Goal: Task Accomplishment & Management: Manage account settings

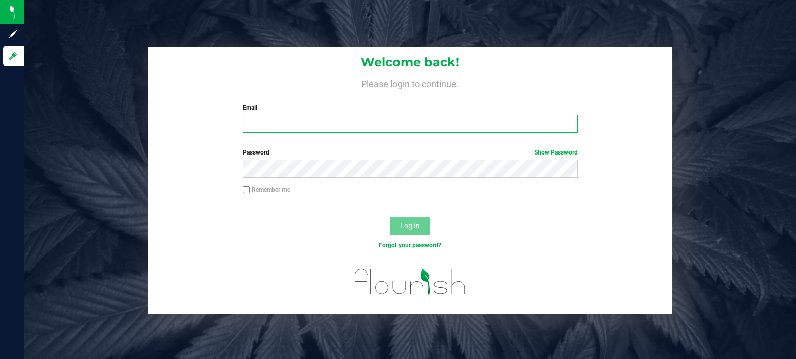
type input "[EMAIL_ADDRESS][DOMAIN_NAME]"
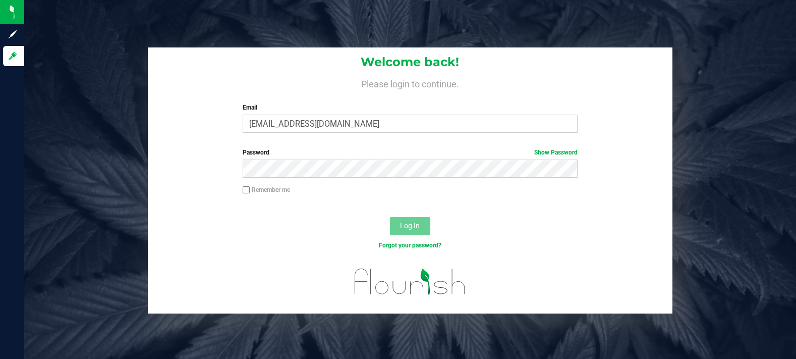
click at [409, 230] on span "Log In" at bounding box center [410, 225] width 20 height 8
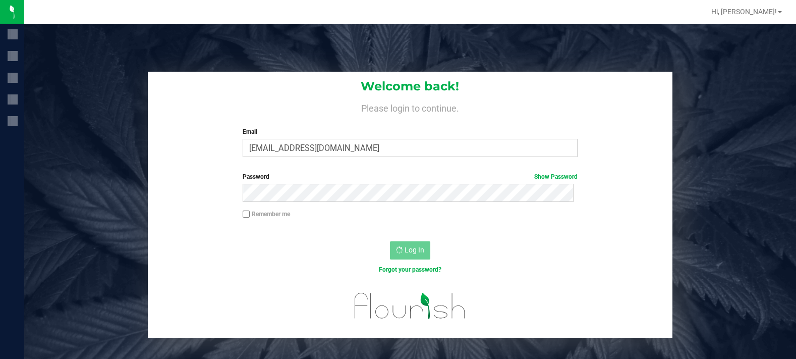
drag, startPoint x: 317, startPoint y: 159, endPoint x: 317, endPoint y: 165, distance: 6.1
click at [317, 161] on div "Welcome back! Please login to continue. Email [EMAIL_ADDRESS][DOMAIN_NAME] Requ…" at bounding box center [410, 118] width 525 height 93
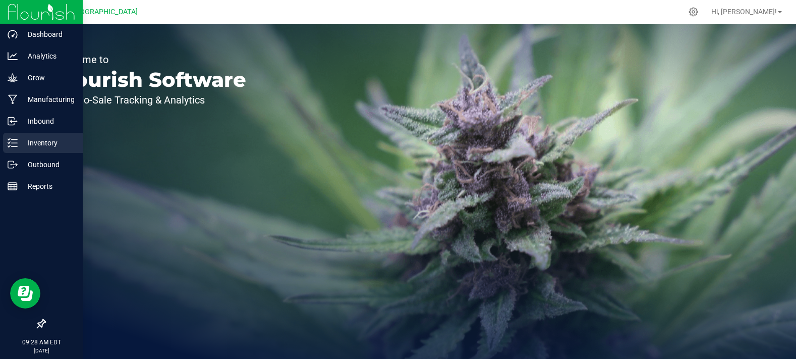
click at [15, 139] on line at bounding box center [15, 139] width 6 height 0
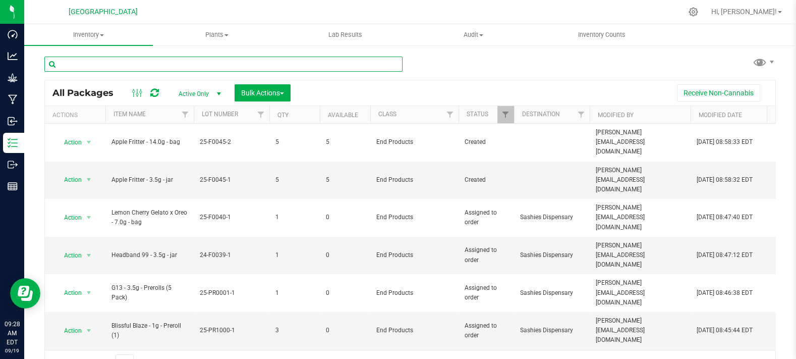
click at [278, 67] on input "text" at bounding box center [223, 63] width 358 height 15
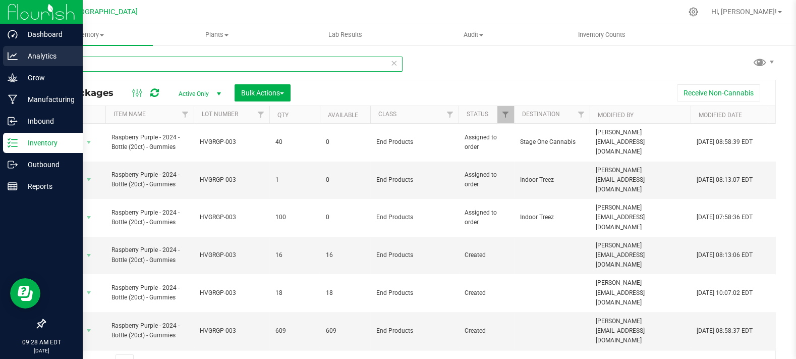
click at [0, 65] on div "Dashboard Analytics Grow Manufacturing Inbound Inventory Outbound Reports 09:28…" at bounding box center [398, 179] width 796 height 359
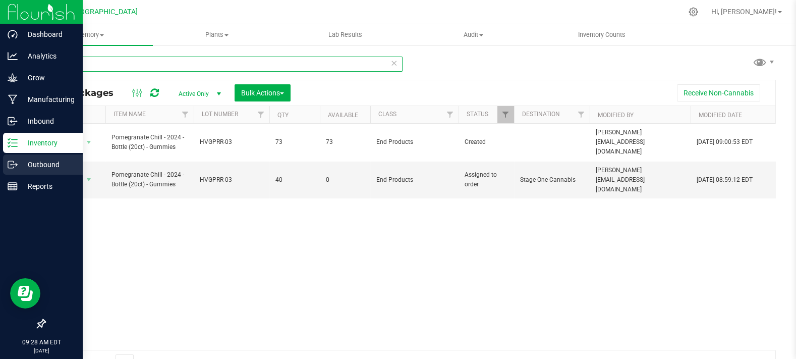
type input "pom"
click at [13, 162] on icon at bounding box center [13, 164] width 10 height 10
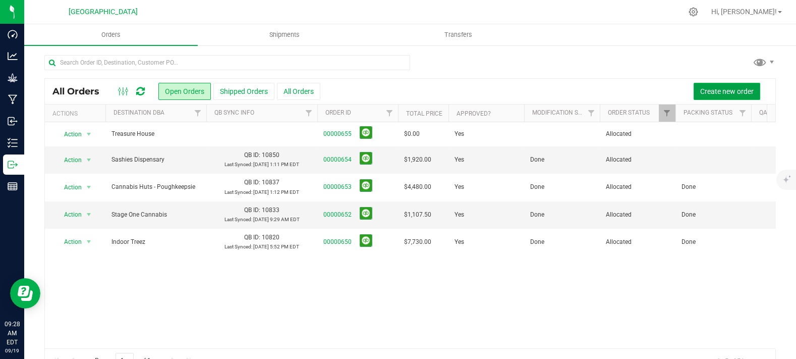
click at [710, 90] on span "Create new order" at bounding box center [726, 91] width 53 height 8
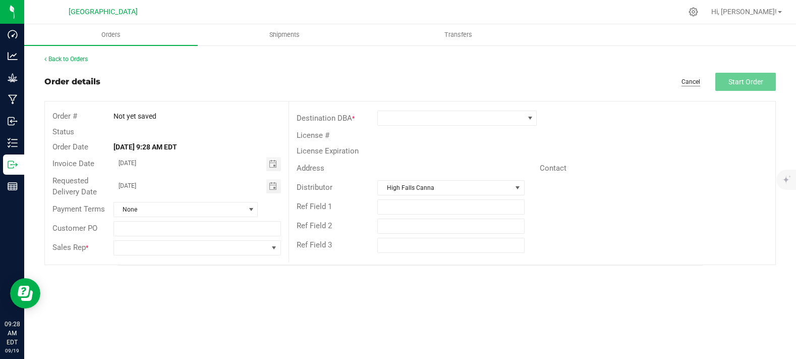
click at [699, 82] on link "Cancel" at bounding box center [690, 82] width 19 height 9
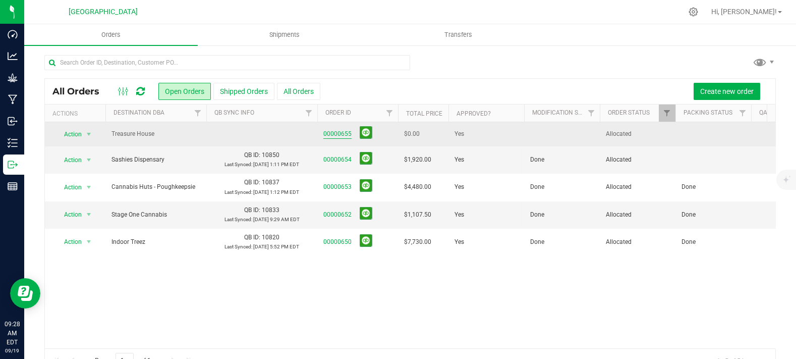
click at [340, 133] on link "00000655" at bounding box center [337, 134] width 28 height 10
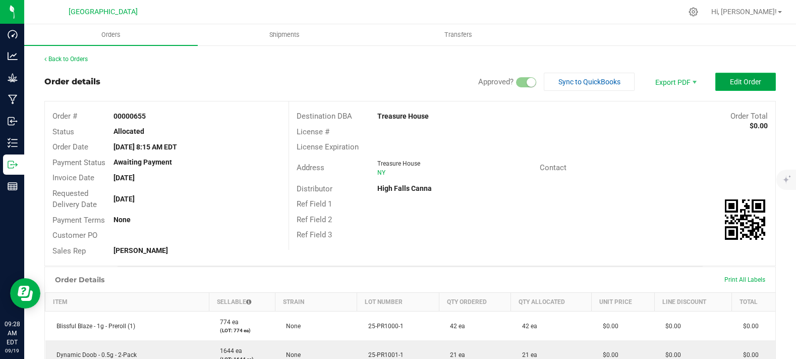
click at [725, 87] on button "Edit Order" at bounding box center [745, 82] width 61 height 18
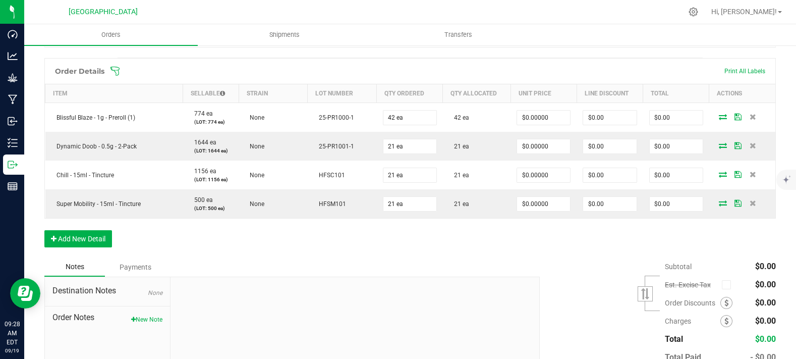
scroll to position [280, 0]
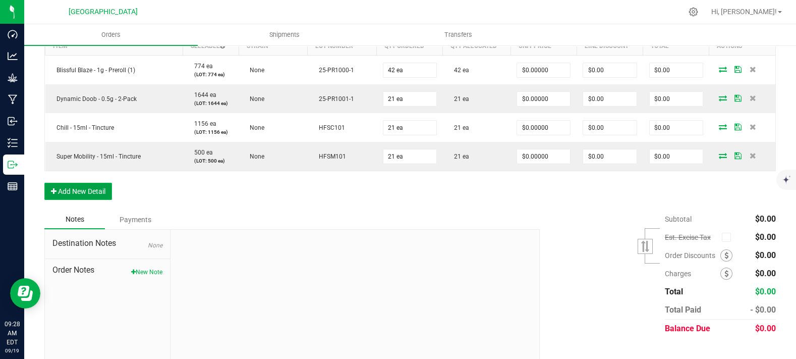
click at [95, 200] on button "Add New Detail" at bounding box center [78, 191] width 68 height 17
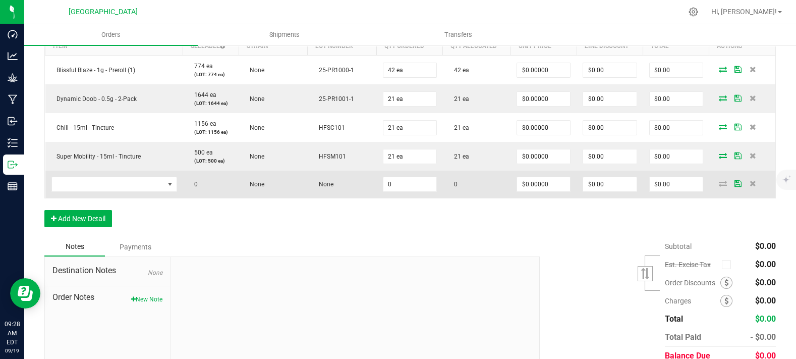
click at [106, 198] on td at bounding box center [114, 183] width 138 height 27
click at [116, 198] on td at bounding box center [114, 183] width 138 height 27
click at [120, 191] on span "NO DATA FOUND" at bounding box center [108, 184] width 112 height 14
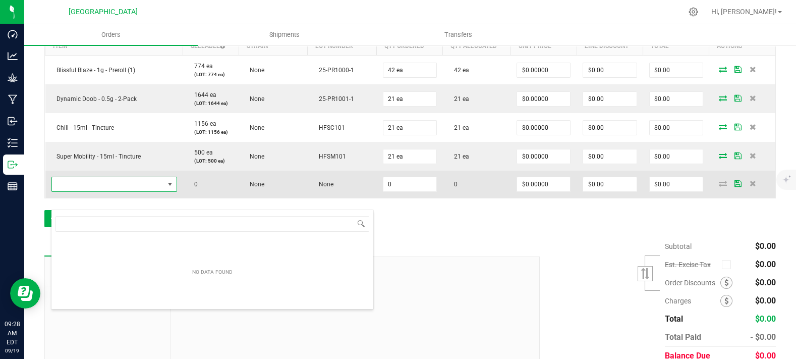
scroll to position [15, 123]
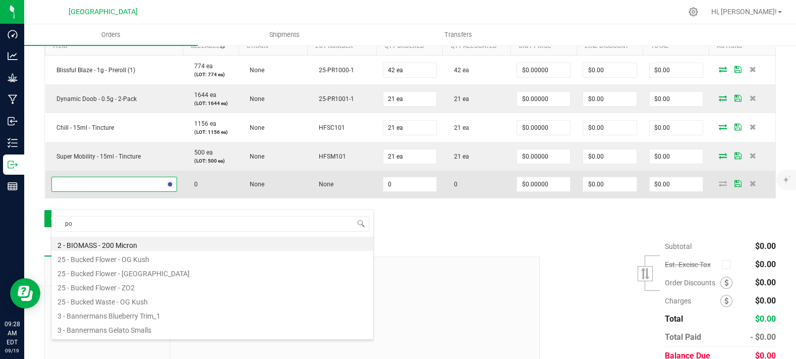
type input "pom"
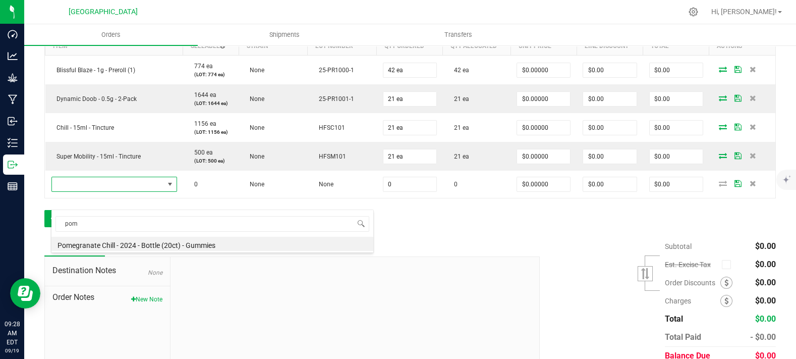
click at [149, 252] on div "pom Pomegranate Chill - 2024 - Bottle (20ct) - Gummies" at bounding box center [212, 230] width 323 height 43
click at [157, 246] on li "Pomegranate Chill - 2024 - Bottle (20ct) - Gummies" at bounding box center [212, 244] width 322 height 14
type input "0 ea"
type input "$10.00000"
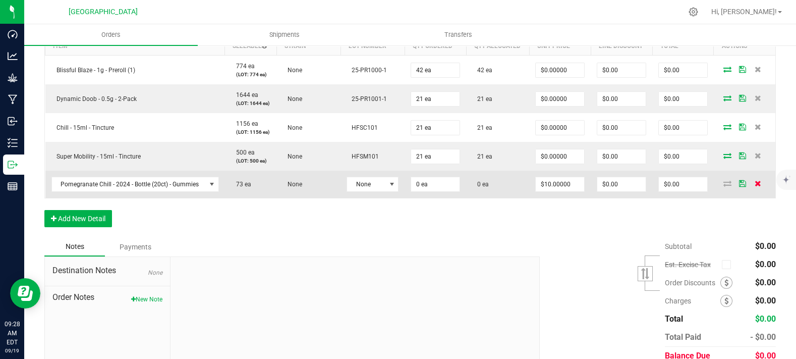
click at [754, 186] on span at bounding box center [757, 183] width 15 height 6
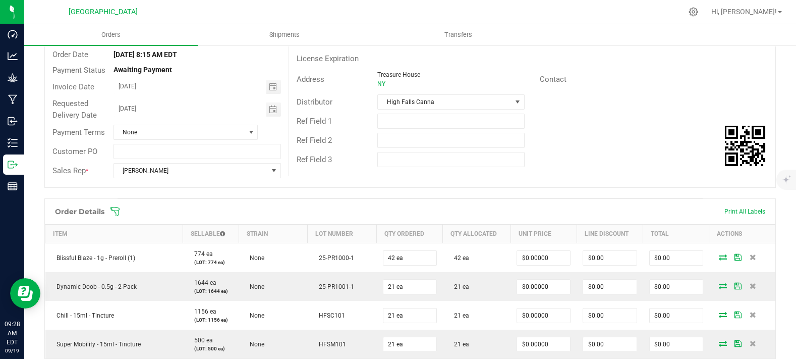
scroll to position [0, 0]
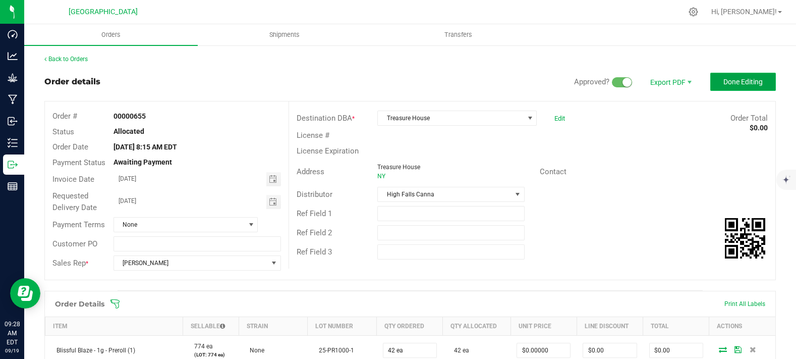
click at [730, 85] on span "Done Editing" at bounding box center [742, 82] width 39 height 8
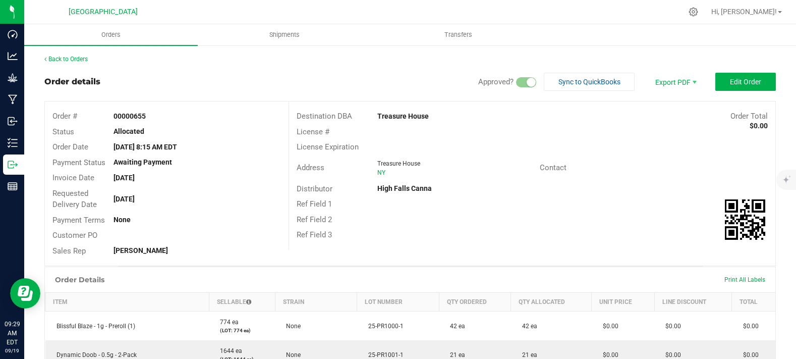
click at [61, 64] on div "Back to Orders Order details Approved? Sync to QuickBooks Export PDF Edit Order…" at bounding box center [409, 323] width 731 height 538
click at [70, 61] on link "Back to Orders" at bounding box center [65, 58] width 43 height 7
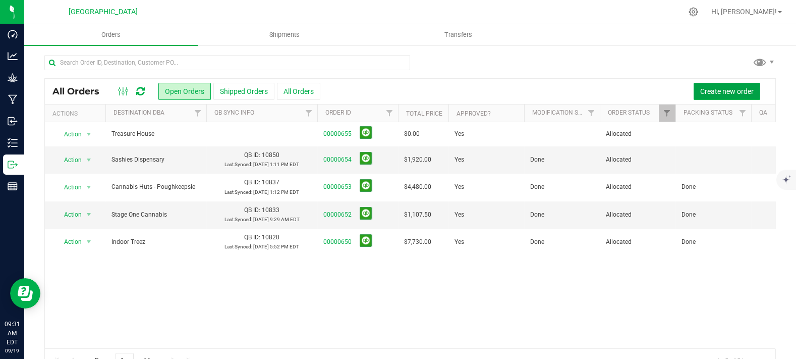
click at [725, 85] on button "Create new order" at bounding box center [727, 91] width 67 height 17
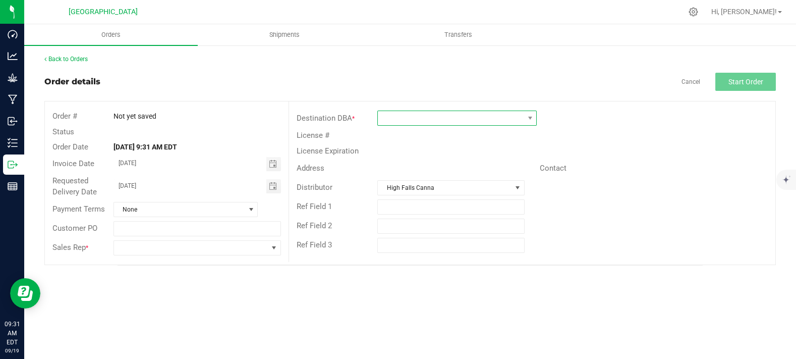
click at [407, 124] on span at bounding box center [451, 118] width 146 height 14
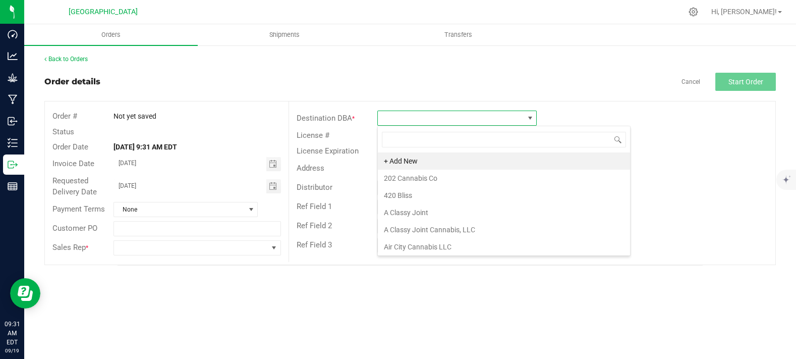
scroll to position [15, 159]
type input "high peaks"
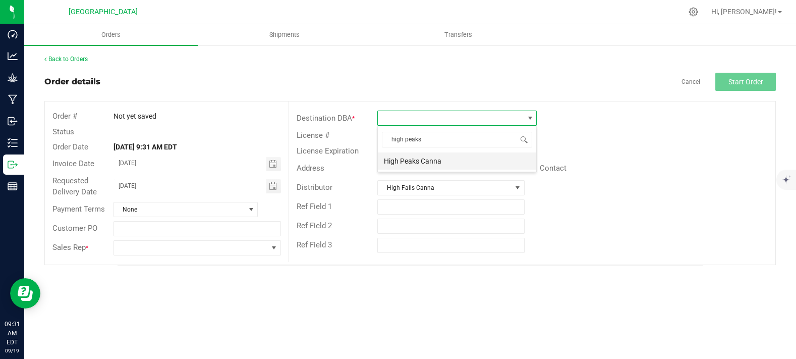
click at [422, 159] on li "High Peaks Canna" at bounding box center [457, 160] width 158 height 17
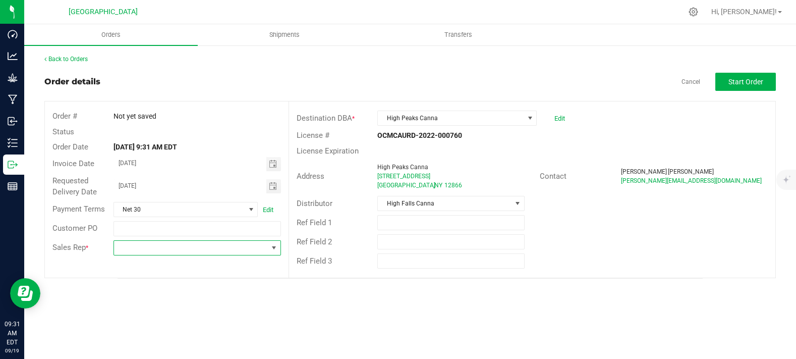
click at [190, 250] on span at bounding box center [191, 248] width 154 height 14
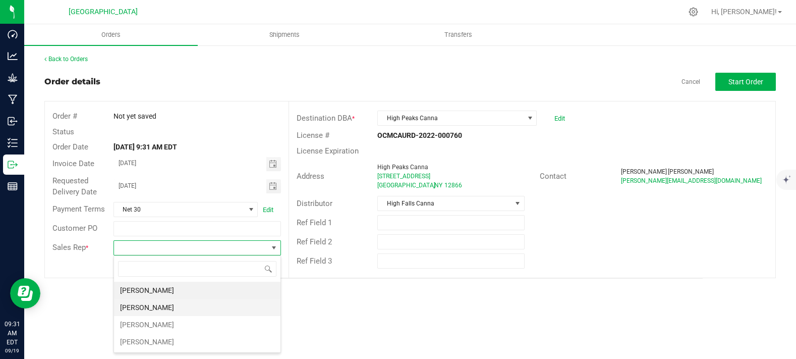
scroll to position [15, 167]
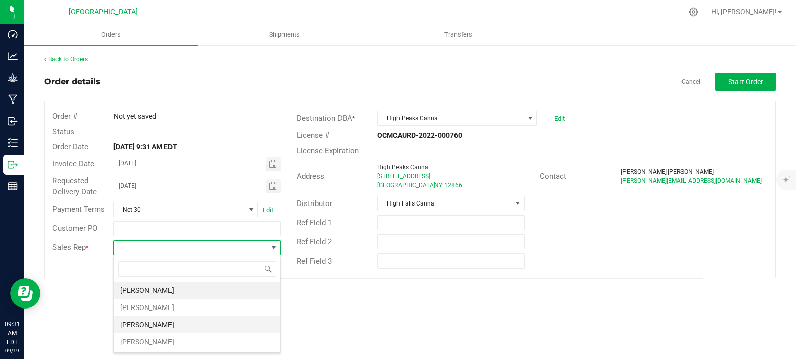
click at [173, 323] on li "[PERSON_NAME]" at bounding box center [197, 324] width 166 height 17
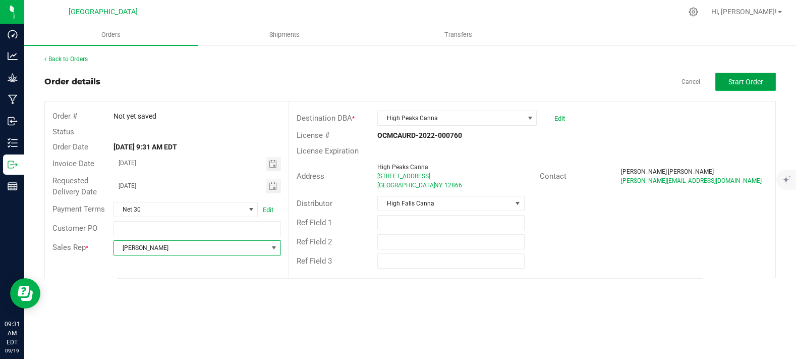
click at [736, 80] on span "Start Order" at bounding box center [745, 82] width 35 height 8
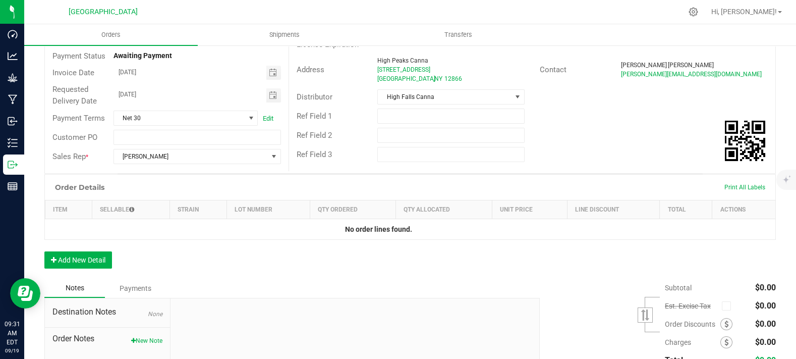
scroll to position [112, 0]
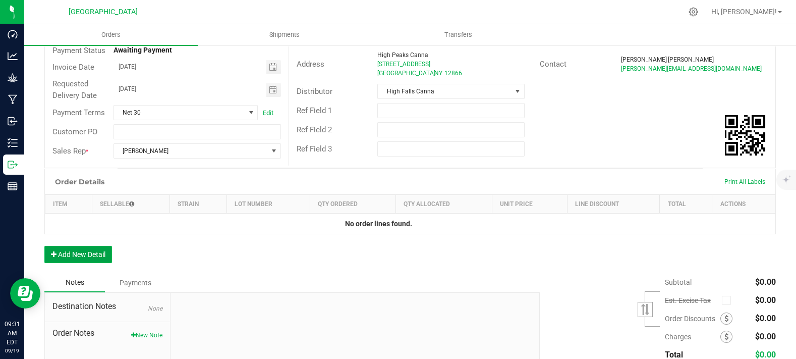
click at [72, 263] on button "Add New Detail" at bounding box center [78, 254] width 68 height 17
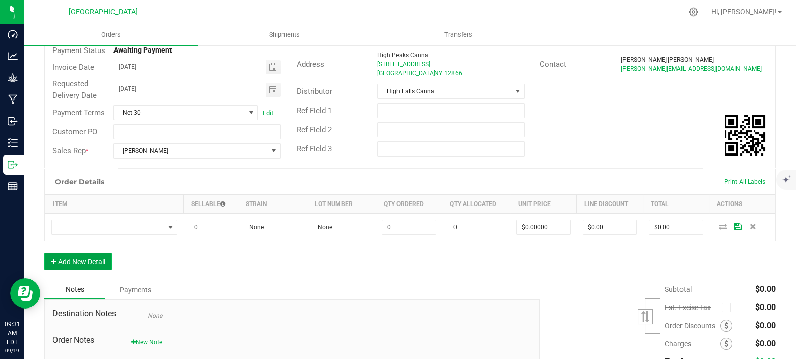
click at [96, 270] on button "Add New Detail" at bounding box center [78, 261] width 68 height 17
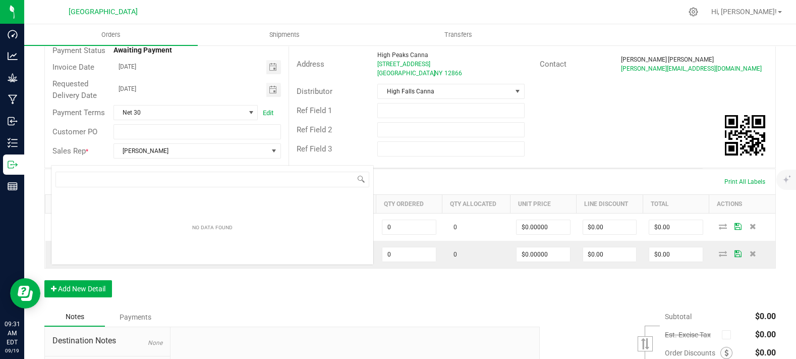
scroll to position [15, 123]
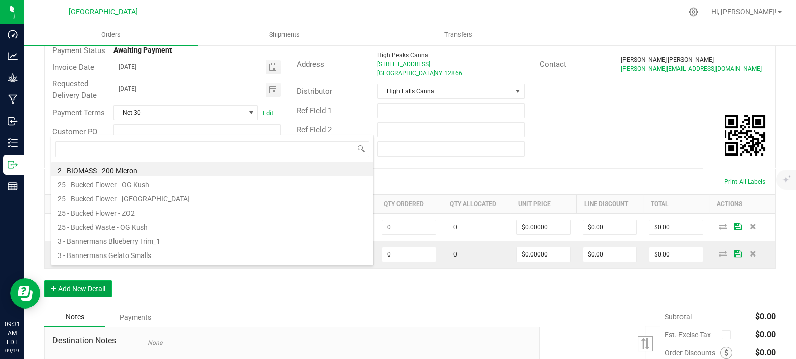
click at [85, 297] on button "Add New Detail" at bounding box center [78, 288] width 68 height 17
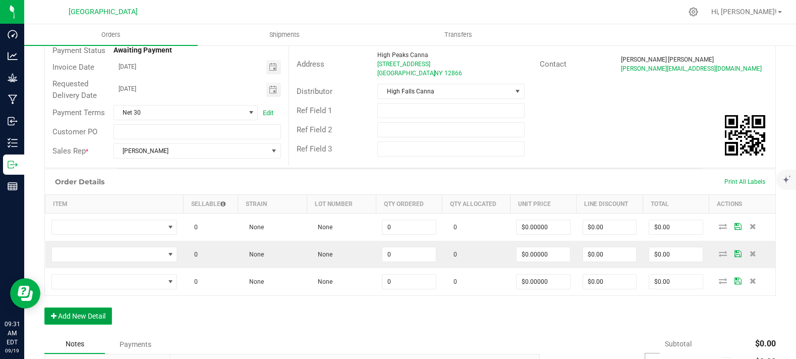
click at [87, 324] on button "Add New Detail" at bounding box center [78, 315] width 68 height 17
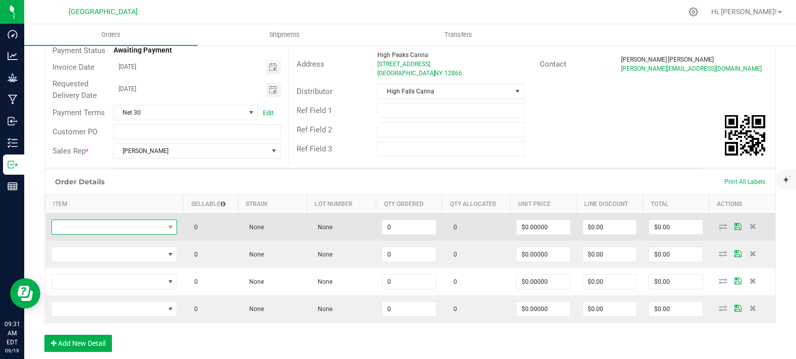
click at [99, 234] on span "NO DATA FOUND" at bounding box center [108, 227] width 112 height 14
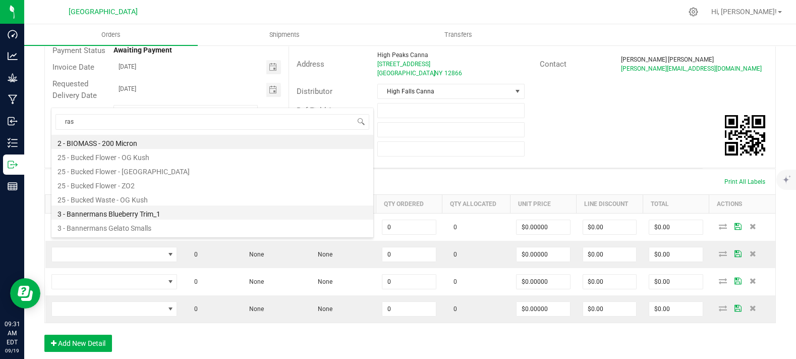
type input "rasp"
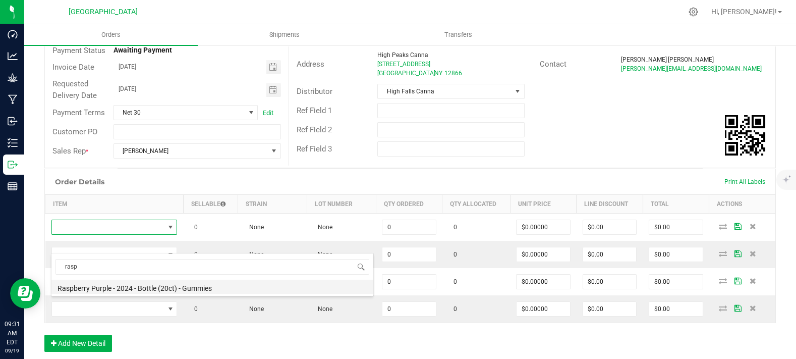
click at [126, 292] on li "Raspberry Purple - 2024 - Bottle (20ct) - Gummies" at bounding box center [212, 286] width 322 height 14
type input "0 ea"
type input "$10.00000"
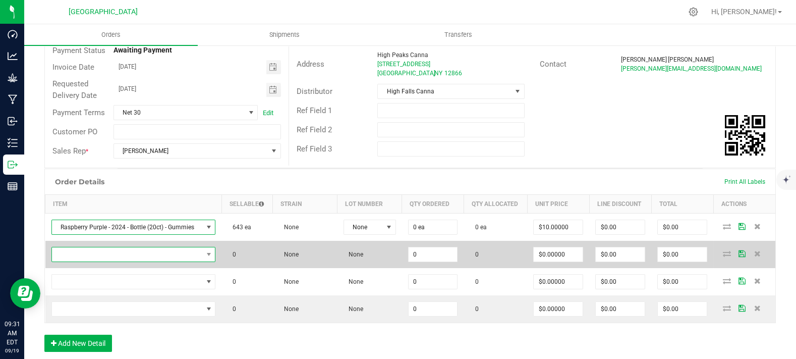
click at [122, 261] on span "NO DATA FOUND" at bounding box center [127, 254] width 151 height 14
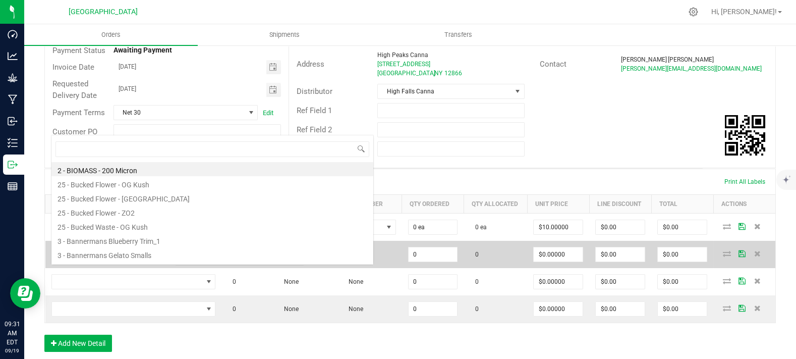
scroll to position [15, 159]
type input "pom"
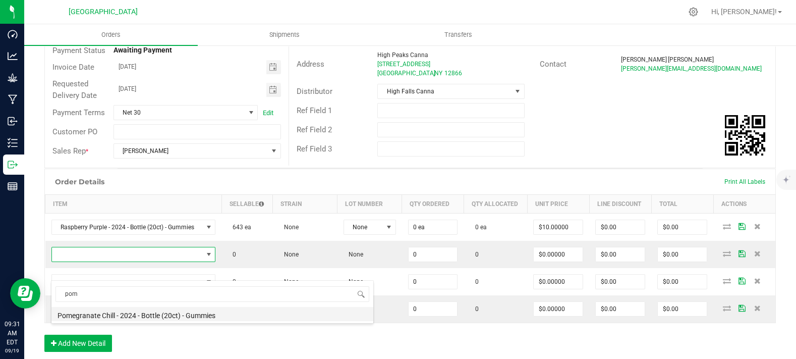
click at [139, 317] on li "Pomegranate Chill - 2024 - Bottle (20ct) - Gummies" at bounding box center [212, 314] width 322 height 14
type input "0 ea"
type input "$10.00000"
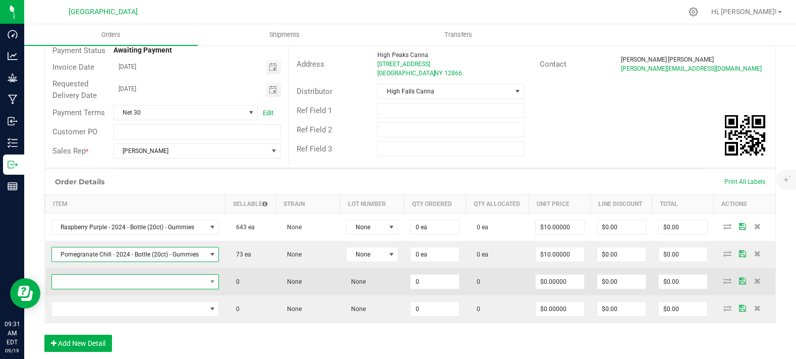
click at [130, 289] on span "NO DATA FOUND" at bounding box center [129, 281] width 154 height 14
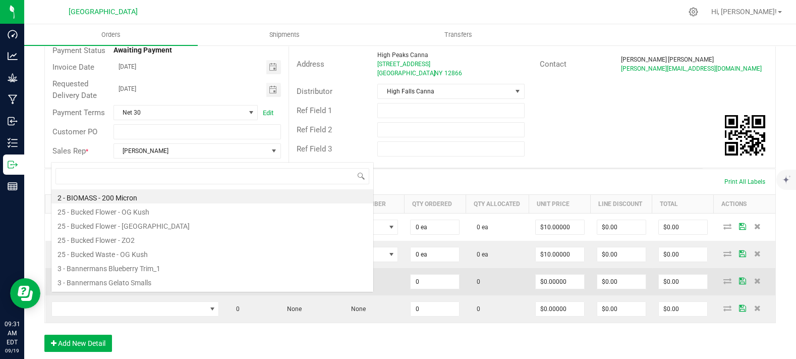
scroll to position [15, 162]
type input "ocifer"
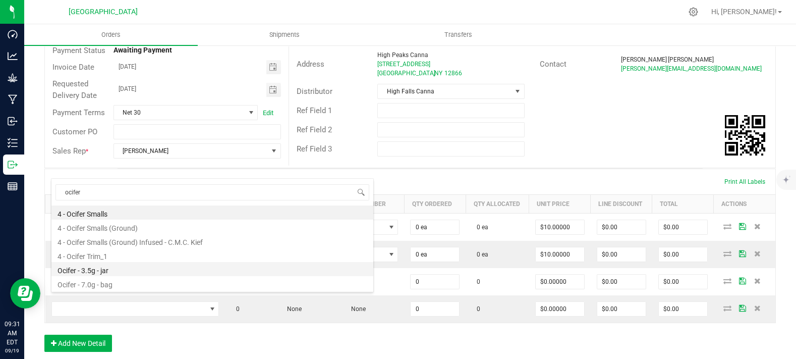
click at [132, 268] on li "Ocifer - 3.5g - jar" at bounding box center [212, 269] width 322 height 14
type input "0 ea"
type input "$15.00000"
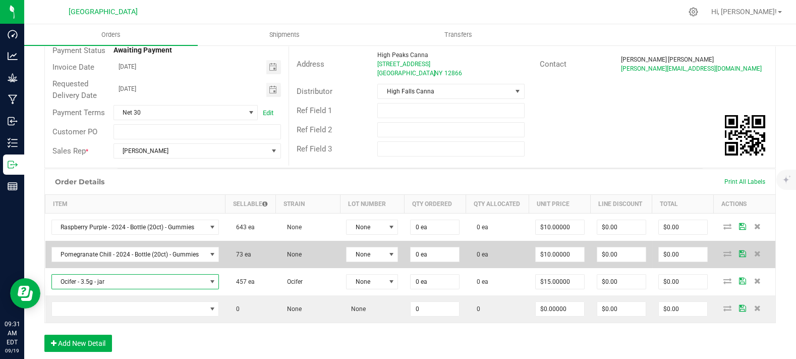
scroll to position [168, 0]
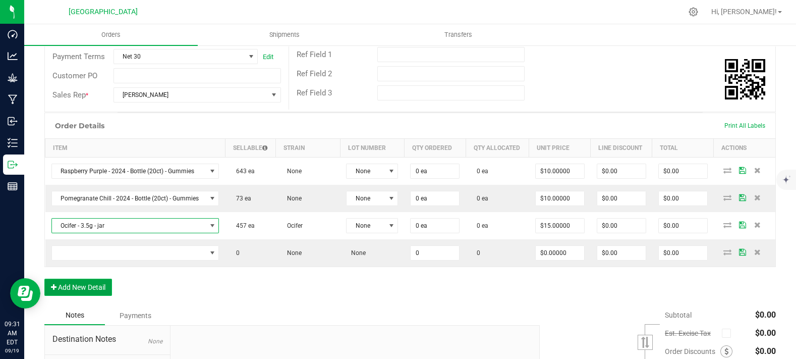
click at [84, 296] on button "Add New Detail" at bounding box center [78, 286] width 68 height 17
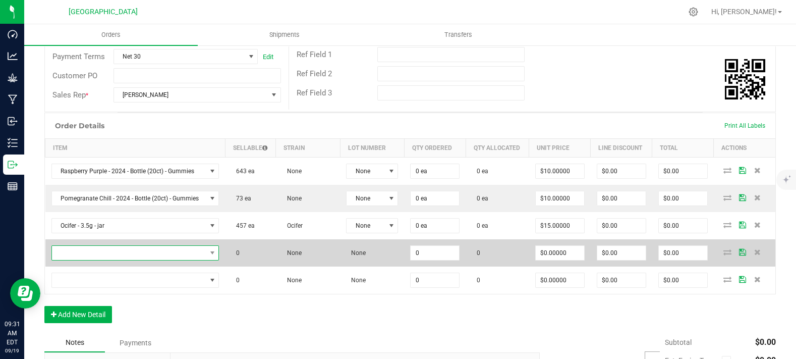
click at [102, 260] on span "NO DATA FOUND" at bounding box center [129, 253] width 154 height 14
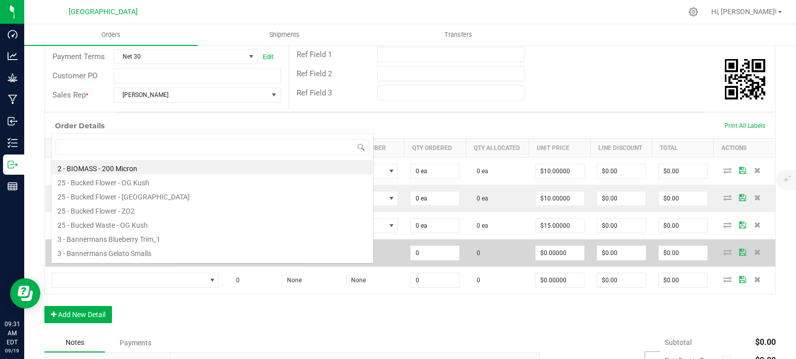
scroll to position [15, 162]
type input "bliss"
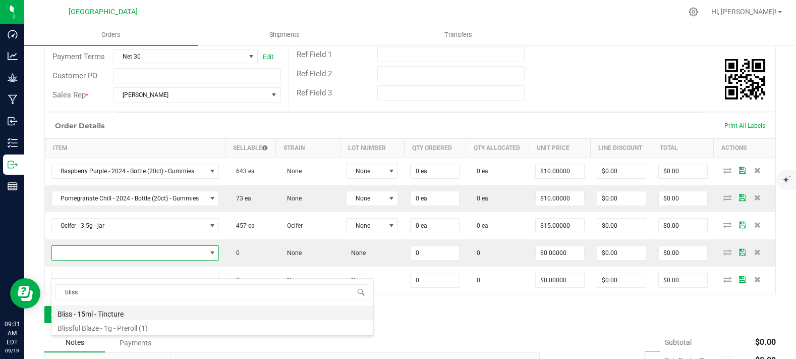
click at [113, 312] on li "Bliss - 15ml - Tincture" at bounding box center [212, 312] width 322 height 14
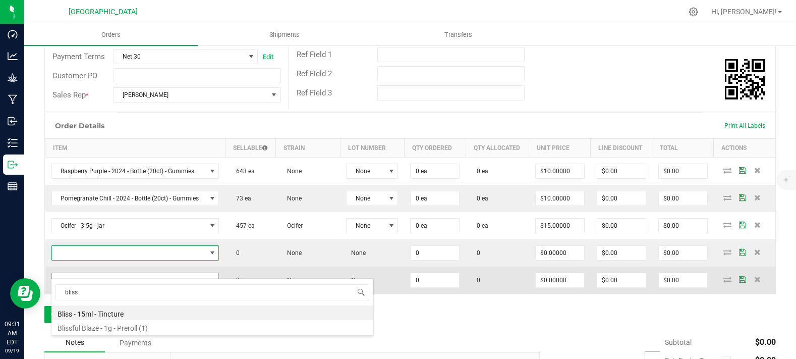
type input "0 ea"
type input "$20.00000"
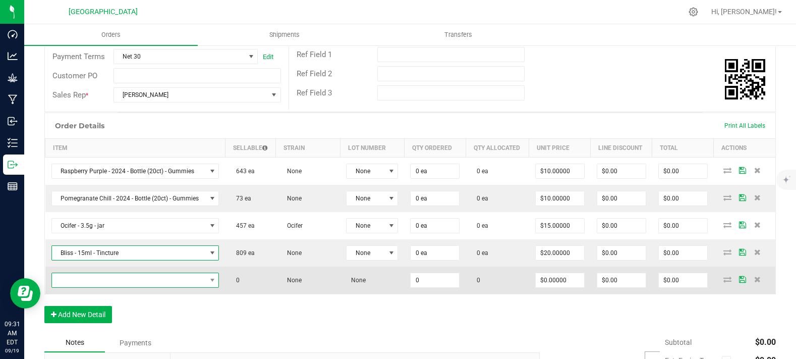
click at [104, 287] on span "NO DATA FOUND" at bounding box center [129, 280] width 154 height 14
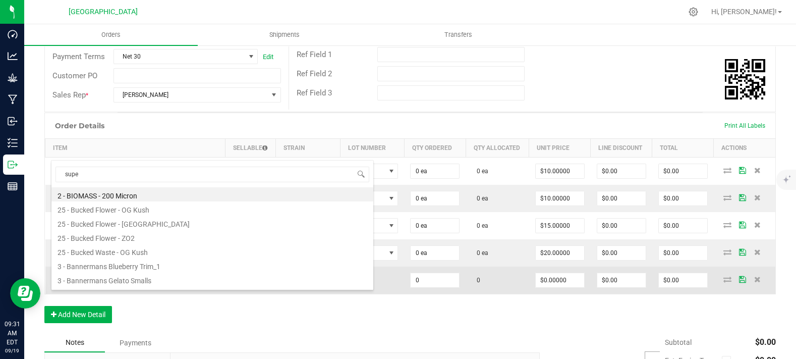
type input "super"
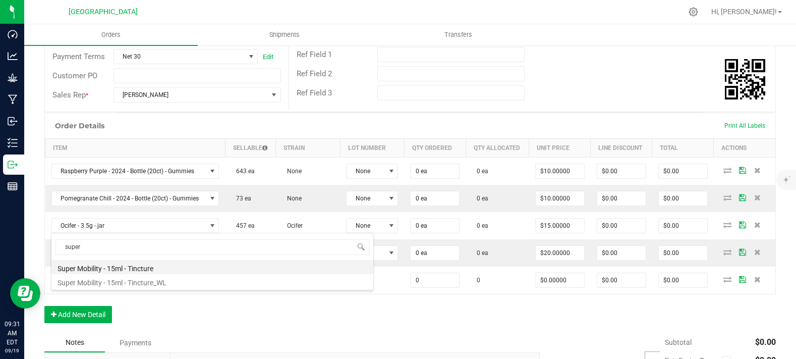
click at [113, 267] on li "Super Mobility - 15ml - Tincture" at bounding box center [212, 267] width 322 height 14
type input "0 ea"
type input "$20.00000"
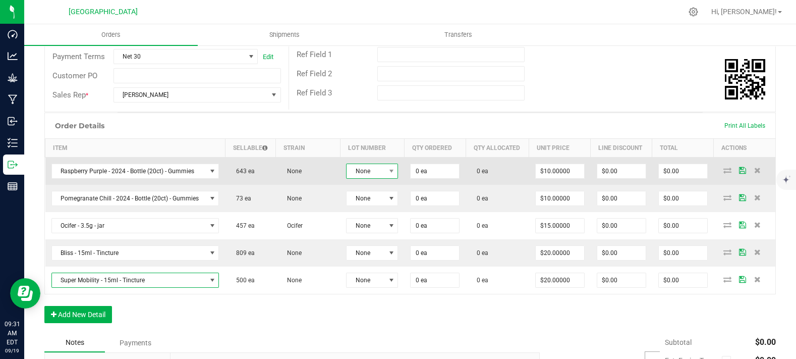
click at [375, 178] on span "None" at bounding box center [366, 171] width 38 height 14
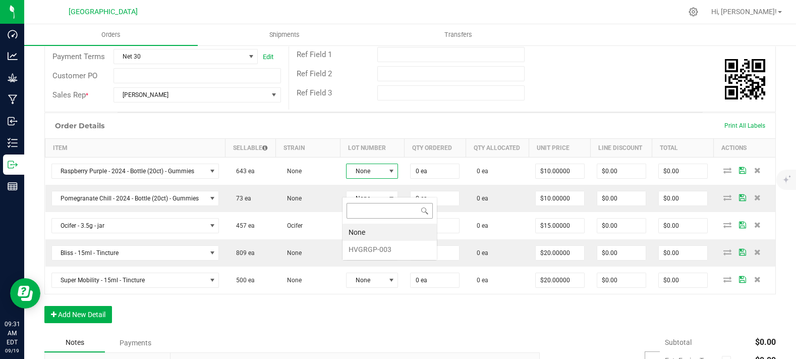
scroll to position [15, 51]
click at [385, 247] on li "HVGRGP-003" at bounding box center [389, 249] width 94 height 17
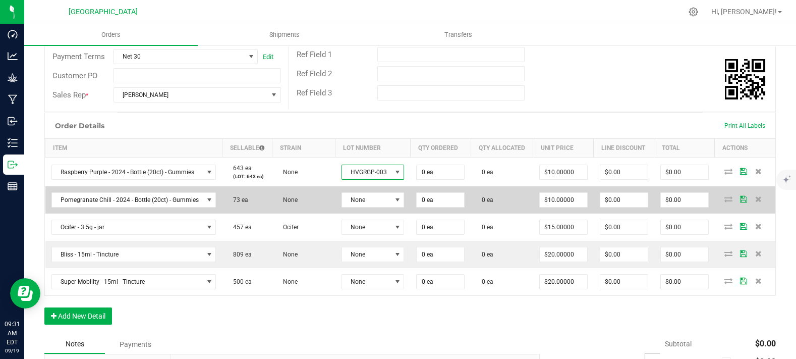
click at [380, 213] on td "None" at bounding box center [372, 199] width 75 height 27
click at [378, 207] on span "None" at bounding box center [366, 200] width 49 height 14
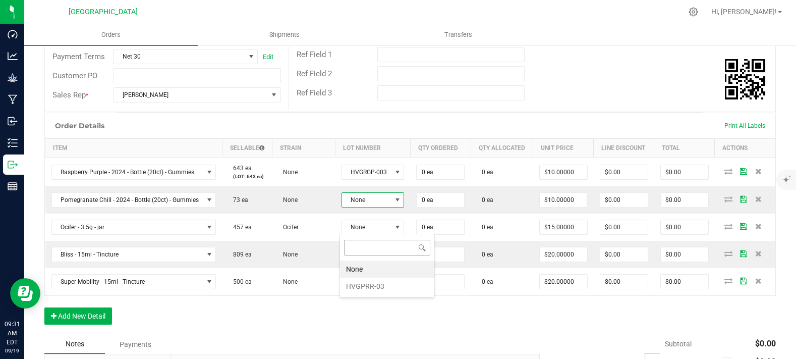
scroll to position [15, 62]
click at [387, 272] on li "None" at bounding box center [387, 268] width 94 height 17
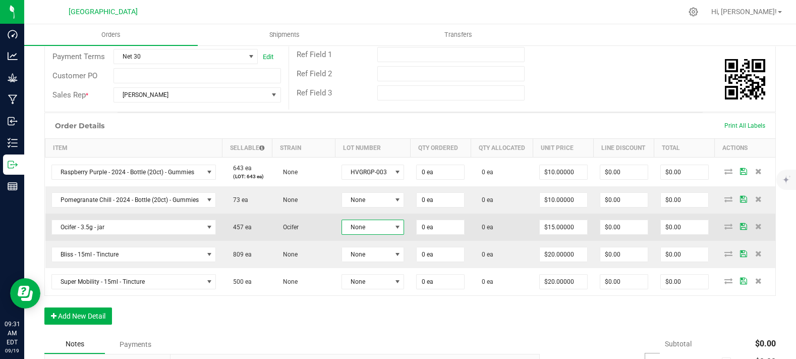
click at [376, 234] on span "None" at bounding box center [366, 227] width 49 height 14
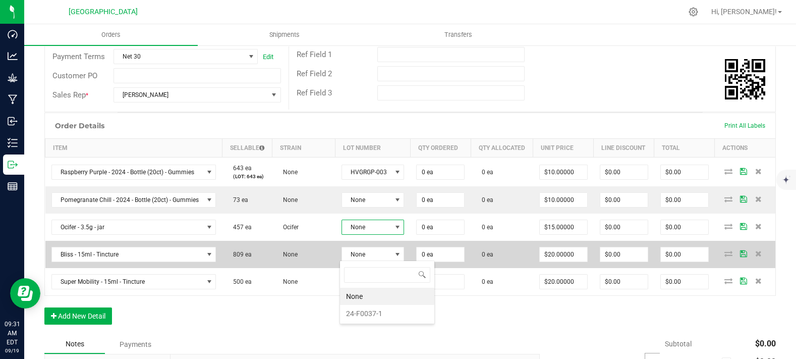
drag, startPoint x: 377, startPoint y: 309, endPoint x: 373, endPoint y: 293, distance: 17.0
click at [377, 310] on li "24-F0037-1" at bounding box center [387, 313] width 94 height 17
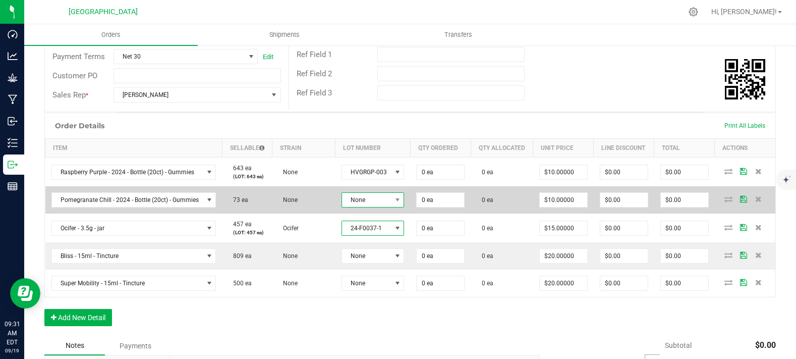
click at [368, 207] on span "None" at bounding box center [366, 200] width 49 height 14
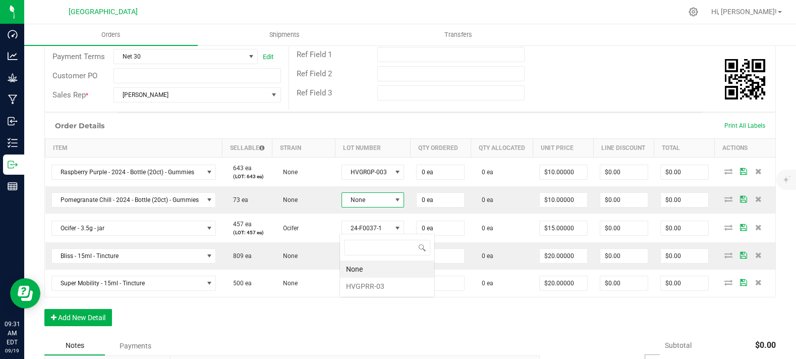
scroll to position [0, 0]
click at [376, 282] on li "HVGPRR-03" at bounding box center [387, 285] width 94 height 17
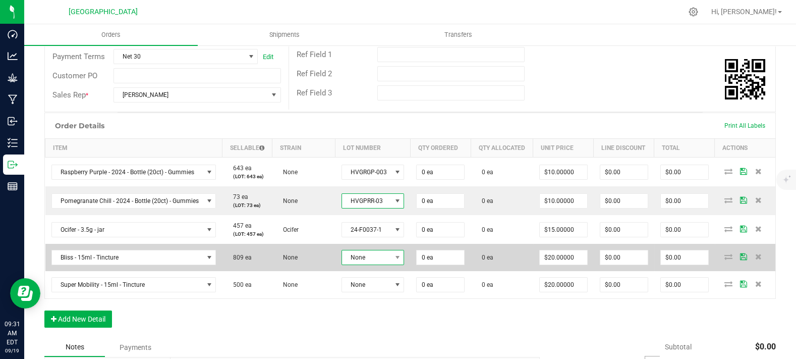
click at [374, 264] on span "None" at bounding box center [366, 257] width 49 height 14
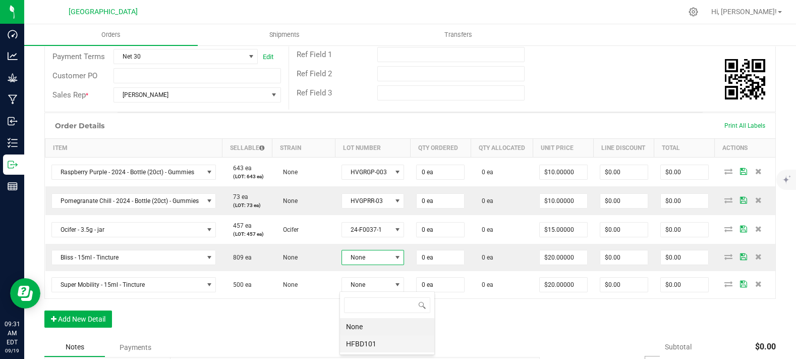
click at [371, 337] on li "HFBD101" at bounding box center [387, 343] width 94 height 17
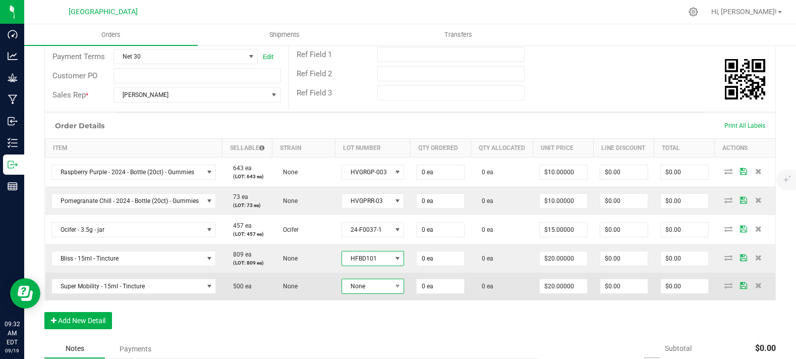
click at [372, 293] on span "None" at bounding box center [366, 286] width 49 height 14
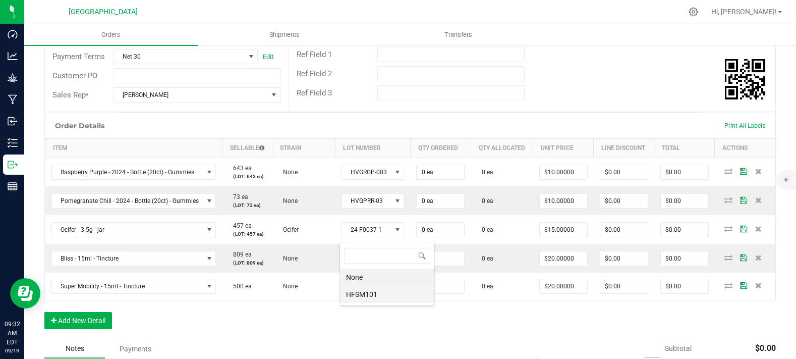
click at [384, 288] on li "HFSM101" at bounding box center [387, 293] width 94 height 17
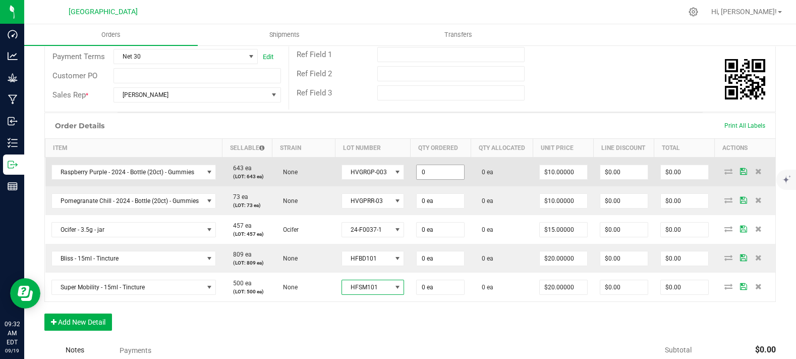
click at [440, 179] on input "0" at bounding box center [440, 172] width 47 height 14
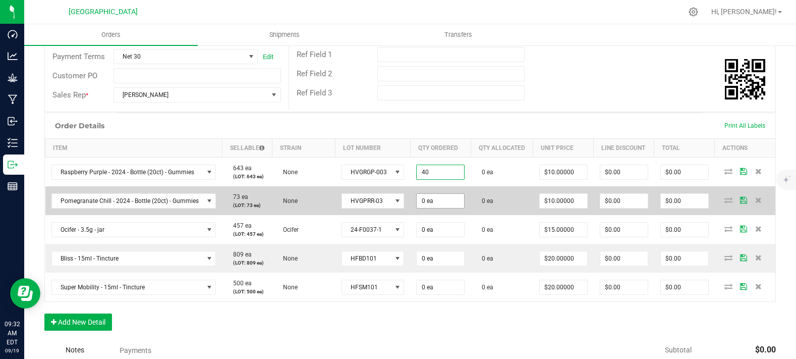
type input "40 ea"
type input "$400.00"
click at [433, 208] on input "0" at bounding box center [440, 201] width 47 height 14
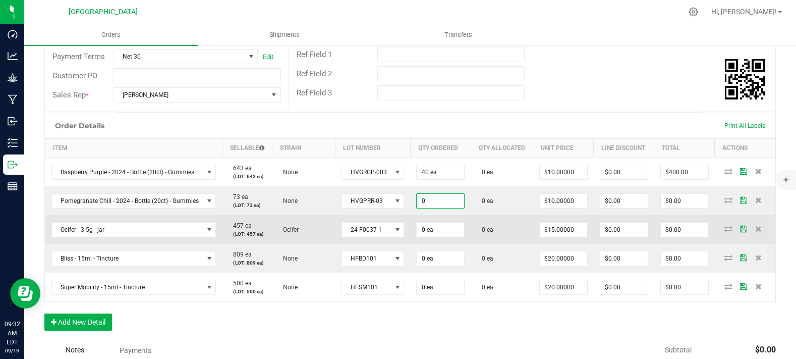
paste input "4"
type input "40 ea"
type input "$400.00"
click at [466, 244] on td "0 ea" at bounding box center [440, 229] width 61 height 29
click at [457, 237] on span "0" at bounding box center [440, 229] width 48 height 15
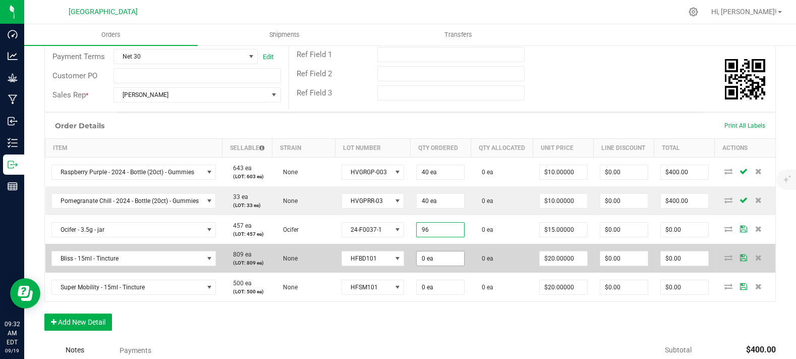
type input "96 ea"
type input "$1,440.00"
click at [442, 265] on input "0" at bounding box center [440, 258] width 47 height 14
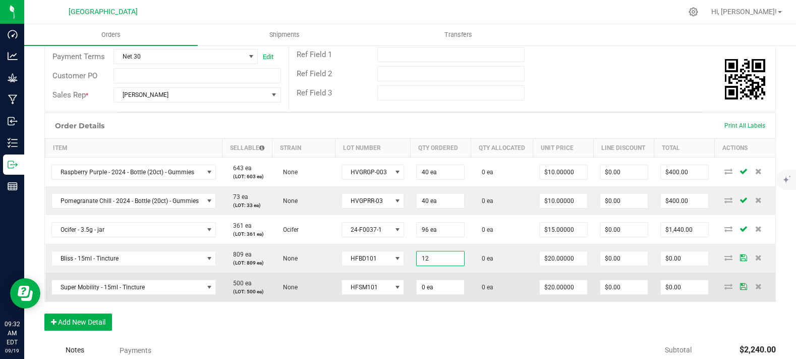
type input "12 ea"
type input "$240.00"
click at [442, 301] on td "0 ea" at bounding box center [440, 286] width 61 height 29
click at [442, 294] on input "0" at bounding box center [440, 287] width 47 height 14
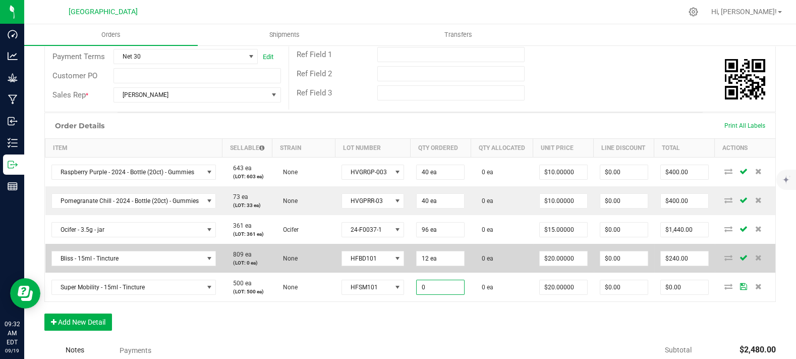
paste input "12"
type input "12 ea"
type input "$240.00"
click at [495, 272] on td "0 ea" at bounding box center [502, 258] width 62 height 29
click at [547, 265] on input "20" at bounding box center [563, 258] width 47 height 14
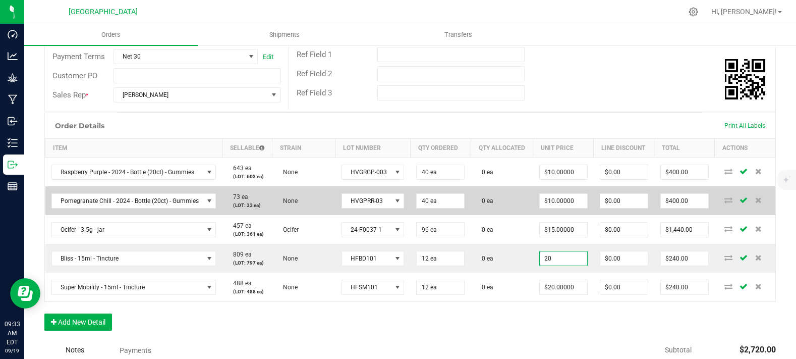
type input "$20.00000"
click at [519, 215] on td "0 ea" at bounding box center [502, 200] width 62 height 29
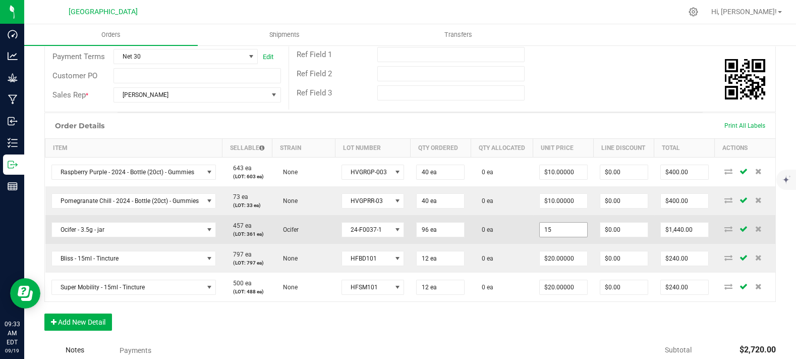
click at [540, 237] on input "15" at bounding box center [563, 229] width 47 height 14
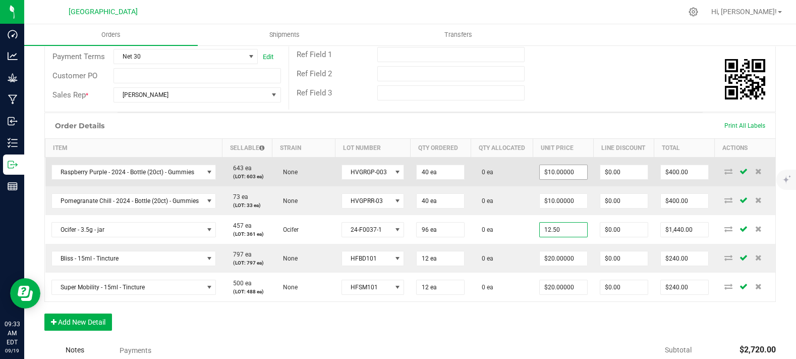
type input "12.50"
type input "10"
type input "$12.50000"
type input "$1,200.00"
click at [563, 179] on input "10" at bounding box center [563, 172] width 47 height 14
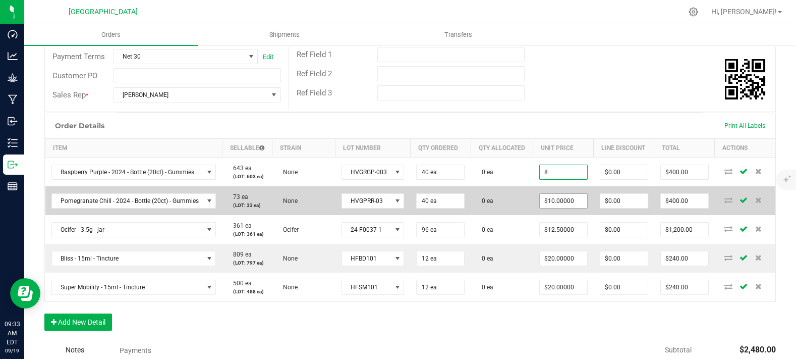
type input "$8.00000"
type input "$320.00"
click at [565, 208] on input "10" at bounding box center [563, 201] width 47 height 14
paste input "8"
type input "$8.00000"
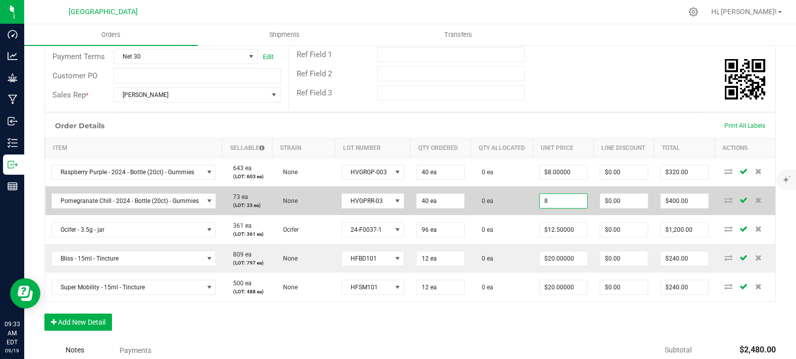
type input "$320.00"
click at [524, 215] on td "0 ea" at bounding box center [502, 200] width 62 height 29
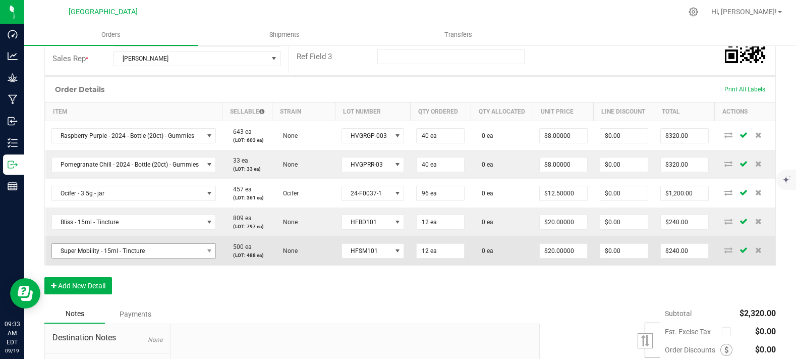
scroll to position [224, 0]
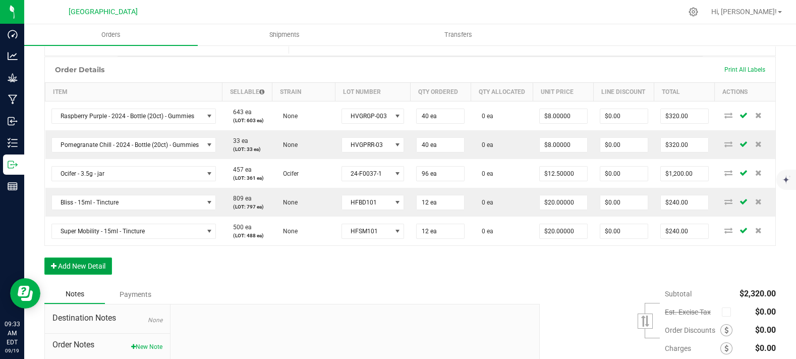
click at [92, 274] on button "Add New Detail" at bounding box center [78, 265] width 68 height 17
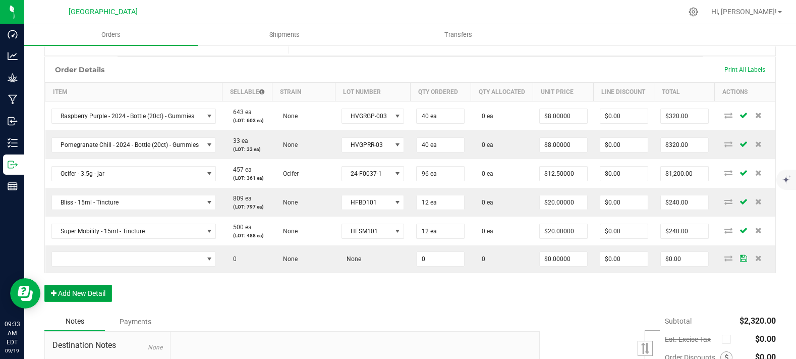
click at [94, 302] on button "Add New Detail" at bounding box center [78, 292] width 68 height 17
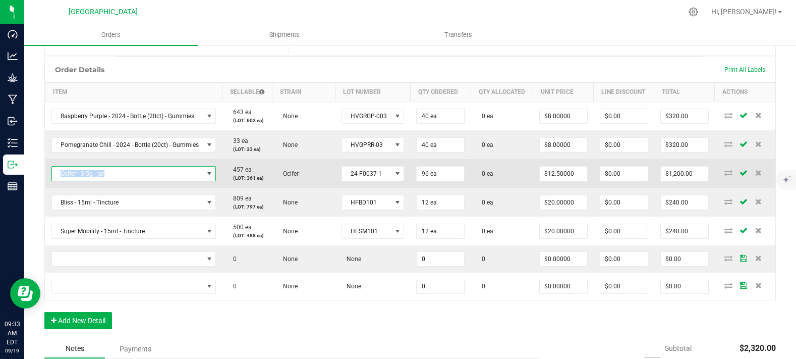
drag, startPoint x: 121, startPoint y: 200, endPoint x: 50, endPoint y: 200, distance: 71.1
click at [50, 188] on td "Ocifer - 3.5g - jar" at bounding box center [133, 173] width 177 height 29
copy span "Ocifer - 3.5g - jar"
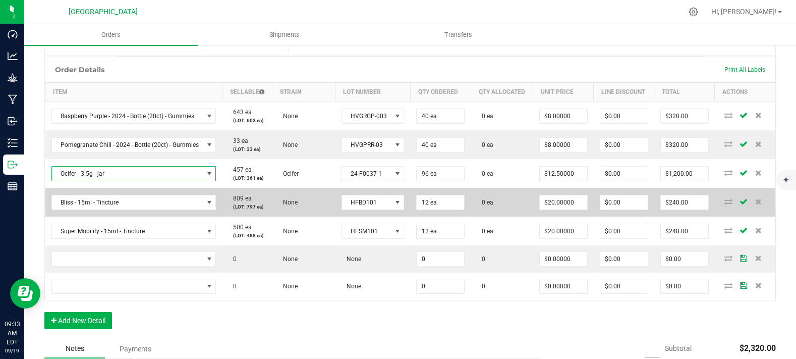
click at [300, 216] on td "None" at bounding box center [303, 202] width 63 height 29
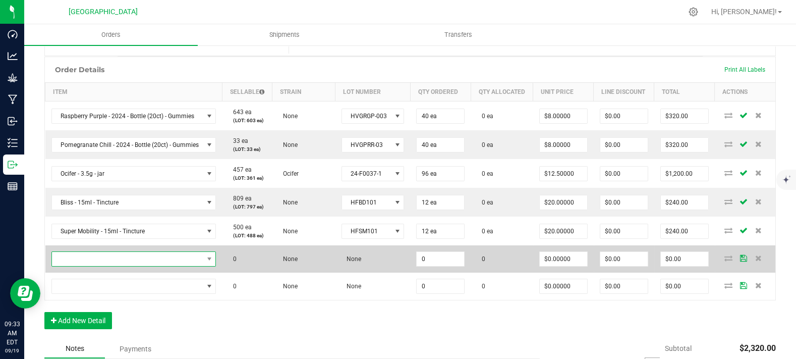
click at [165, 266] on span "NO DATA FOUND" at bounding box center [127, 259] width 151 height 14
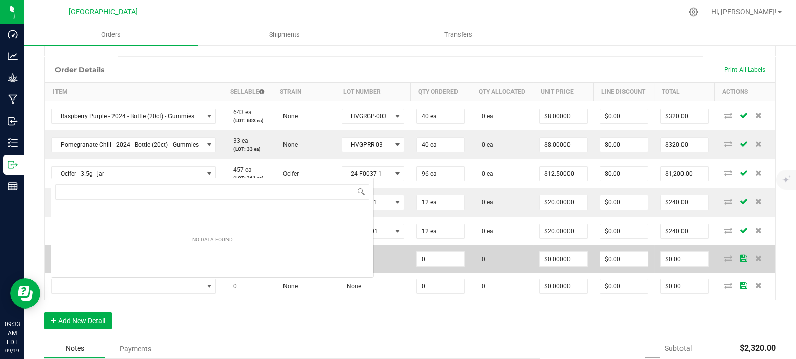
type input "Ocifer - 3.5g - jar"
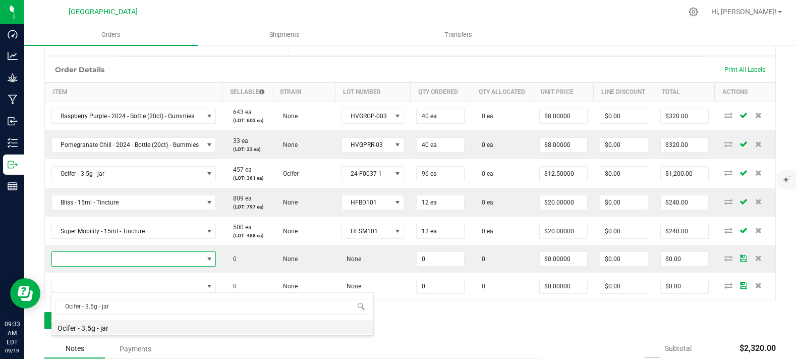
click at [165, 330] on li "Ocifer - 3.5g - jar" at bounding box center [212, 326] width 322 height 14
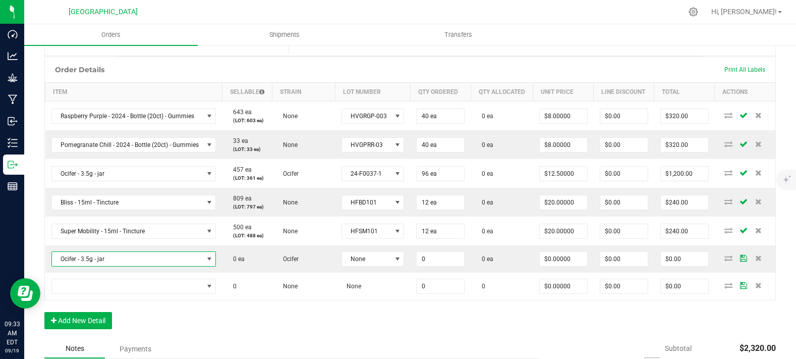
type input "0 ea"
type input "$15.00000"
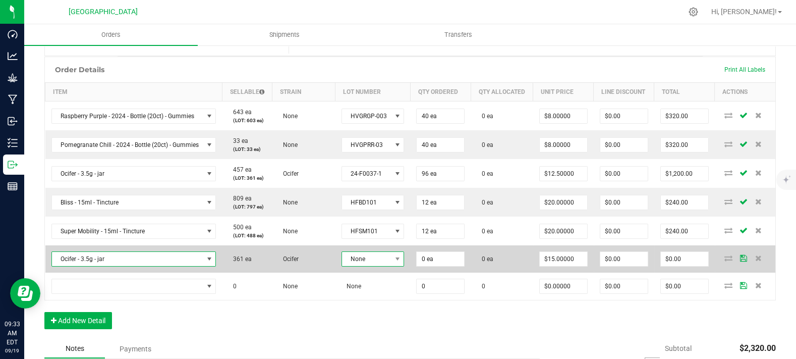
click at [378, 266] on span "None" at bounding box center [366, 259] width 49 height 14
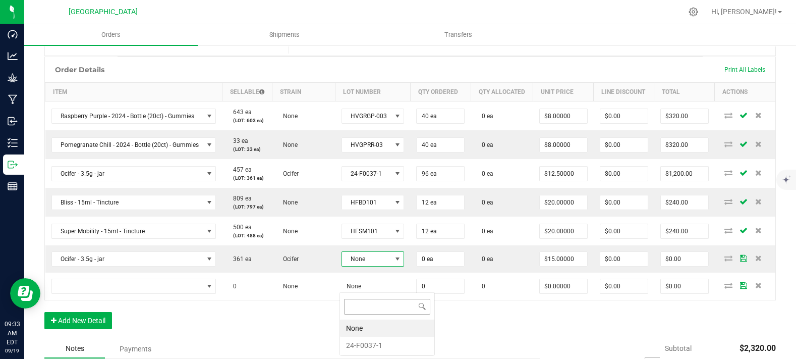
scroll to position [15, 62]
click at [378, 348] on li "24-F0037-1" at bounding box center [387, 344] width 94 height 17
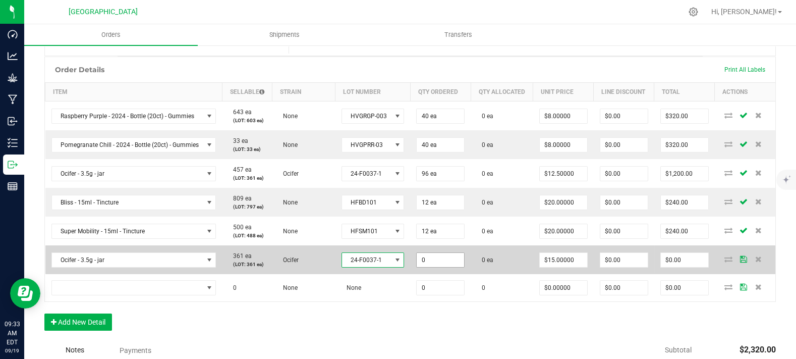
click at [432, 267] on input "0" at bounding box center [440, 260] width 47 height 14
type input "2 ea"
type input "$30.00"
click at [497, 274] on td "0 ea" at bounding box center [502, 259] width 62 height 29
type input "15"
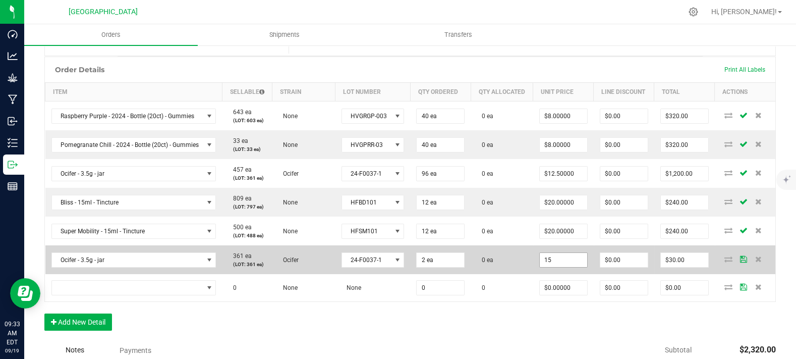
click at [572, 267] on input "15" at bounding box center [563, 260] width 47 height 14
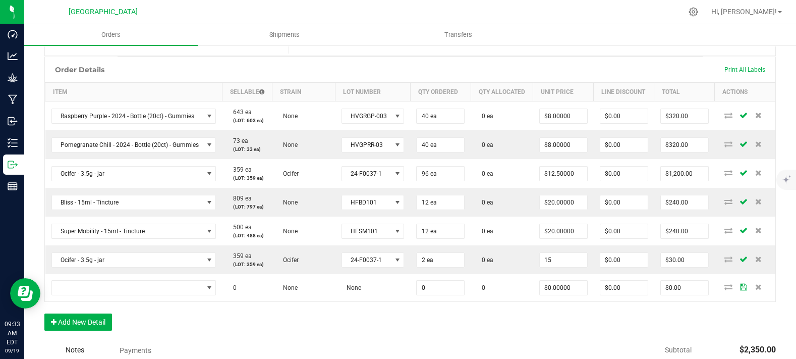
click at [564, 267] on input "15" at bounding box center [563, 260] width 47 height 14
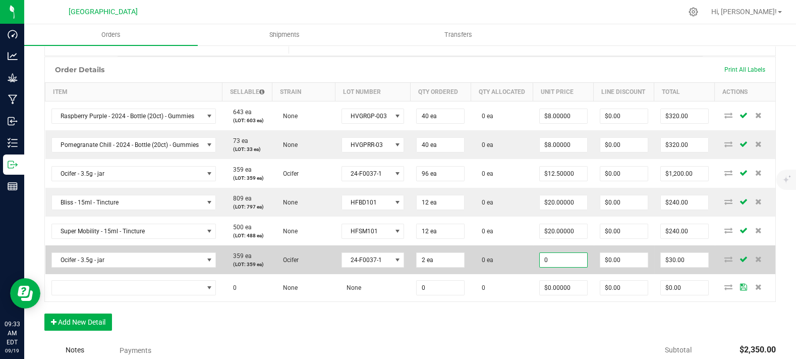
type input "$0.00000"
type input "$0.00"
click at [533, 274] on td "$0.00000" at bounding box center [563, 259] width 61 height 29
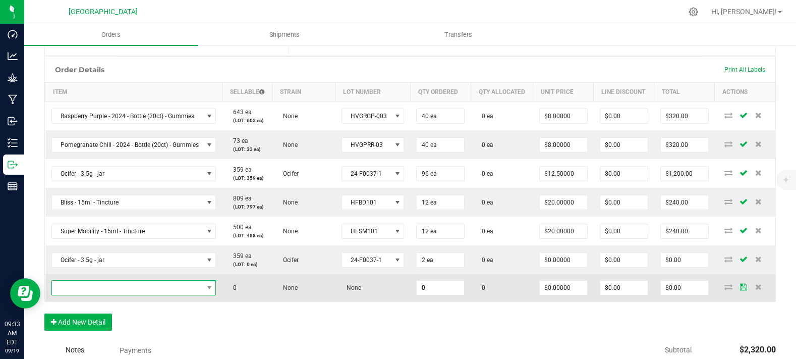
click at [130, 295] on span "NO DATA FOUND" at bounding box center [127, 287] width 151 height 14
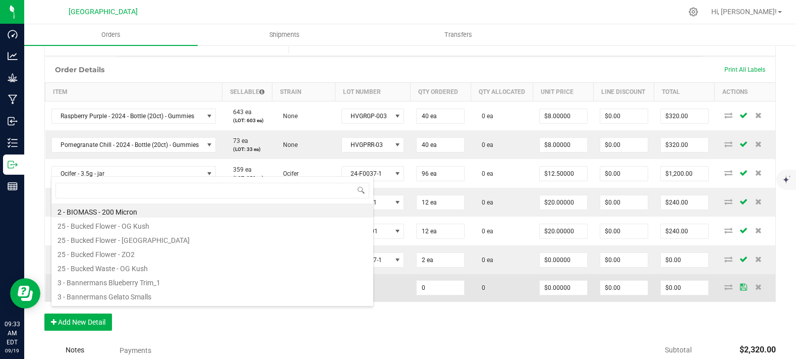
scroll to position [15, 162]
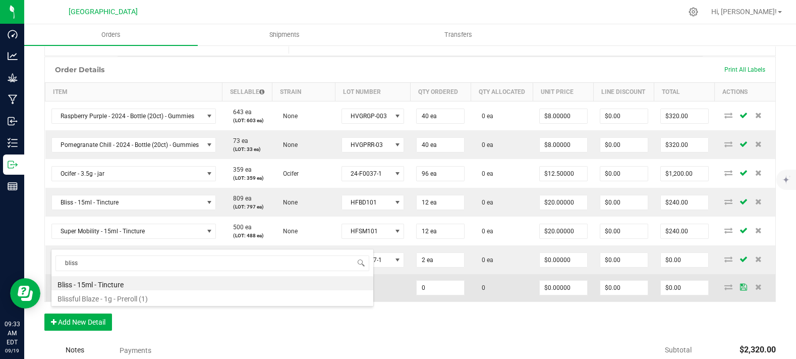
type input "blissf"
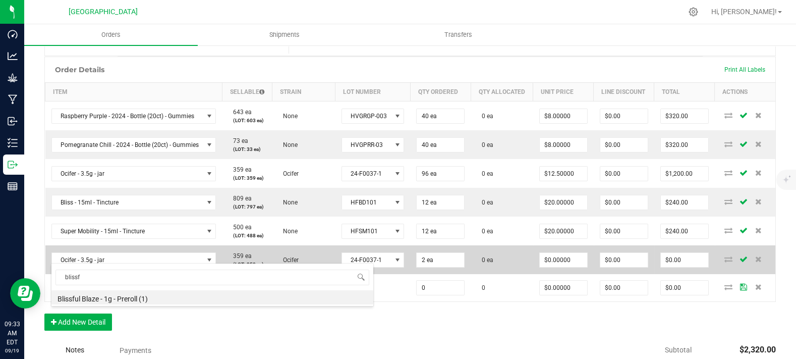
click at [109, 294] on li "Blissful Blaze - 1g - Preroll (1)" at bounding box center [212, 297] width 322 height 14
type input "0 ea"
type input "$6.00000"
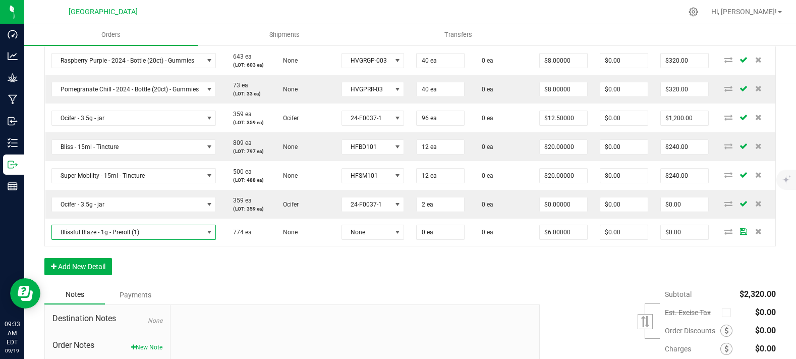
scroll to position [280, 0]
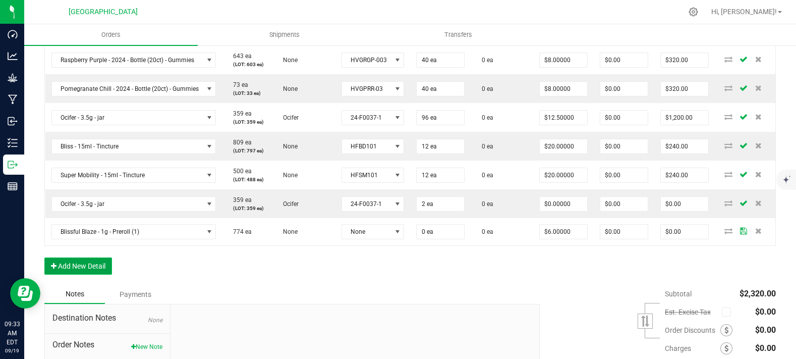
click at [95, 274] on button "Add New Detail" at bounding box center [78, 265] width 68 height 17
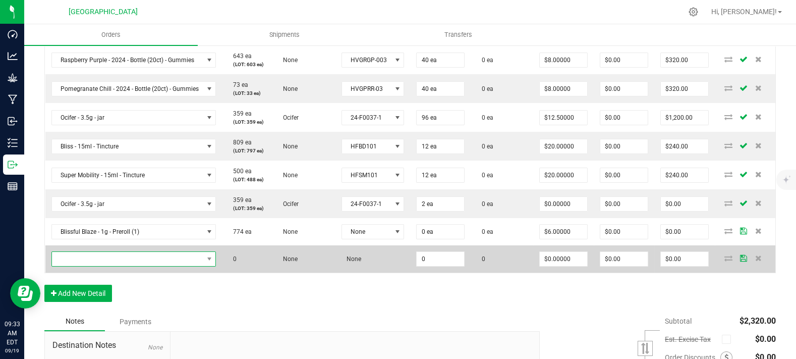
click at [98, 266] on span "NO DATA FOUND" at bounding box center [127, 259] width 151 height 14
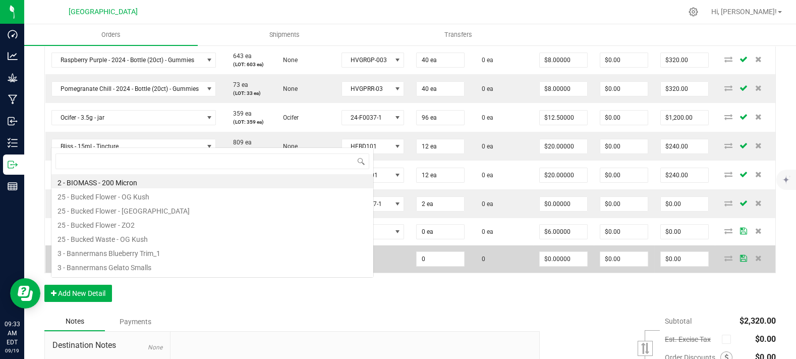
scroll to position [15, 162]
type input "dynami"
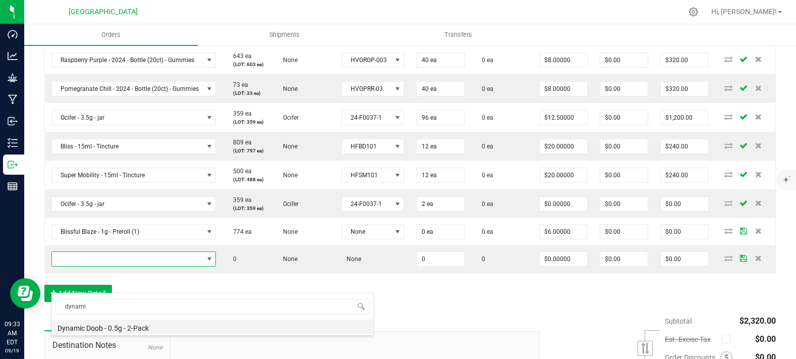
click at [132, 330] on li "Dynamic Doob - 0.5g - 2-Pack" at bounding box center [212, 326] width 322 height 14
type input "0 ea"
type input "$6.00000"
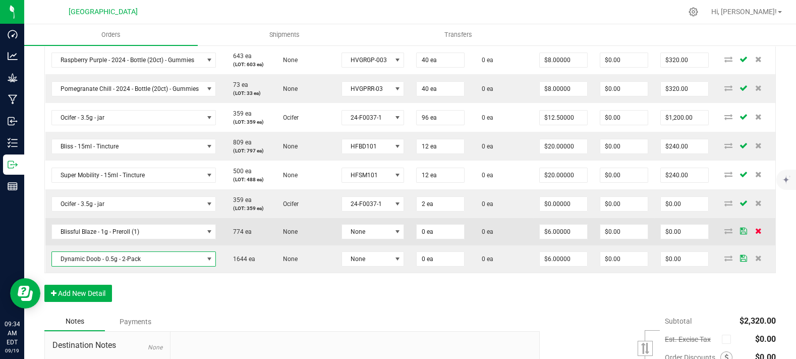
click at [755, 234] on icon at bounding box center [758, 230] width 7 height 6
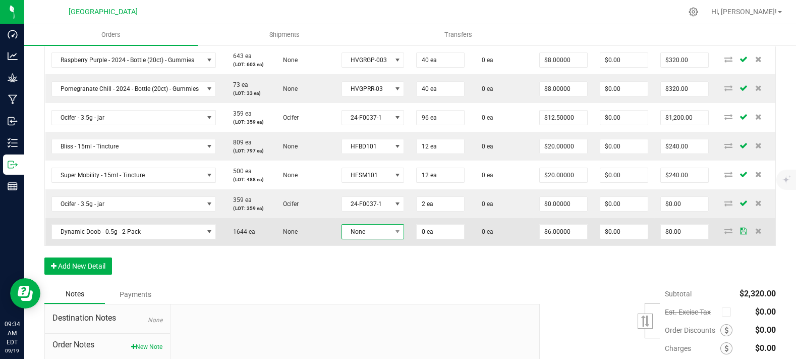
click at [348, 239] on span "None" at bounding box center [366, 231] width 49 height 14
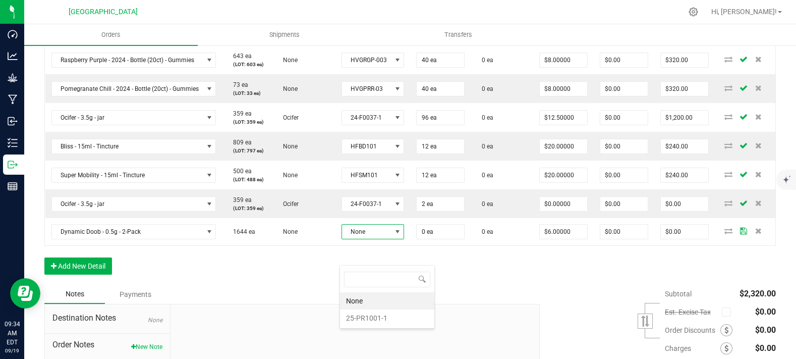
scroll to position [15, 62]
click at [370, 313] on li "25-PR1001-1" at bounding box center [387, 317] width 94 height 17
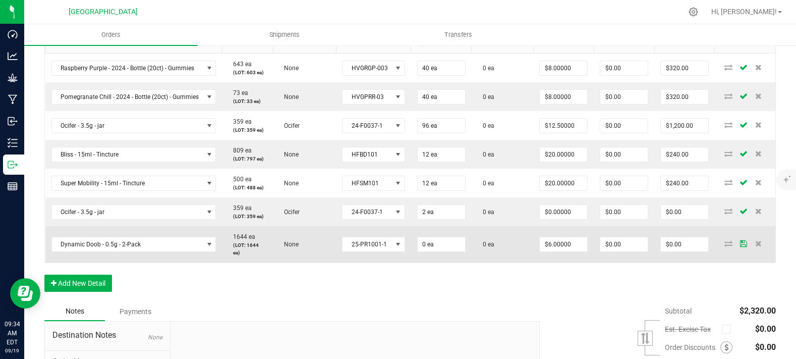
click at [430, 262] on td "0 ea" at bounding box center [441, 244] width 61 height 36
click at [430, 251] on input "0" at bounding box center [441, 244] width 47 height 14
type input "7 ea"
type input "$42.00"
click at [487, 247] on td "0 ea" at bounding box center [503, 244] width 62 height 36
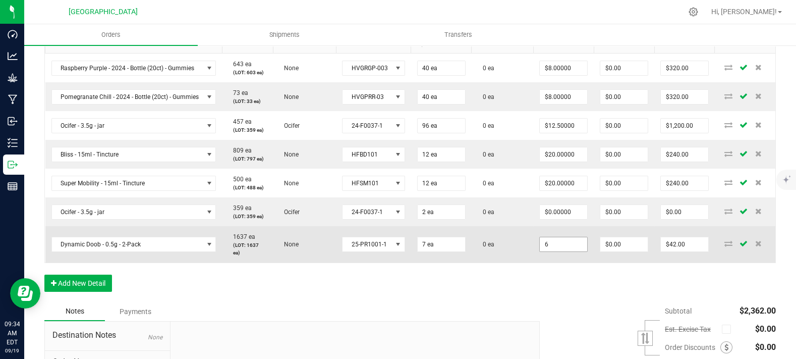
click at [547, 251] on input "6" at bounding box center [563, 244] width 47 height 14
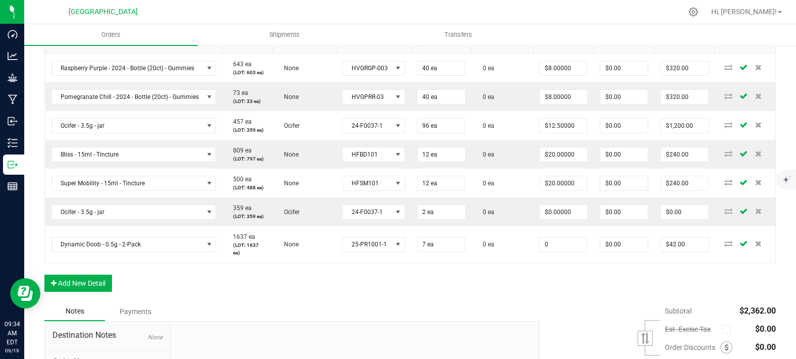
type input "$0.00000"
type input "$0.00"
click at [529, 300] on div "Order Details Print All Labels Item Sellable Strain Lot Number Qty Ordered Qty …" at bounding box center [409, 151] width 731 height 301
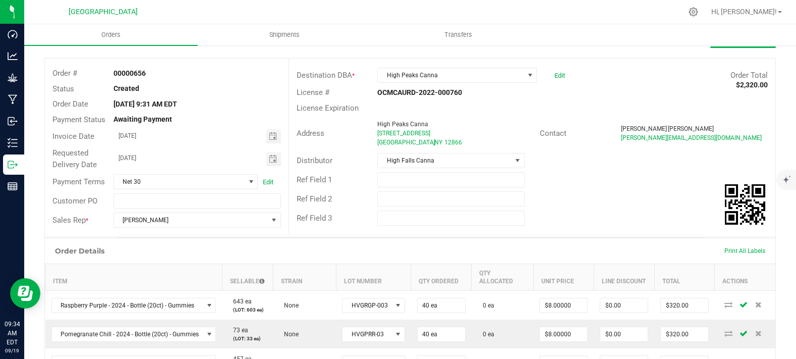
scroll to position [0, 0]
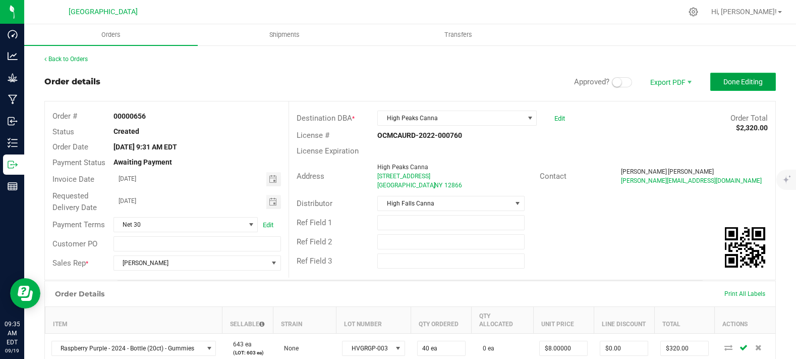
click at [723, 81] on span "Done Editing" at bounding box center [742, 82] width 39 height 8
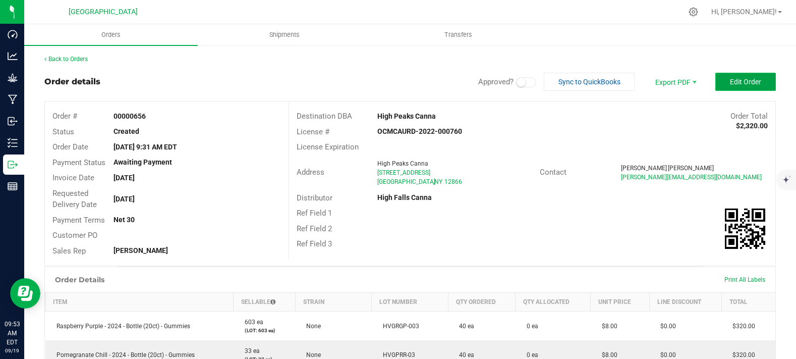
click at [738, 78] on span "Edit Order" at bounding box center [745, 82] width 31 height 8
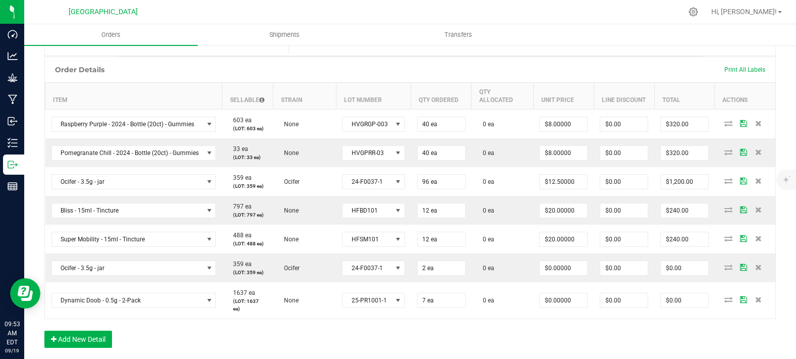
scroll to position [280, 0]
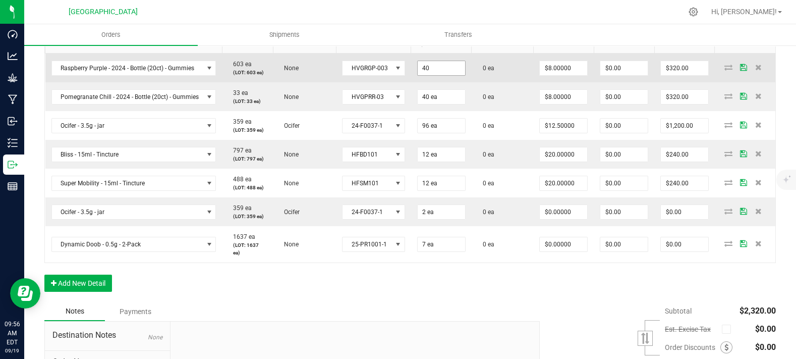
click at [440, 75] on input "40" at bounding box center [441, 68] width 47 height 14
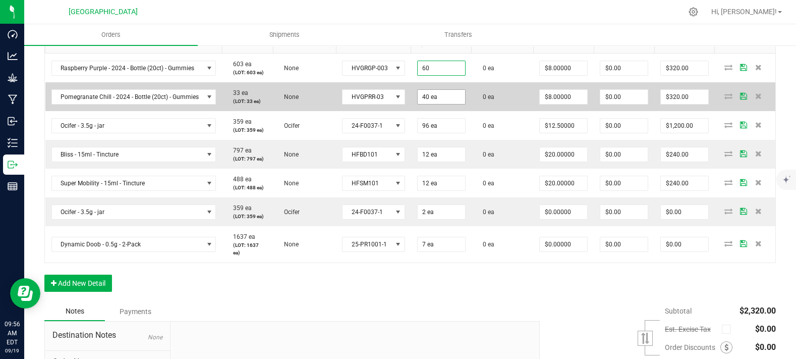
type input "60 ea"
type input "$480.00"
click at [440, 104] on input "40" at bounding box center [441, 97] width 47 height 14
paste input "6"
type input "60 ea"
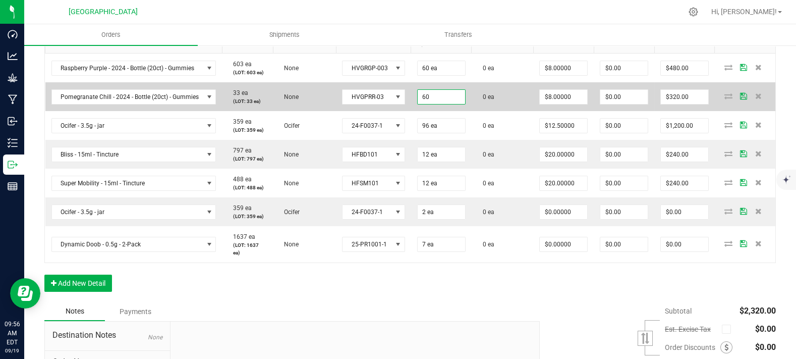
type input "$480.00"
click at [493, 107] on td "0 ea" at bounding box center [503, 96] width 62 height 29
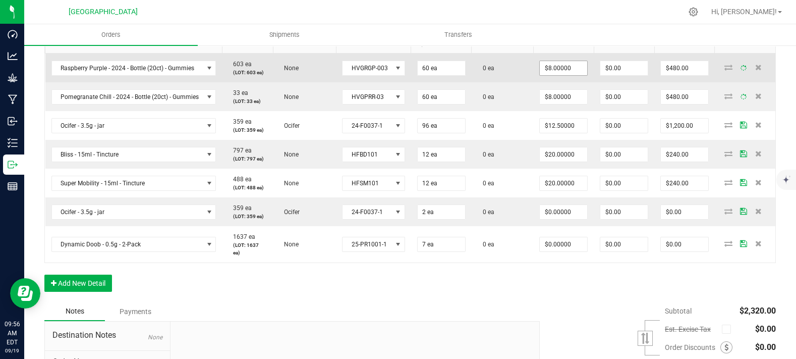
type input "8"
click at [548, 75] on input "8" at bounding box center [563, 68] width 47 height 14
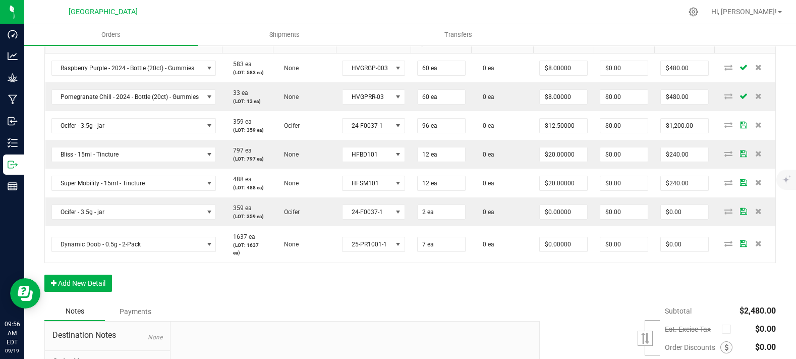
type input "8"
click at [548, 75] on input "8" at bounding box center [563, 68] width 47 height 14
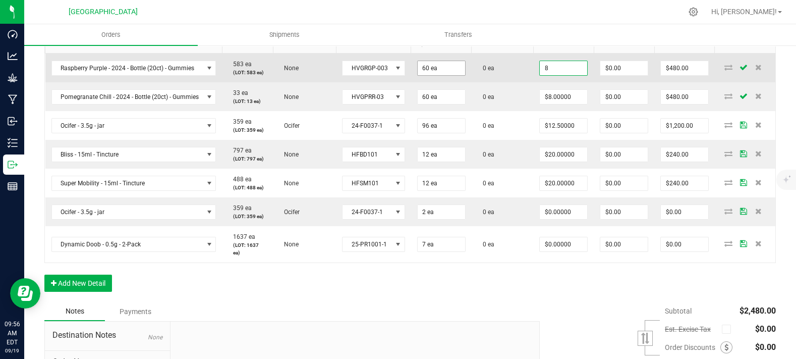
type input "60"
type input "$8.00000"
click at [450, 75] on input "60" at bounding box center [441, 68] width 47 height 14
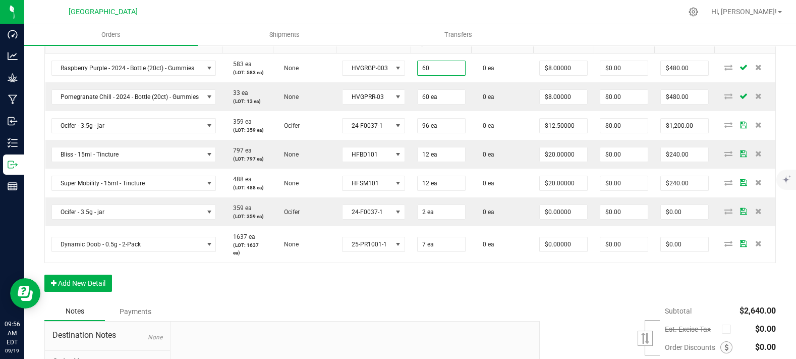
click at [447, 75] on input "60" at bounding box center [441, 68] width 47 height 14
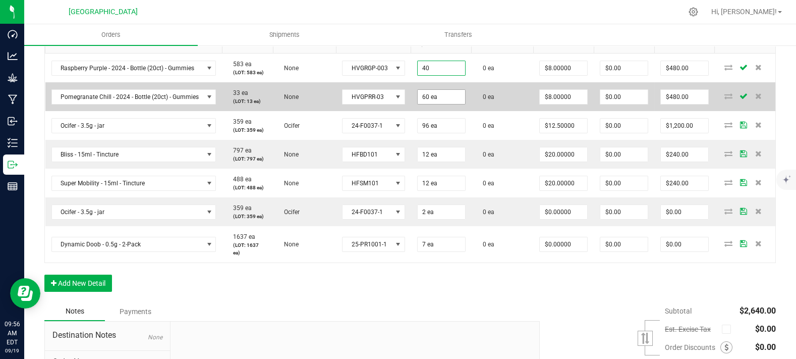
type input "40"
type input "60"
type input "40 ea"
type input "$320.00"
click at [448, 104] on input "60" at bounding box center [441, 97] width 47 height 14
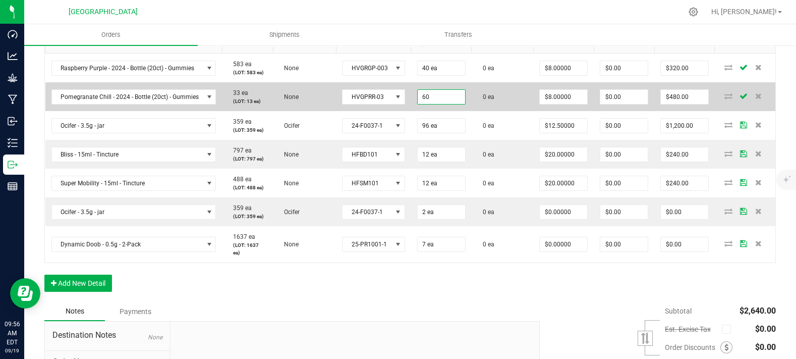
paste input "4"
type input "40 ea"
type input "$320.00"
click at [491, 108] on td "0 ea" at bounding box center [503, 96] width 62 height 29
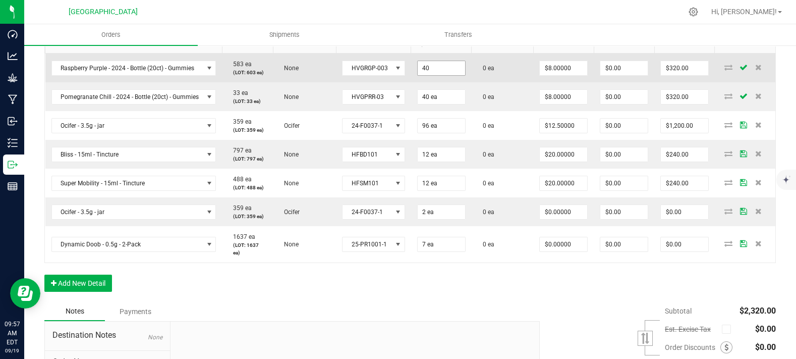
click at [430, 75] on input "40" at bounding box center [441, 68] width 47 height 14
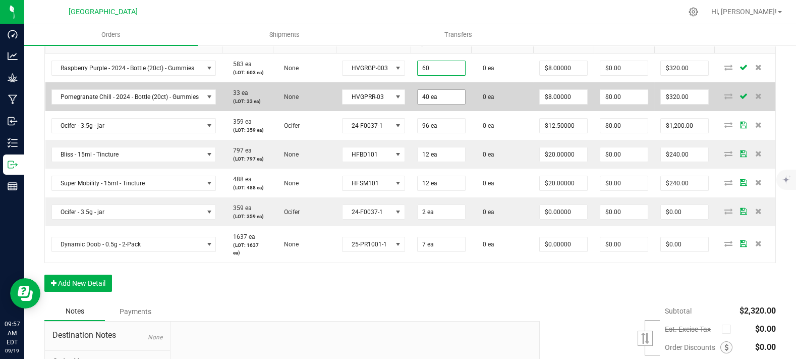
type input "60 ea"
type input "$480.00"
click at [438, 104] on input "40" at bounding box center [441, 97] width 47 height 14
type input "60 ea"
type input "$480.00"
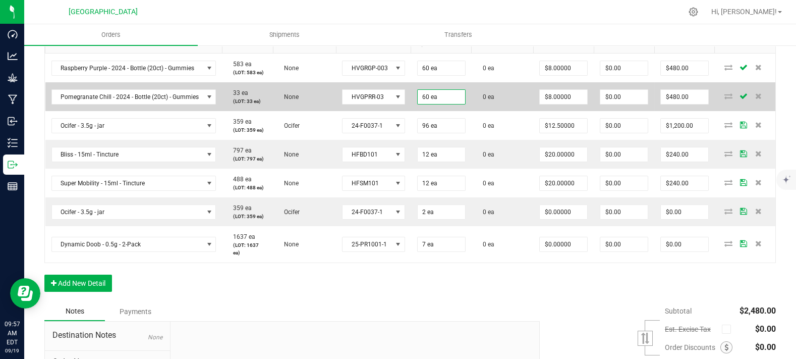
click at [478, 100] on span "0 ea" at bounding box center [486, 96] width 17 height 7
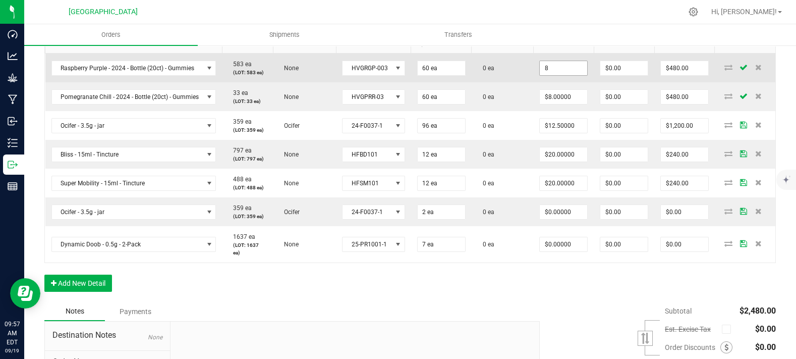
click at [556, 75] on input "8" at bounding box center [563, 68] width 47 height 14
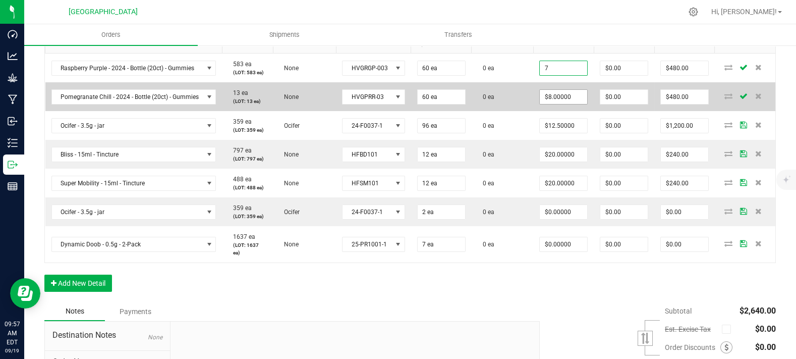
type input "$7.00000"
type input "$420.00"
click at [559, 104] on input "8" at bounding box center [563, 97] width 47 height 14
paste input "7"
type input "$7.00000"
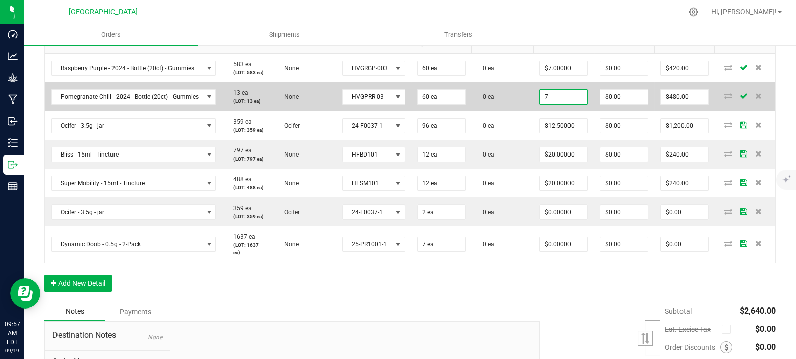
type input "$420.00"
click at [509, 111] on td "0 ea" at bounding box center [503, 96] width 62 height 29
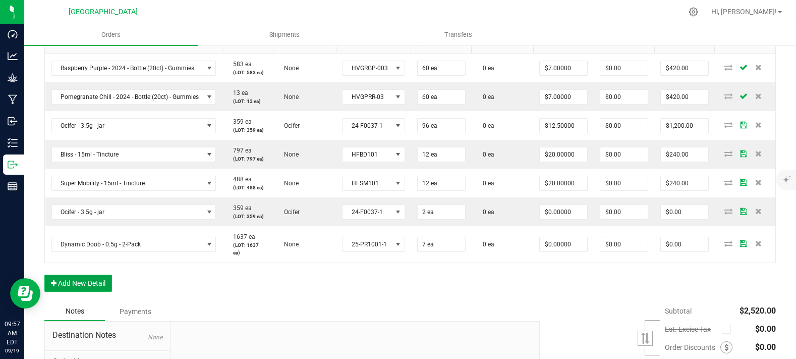
click at [77, 292] on button "Add New Detail" at bounding box center [78, 282] width 68 height 17
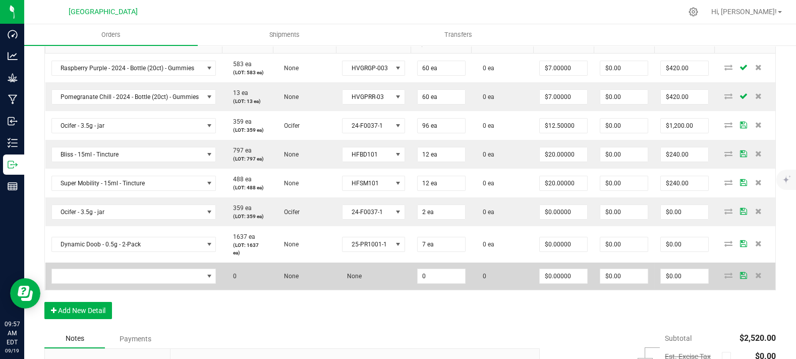
click at [101, 284] on td at bounding box center [133, 275] width 177 height 27
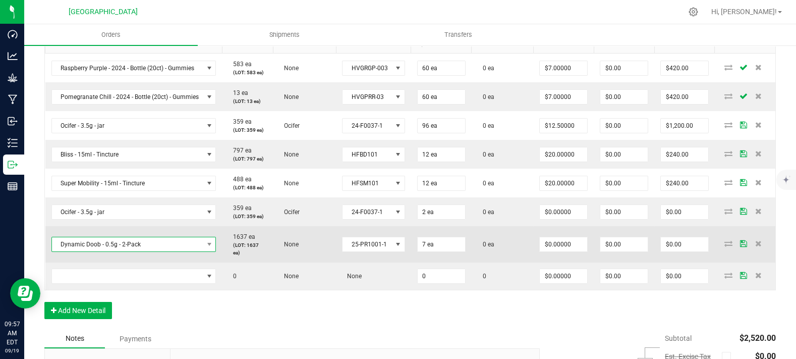
click at [153, 251] on span "Dynamic Doob - 0.5g - 2-Pack" at bounding box center [127, 244] width 151 height 14
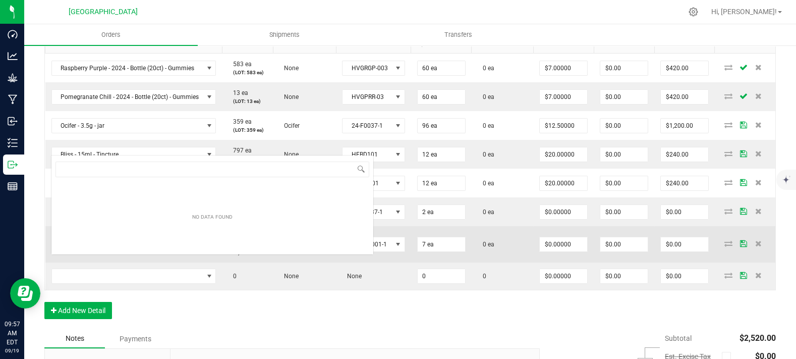
scroll to position [15, 162]
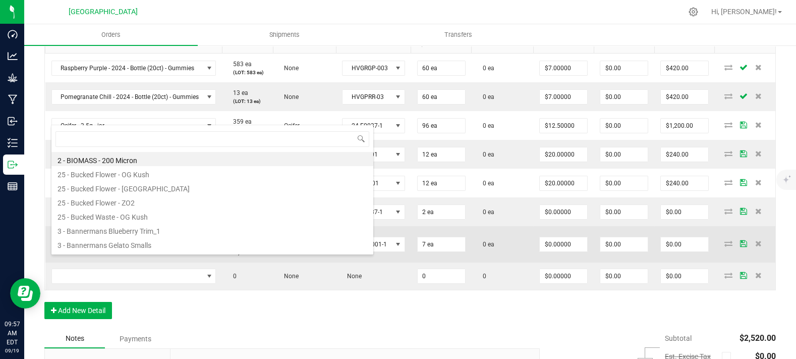
copy span "Dynamic Doob - 0.5g - 2-Pack"
drag, startPoint x: 153, startPoint y: 263, endPoint x: 57, endPoint y: 265, distance: 96.4
click at [57, 251] on span "Dynamic Doob - 0.5g - 2-Pack" at bounding box center [127, 244] width 151 height 14
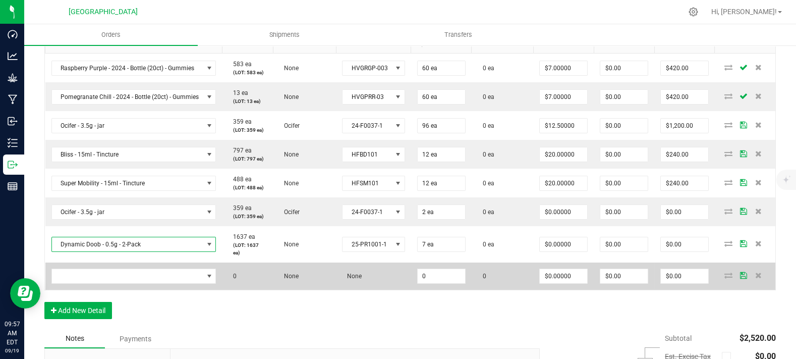
click at [267, 290] on td "0" at bounding box center [247, 275] width 51 height 27
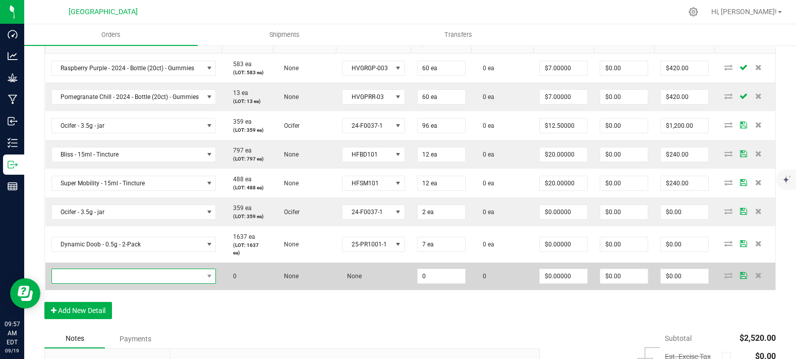
click at [164, 283] on span "NO DATA FOUND" at bounding box center [127, 276] width 151 height 14
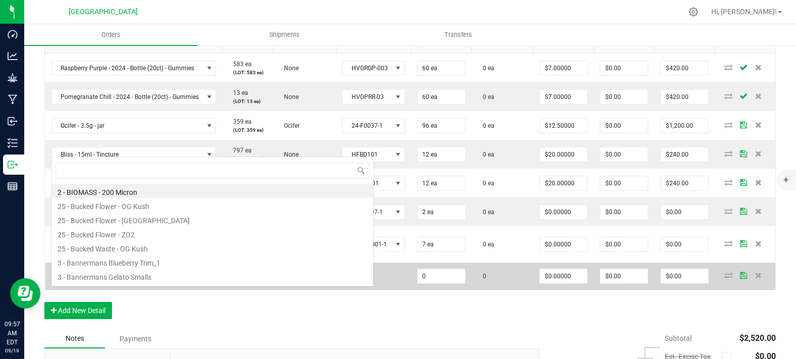
type input "Dynamic Doob - 0.5g - 2-Pack"
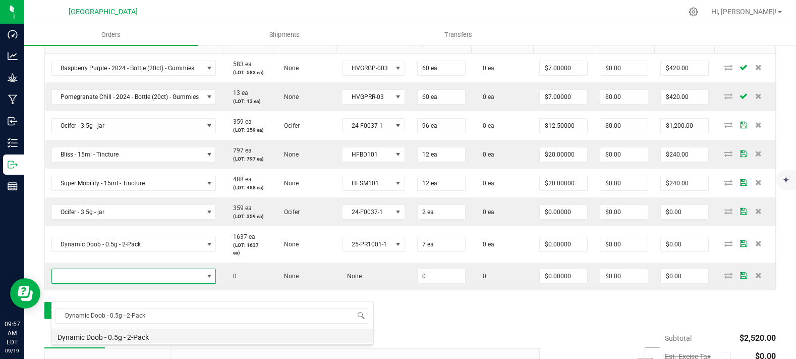
click at [150, 336] on li "Dynamic Doob - 0.5g - 2-Pack" at bounding box center [212, 335] width 322 height 14
type input "0 ea"
type input "$6.00000"
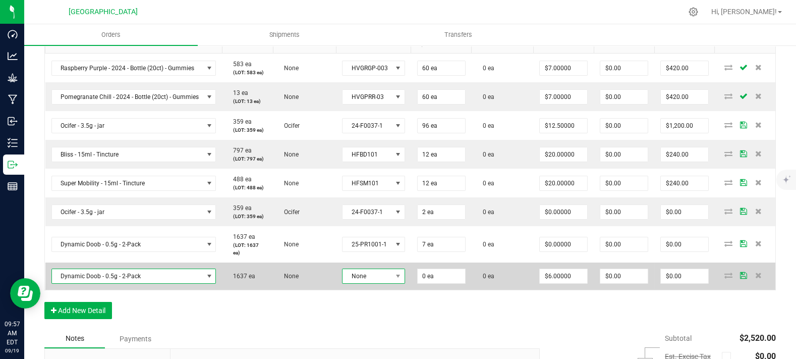
click at [376, 283] on span "None" at bounding box center [366, 276] width 49 height 14
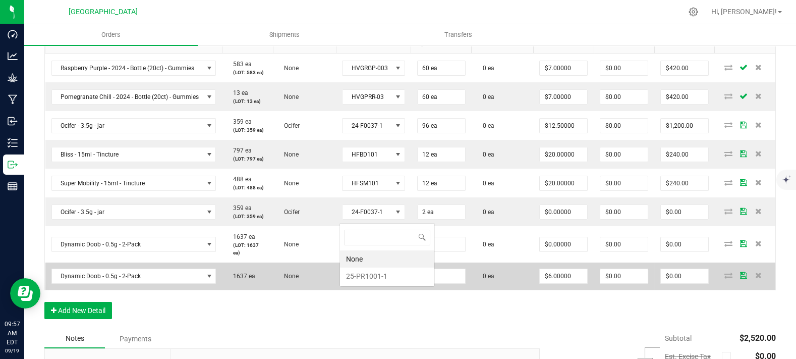
scroll to position [15, 62]
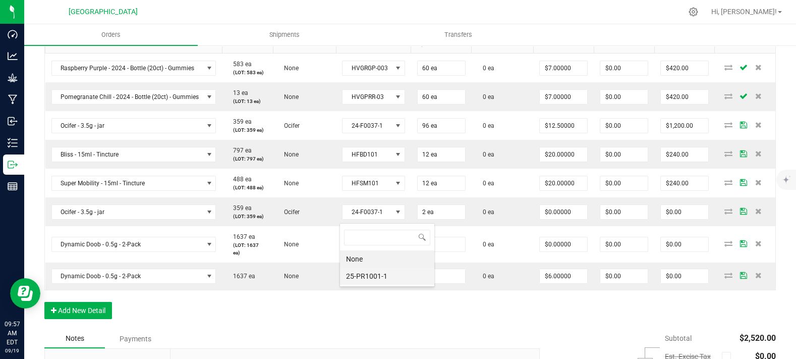
click at [383, 281] on li "25-PR1001-1" at bounding box center [387, 275] width 94 height 17
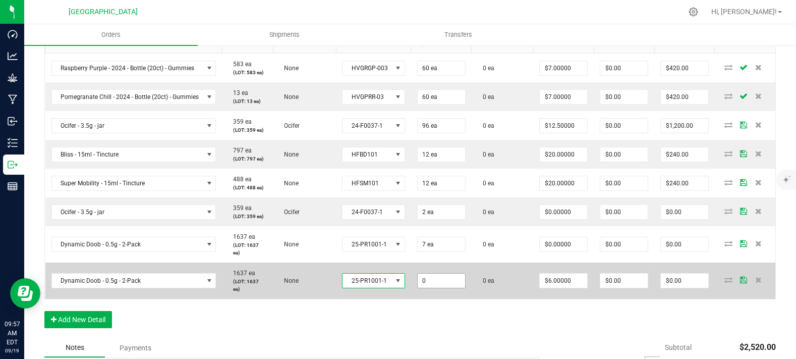
click at [428, 288] on input "0" at bounding box center [441, 280] width 47 height 14
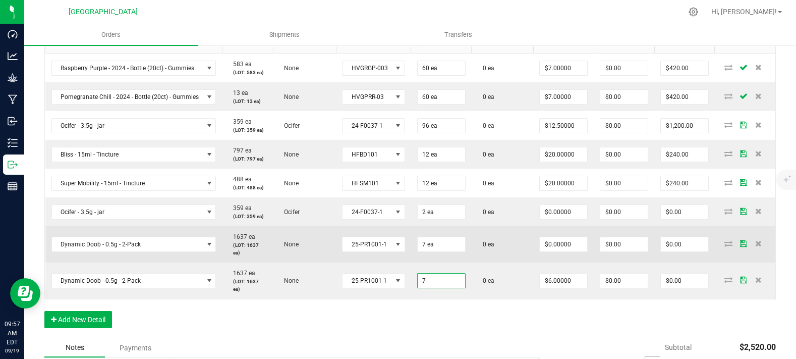
type input "7 ea"
type input "$42.00"
click at [255, 262] on td "1637 ea (LOT: 1637 ea)" at bounding box center [247, 244] width 51 height 36
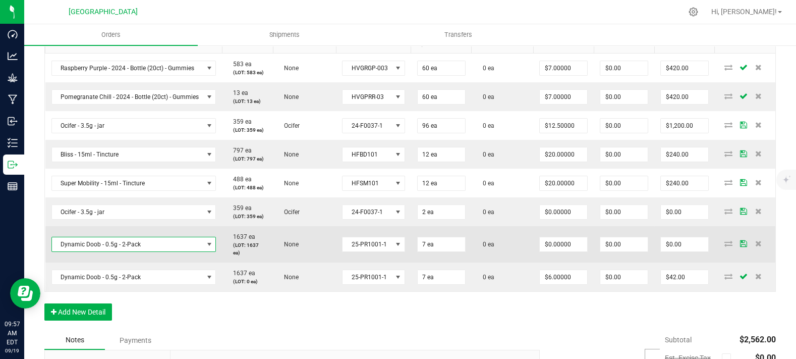
click at [156, 251] on span "Dynamic Doob - 0.5g - 2-Pack" at bounding box center [127, 244] width 151 height 14
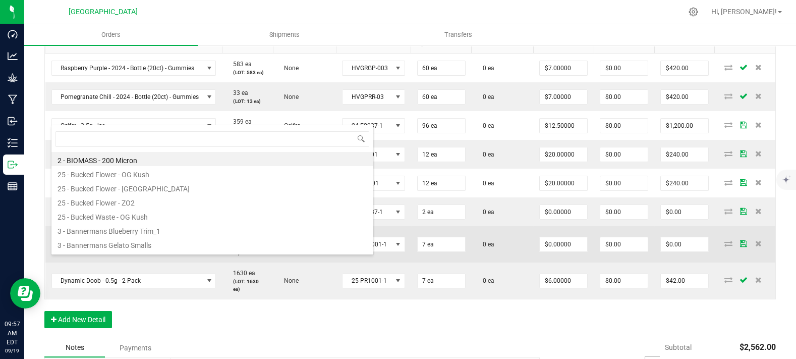
scroll to position [15, 162]
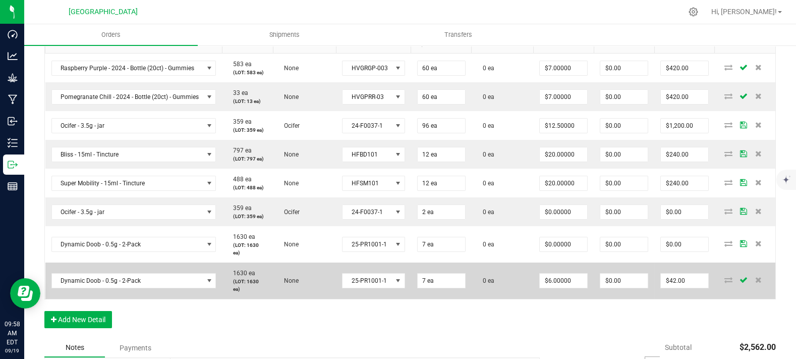
click at [291, 284] on span "None" at bounding box center [289, 280] width 20 height 7
click at [485, 284] on span "0 ea" at bounding box center [486, 280] width 17 height 7
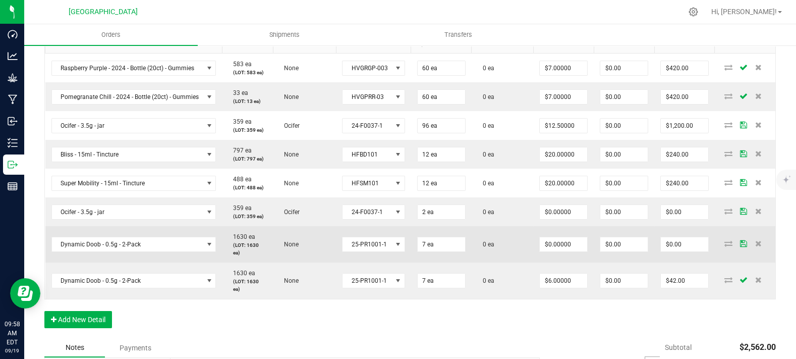
click at [506, 262] on td "0 ea" at bounding box center [503, 244] width 62 height 36
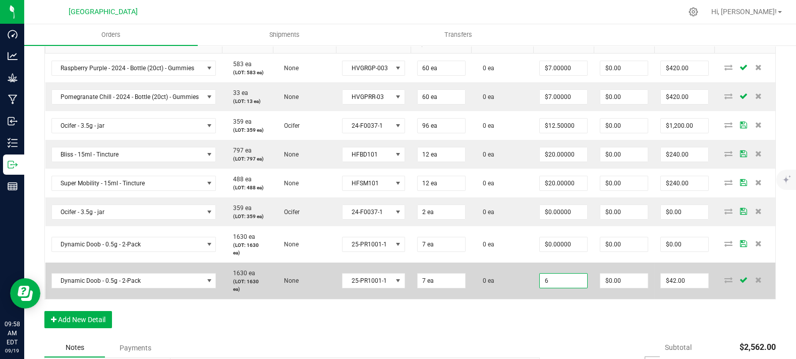
click at [549, 288] on input "6" at bounding box center [563, 280] width 47 height 14
type input "$0.00000"
type input "$0.00"
click at [513, 288] on td "0 ea" at bounding box center [503, 280] width 62 height 36
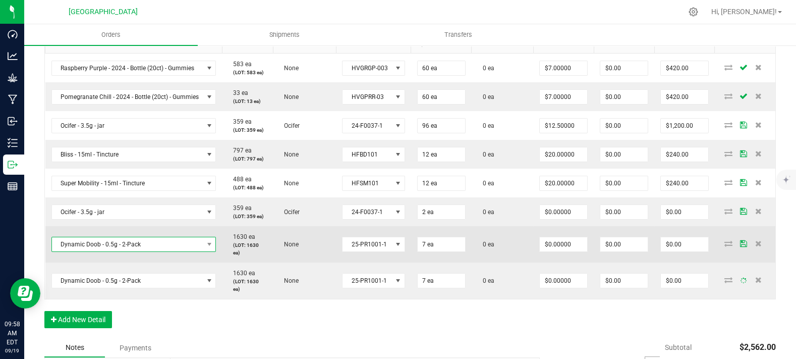
click at [130, 251] on span "Dynamic Doob - 0.5g - 2-Pack" at bounding box center [127, 244] width 151 height 14
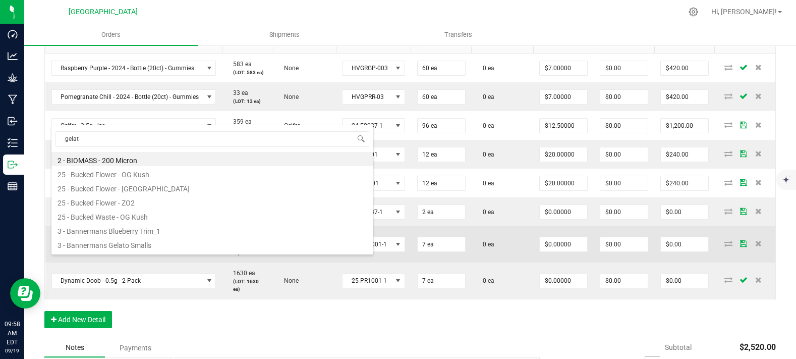
type input "gelato"
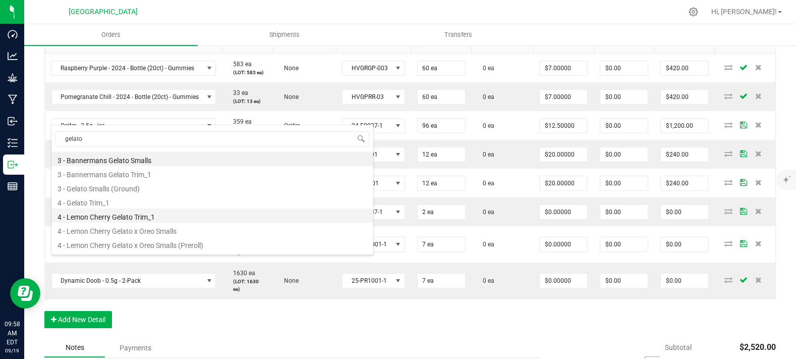
scroll to position [26, 0]
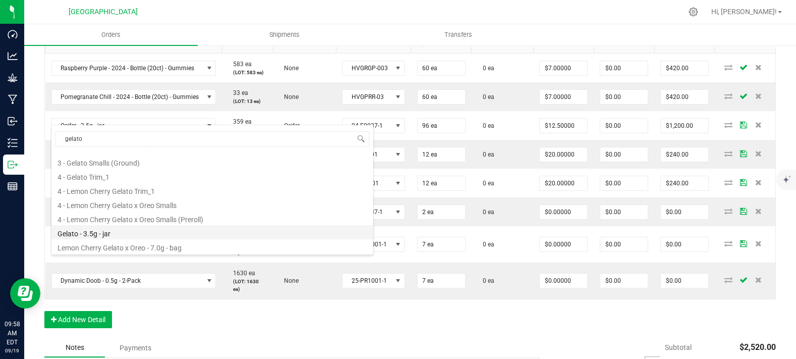
click at [148, 233] on li "Gelato - 3.5g - jar" at bounding box center [212, 232] width 322 height 14
type input "$15.00000"
type input "$105.00"
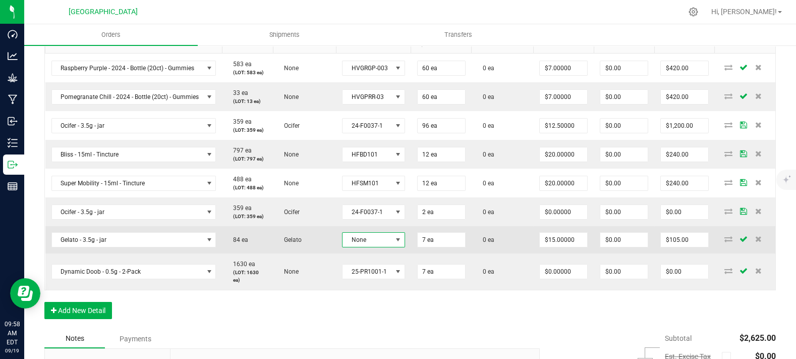
click at [392, 247] on span at bounding box center [398, 240] width 13 height 14
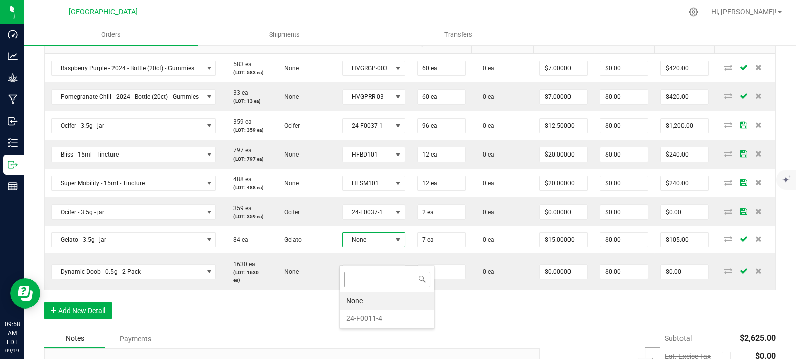
scroll to position [15, 62]
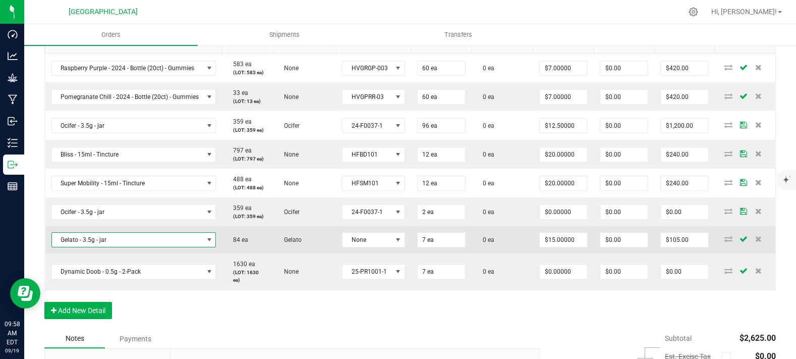
click at [138, 247] on span "Gelato - 3.5g - jar" at bounding box center [127, 240] width 151 height 14
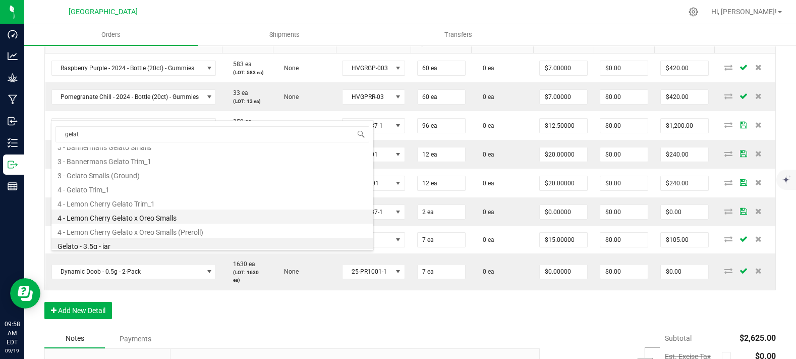
scroll to position [0, 0]
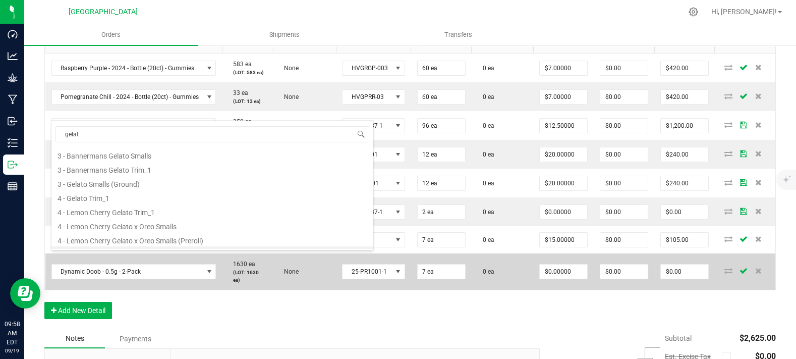
type input "gelat"
click at [254, 279] on td "1630 ea (LOT: 1630 ea)" at bounding box center [247, 271] width 51 height 36
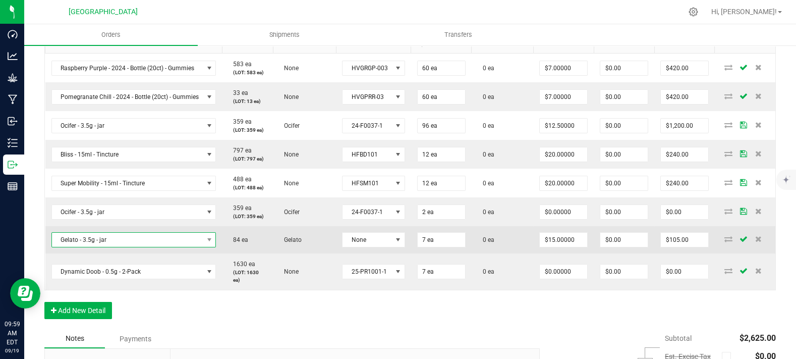
click at [141, 247] on span "Gelato - 3.5g - jar" at bounding box center [127, 240] width 151 height 14
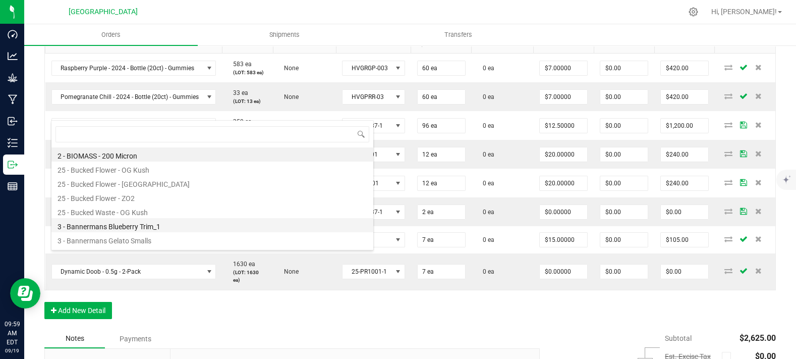
scroll to position [15, 162]
type input "gelato"
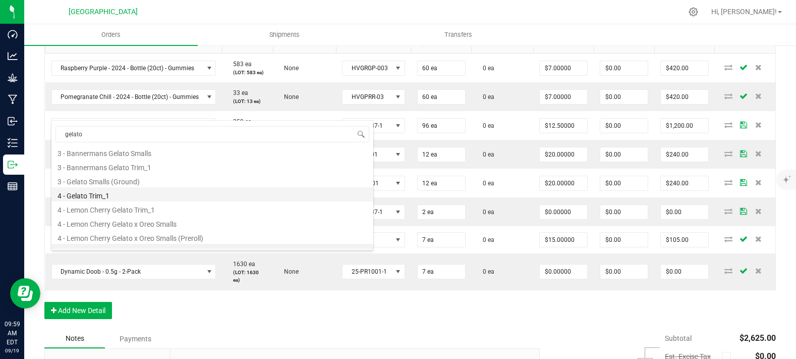
scroll to position [0, 0]
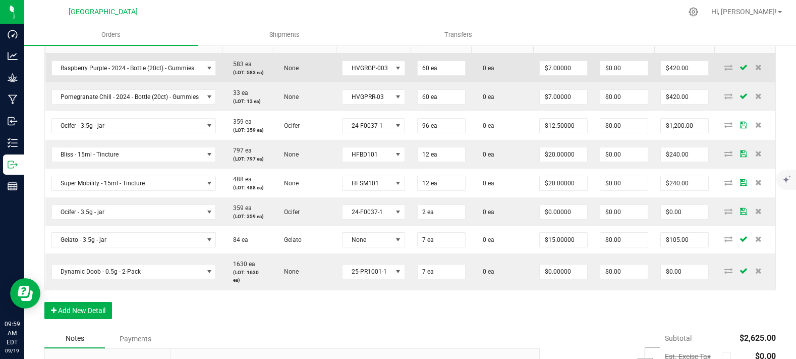
click at [273, 83] on td "None" at bounding box center [304, 67] width 63 height 29
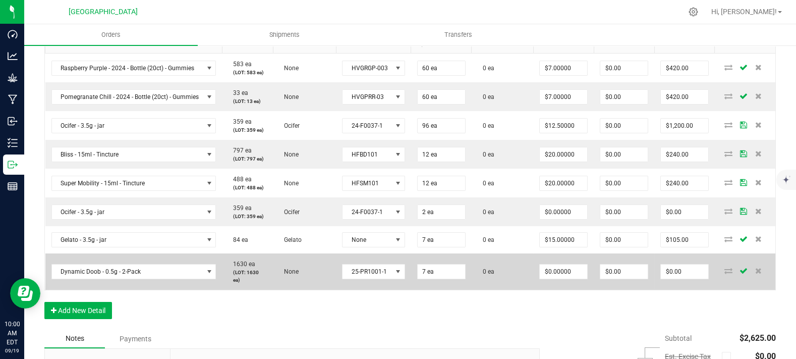
click at [274, 290] on td "None" at bounding box center [304, 271] width 63 height 36
click at [277, 290] on td "None" at bounding box center [304, 271] width 63 height 36
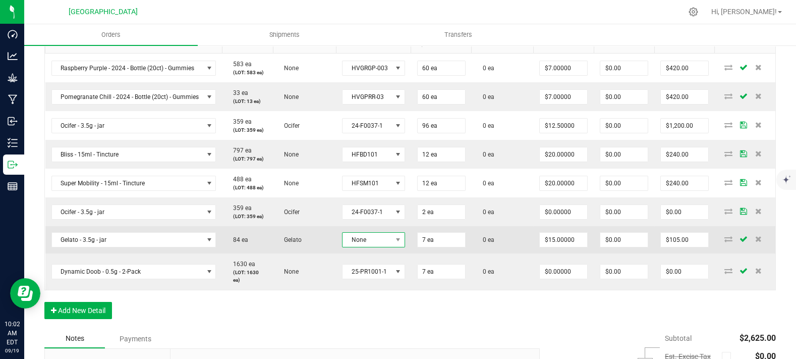
click at [377, 247] on span "None" at bounding box center [366, 240] width 49 height 14
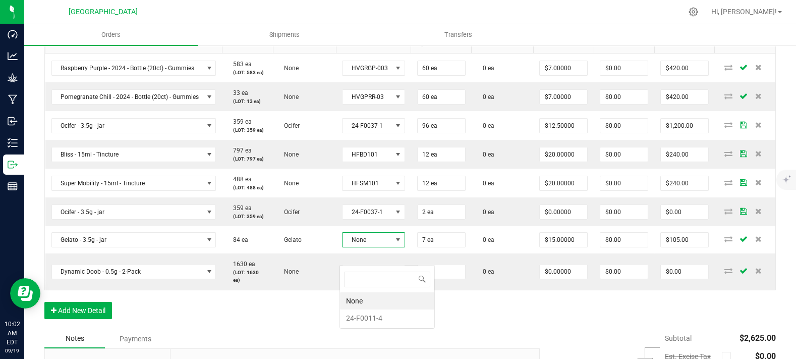
scroll to position [15, 62]
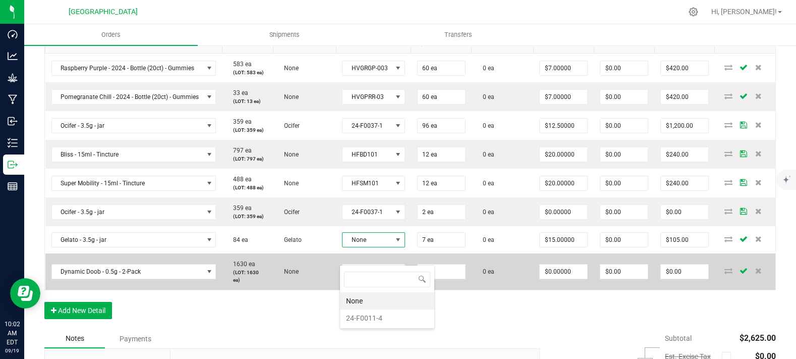
drag, startPoint x: 373, startPoint y: 313, endPoint x: 381, endPoint y: 307, distance: 9.4
click at [373, 313] on li "24-F0011-4" at bounding box center [387, 317] width 94 height 17
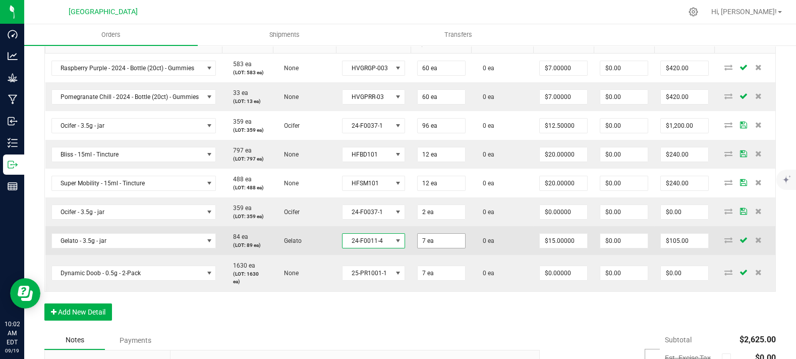
type input "7"
click at [447, 248] on input "7" at bounding box center [441, 241] width 47 height 14
click at [111, 250] on td "Gelato - 3.5g - jar" at bounding box center [133, 240] width 177 height 29
click at [112, 248] on span "Gelato - 3.5g - jar" at bounding box center [127, 241] width 151 height 14
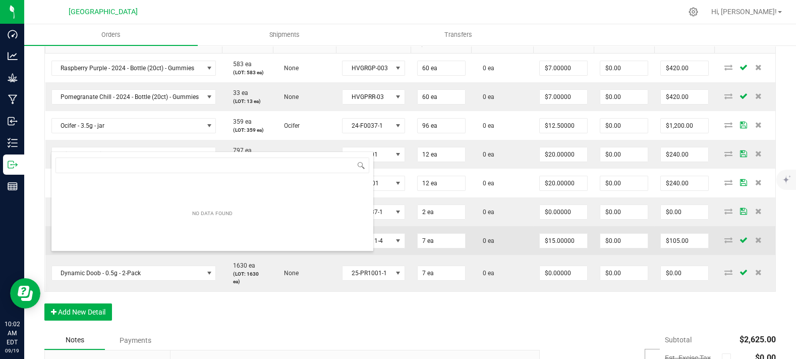
scroll to position [15, 162]
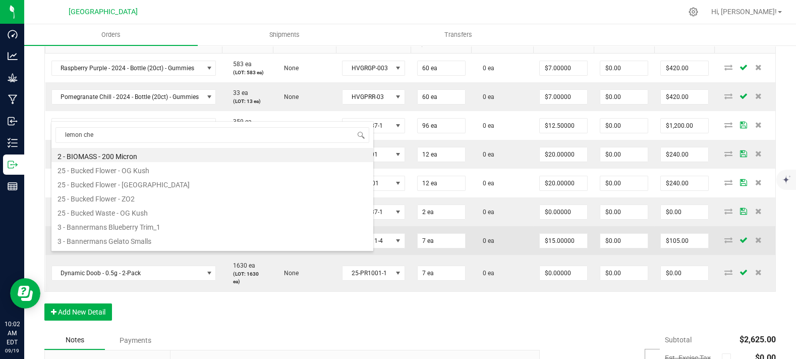
type input "lemon cher"
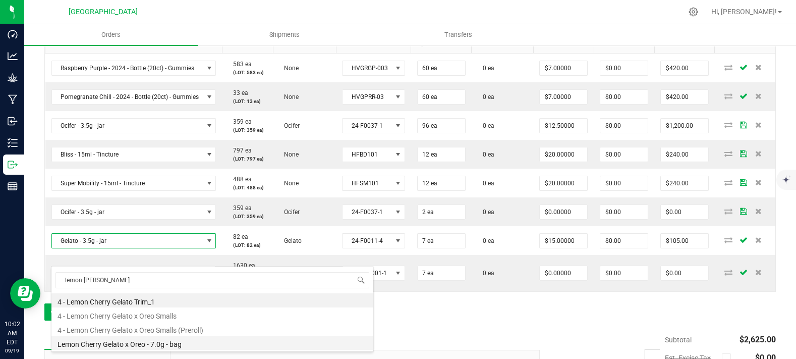
click at [162, 342] on li "Lemon Cherry Gelato x Oreo - 7.0g - bag" at bounding box center [212, 342] width 322 height 14
type input "$25.00000"
type input "$175.00"
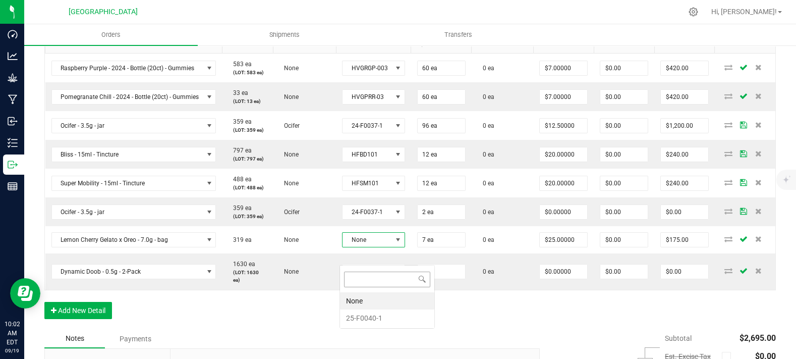
scroll to position [15, 62]
click at [367, 311] on li "25-F0040-1" at bounding box center [387, 317] width 94 height 17
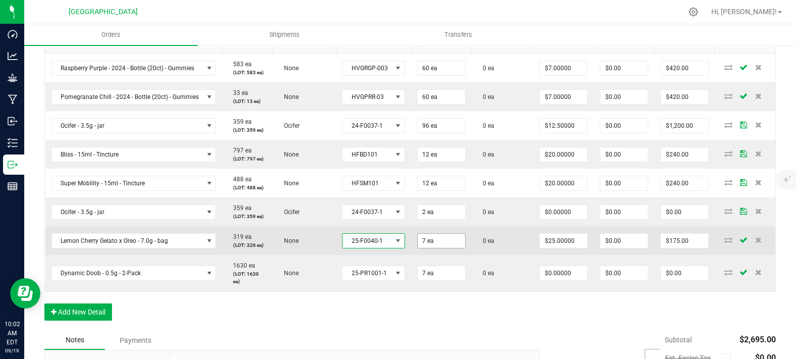
type input "7"
click at [434, 248] on input "7" at bounding box center [441, 241] width 47 height 14
click at [448, 248] on input "7" at bounding box center [441, 241] width 47 height 14
type input "24 ea"
type input "25"
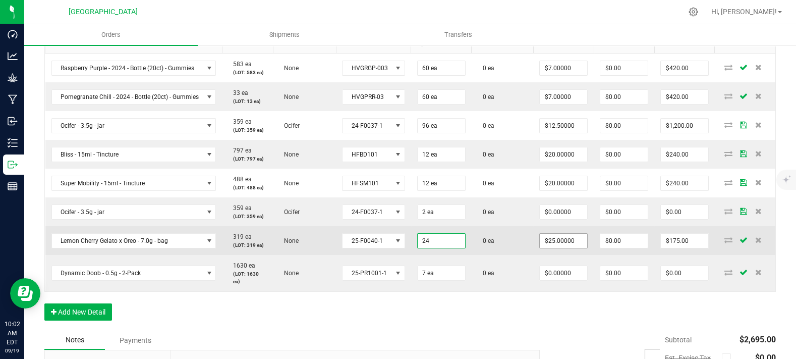
type input "$600.00"
click at [551, 248] on input "25" at bounding box center [563, 241] width 47 height 14
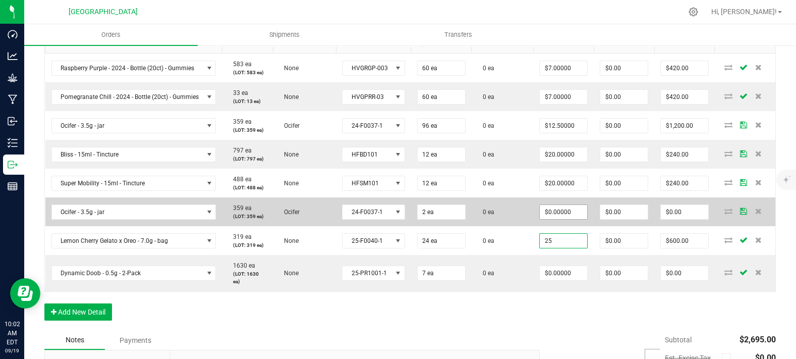
type input "2"
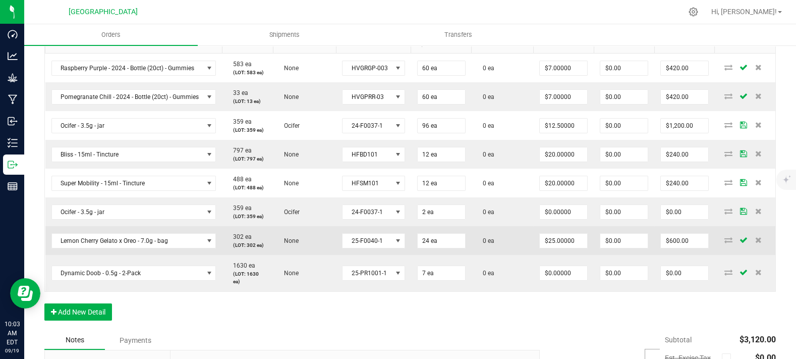
click at [549, 255] on td "$25.00000" at bounding box center [563, 240] width 61 height 29
click at [570, 248] on input "25" at bounding box center [563, 241] width 47 height 14
type input "$27.50000"
type input "$660.00"
click at [499, 255] on td "0 ea" at bounding box center [503, 240] width 62 height 29
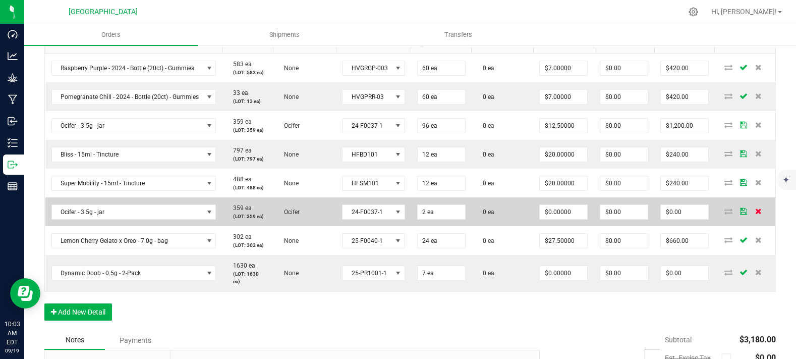
click at [755, 214] on icon at bounding box center [758, 211] width 7 height 6
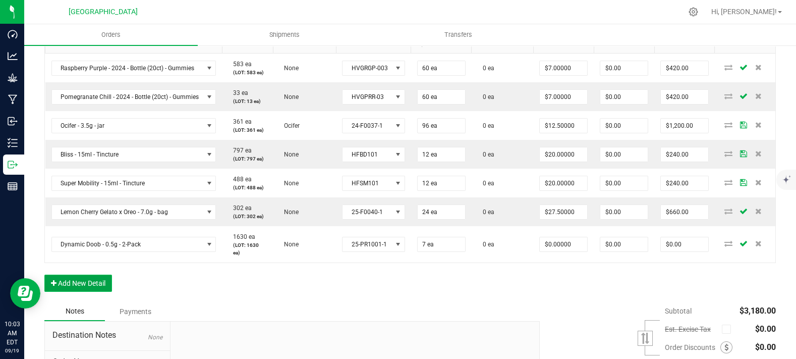
click at [87, 292] on button "Add New Detail" at bounding box center [78, 282] width 68 height 17
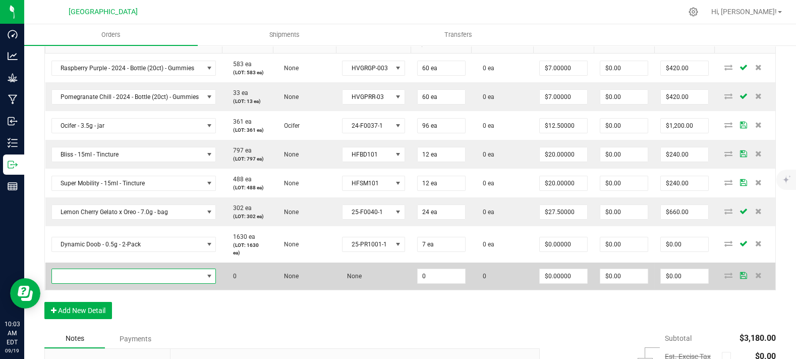
click at [101, 283] on span "NO DATA FOUND" at bounding box center [127, 276] width 151 height 14
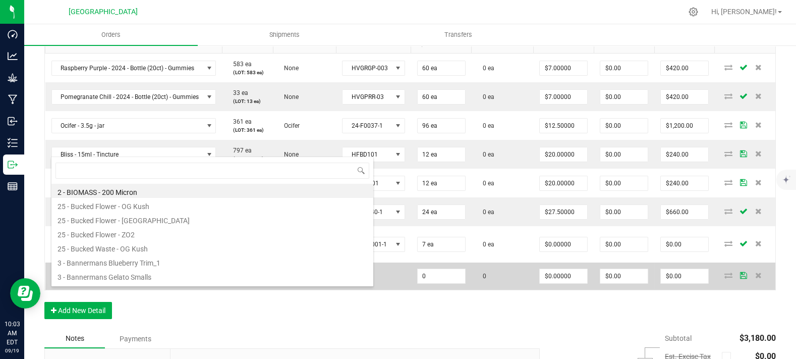
scroll to position [15, 162]
type input "ocifer"
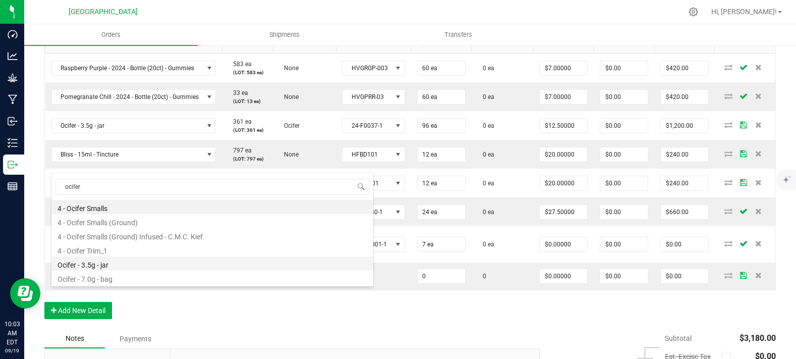
click at [115, 261] on li "Ocifer - 3.5g - jar" at bounding box center [212, 263] width 322 height 14
type input "0 ea"
type input "$15.00000"
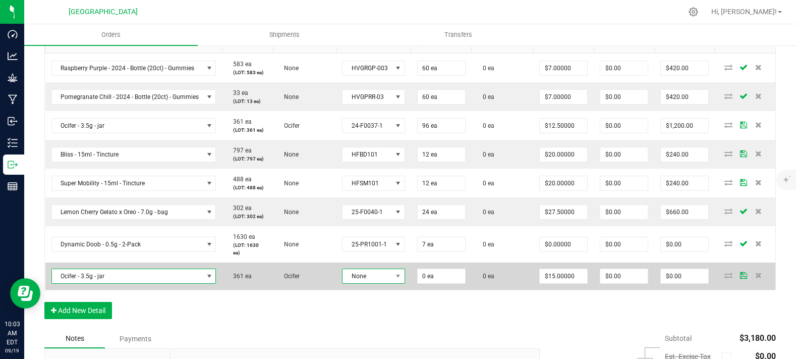
click at [369, 283] on span "None" at bounding box center [366, 276] width 49 height 14
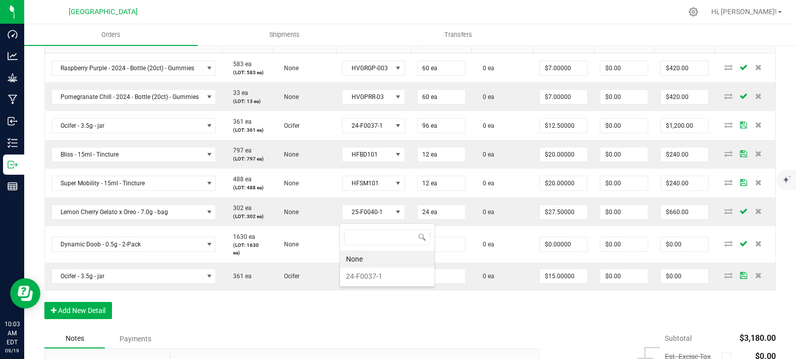
scroll to position [15, 62]
click at [386, 271] on li "24-F0037-1" at bounding box center [387, 275] width 94 height 17
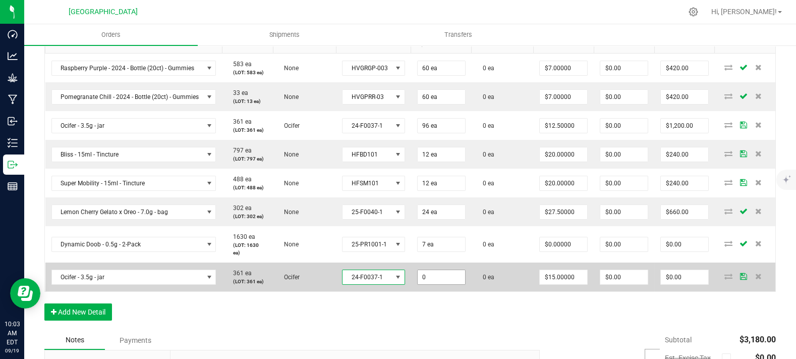
click at [430, 284] on input "0" at bounding box center [441, 277] width 47 height 14
type input "2 ea"
type input "$30.00"
click at [489, 288] on td "0 ea" at bounding box center [503, 276] width 62 height 29
type input "15"
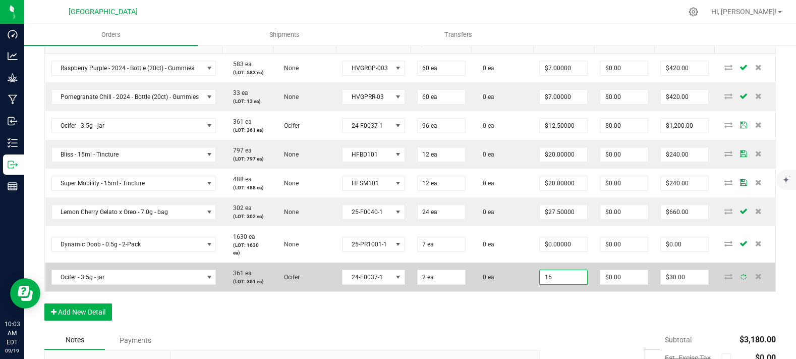
click at [556, 284] on input "15" at bounding box center [563, 277] width 47 height 14
click at [554, 284] on input "15" at bounding box center [563, 277] width 47 height 14
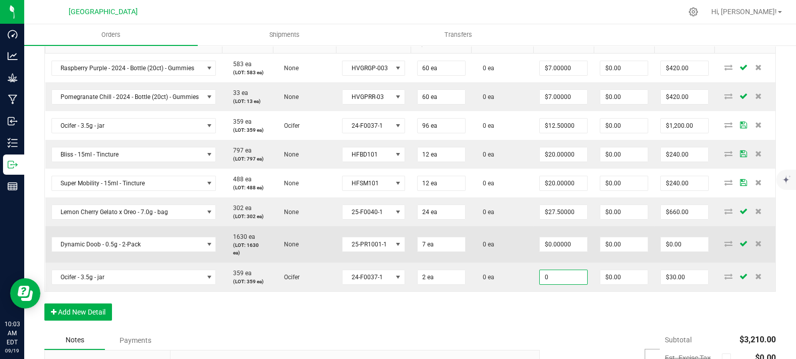
type input "$0.00000"
type input "$0.00"
click at [509, 262] on td "0 ea" at bounding box center [503, 244] width 62 height 36
click at [313, 262] on td "None" at bounding box center [304, 244] width 63 height 36
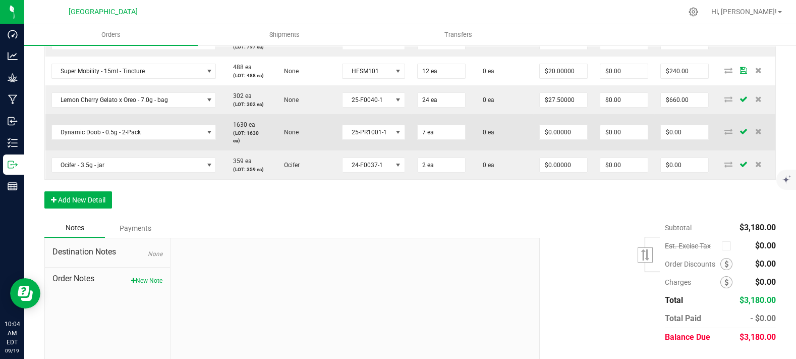
scroll to position [336, 0]
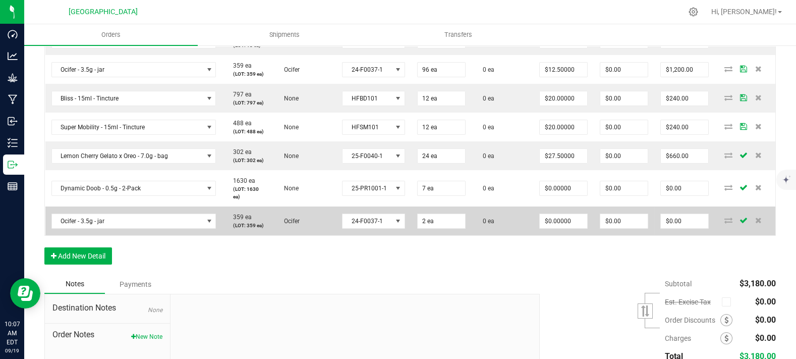
click at [495, 235] on td "0 ea" at bounding box center [503, 220] width 62 height 29
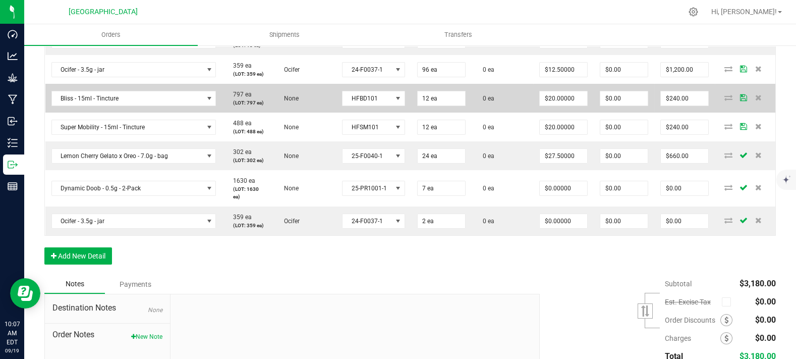
click at [478, 102] on span "0 ea" at bounding box center [486, 98] width 17 height 7
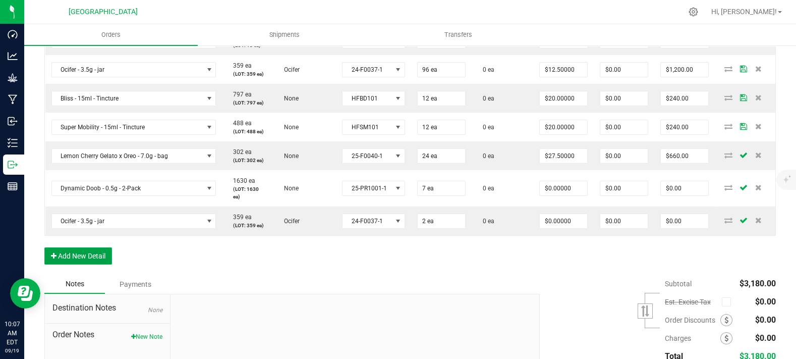
click at [99, 264] on button "Add New Detail" at bounding box center [78, 255] width 68 height 17
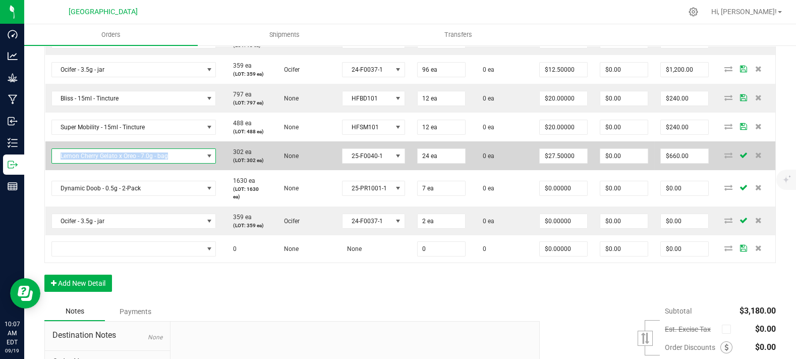
copy span "Lemon Cherry Gelato x Oreo - 7.0g - bag"
drag, startPoint x: 178, startPoint y: 176, endPoint x: 58, endPoint y: 176, distance: 120.0
click at [58, 163] on span "Lemon Cherry Gelato x Oreo - 7.0g - bag" at bounding box center [127, 156] width 151 height 14
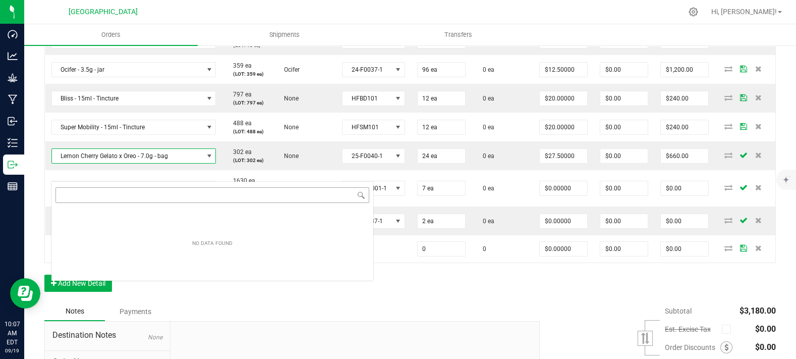
scroll to position [15, 162]
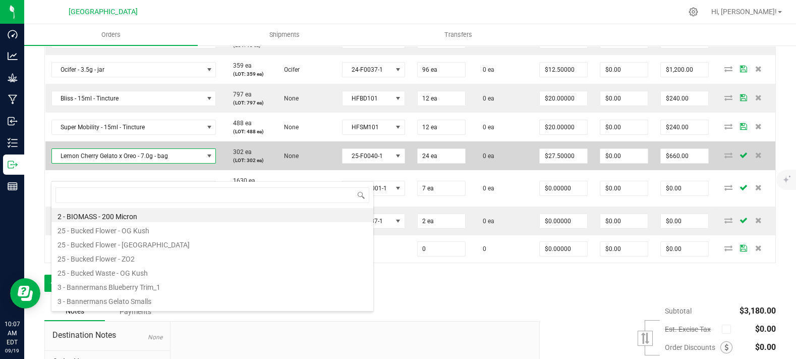
click at [246, 161] on td "302 ea (LOT: 302 ea)" at bounding box center [247, 155] width 51 height 29
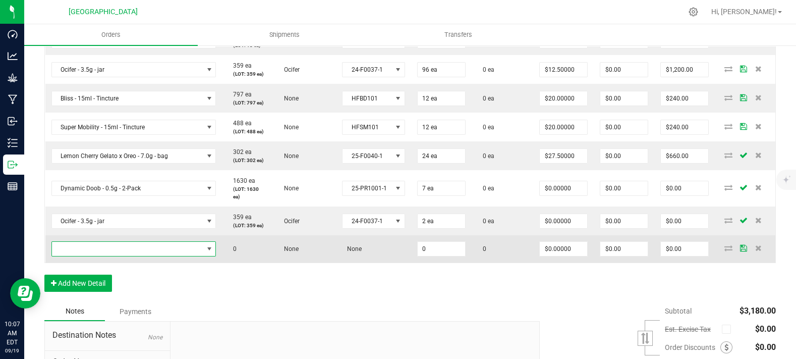
click at [172, 256] on span "NO DATA FOUND" at bounding box center [127, 249] width 151 height 14
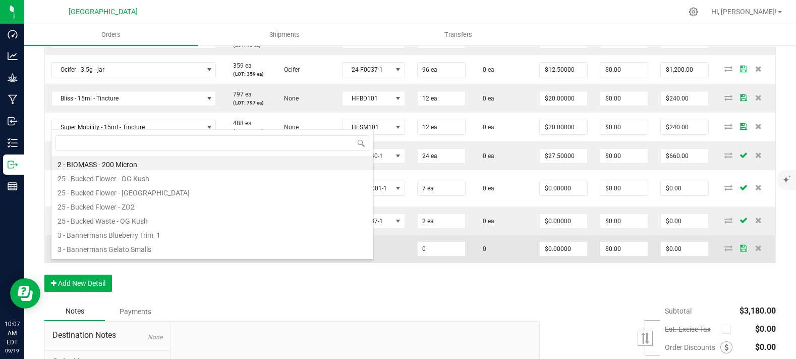
type input "Lemon Cherry Gelato x Oreo - 7.0g - bag"
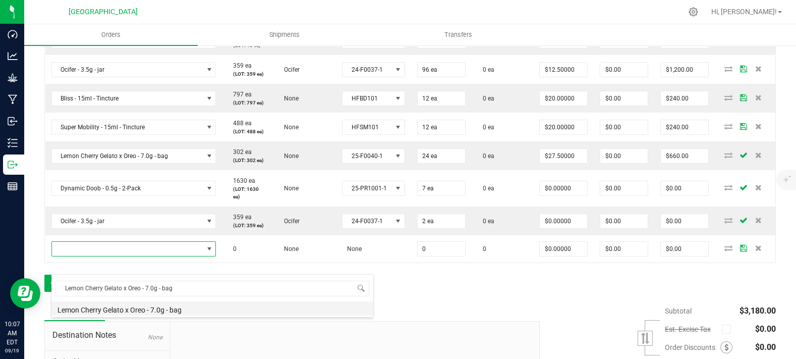
click at [149, 311] on li "Lemon Cherry Gelato x Oreo - 7.0g - bag" at bounding box center [212, 308] width 322 height 14
type input "0 ea"
type input "$25.00000"
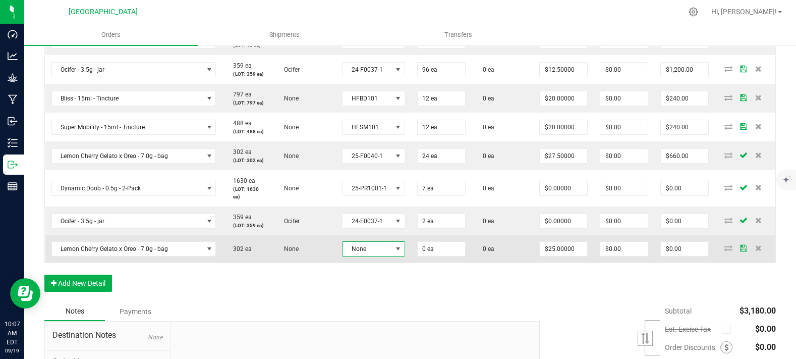
click at [342, 256] on span "None" at bounding box center [366, 249] width 49 height 14
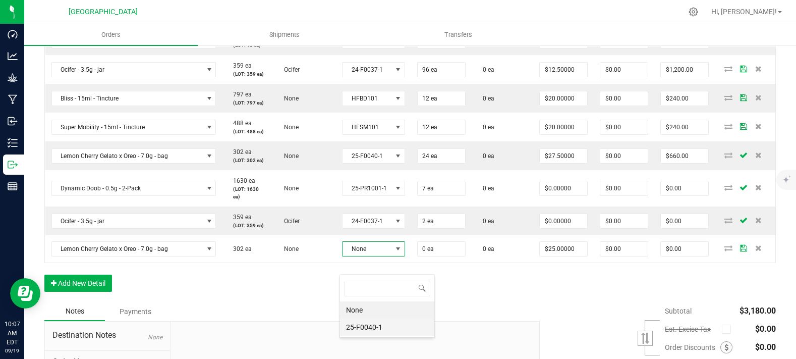
click at [361, 325] on li "25-F0040-1" at bounding box center [387, 326] width 94 height 17
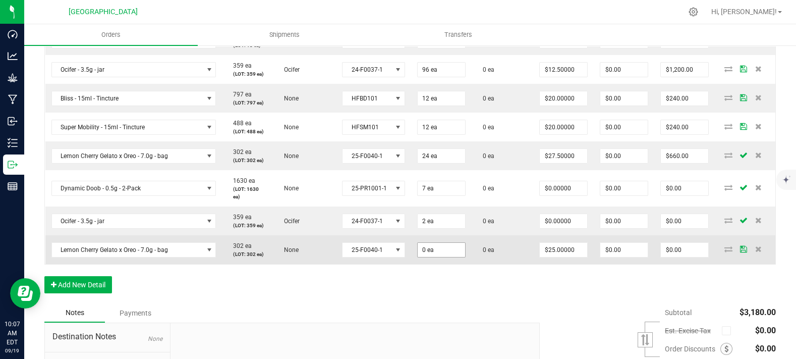
click at [444, 257] on span "0 ea" at bounding box center [441, 249] width 48 height 15
click at [445, 257] on span "0 ea" at bounding box center [441, 249] width 48 height 15
click at [450, 257] on input "0" at bounding box center [441, 250] width 47 height 14
type input "1 ea"
type input "$25.00"
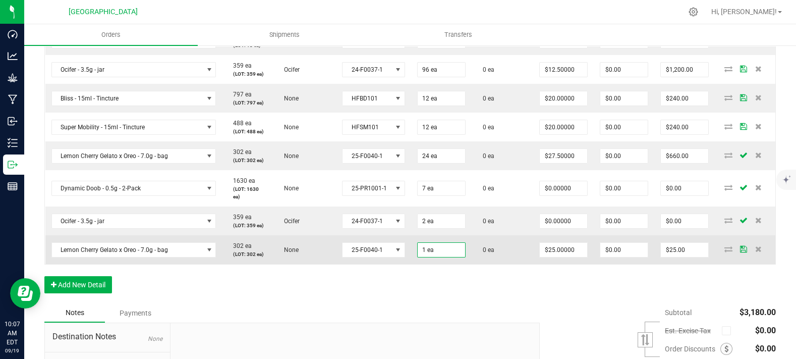
click at [488, 258] on td "0 ea" at bounding box center [503, 249] width 62 height 29
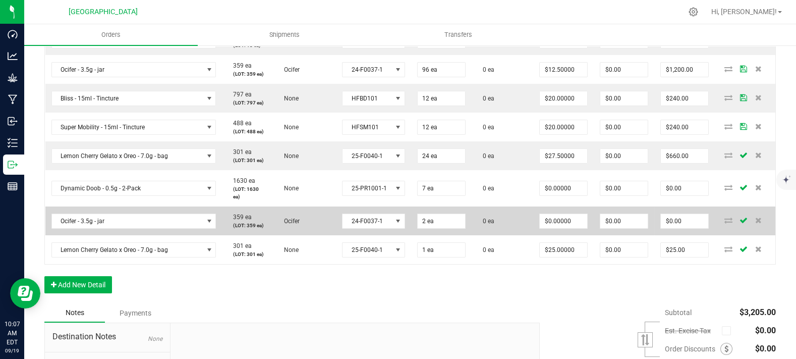
click at [495, 235] on td "0 ea" at bounding box center [503, 220] width 62 height 29
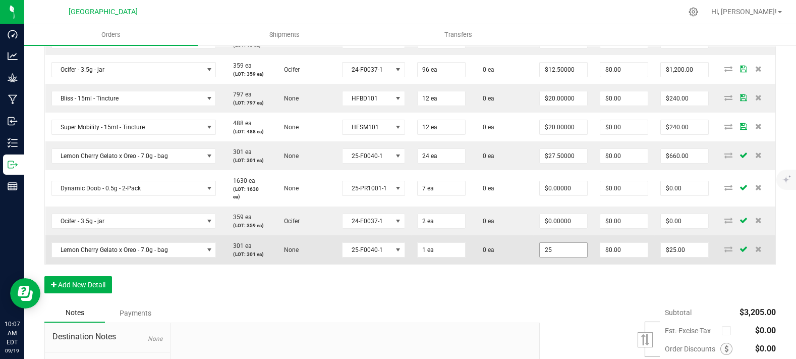
click at [551, 257] on input "25" at bounding box center [563, 250] width 47 height 14
type input "$0.00000"
type input "$0.00"
click at [497, 259] on td "0 ea" at bounding box center [503, 249] width 62 height 29
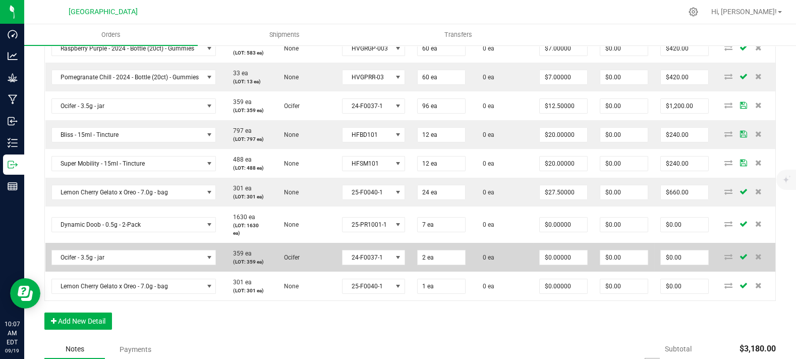
scroll to position [280, 0]
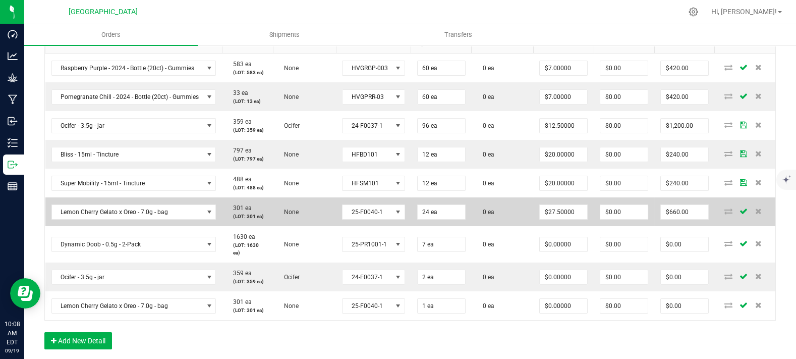
click at [489, 226] on td "0 ea" at bounding box center [503, 211] width 62 height 29
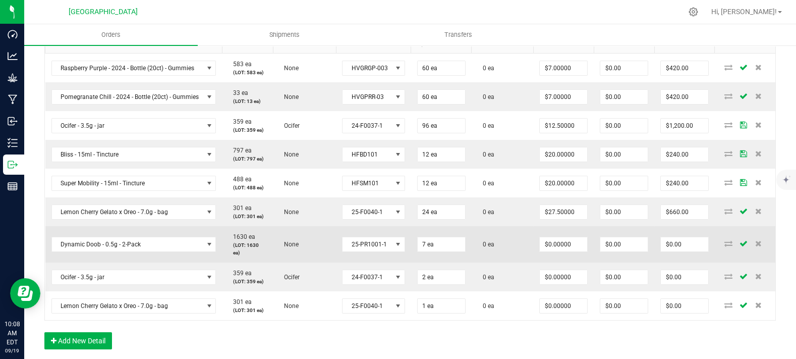
click at [488, 251] on td "0 ea" at bounding box center [503, 244] width 62 height 36
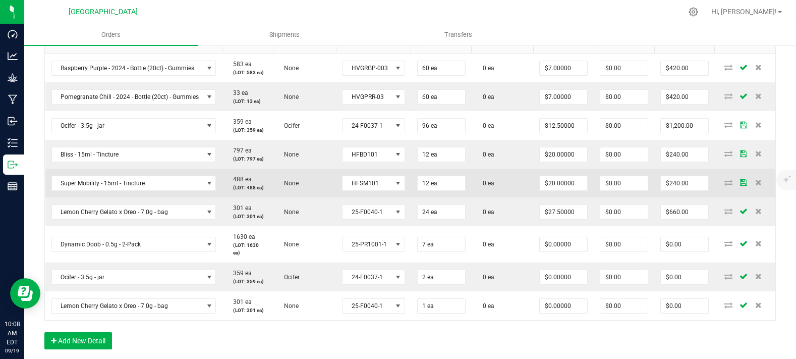
click at [495, 197] on td "0 ea" at bounding box center [503, 182] width 62 height 29
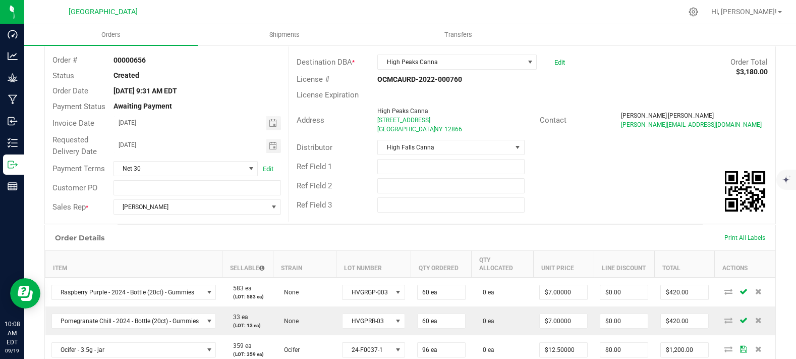
scroll to position [0, 0]
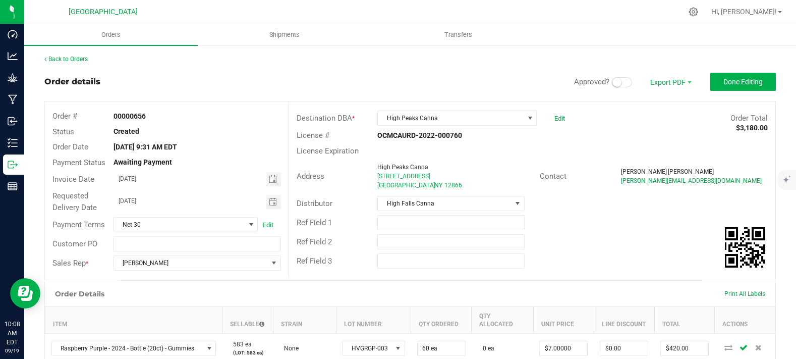
click at [612, 78] on small at bounding box center [616, 82] width 9 height 9
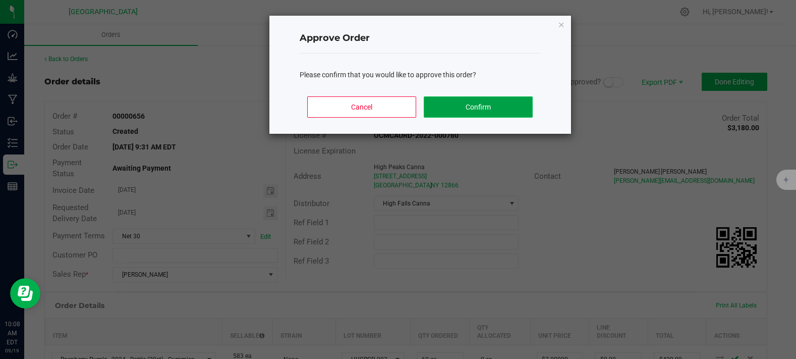
click at [504, 111] on button "Confirm" at bounding box center [478, 106] width 108 height 21
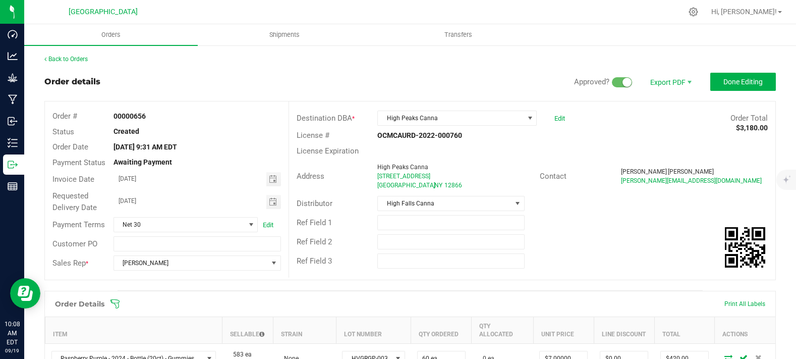
click at [342, 78] on div "Order details Approved? Export PDF Done Editing" at bounding box center [409, 82] width 731 height 18
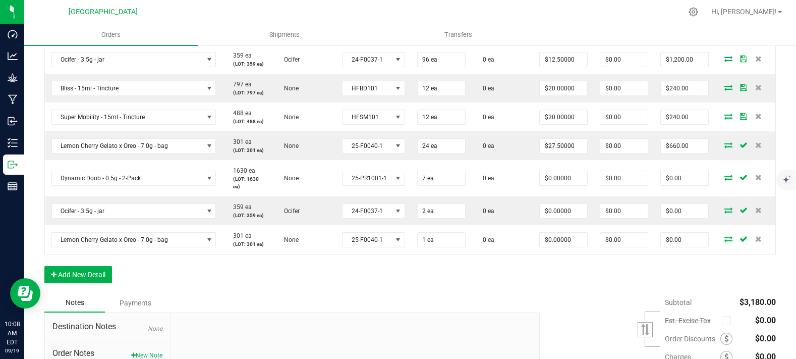
scroll to position [448, 0]
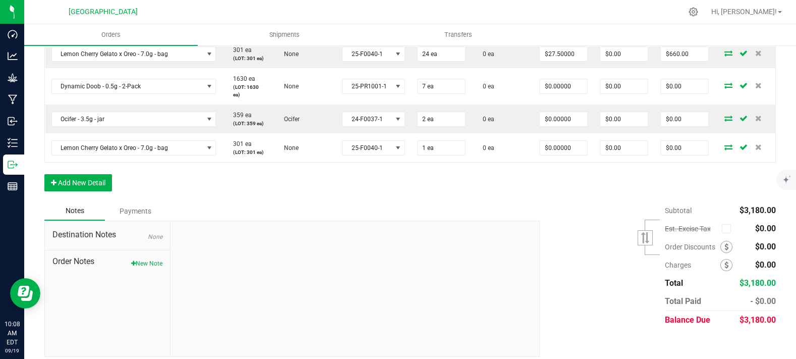
click at [284, 182] on div "Order Details Print All Labels Item Sellable Strain Lot Number Qty Ordered Qty …" at bounding box center [409, 22] width 731 height 359
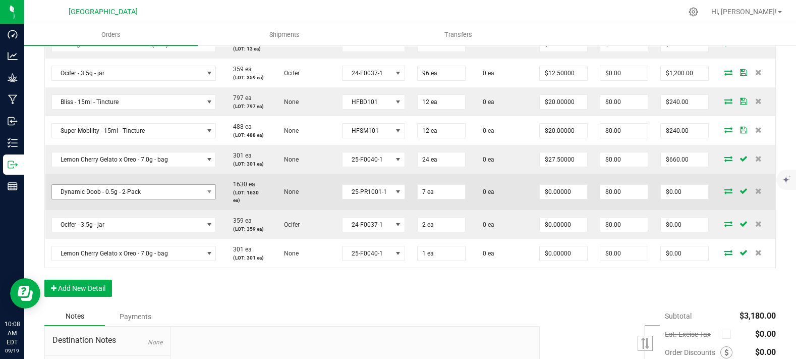
scroll to position [336, 0]
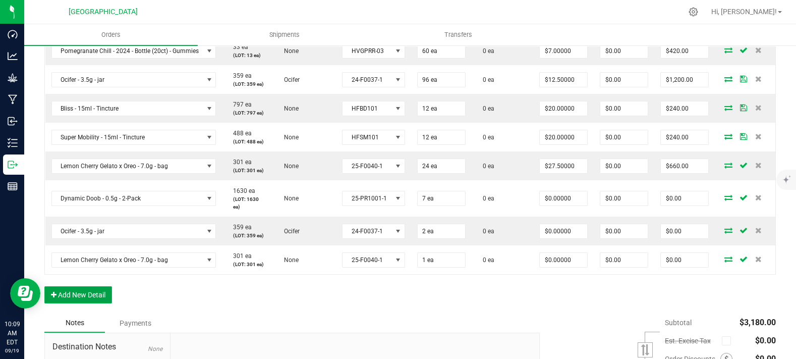
click at [78, 303] on button "Add New Detail" at bounding box center [78, 294] width 68 height 17
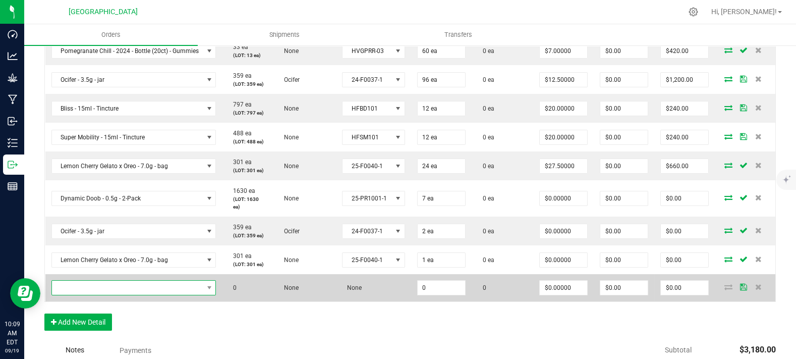
click at [98, 295] on span "NO DATA FOUND" at bounding box center [127, 287] width 151 height 14
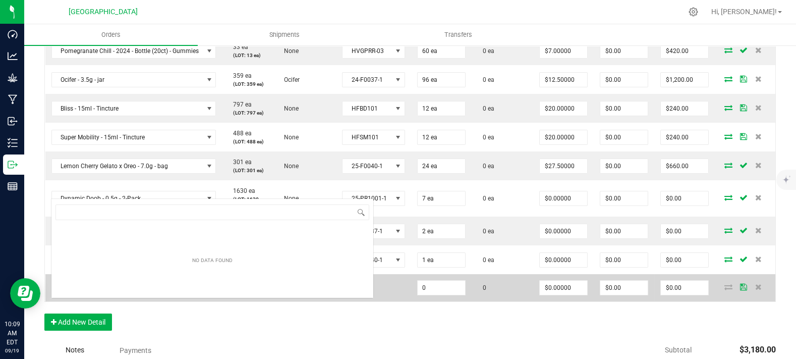
scroll to position [15, 162]
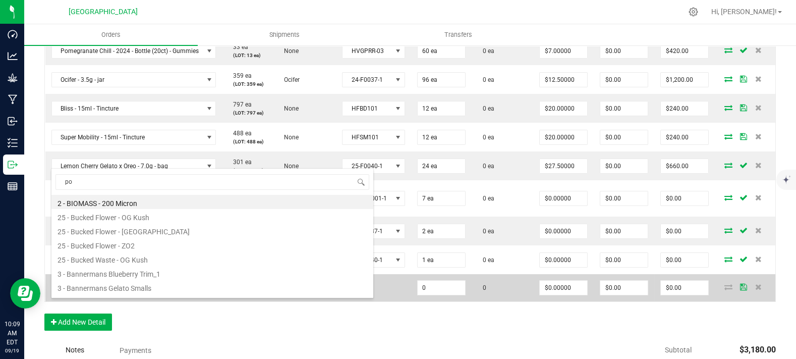
type input "pom"
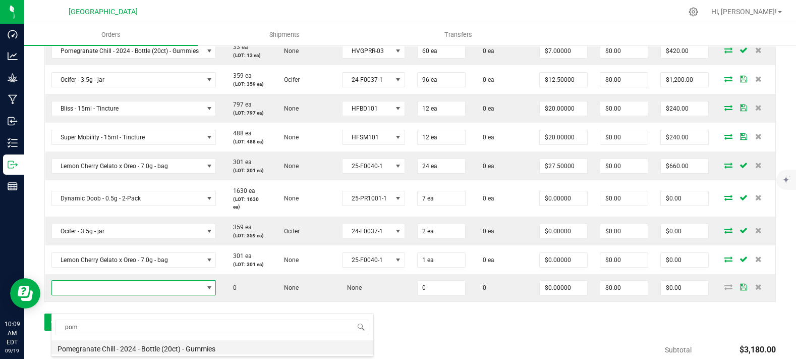
click at [100, 344] on li "Pomegranate Chill - 2024 - Bottle (20ct) - Gummies" at bounding box center [212, 347] width 322 height 14
type input "0 ea"
type input "$10.00000"
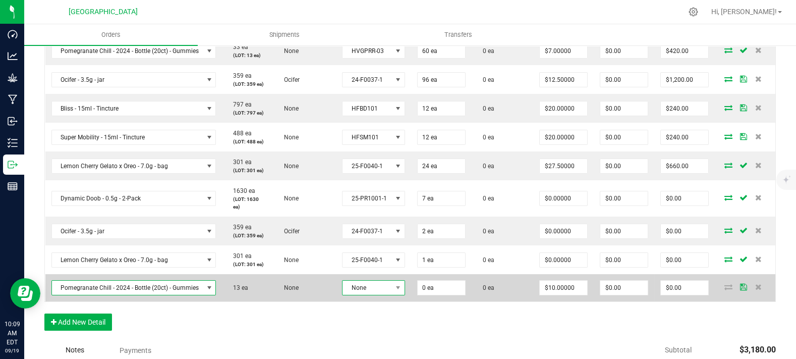
click at [381, 295] on span "None" at bounding box center [366, 287] width 49 height 14
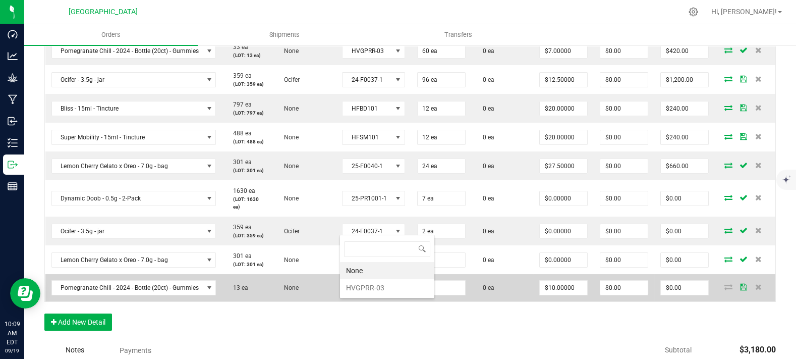
scroll to position [15, 62]
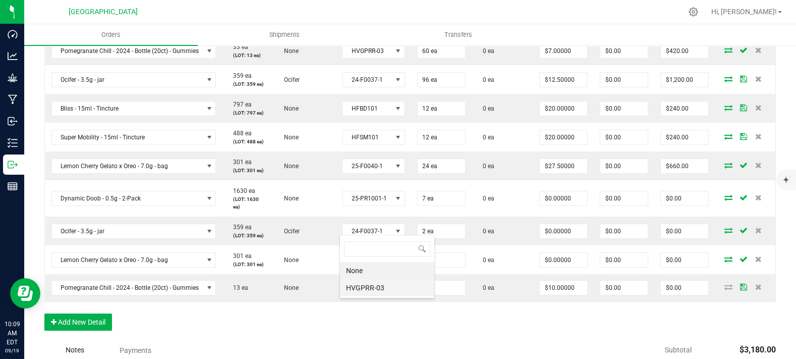
click at [389, 290] on li "HVGPRR-03" at bounding box center [387, 287] width 94 height 17
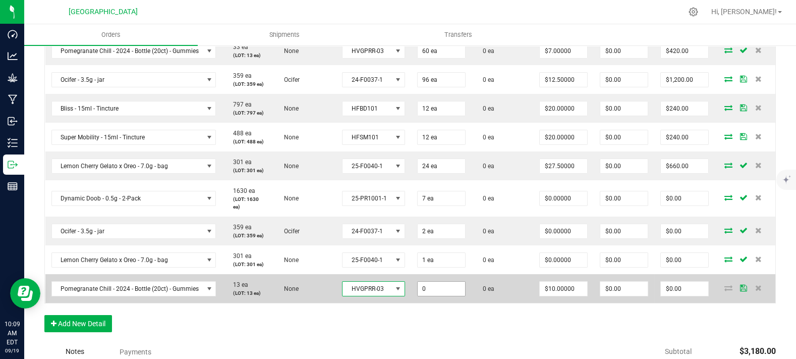
click at [421, 296] on input "0" at bounding box center [441, 288] width 47 height 14
type input "2 ea"
type input "$20.00"
click at [521, 303] on td "0 ea" at bounding box center [503, 288] width 62 height 29
type input "10"
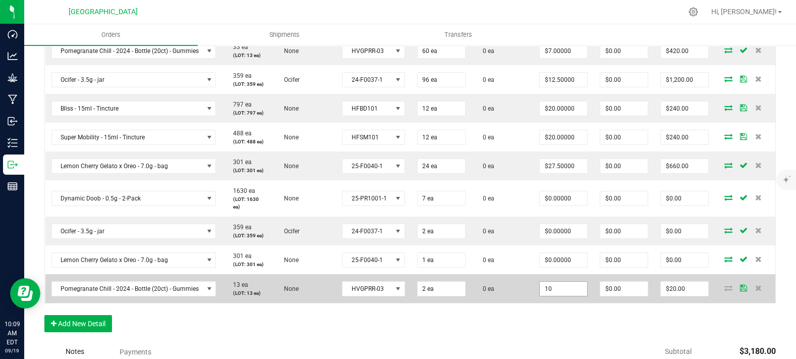
click at [556, 296] on input "10" at bounding box center [563, 288] width 47 height 14
click at [543, 296] on input "10" at bounding box center [563, 288] width 47 height 14
type input "$0.00000"
type input "$0.00"
click at [533, 303] on td "$0.00000" at bounding box center [563, 288] width 61 height 29
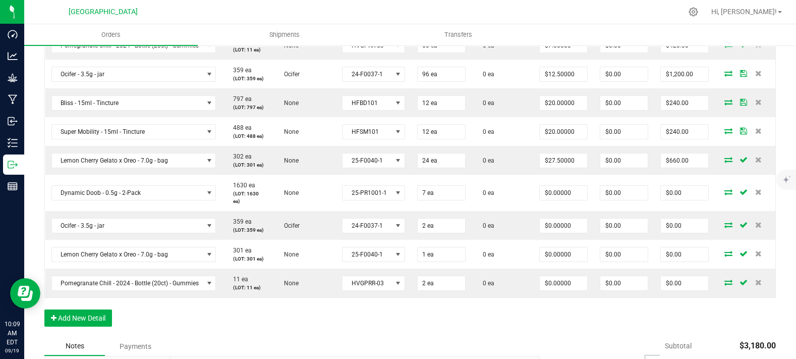
scroll to position [336, 0]
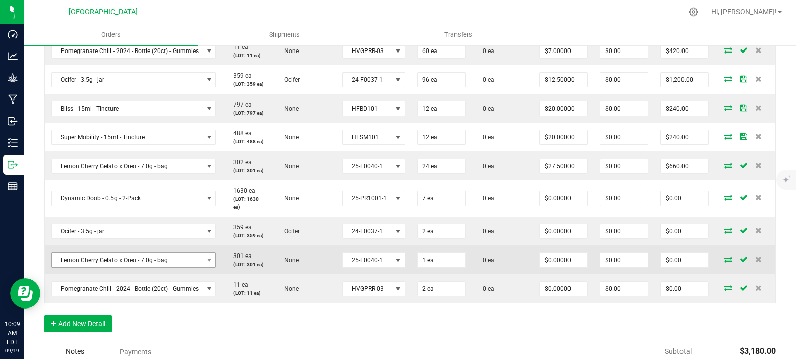
drag, startPoint x: 254, startPoint y: 248, endPoint x: 212, endPoint y: 279, distance: 51.9
click at [254, 245] on td "359 ea (LOT: 359 ea)" at bounding box center [247, 230] width 51 height 29
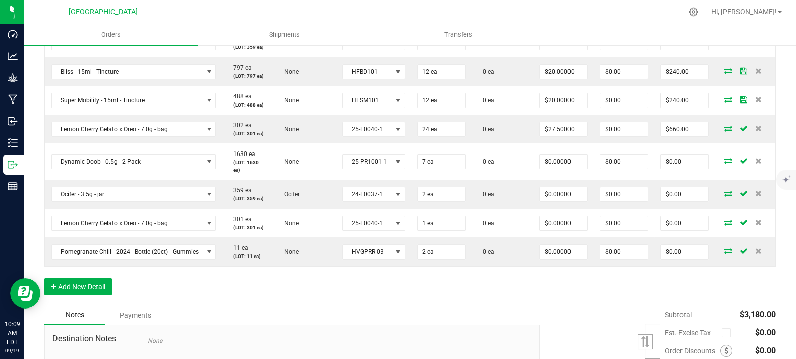
scroll to position [392, 0]
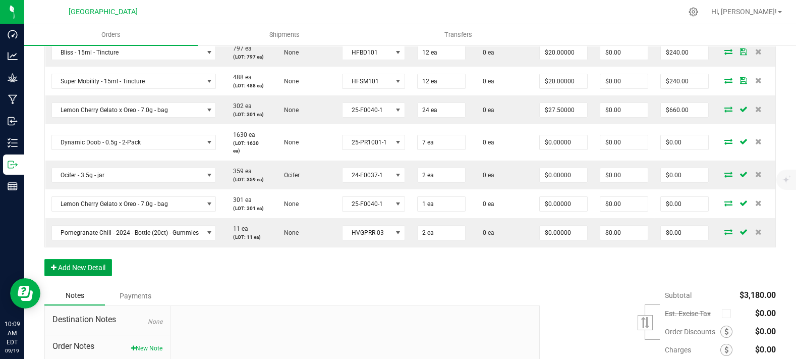
click at [97, 276] on button "Add New Detail" at bounding box center [78, 267] width 68 height 17
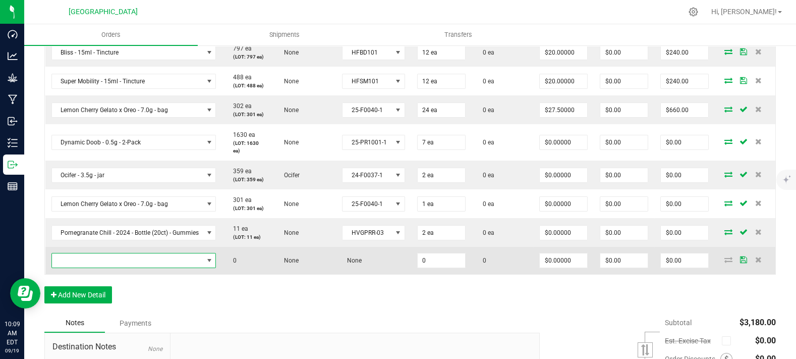
click at [107, 267] on span "NO DATA FOUND" at bounding box center [127, 260] width 151 height 14
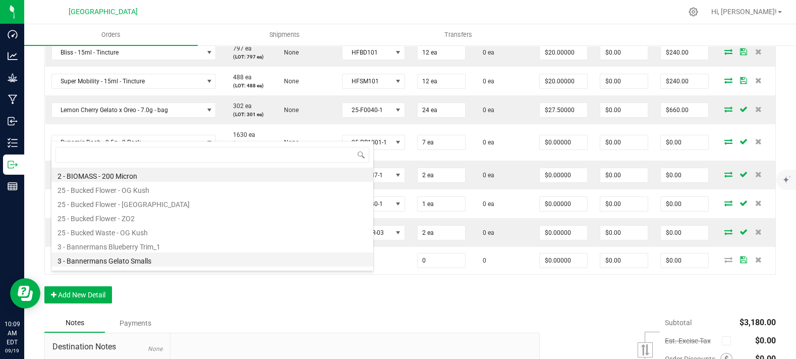
scroll to position [15, 162]
type input "gmo"
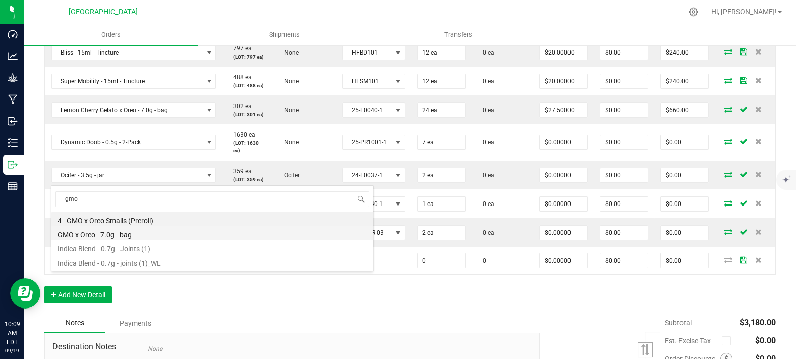
click at [141, 234] on li "GMO x Oreo - 7.0g - bag" at bounding box center [212, 233] width 322 height 14
type input "0 ea"
type input "$25.00000"
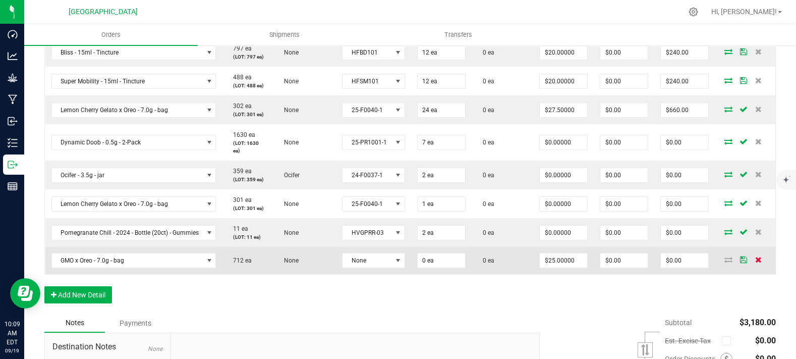
click at [755, 262] on icon at bounding box center [758, 259] width 7 height 6
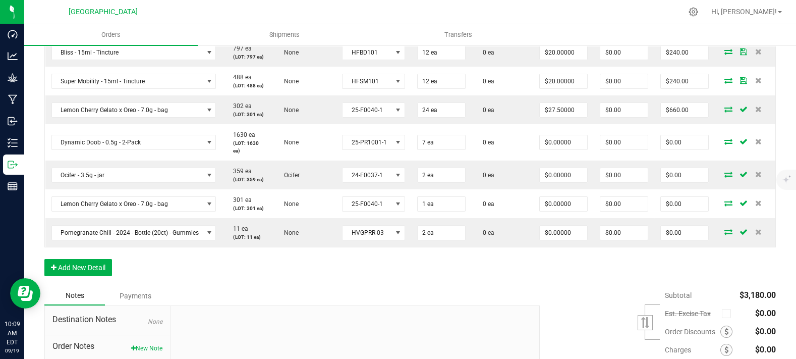
click at [467, 286] on div "Order Details Print All Labels Item Sellable Strain Lot Number Qty Ordered Qty …" at bounding box center [409, 92] width 731 height 387
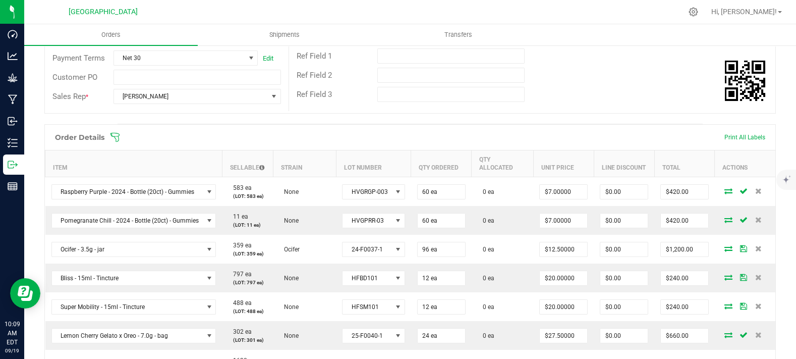
scroll to position [0, 0]
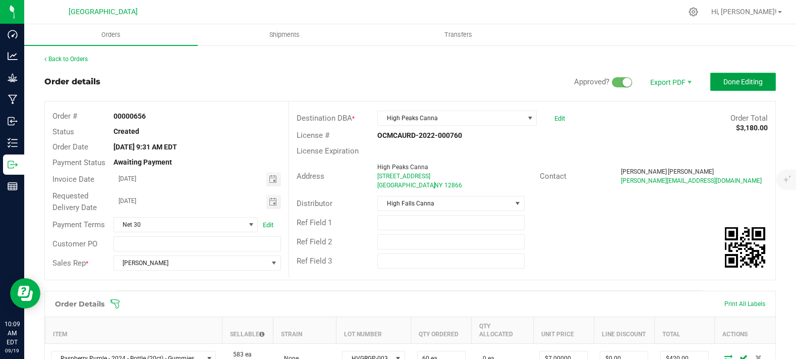
click at [711, 80] on button "Done Editing" at bounding box center [743, 82] width 66 height 18
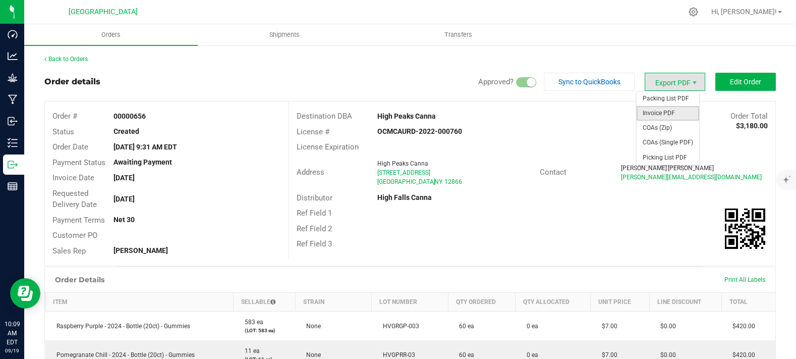
click at [661, 107] on span "Invoice PDF" at bounding box center [668, 113] width 63 height 15
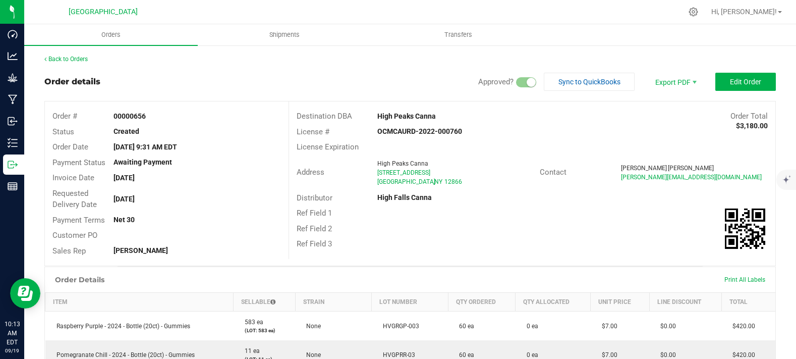
drag, startPoint x: 253, startPoint y: 69, endPoint x: 248, endPoint y: 59, distance: 10.8
click at [730, 78] on span "Edit Order" at bounding box center [745, 82] width 31 height 8
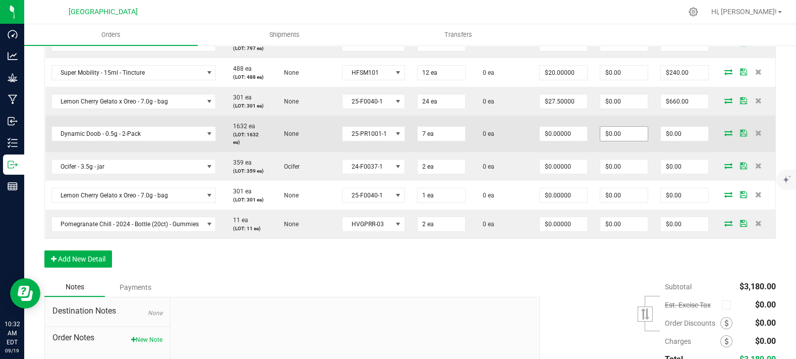
scroll to position [503, 0]
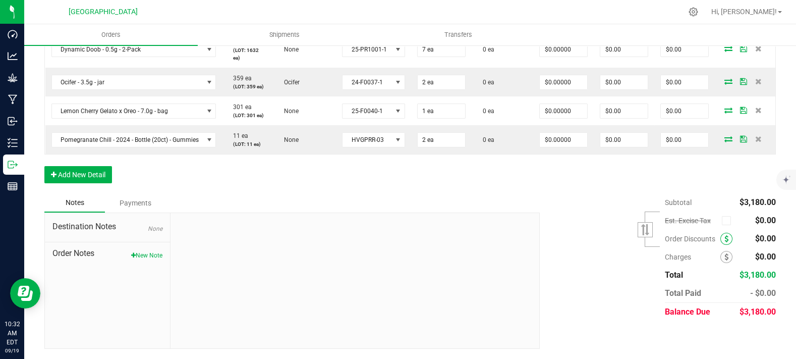
click at [720, 235] on span at bounding box center [726, 239] width 12 height 12
click at [720, 242] on span at bounding box center [726, 239] width 12 height 12
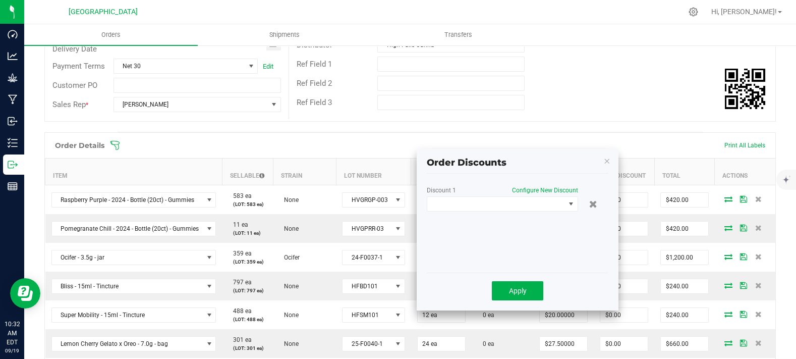
scroll to position [54, 0]
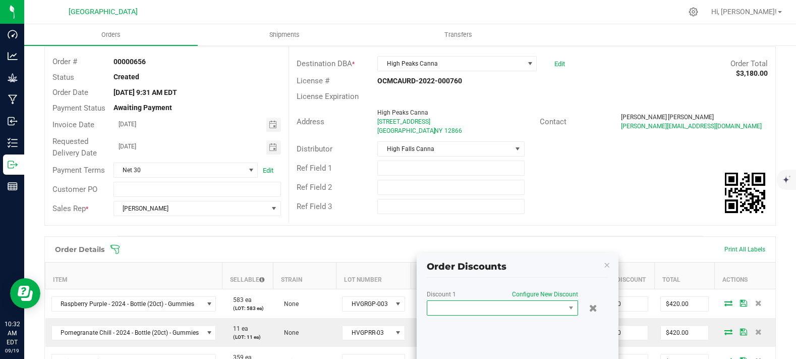
click at [495, 308] on span at bounding box center [496, 308] width 138 height 14
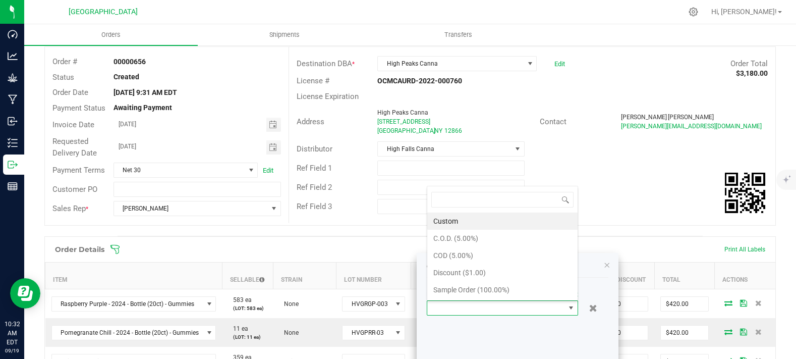
scroll to position [15, 151]
click at [464, 238] on li "C.O.D. (5.00%)" at bounding box center [502, 238] width 150 height 17
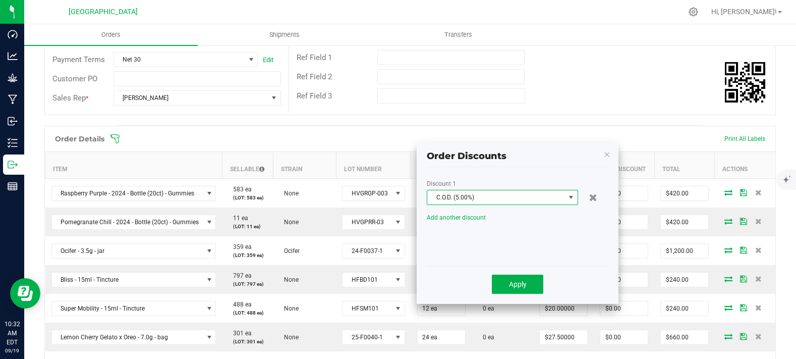
scroll to position [166, 0]
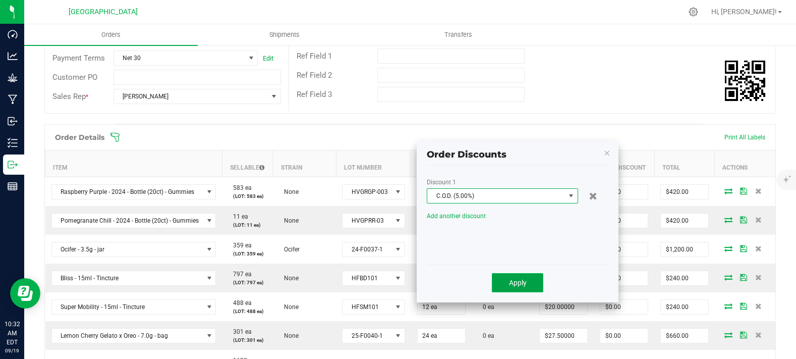
click at [520, 279] on span "Apply" at bounding box center [518, 282] width 18 height 8
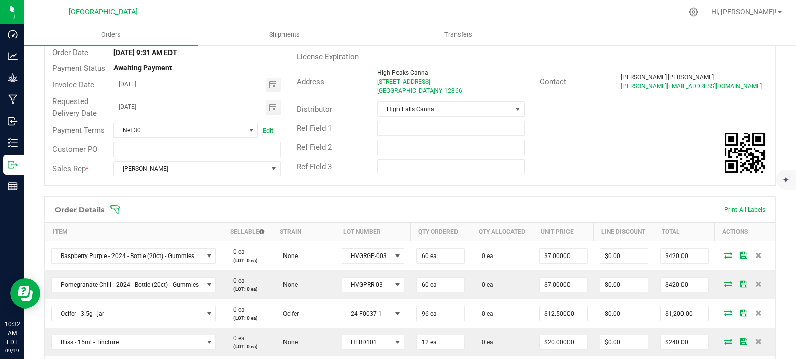
scroll to position [0, 0]
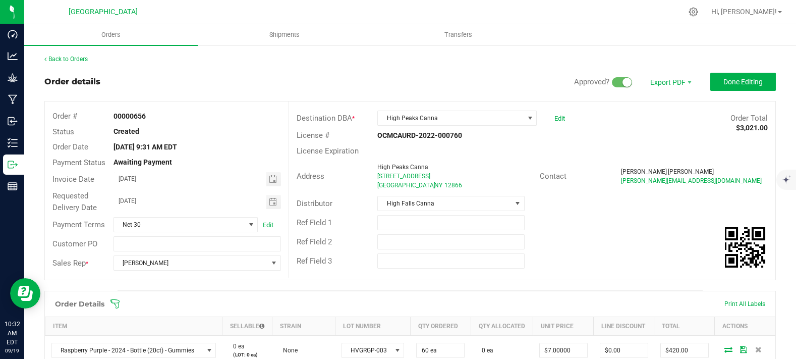
click at [151, 234] on div "Payment Terms Net 30 Edit" at bounding box center [167, 224] width 244 height 19
click at [153, 232] on span "Net 30" at bounding box center [179, 224] width 131 height 14
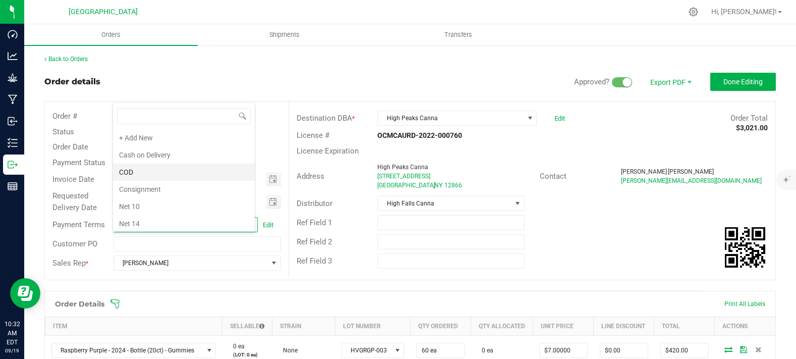
click at [162, 167] on li "COD" at bounding box center [184, 171] width 142 height 17
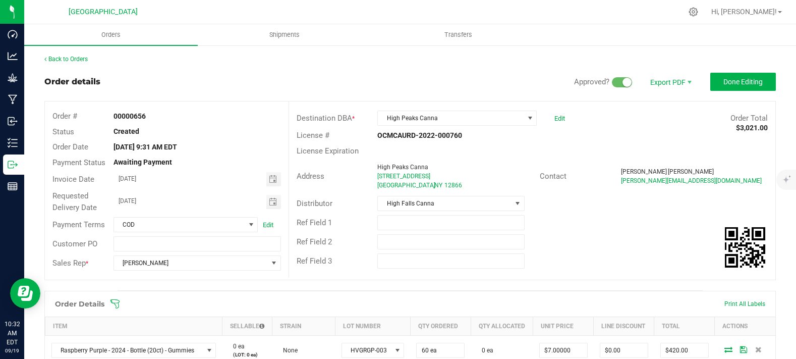
click at [601, 149] on div "License Expiration" at bounding box center [532, 151] width 486 height 16
click at [739, 78] on span "Done Editing" at bounding box center [742, 82] width 39 height 8
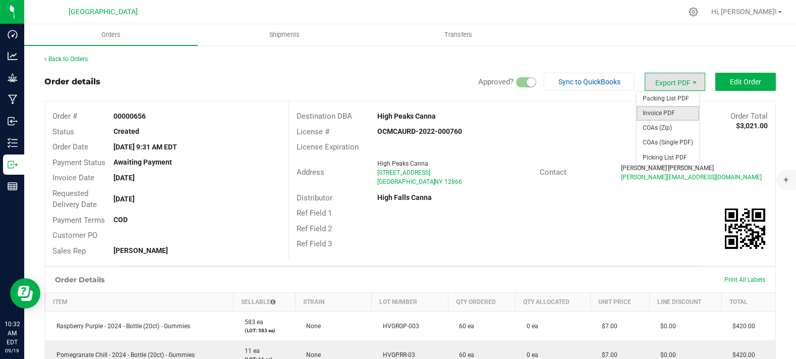
click at [679, 112] on span "Invoice PDF" at bounding box center [668, 113] width 63 height 15
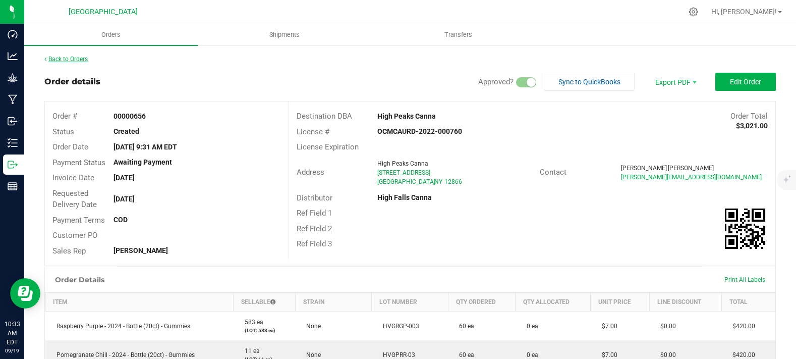
click at [78, 58] on link "Back to Orders" at bounding box center [65, 58] width 43 height 7
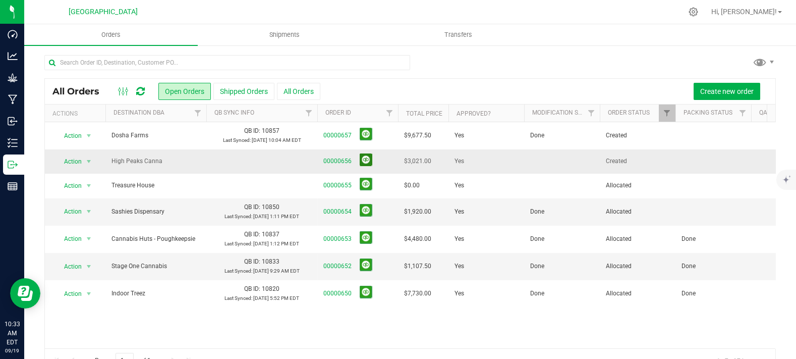
click at [360, 158] on button at bounding box center [366, 159] width 13 height 13
click at [540, 160] on td at bounding box center [562, 160] width 76 height 23
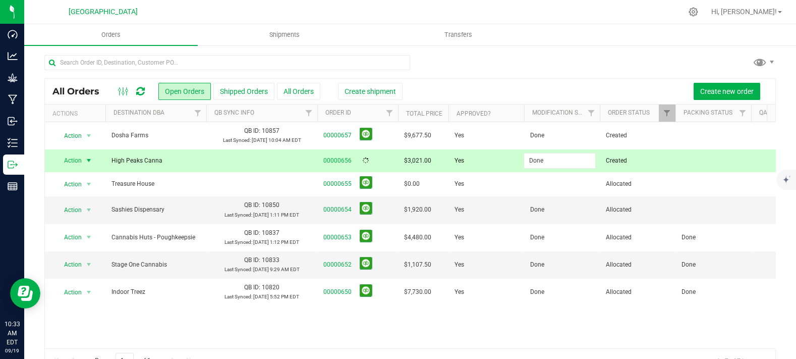
type input "Done"
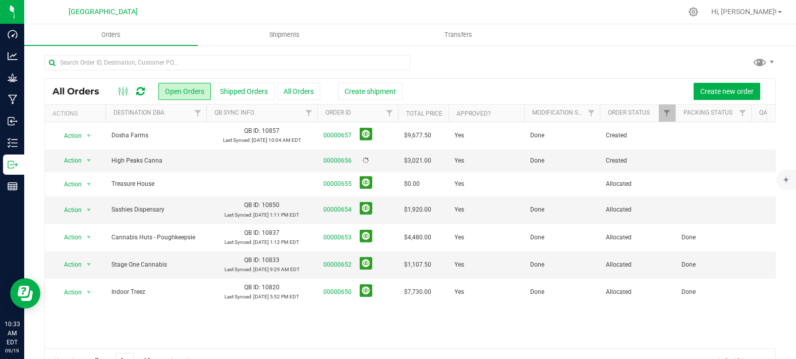
click at [522, 68] on div at bounding box center [409, 66] width 731 height 23
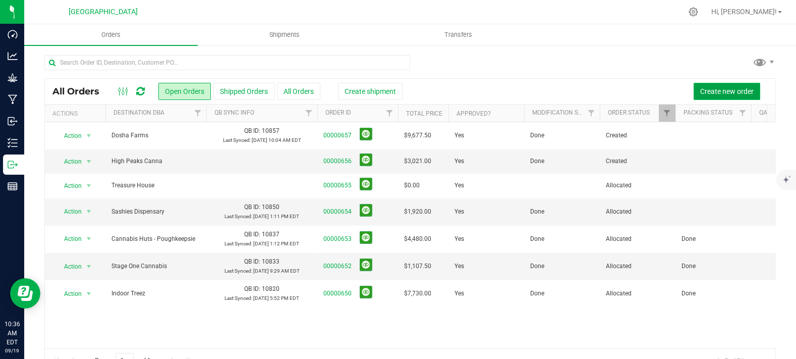
click at [722, 84] on button "Create new order" at bounding box center [727, 91] width 67 height 17
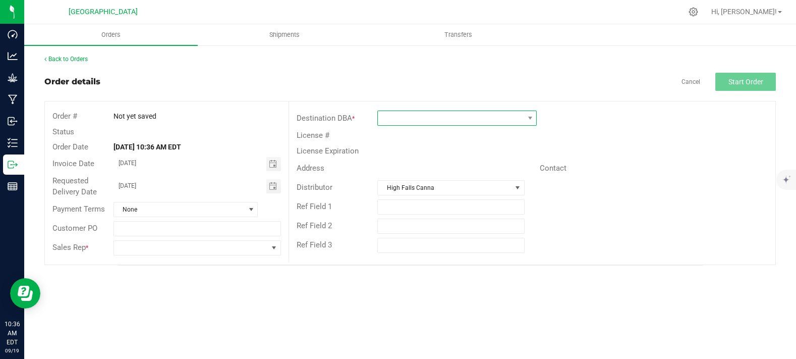
click at [409, 123] on span at bounding box center [451, 118] width 146 height 14
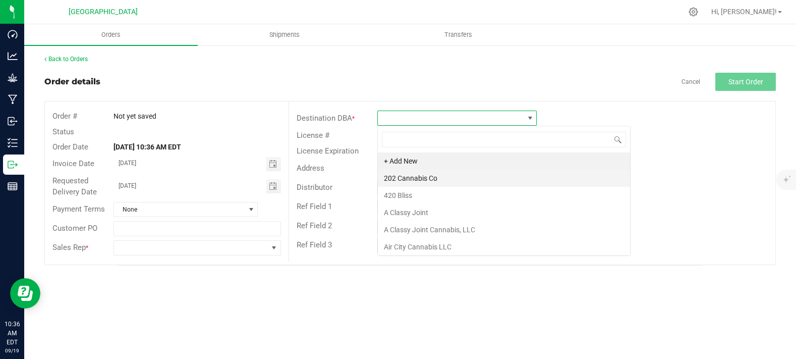
scroll to position [15, 159]
type input "joint jun"
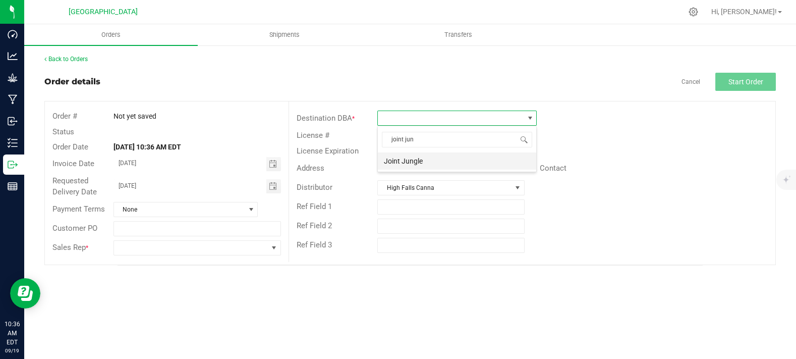
click at [445, 166] on li "Joint Jungle" at bounding box center [457, 160] width 158 height 17
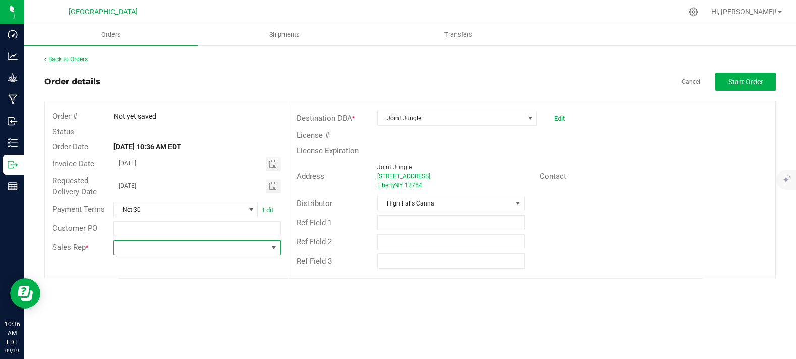
click at [191, 253] on span at bounding box center [191, 248] width 154 height 14
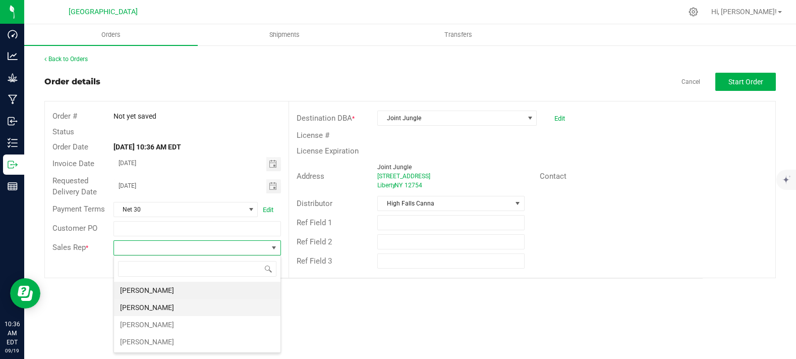
scroll to position [15, 167]
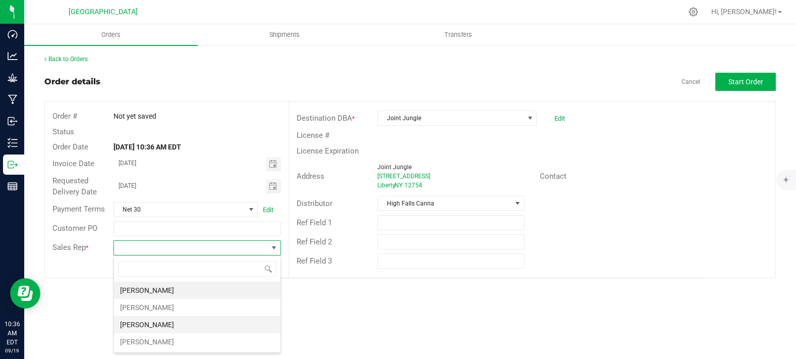
click at [181, 320] on li "[PERSON_NAME]" at bounding box center [197, 324] width 166 height 17
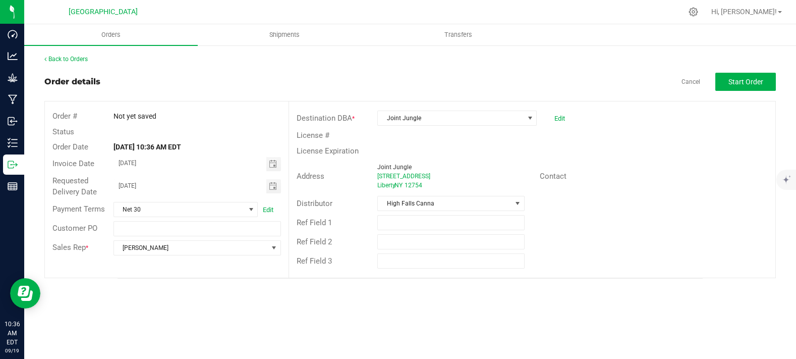
click at [720, 155] on div "License Expiration" at bounding box center [532, 151] width 486 height 16
click at [746, 87] on button "Start Order" at bounding box center [745, 82] width 61 height 18
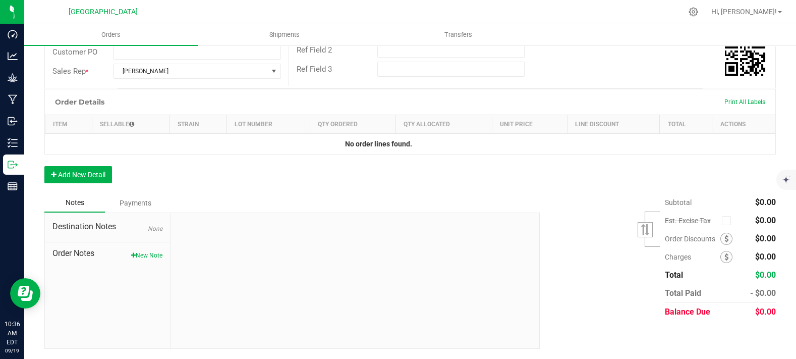
scroll to position [209, 0]
click at [76, 155] on div "Order Details Print All Labels Item Sellable Strain Lot Number Qty Ordered Qty …" at bounding box center [409, 141] width 731 height 104
click at [79, 174] on button "Add New Detail" at bounding box center [78, 174] width 68 height 17
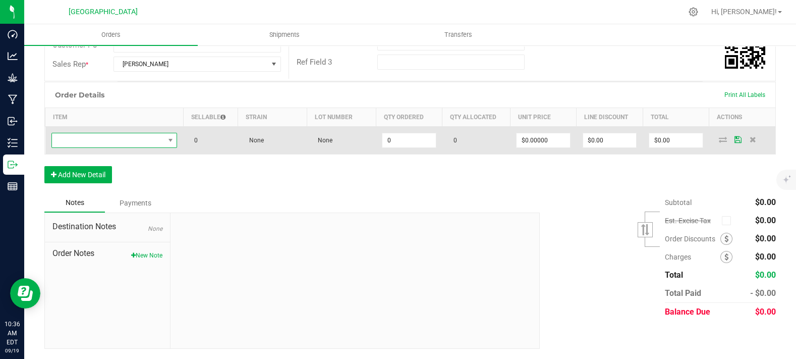
click at [118, 144] on span "NO DATA FOUND" at bounding box center [108, 140] width 112 height 14
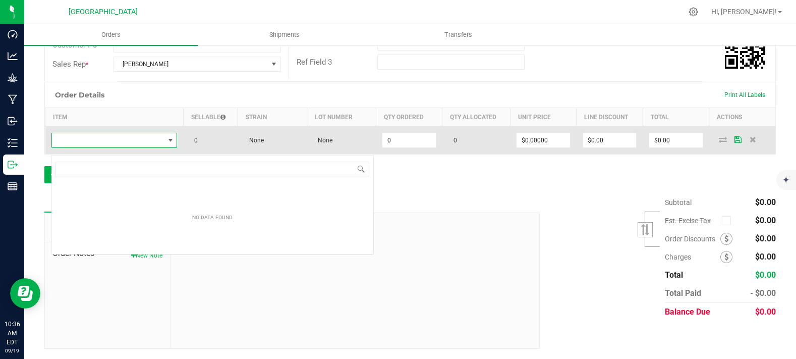
scroll to position [15, 124]
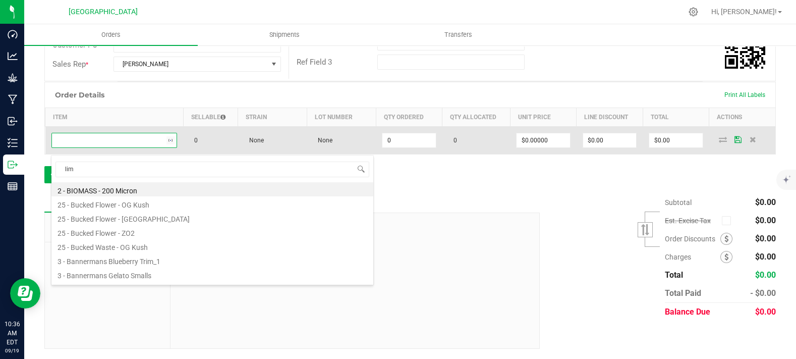
type input "lime"
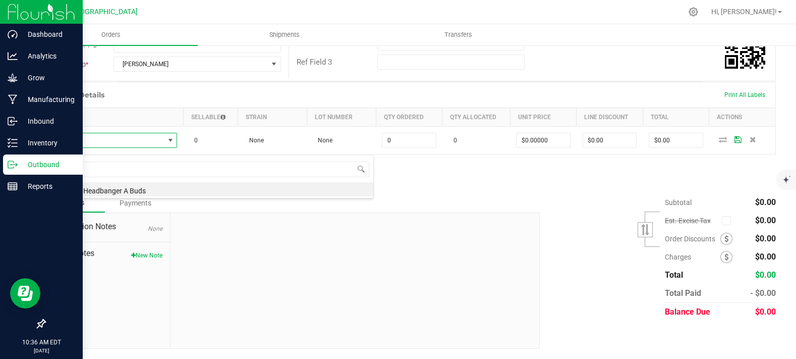
drag, startPoint x: 48, startPoint y: 172, endPoint x: 34, endPoint y: 171, distance: 13.7
click at [0, 172] on body "Dashboard Analytics Grow Manufacturing Inbound Inventory Outbound Reports 10:36…" at bounding box center [398, 179] width 796 height 359
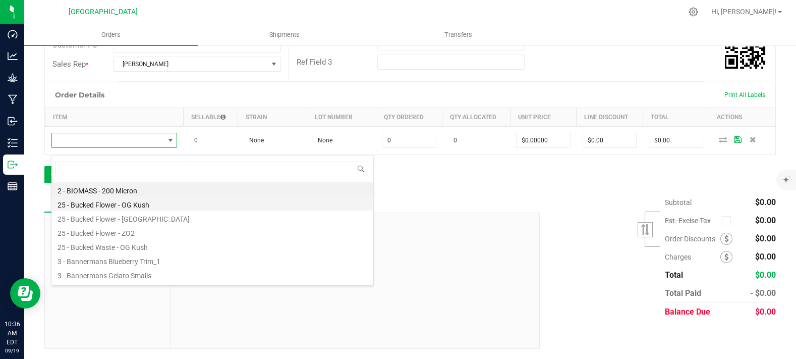
click at [344, 206] on li "25 - Bucked Flower - OG Kush" at bounding box center [212, 203] width 322 height 14
type input "0.0000 kg"
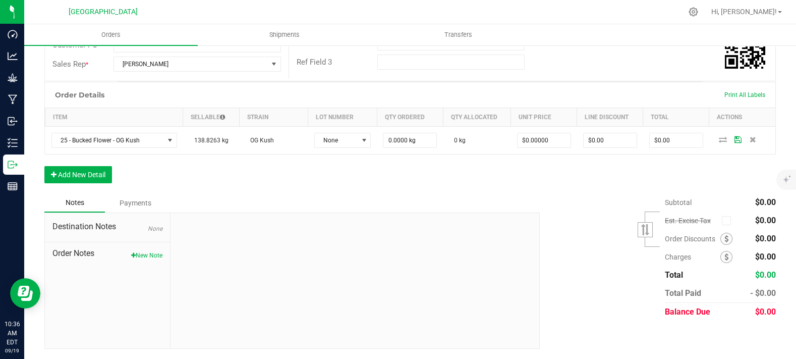
drag, startPoint x: 356, startPoint y: 204, endPoint x: 462, endPoint y: 196, distance: 106.2
click at [462, 196] on div "Order details Approved? Export PDF Done Editing Order # 00000658 Status Created…" at bounding box center [409, 111] width 731 height 475
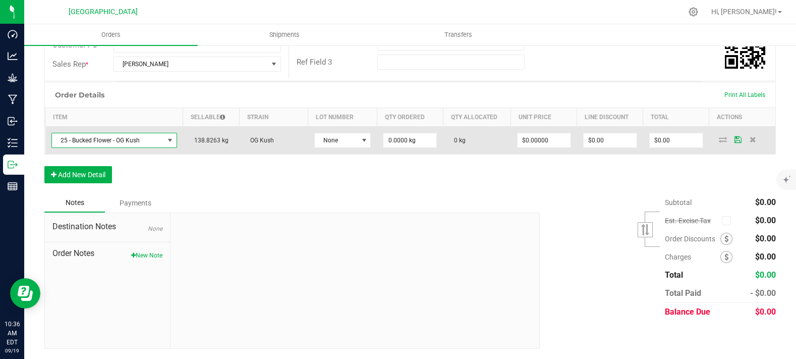
click at [135, 147] on span "25 - Bucked Flower - OG Kush" at bounding box center [108, 140] width 112 height 14
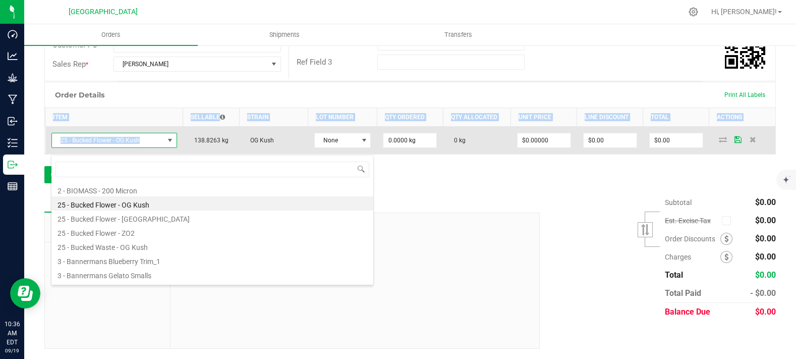
drag, startPoint x: 150, startPoint y: 147, endPoint x: 51, endPoint y: 149, distance: 98.9
click at [38, 150] on div "Back to Orders Order details Approved? Export PDF Done Editing Order # 00000658…" at bounding box center [410, 102] width 772 height 513
click at [152, 147] on span "25 - Bucked Flower - OG Kush" at bounding box center [108, 140] width 112 height 14
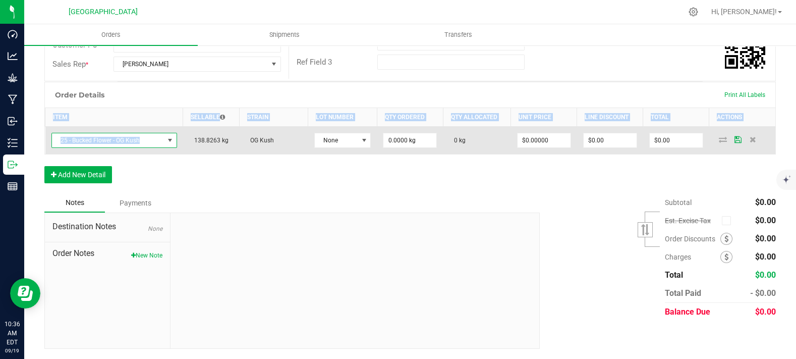
click at [149, 147] on span "25 - Bucked Flower - OG Kush" at bounding box center [108, 140] width 112 height 14
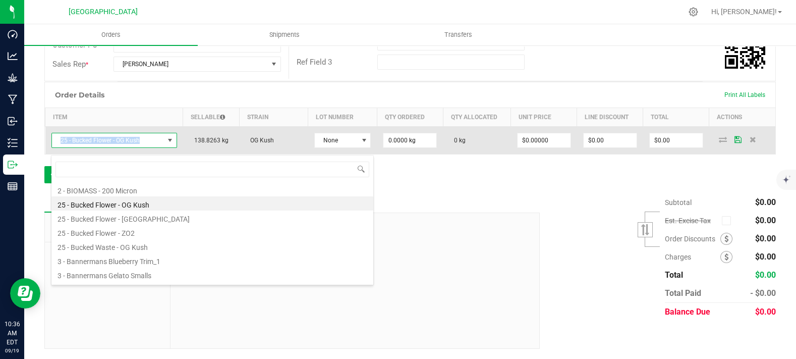
drag, startPoint x: 145, startPoint y: 148, endPoint x: 61, endPoint y: 148, distance: 84.2
click at [61, 147] on span "25 - Bucked Flower - OG Kush" at bounding box center [108, 140] width 112 height 14
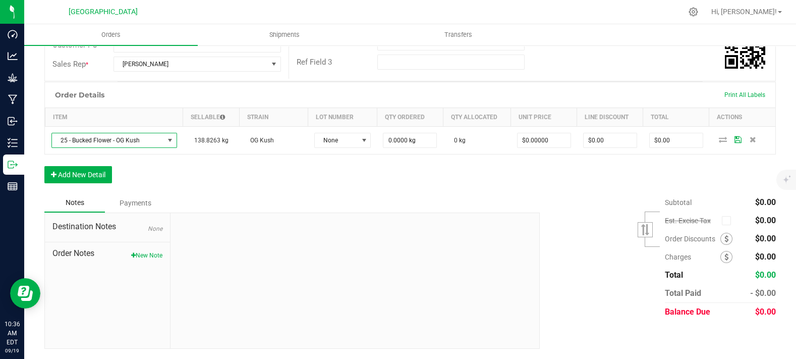
click at [270, 189] on div "Order Details Print All Labels Item Sellable Strain Lot Number Qty Ordered Qty …" at bounding box center [409, 137] width 731 height 111
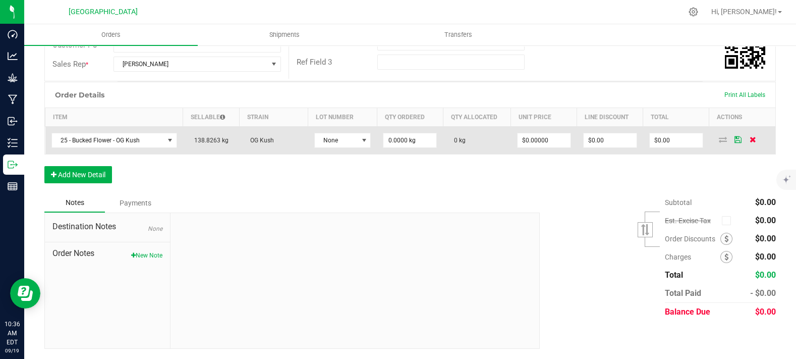
click at [749, 142] on span at bounding box center [753, 139] width 15 height 6
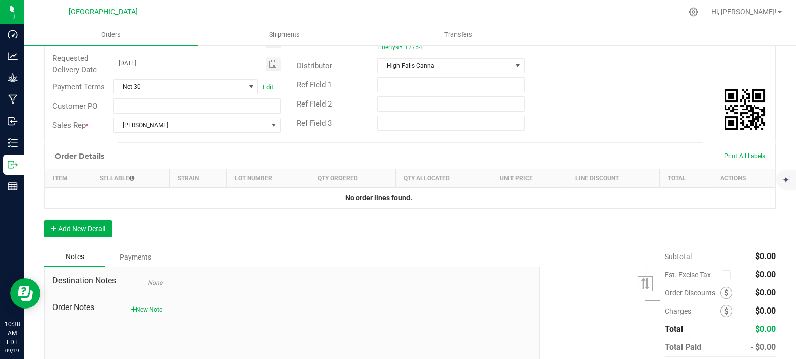
scroll to position [153, 0]
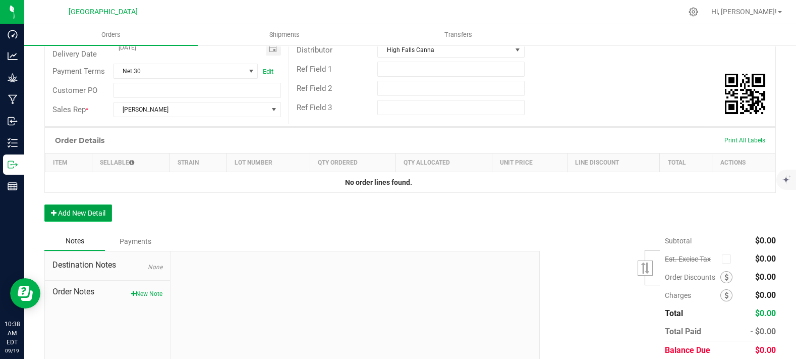
click at [100, 221] on button "Add New Detail" at bounding box center [78, 212] width 68 height 17
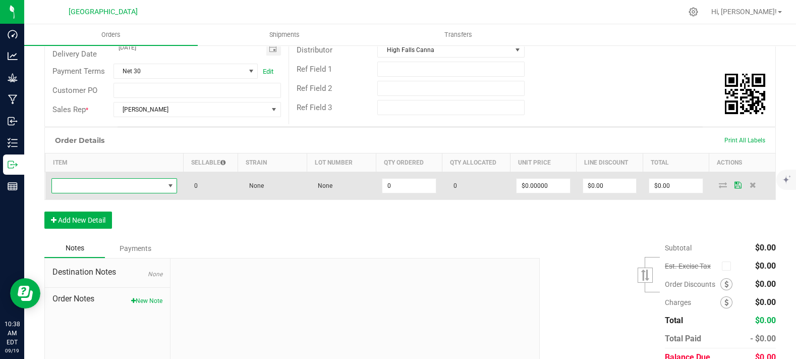
click at [122, 193] on span "NO DATA FOUND" at bounding box center [108, 186] width 112 height 14
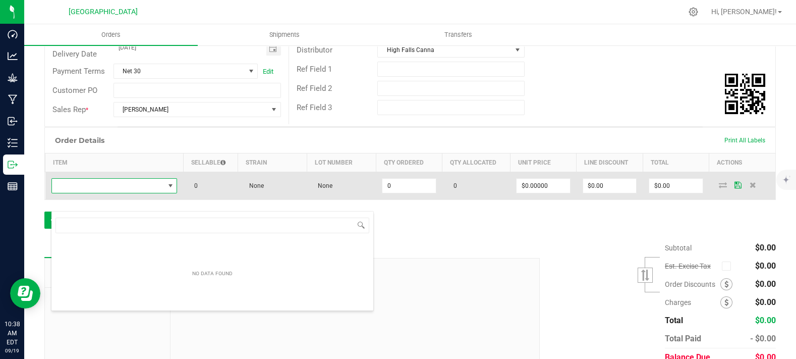
scroll to position [15, 123]
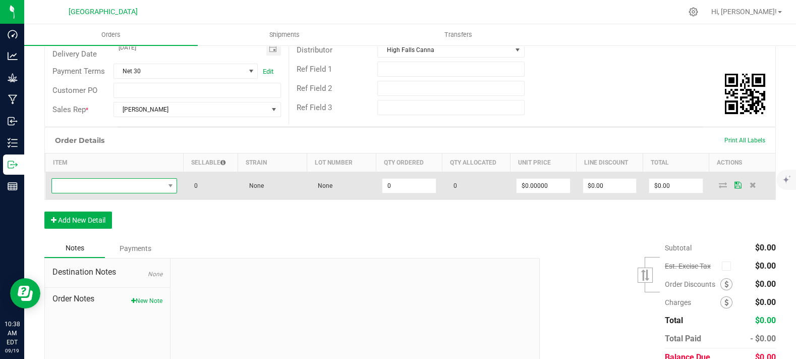
click at [91, 193] on span "NO DATA FOUND" at bounding box center [108, 186] width 112 height 14
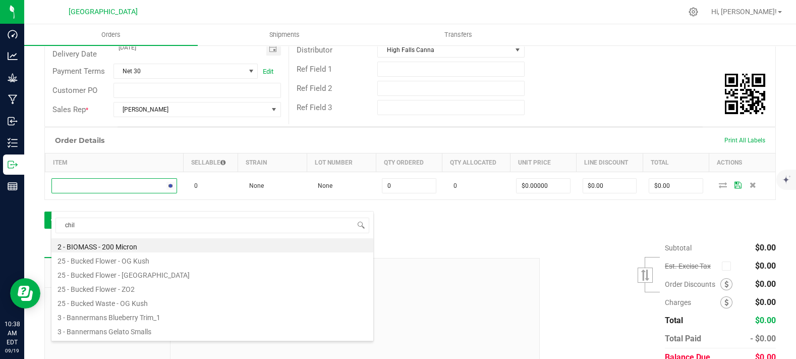
type input "chill"
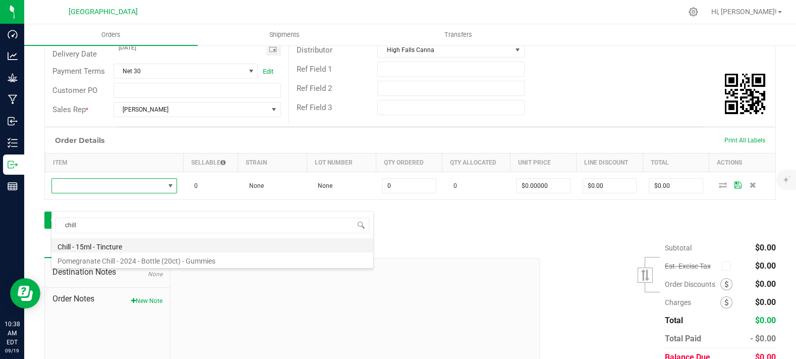
click at [119, 246] on li "Chill - 15ml - Tincture" at bounding box center [212, 245] width 322 height 14
type input "0 ea"
type input "$20.00000"
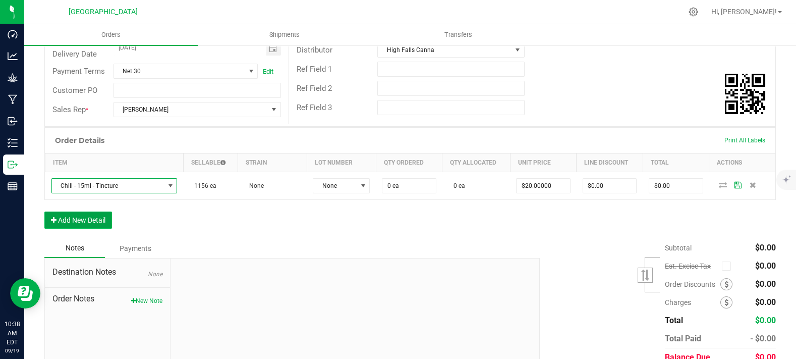
click at [81, 228] on button "Add New Detail" at bounding box center [78, 219] width 68 height 17
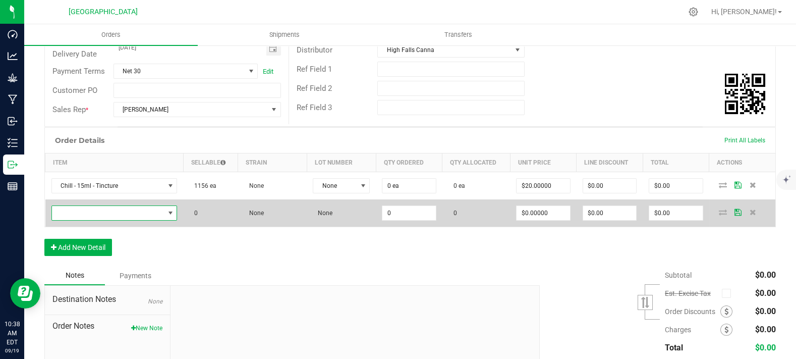
click at [87, 220] on span "NO DATA FOUND" at bounding box center [108, 213] width 112 height 14
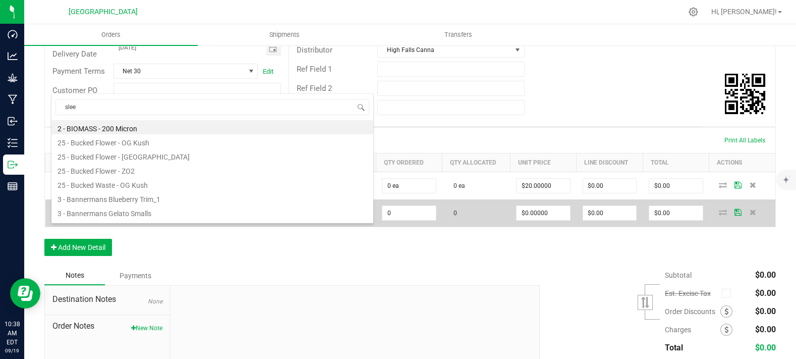
type input "sleep"
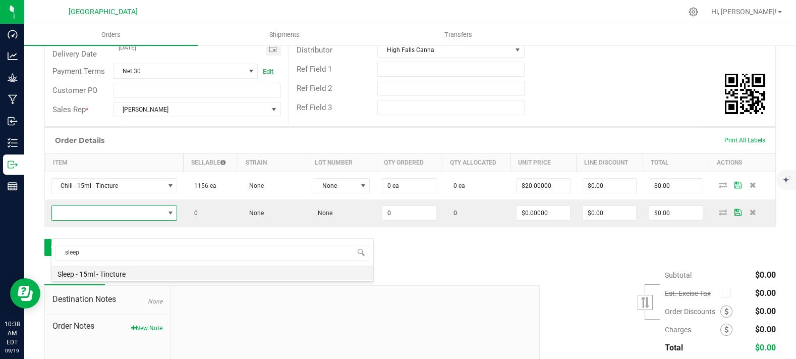
click at [127, 275] on li "Sleep - 15ml - Tincture" at bounding box center [212, 272] width 322 height 14
type input "0 ea"
type input "$20.00000"
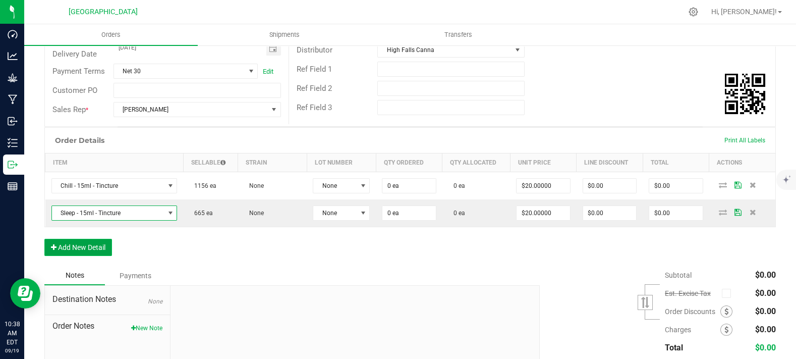
click at [109, 256] on button "Add New Detail" at bounding box center [78, 247] width 68 height 17
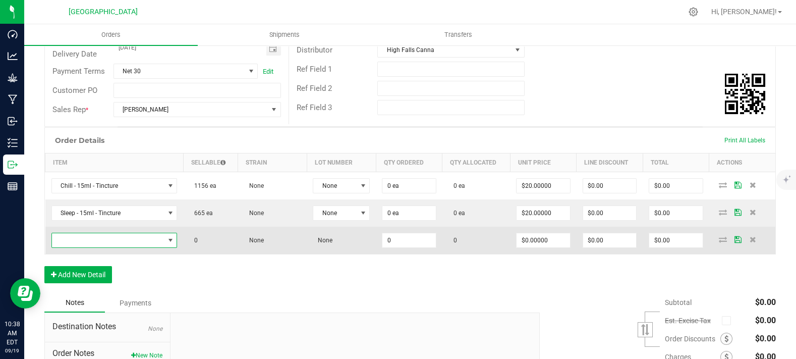
click at [110, 247] on span "NO DATA FOUND" at bounding box center [108, 240] width 112 height 14
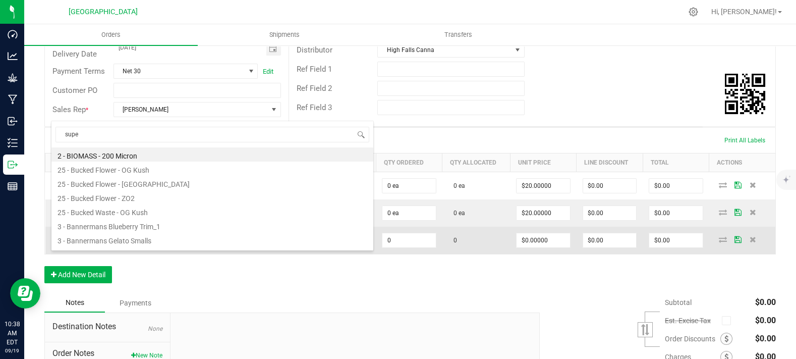
type input "super"
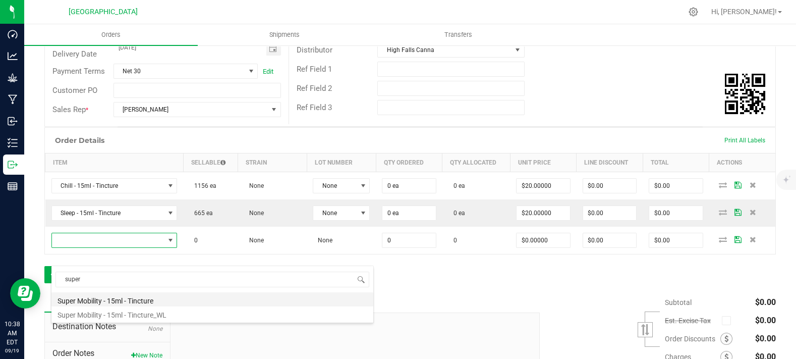
click at [105, 299] on li "Super Mobility - 15ml - Tincture" at bounding box center [212, 299] width 322 height 14
type input "0 ea"
type input "$20.00000"
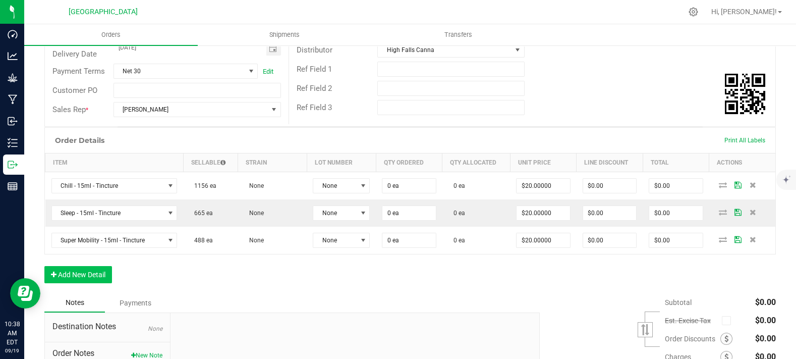
drag, startPoint x: 100, startPoint y: 282, endPoint x: 98, endPoint y: 288, distance: 5.6
click at [98, 287] on div "Order Details Print All Labels Item Sellable Strain Lot Number Qty Ordered Qty …" at bounding box center [409, 210] width 731 height 166
click at [98, 283] on button "Add New Detail" at bounding box center [78, 274] width 68 height 17
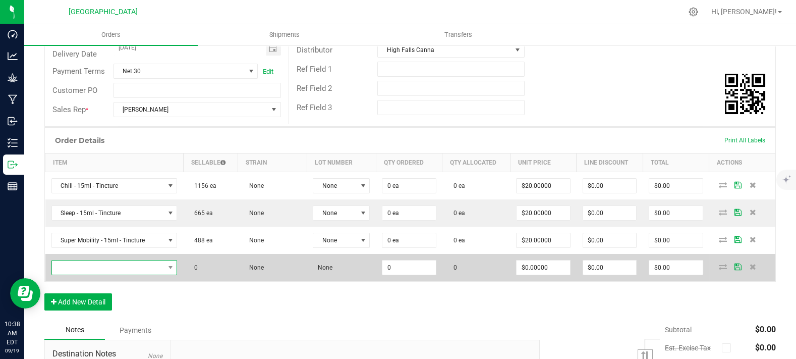
click at [103, 274] on span "NO DATA FOUND" at bounding box center [108, 267] width 112 height 14
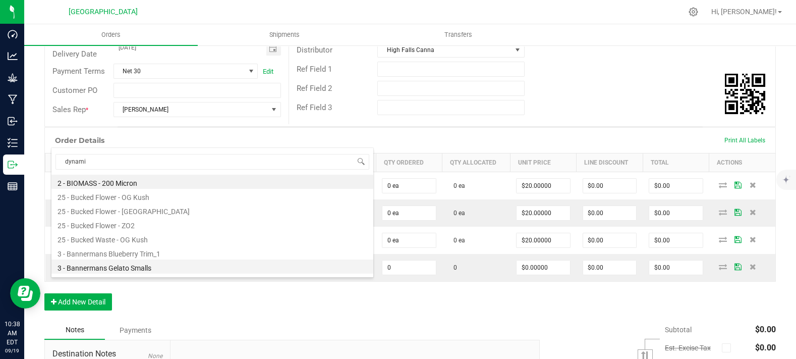
type input "dynamic"
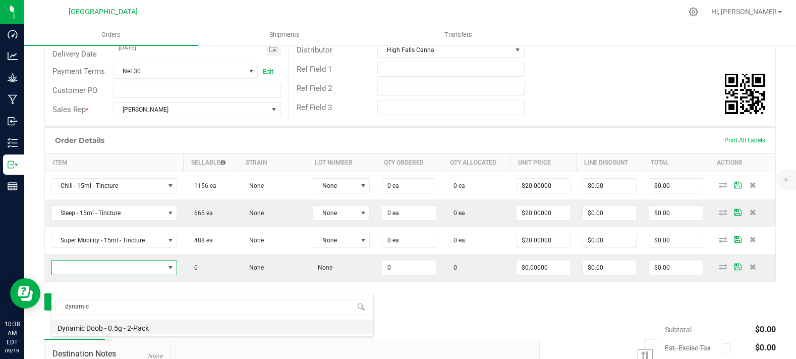
click at [124, 330] on li "Dynamic Doob - 0.5g - 2-Pack" at bounding box center [212, 326] width 322 height 14
type input "0 ea"
type input "$6.00000"
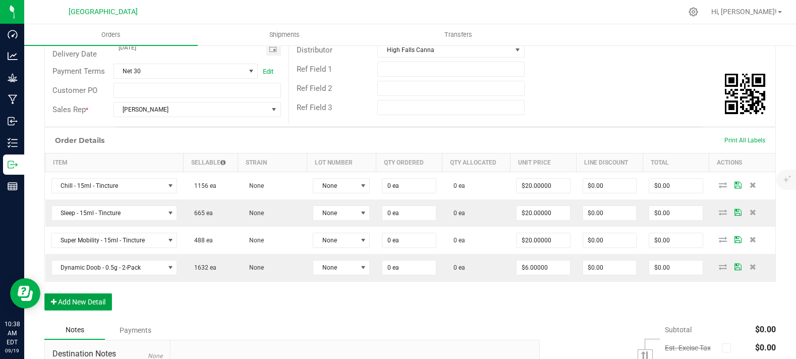
click at [96, 310] on button "Add New Detail" at bounding box center [78, 301] width 68 height 17
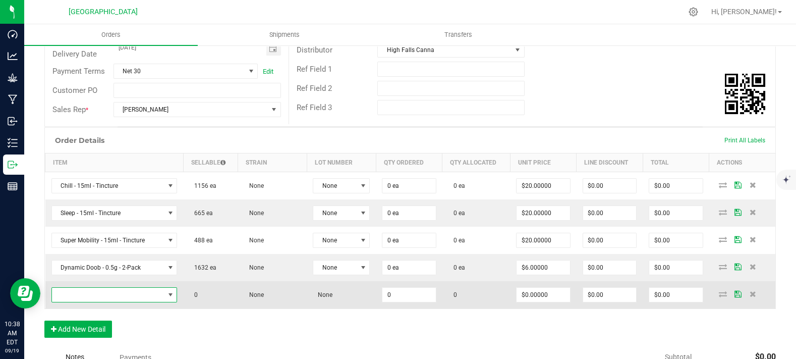
click at [105, 302] on span "NO DATA FOUND" at bounding box center [108, 295] width 112 height 14
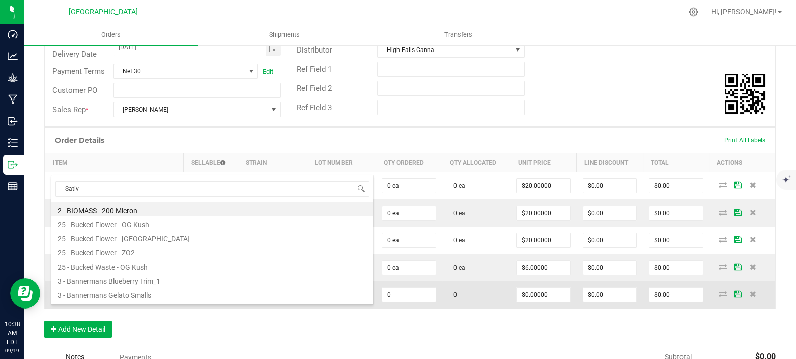
type input "Sativa"
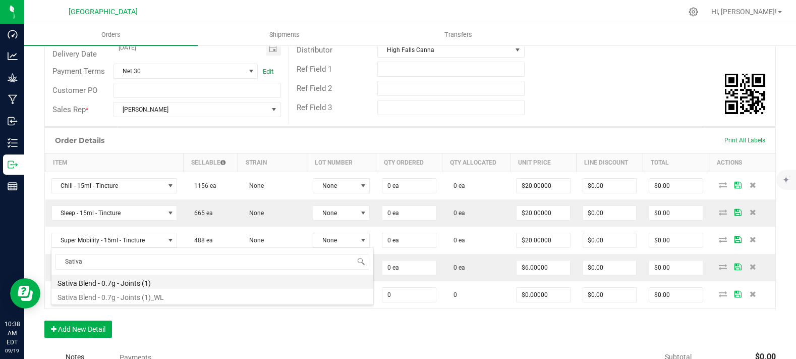
click at [108, 281] on li "Sativa Blend - 0.7g - Joints (1)" at bounding box center [212, 281] width 322 height 14
type input "0 ea"
type input "$3.50000"
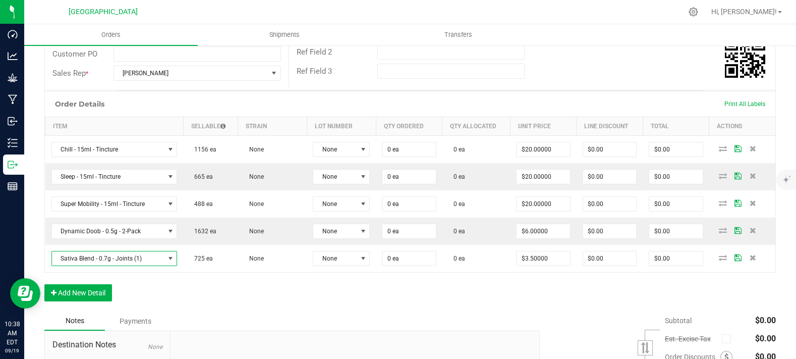
scroll to position [209, 0]
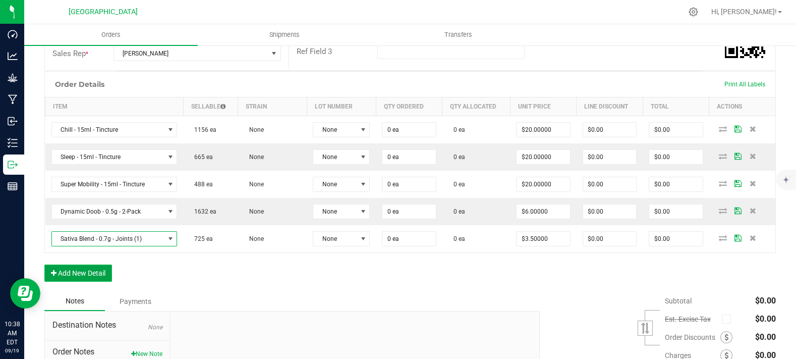
click at [89, 281] on button "Add New Detail" at bounding box center [78, 272] width 68 height 17
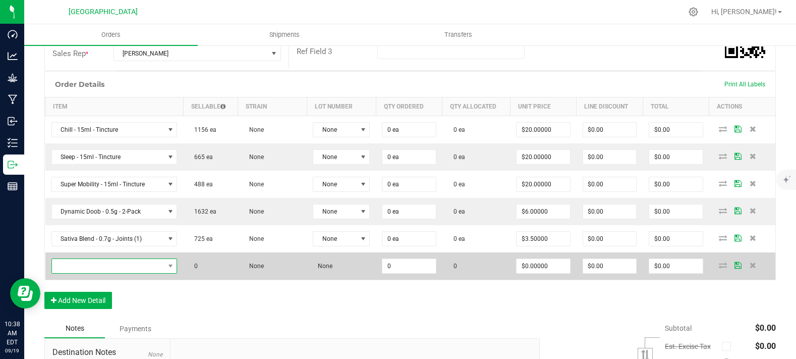
click at [97, 273] on span "NO DATA FOUND" at bounding box center [108, 266] width 112 height 14
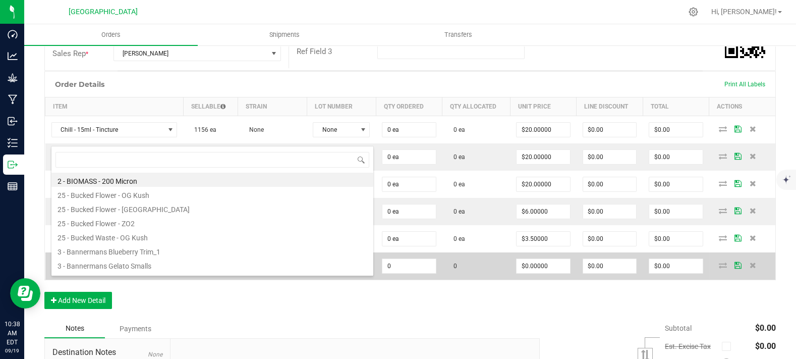
scroll to position [15, 123]
type input "headband"
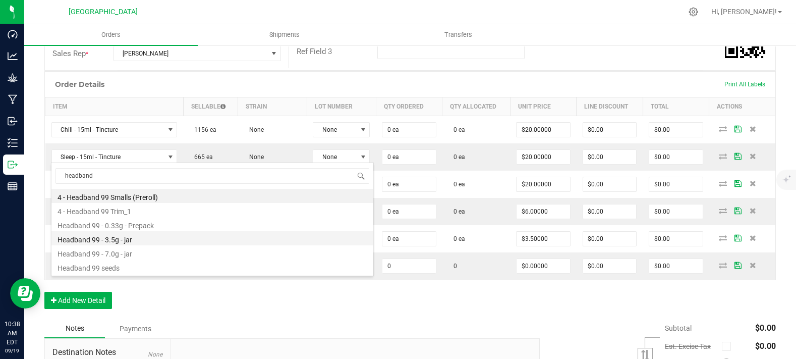
click at [106, 241] on li "Headband 99 - 3.5g - jar" at bounding box center [212, 238] width 322 height 14
type input "0 ea"
type input "$15.00000"
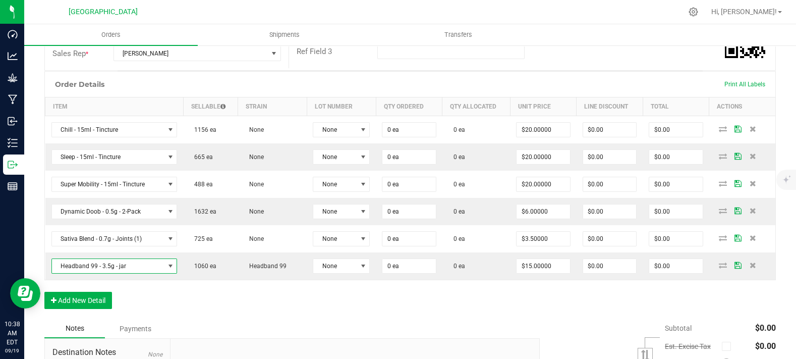
click at [93, 308] on div "Order Details Print All Labels Item Sellable Strain Lot Number Qty Ordered Qty …" at bounding box center [409, 195] width 731 height 248
click at [98, 309] on button "Add New Detail" at bounding box center [78, 300] width 68 height 17
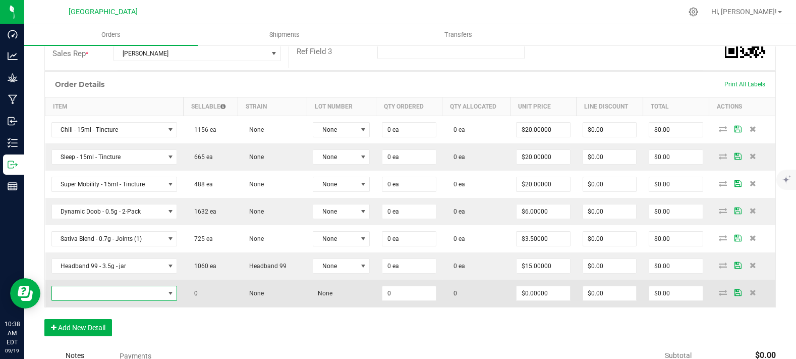
click at [104, 300] on span "NO DATA FOUND" at bounding box center [108, 293] width 112 height 14
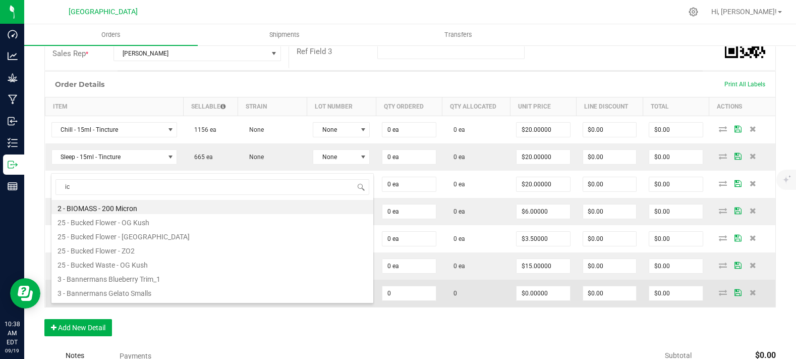
type input "i"
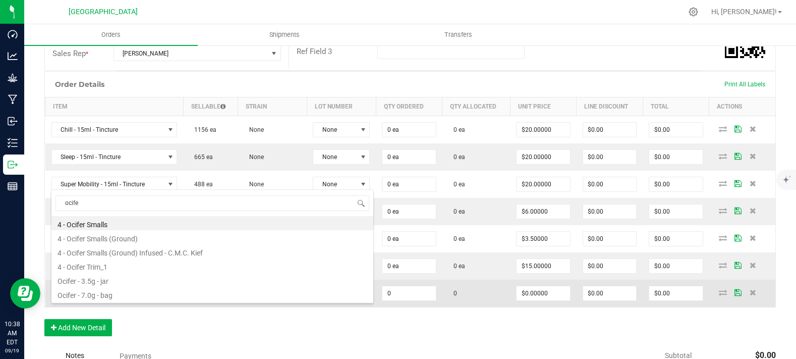
type input "ocifer"
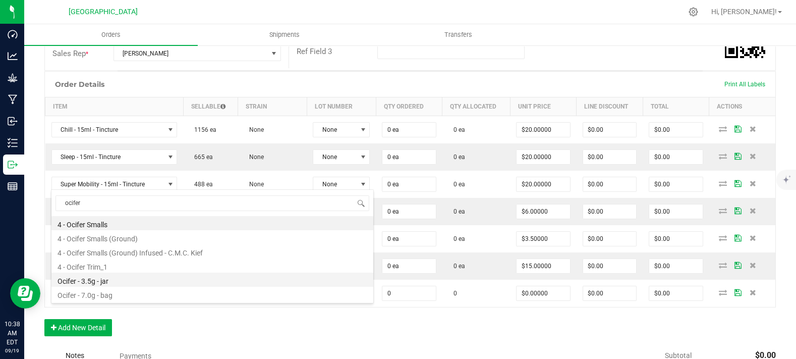
click at [124, 278] on li "Ocifer - 3.5g - jar" at bounding box center [212, 279] width 322 height 14
type input "0 ea"
type input "$15.00000"
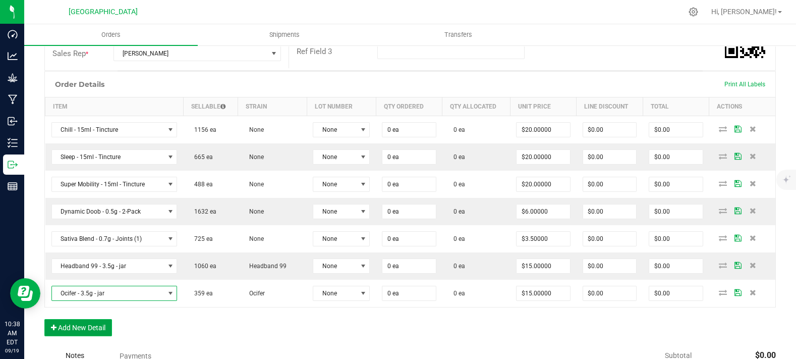
click at [77, 336] on button "Add New Detail" at bounding box center [78, 327] width 68 height 17
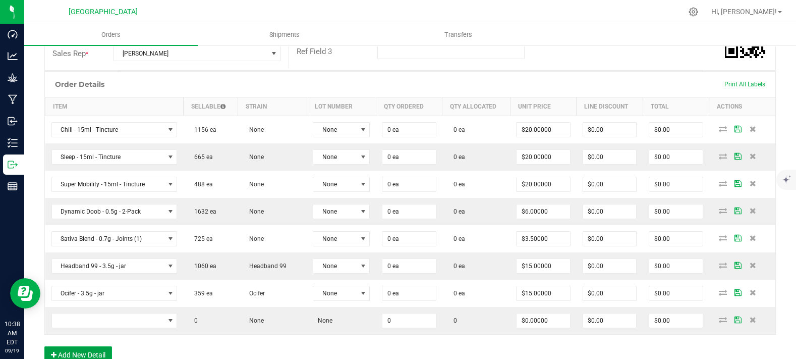
scroll to position [321, 0]
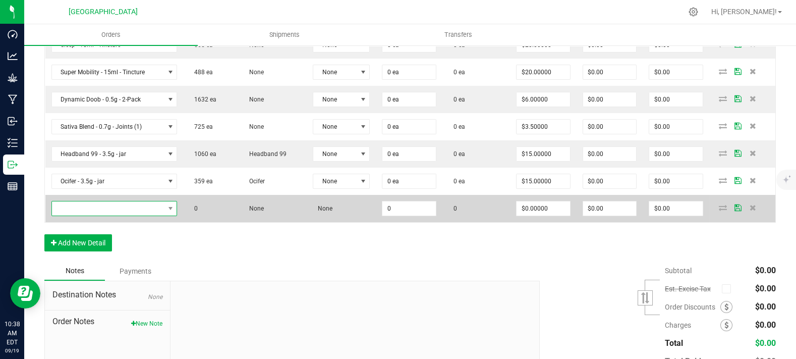
click at [108, 215] on span "NO DATA FOUND" at bounding box center [108, 208] width 112 height 14
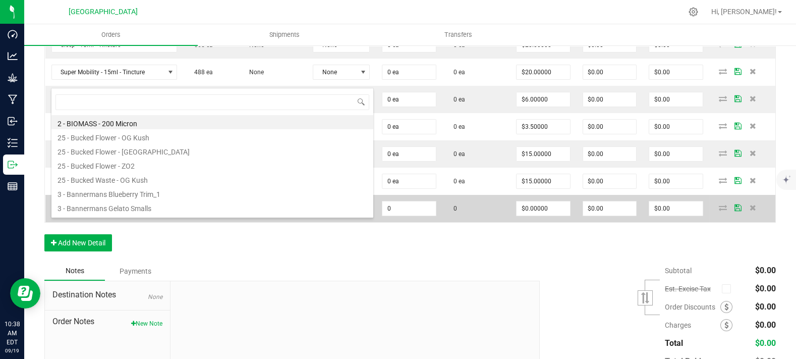
scroll to position [15, 123]
type input "gmo"
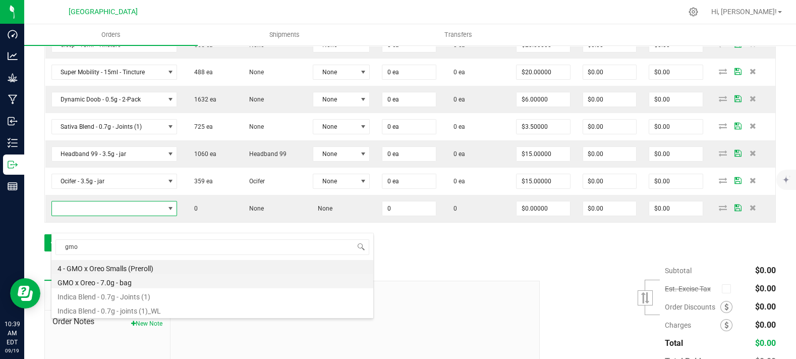
click at [133, 284] on li "GMO x Oreo - 7.0g - bag" at bounding box center [212, 281] width 322 height 14
type input "0 ea"
type input "$27.50000"
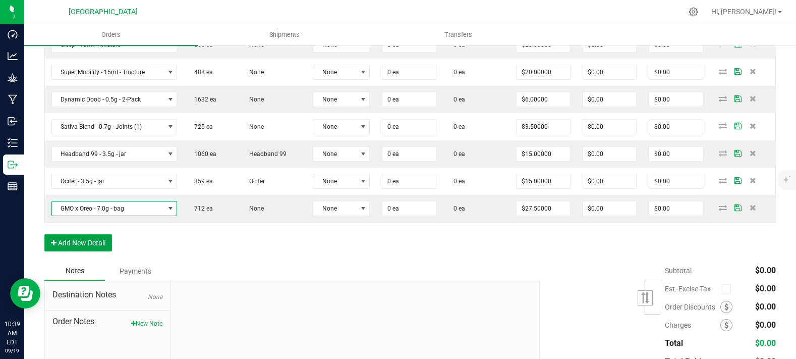
click at [103, 251] on button "Add New Detail" at bounding box center [78, 242] width 68 height 17
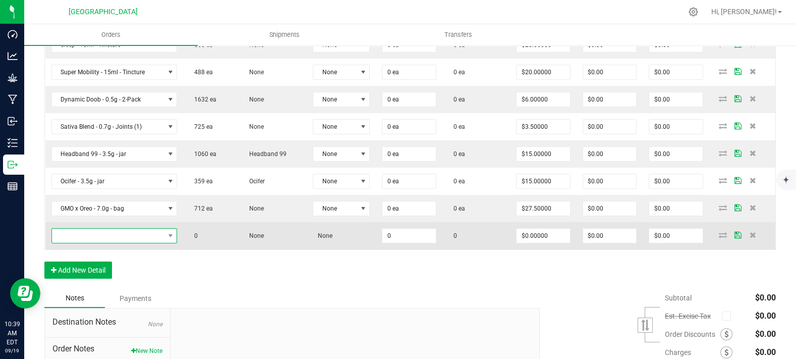
click at [104, 243] on span "NO DATA FOUND" at bounding box center [108, 235] width 112 height 14
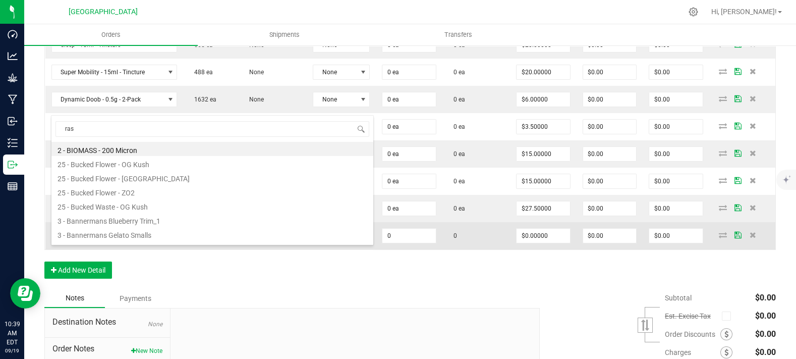
type input "rasp"
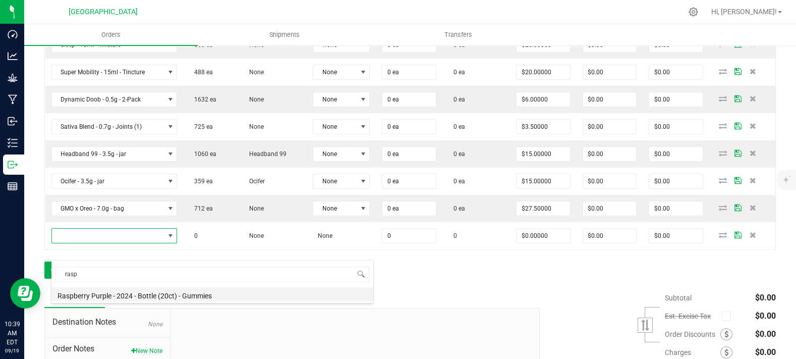
click at [123, 292] on li "Raspberry Purple - 2024 - Bottle (20ct) - Gummies" at bounding box center [212, 294] width 322 height 14
type input "0 ea"
type input "$10.00000"
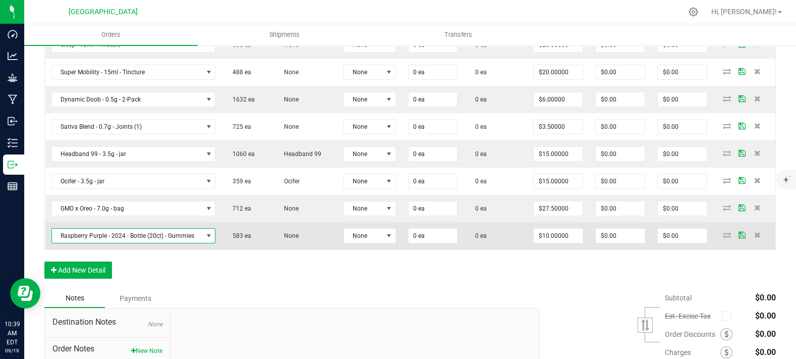
click at [216, 249] on td "Raspberry Purple - 2024 - Bottle (20ct) - Gummies" at bounding box center [133, 235] width 177 height 27
click at [288, 241] on td "None" at bounding box center [305, 235] width 65 height 27
click at [366, 243] on span "None" at bounding box center [363, 235] width 39 height 14
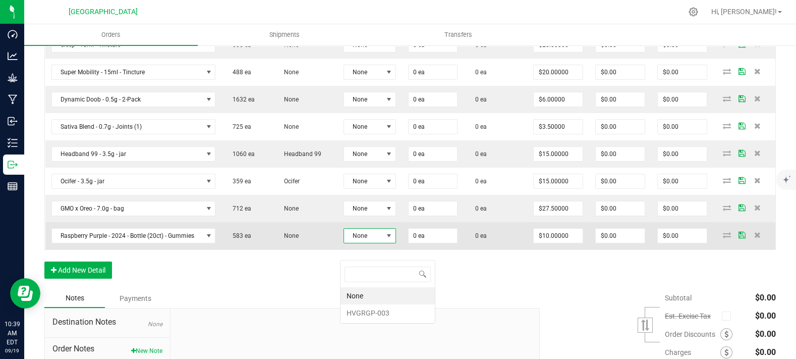
scroll to position [15, 52]
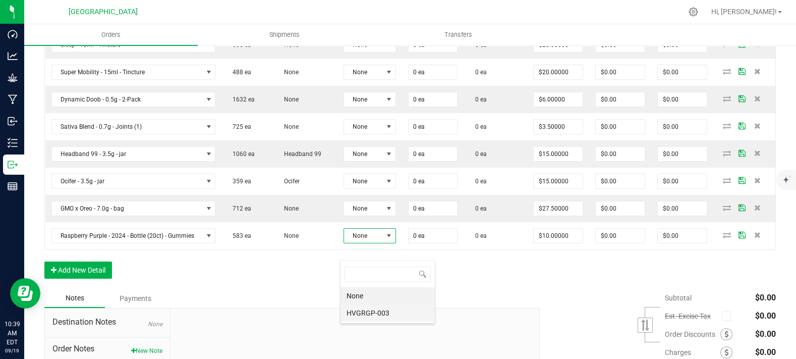
click at [375, 312] on li "HVGRGP-003" at bounding box center [387, 312] width 94 height 17
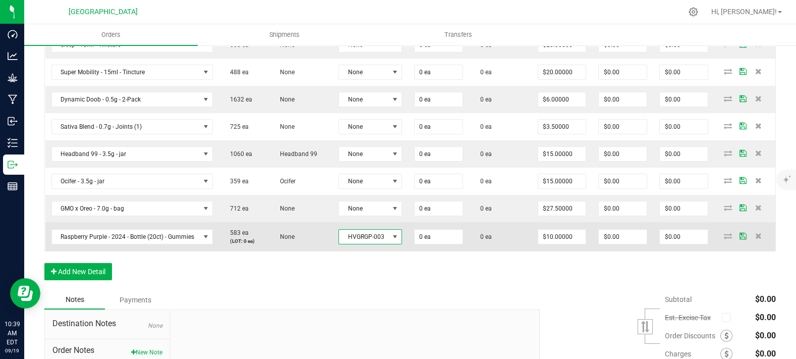
scroll to position [330, 0]
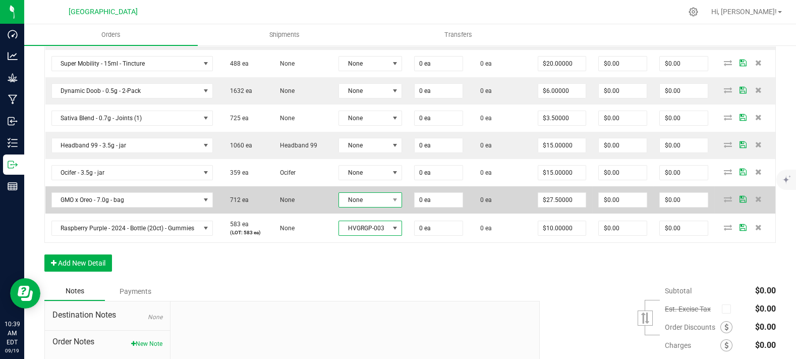
click at [378, 207] on span "None" at bounding box center [364, 200] width 50 height 14
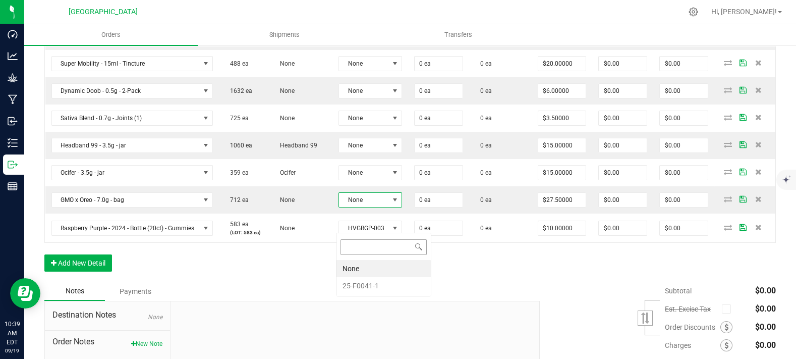
scroll to position [15, 62]
drag, startPoint x: 386, startPoint y: 282, endPoint x: 387, endPoint y: 276, distance: 6.6
click at [387, 284] on li "25-F0041-1" at bounding box center [383, 285] width 94 height 17
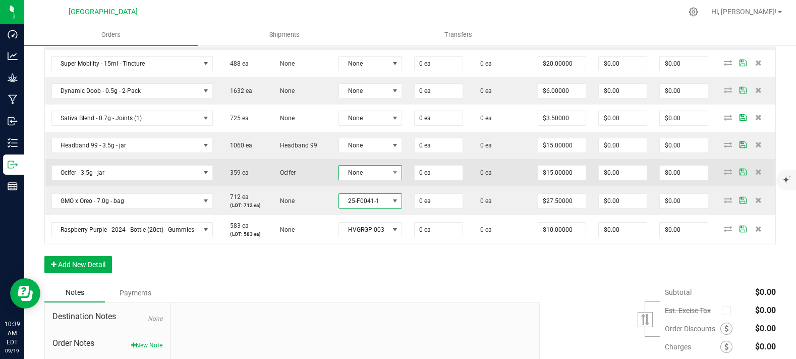
click at [380, 180] on span "None" at bounding box center [364, 172] width 50 height 14
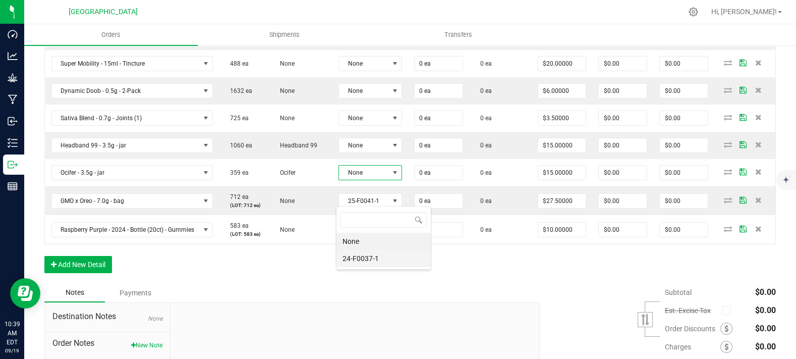
click at [384, 265] on li "24-F0037-1" at bounding box center [383, 258] width 94 height 17
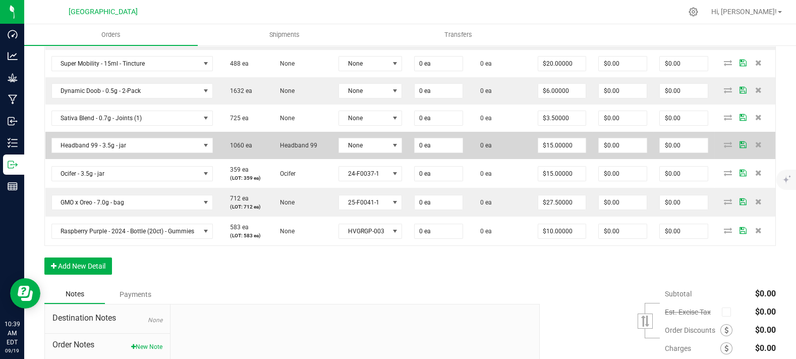
click at [369, 159] on td "None" at bounding box center [370, 145] width 76 height 27
click at [380, 152] on span "None" at bounding box center [364, 145] width 50 height 14
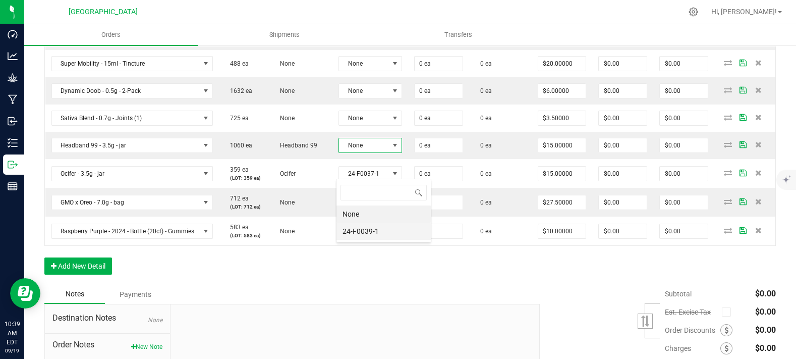
drag, startPoint x: 384, startPoint y: 231, endPoint x: 384, endPoint y: 189, distance: 41.4
click at [384, 230] on li "24-F0039-1" at bounding box center [383, 230] width 94 height 17
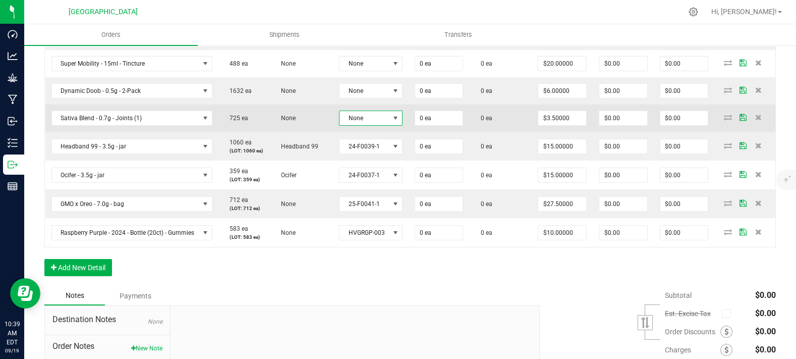
click at [382, 125] on span "None" at bounding box center [363, 118] width 49 height 14
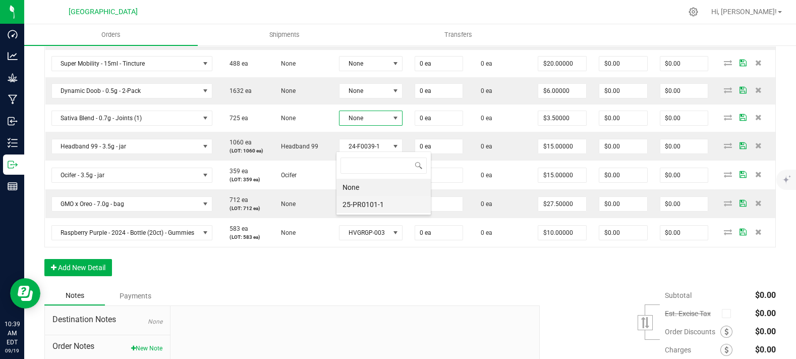
click at [385, 201] on li "25-PR0101-1" at bounding box center [383, 204] width 94 height 17
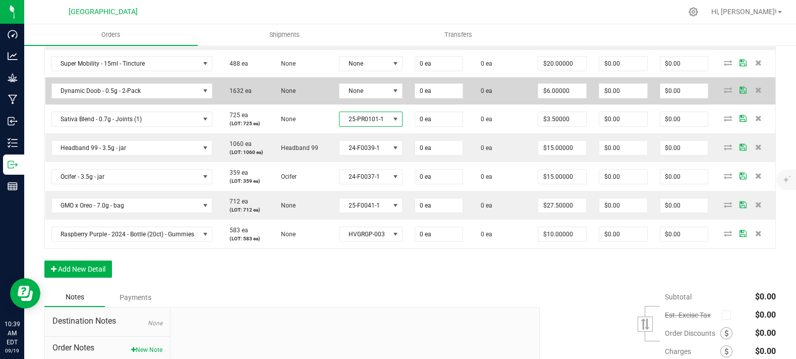
click at [385, 104] on td "None" at bounding box center [370, 90] width 75 height 27
click at [391, 95] on span at bounding box center [395, 91] width 8 height 8
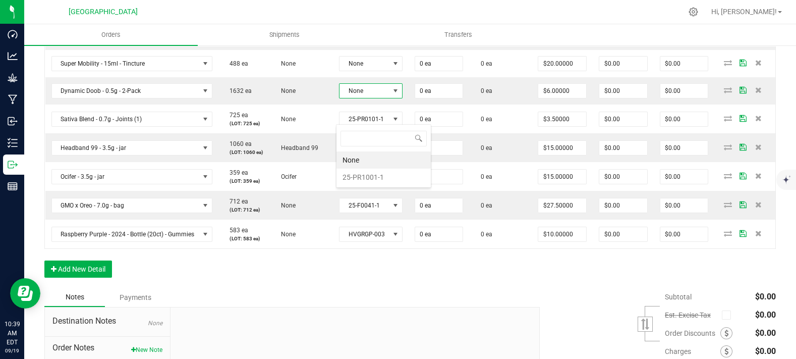
click at [389, 187] on div "None 25-PR1001-1" at bounding box center [383, 156] width 95 height 64
click at [389, 182] on li "25-PR1001-1" at bounding box center [383, 176] width 94 height 17
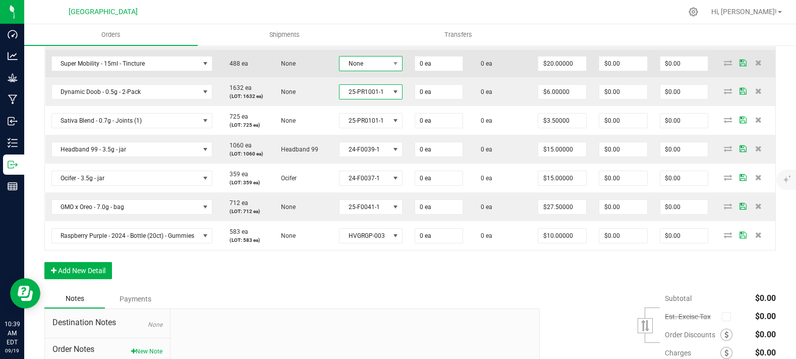
click at [374, 71] on span "None" at bounding box center [363, 63] width 49 height 14
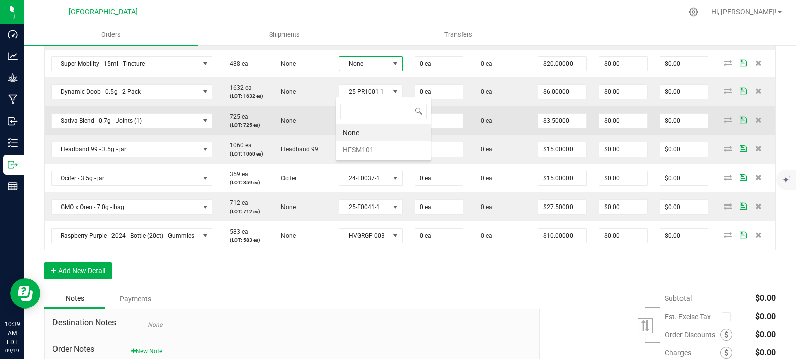
click at [374, 143] on li "HFSM101" at bounding box center [383, 149] width 94 height 17
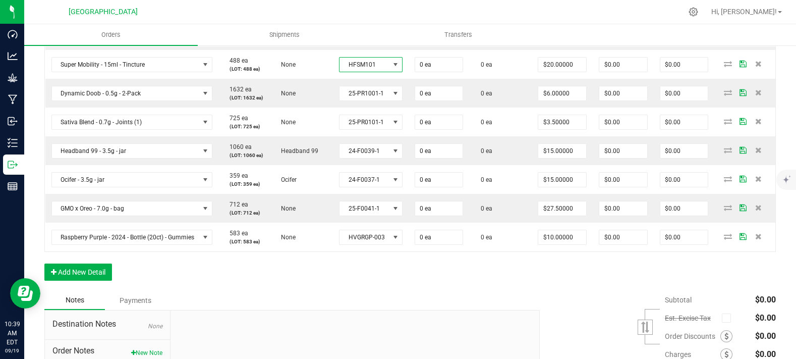
click at [373, 23] on td "None" at bounding box center [370, 9] width 75 height 28
click at [366, 43] on span "None" at bounding box center [363, 36] width 49 height 14
click at [361, 118] on li "HFSD101" at bounding box center [383, 122] width 94 height 17
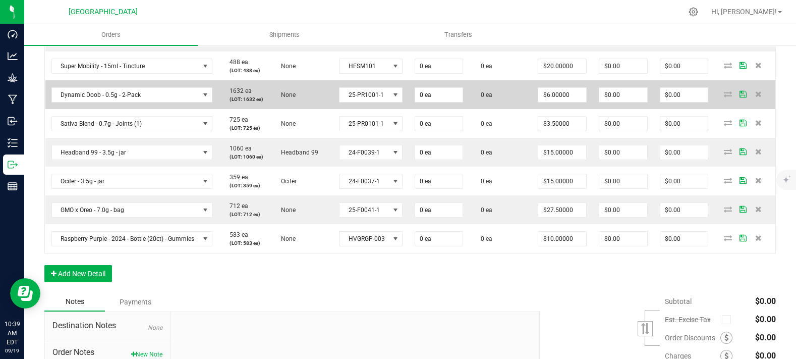
click at [321, 109] on td "None" at bounding box center [302, 94] width 64 height 29
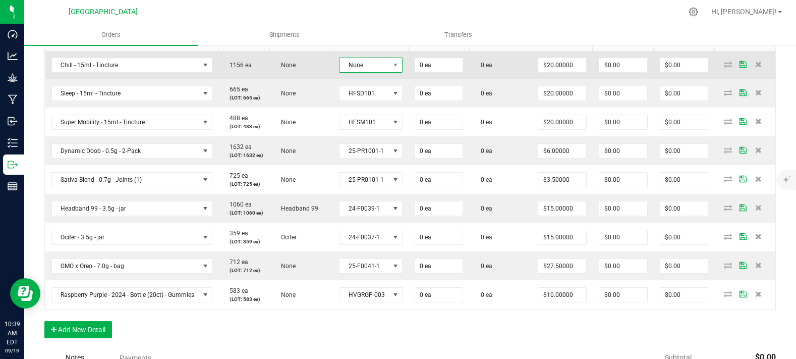
click at [368, 72] on span "None" at bounding box center [363, 65] width 49 height 14
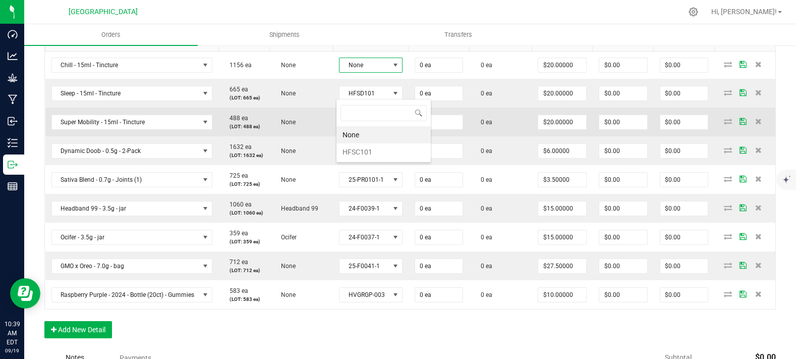
click at [368, 152] on li "HFSC101" at bounding box center [383, 151] width 94 height 17
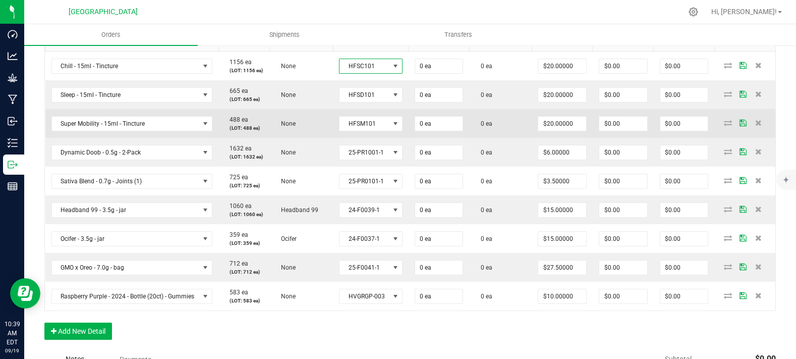
click at [329, 138] on td "None" at bounding box center [302, 123] width 64 height 29
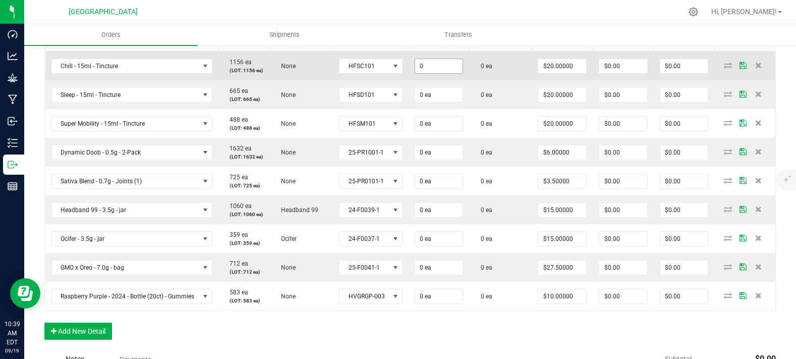
click at [439, 73] on input "0" at bounding box center [439, 66] width 48 height 14
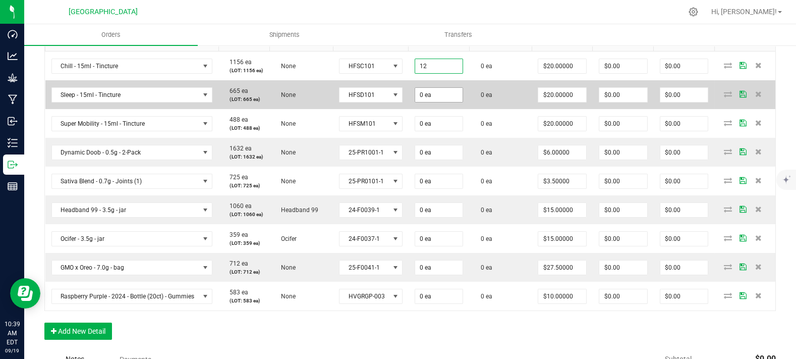
type input "12 ea"
type input "$240.00"
click at [441, 102] on input "0" at bounding box center [439, 95] width 48 height 14
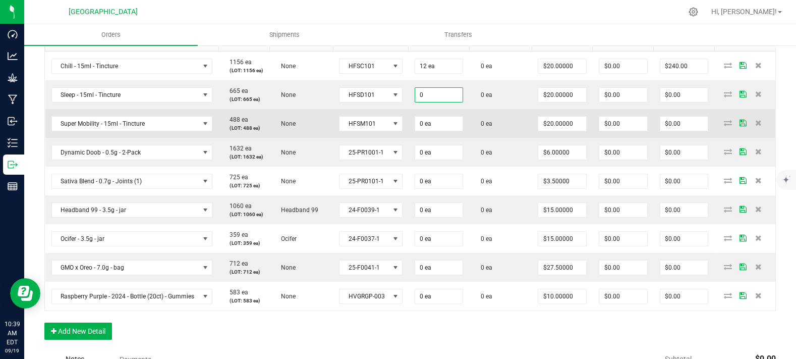
paste input "12"
type input "12 ea"
type input "$240.00"
click at [445, 131] on input "0" at bounding box center [439, 124] width 48 height 14
click at [440, 138] on td "0 ea" at bounding box center [439, 123] width 61 height 29
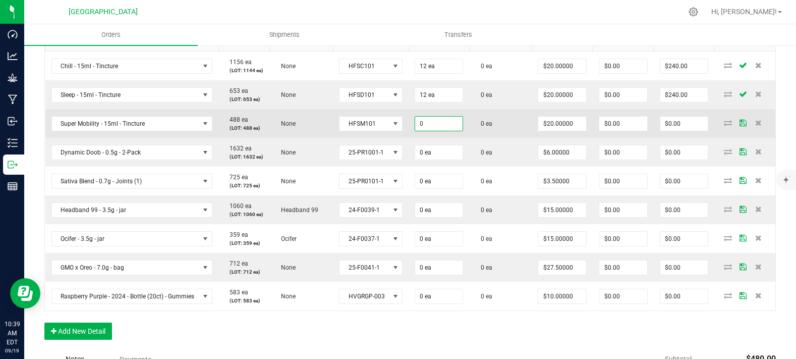
click at [448, 131] on input "0" at bounding box center [439, 124] width 48 height 14
paste input "12"
type input "12 ea"
type input "$240.00"
click at [479, 138] on td "0 ea" at bounding box center [500, 123] width 63 height 29
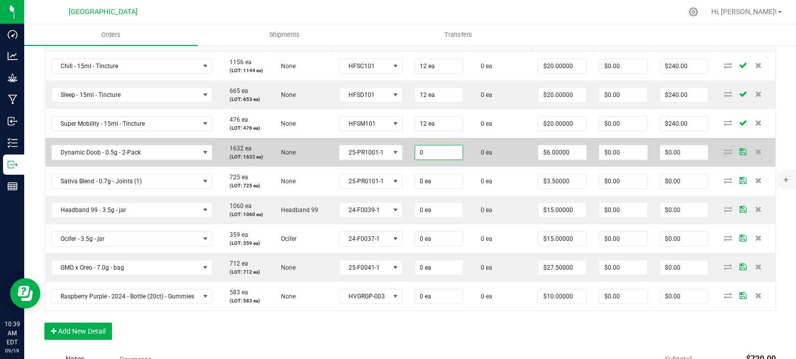
click at [439, 159] on input "0" at bounding box center [439, 152] width 48 height 14
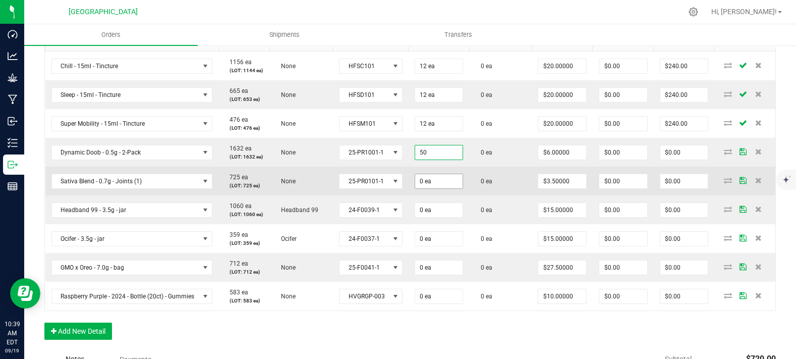
type input "50 ea"
type input "$300.00"
click at [429, 188] on input "0" at bounding box center [439, 181] width 48 height 14
paste input "5"
click at [456, 188] on input "50" at bounding box center [439, 181] width 48 height 14
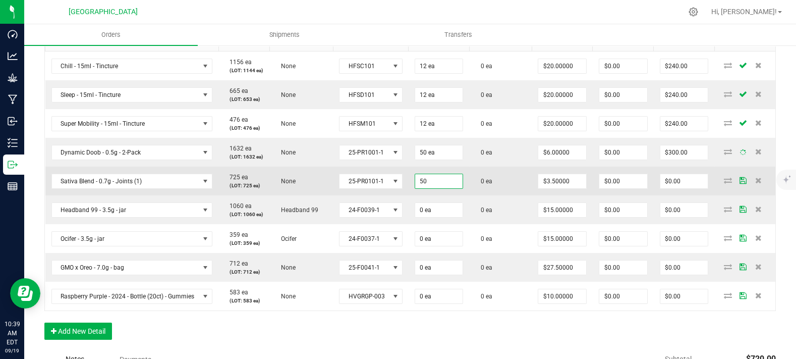
type input "50 ea"
type input "$175.00"
click at [474, 195] on td "0 ea" at bounding box center [500, 180] width 63 height 29
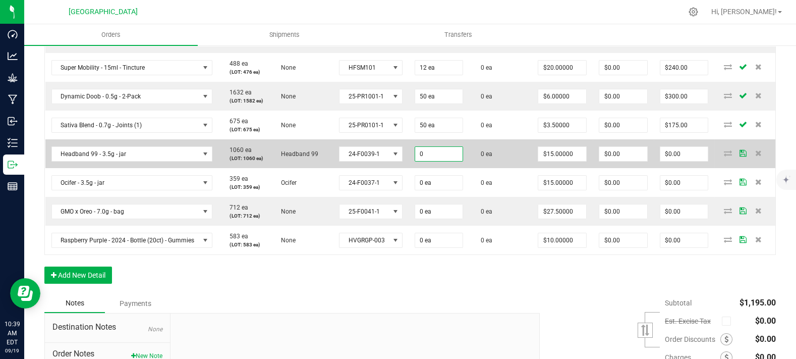
click at [439, 161] on input "0" at bounding box center [439, 154] width 48 height 14
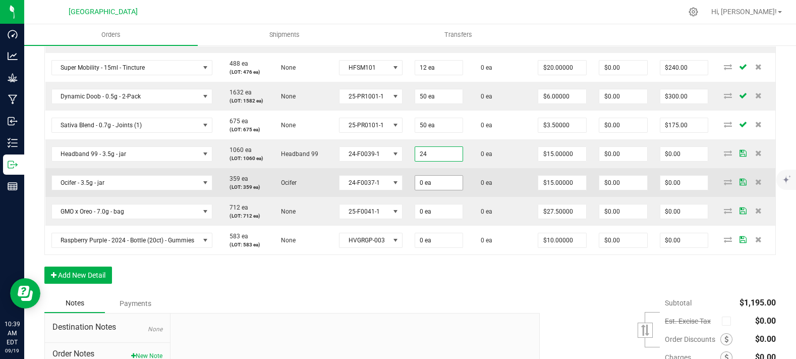
type input "24 ea"
type input "$360.00"
click at [438, 190] on input "0" at bounding box center [439, 183] width 48 height 14
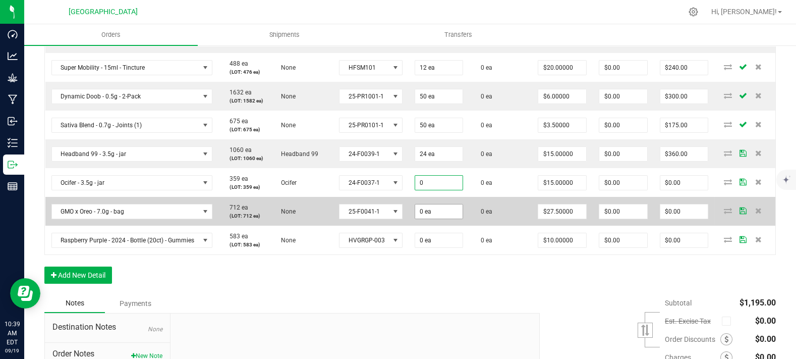
paste input "24"
type input "24 ea"
type input "$360.00"
click at [446, 218] on input "0" at bounding box center [439, 211] width 48 height 14
paste input "24"
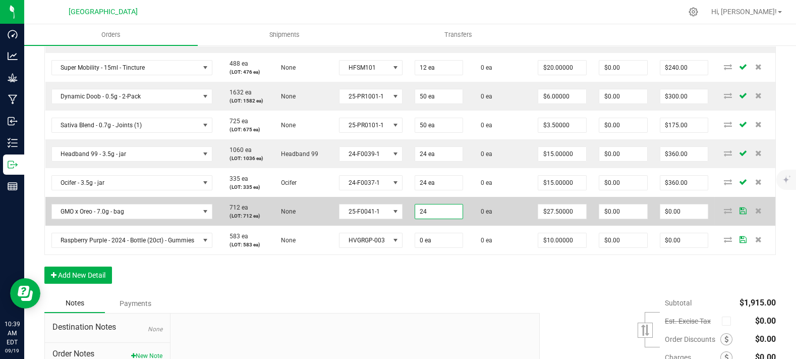
type input "24 ea"
type input "$660.00"
click at [480, 225] on td "0 ea" at bounding box center [500, 211] width 63 height 29
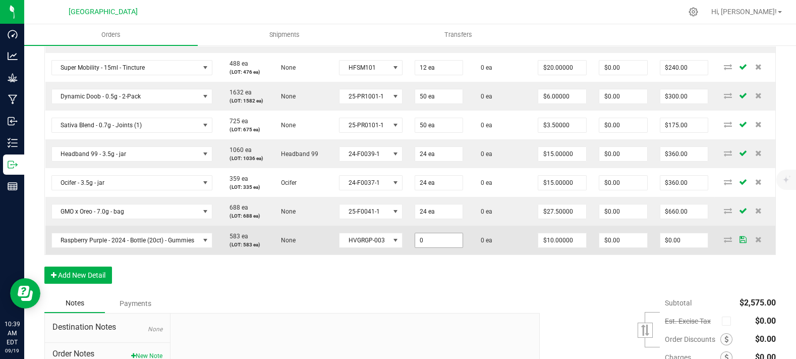
click at [454, 247] on input "0" at bounding box center [439, 240] width 48 height 14
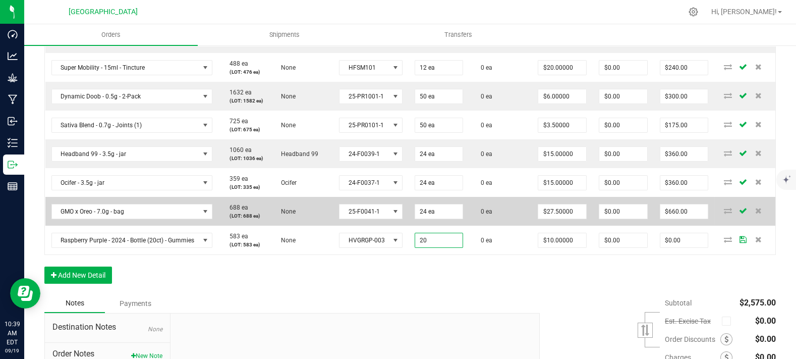
type input "20 ea"
type input "$200.00"
click at [493, 225] on td "0 ea" at bounding box center [500, 211] width 63 height 29
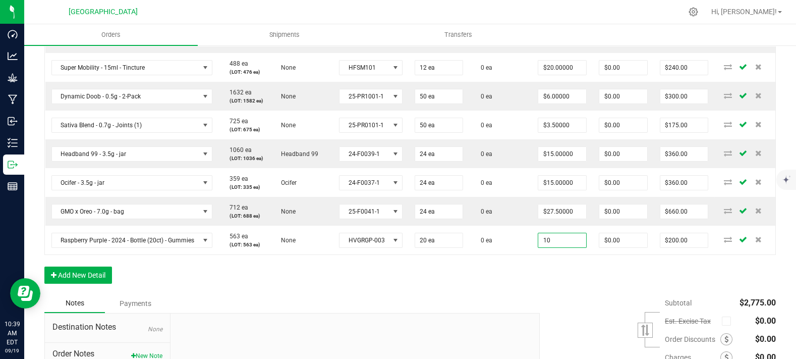
click at [545, 247] on input "10" at bounding box center [562, 240] width 48 height 14
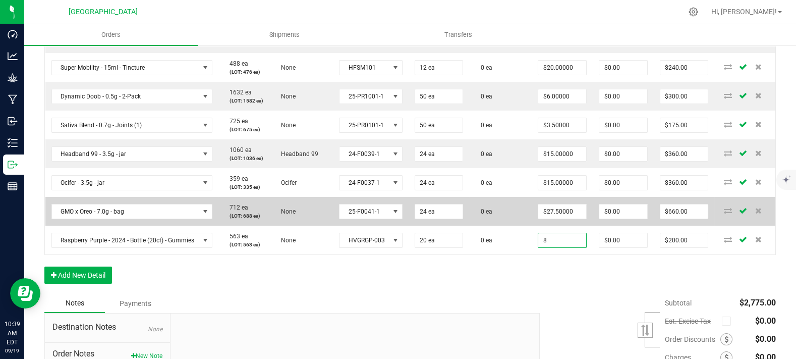
type input "$8.00000"
type input "$160.00"
click at [498, 225] on td "0 ea" at bounding box center [500, 211] width 63 height 29
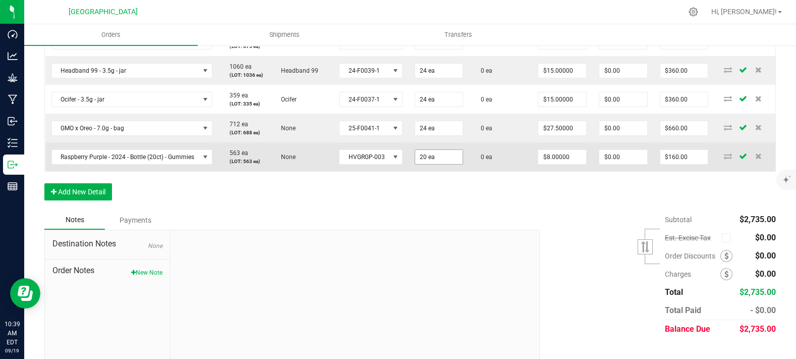
scroll to position [386, 0]
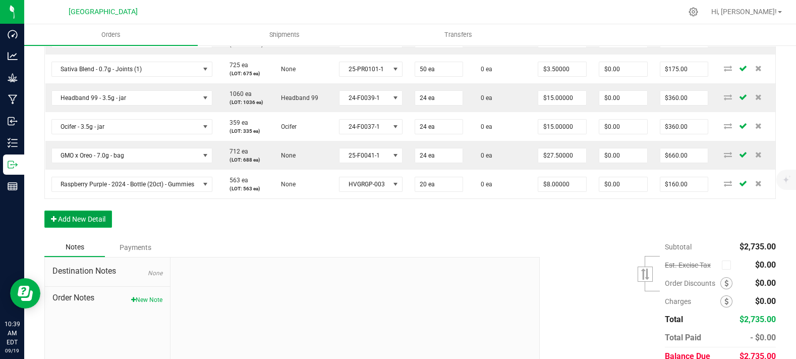
click at [95, 227] on button "Add New Detail" at bounding box center [78, 218] width 68 height 17
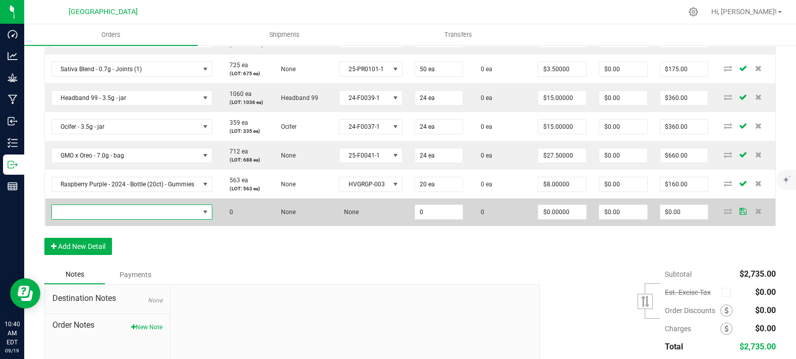
click at [103, 219] on span "NO DATA FOUND" at bounding box center [126, 212] width 148 height 14
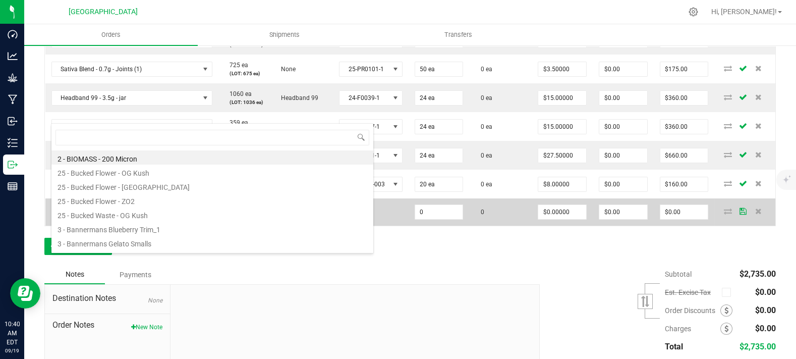
scroll to position [15, 159]
type input "lime"
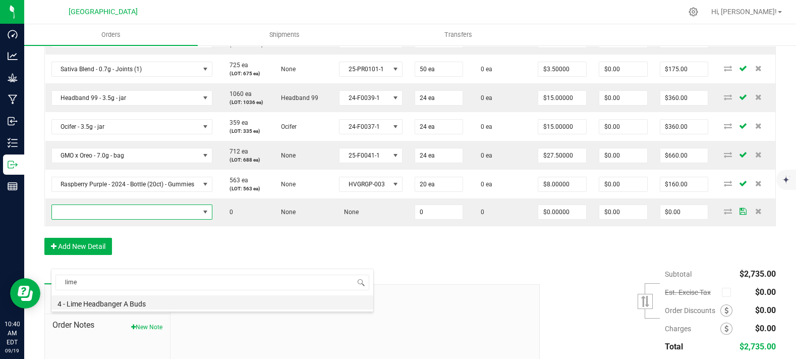
click at [126, 296] on li "4 - Lime Headbanger A Buds" at bounding box center [212, 302] width 322 height 14
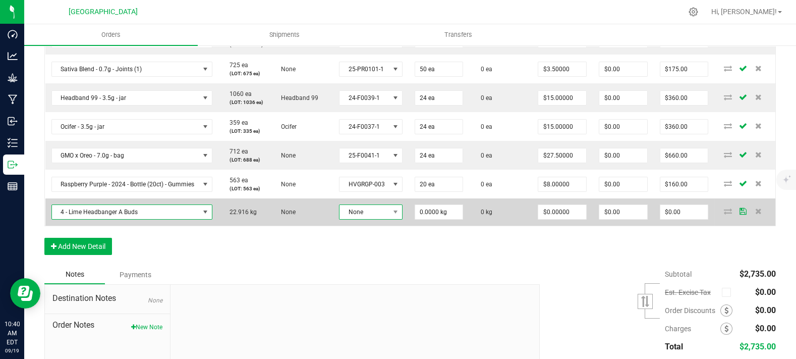
click at [374, 219] on span "None" at bounding box center [363, 212] width 49 height 14
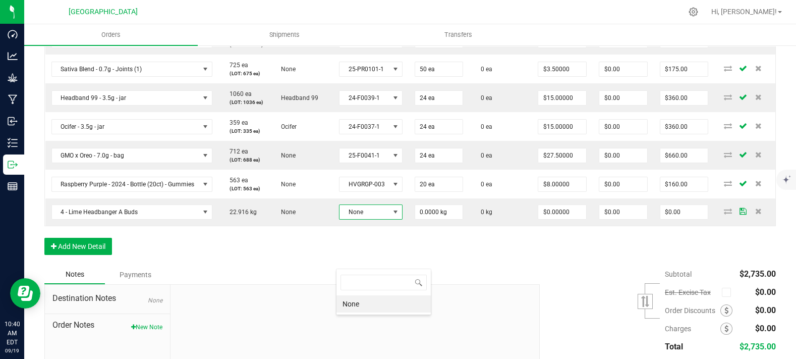
scroll to position [15, 62]
click at [378, 309] on li "None" at bounding box center [383, 303] width 94 height 17
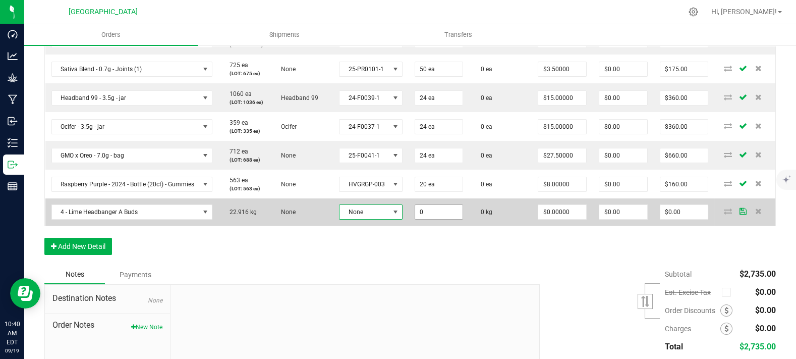
click at [432, 219] on input "0" at bounding box center [439, 212] width 48 height 14
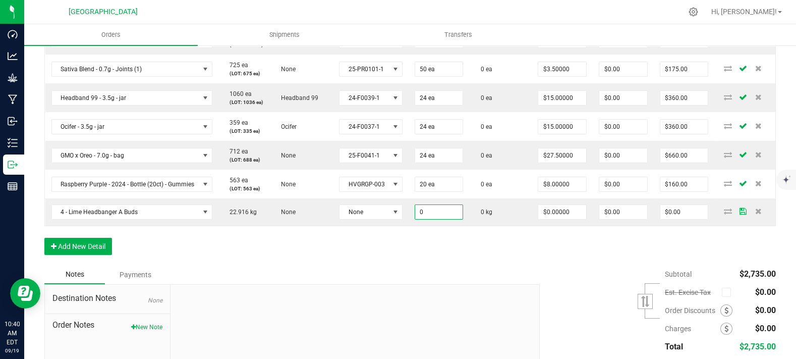
type input "0.0000 kg"
click at [381, 265] on div "Order Details Print All Labels Item Sellable Strain Lot Number Qty Ordered Qty …" at bounding box center [409, 80] width 731 height 370
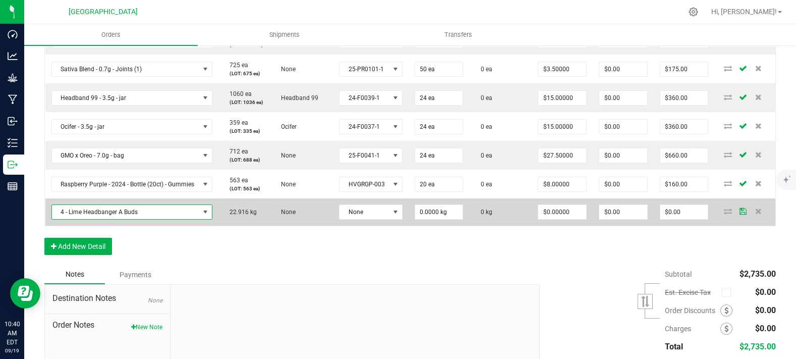
click at [174, 219] on span "4 - Lime Headbanger A Buds" at bounding box center [126, 212] width 148 height 14
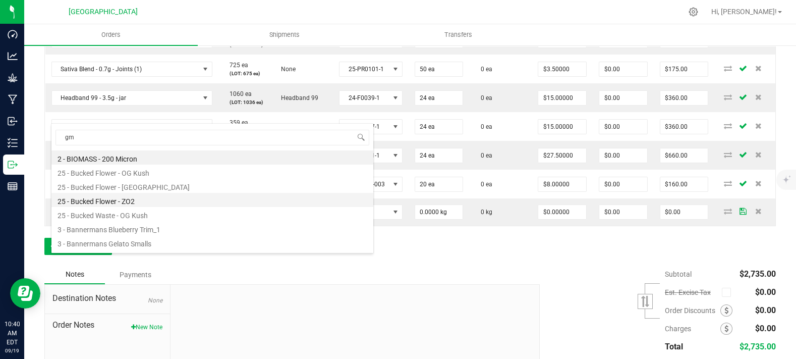
type input "gmo"
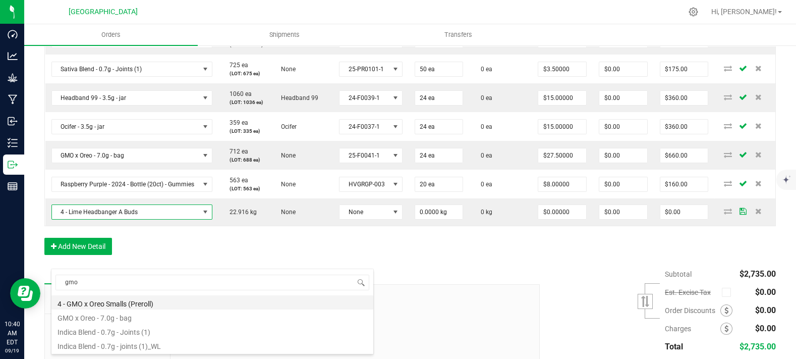
click at [108, 304] on li "4 - GMO x Oreo Smalls (Preroll)" at bounding box center [212, 302] width 322 height 14
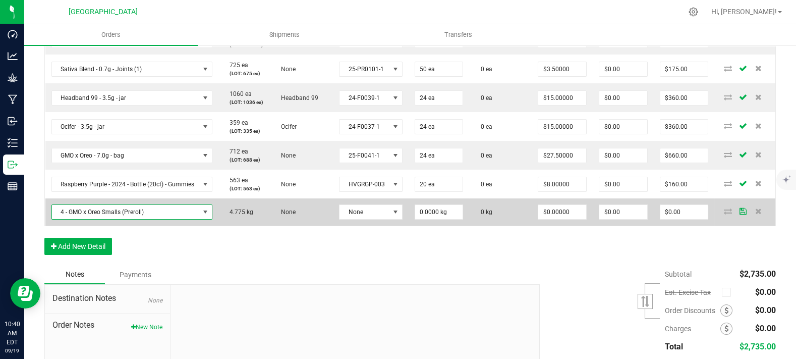
click at [155, 219] on span "4 - GMO x Oreo Smalls (Preroll)" at bounding box center [126, 212] width 148 height 14
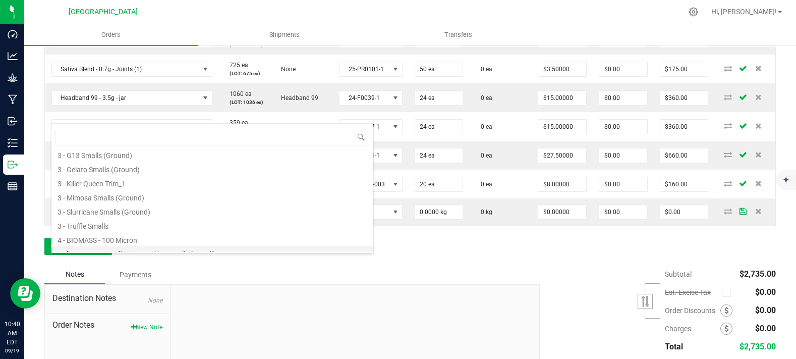
scroll to position [0, 0]
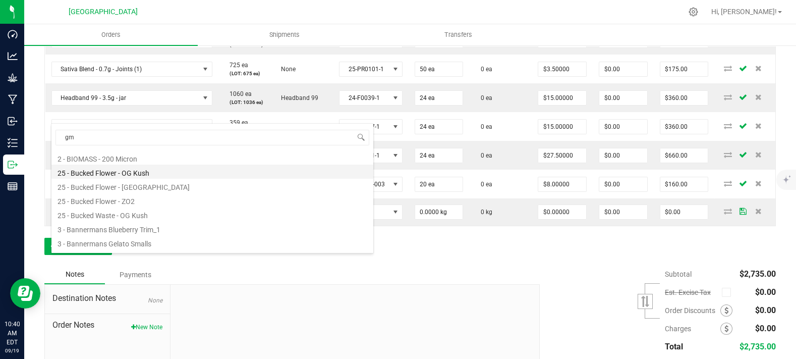
type input "gmo"
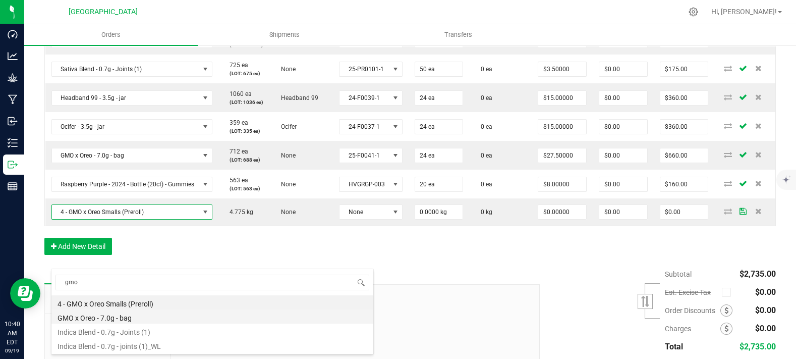
click at [144, 316] on li "GMO x Oreo - 7.0g - bag" at bounding box center [212, 316] width 322 height 14
type input "0 ea"
type input "$27.50000"
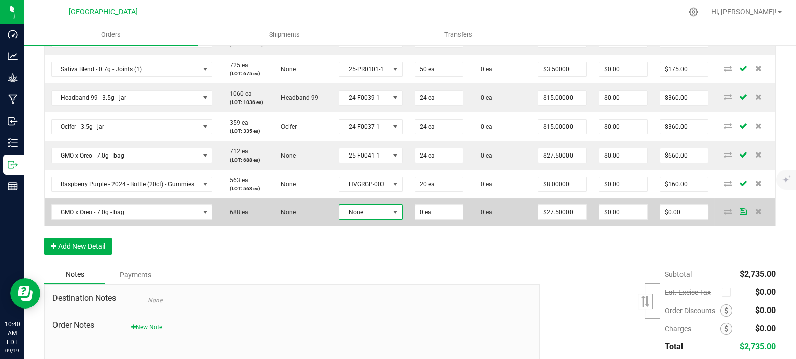
click at [383, 219] on span "None" at bounding box center [363, 212] width 49 height 14
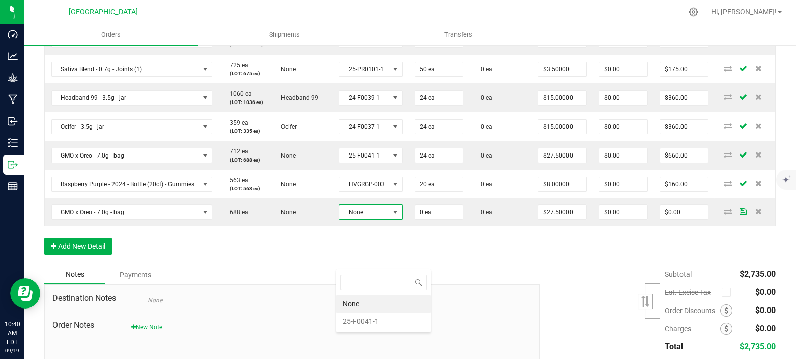
scroll to position [15, 62]
click at [382, 317] on li "25-F0041-1" at bounding box center [383, 320] width 94 height 17
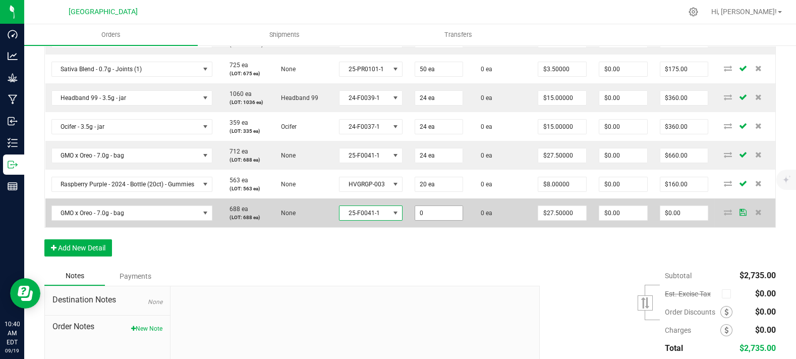
click at [425, 220] on input "0" at bounding box center [439, 213] width 48 height 14
type input "24 ea"
type input "27.5"
type input "$660.00"
click at [542, 220] on input "27.5" at bounding box center [562, 213] width 48 height 14
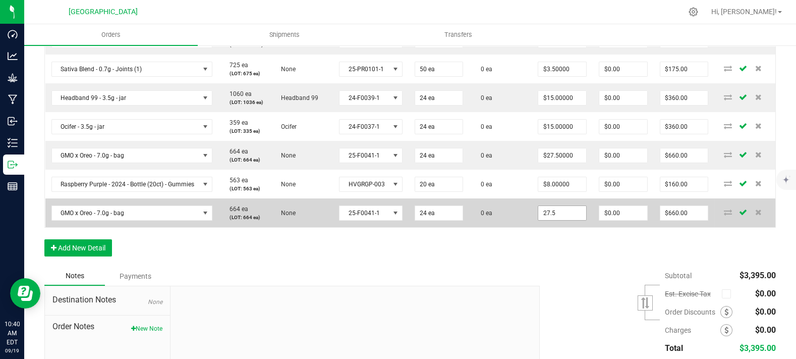
click at [543, 220] on input "27.5" at bounding box center [562, 213] width 48 height 14
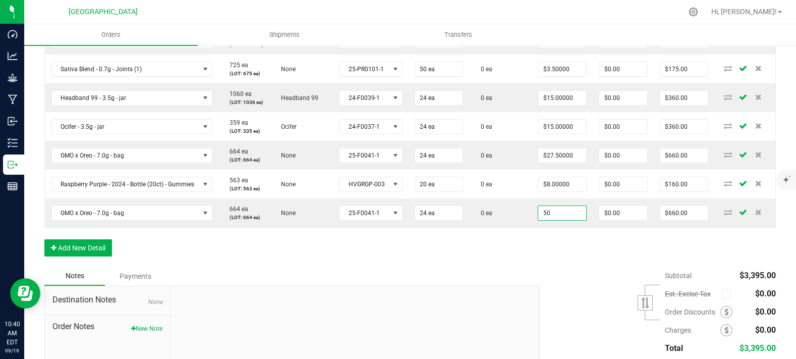
type input "$50.00000"
type input "$1,200.00"
click at [529, 266] on div "Order Details Print All Labels Item Sellable Strain Lot Number Qty Ordered Qty …" at bounding box center [409, 81] width 731 height 372
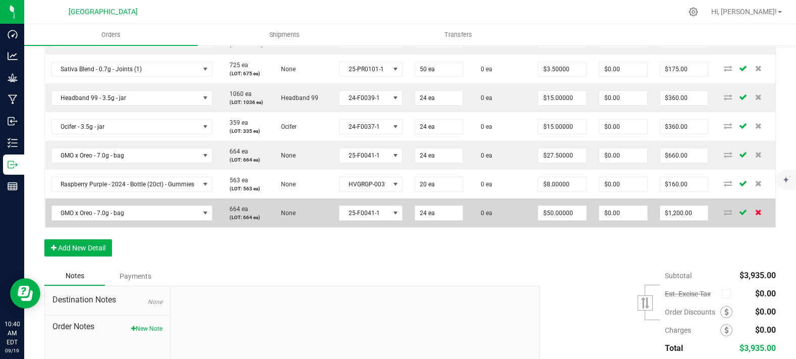
click at [755, 215] on icon at bounding box center [758, 212] width 7 height 6
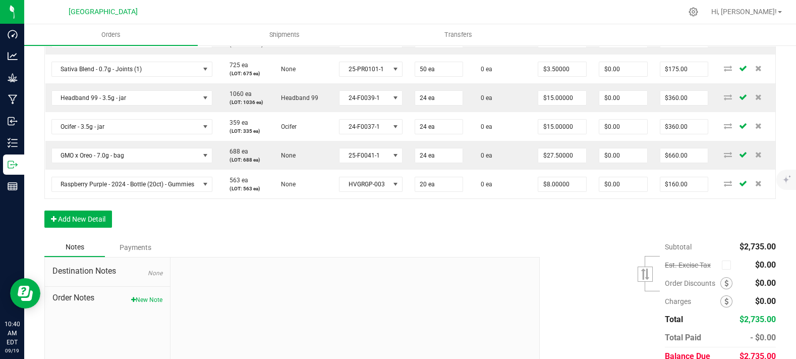
click at [534, 238] on div "Order Details Print All Labels Item Sellable Strain Lot Number Qty Ordered Qty …" at bounding box center [409, 66] width 731 height 343
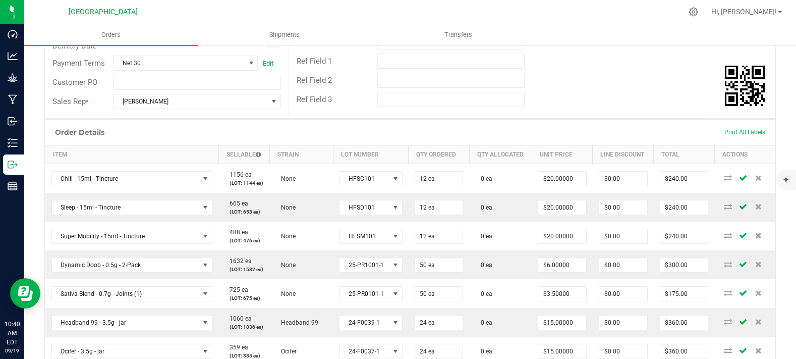
scroll to position [0, 0]
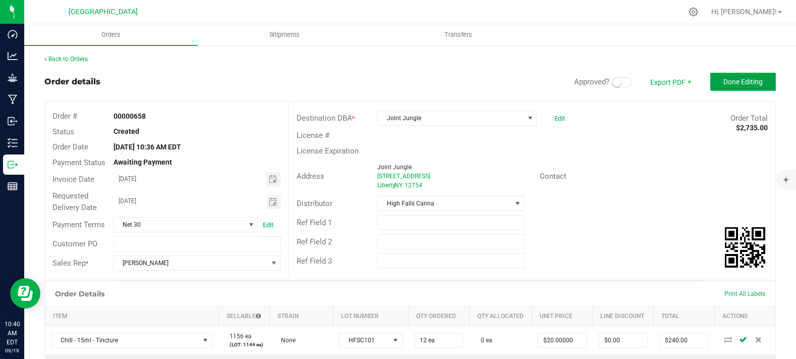
click at [723, 85] on span "Done Editing" at bounding box center [742, 82] width 39 height 8
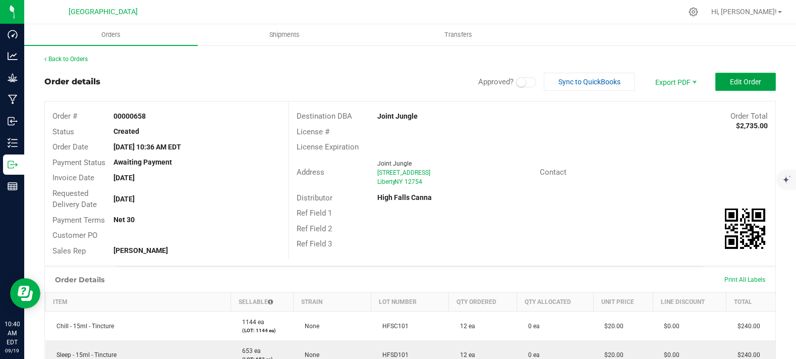
click at [747, 78] on span "Edit Order" at bounding box center [745, 82] width 31 height 8
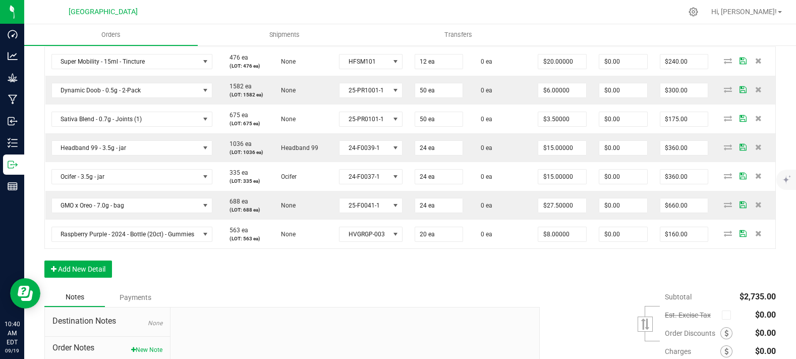
scroll to position [479, 0]
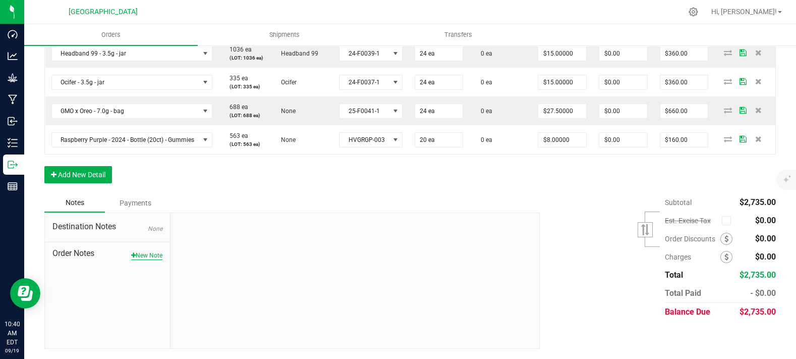
click at [138, 256] on button "New Note" at bounding box center [146, 255] width 31 height 9
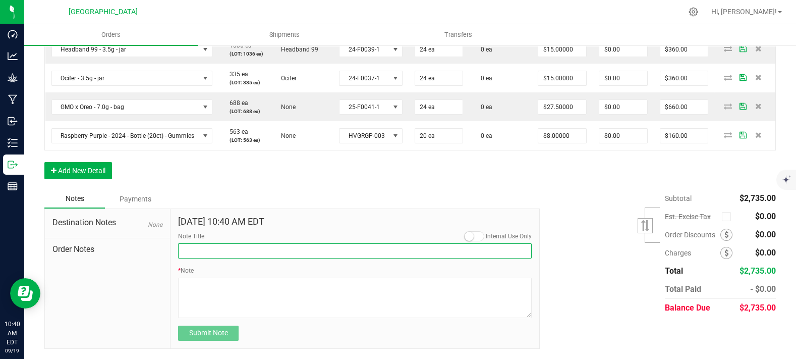
click at [199, 254] on input "Note Title" at bounding box center [355, 250] width 354 height 15
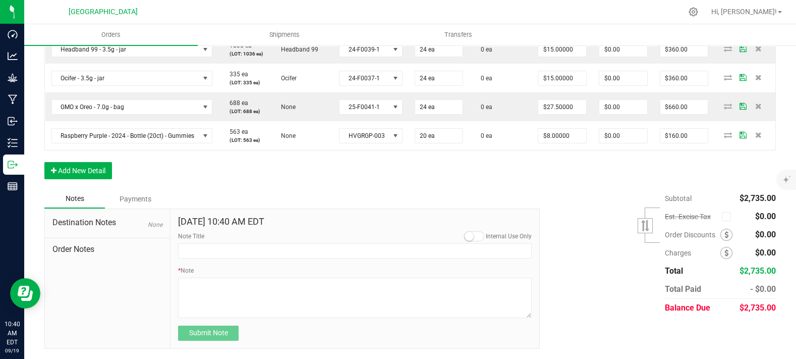
click at [465, 237] on small at bounding box center [469, 236] width 9 height 9
click at [475, 241] on small at bounding box center [479, 236] width 9 height 9
click at [474, 241] on span at bounding box center [474, 236] width 20 height 10
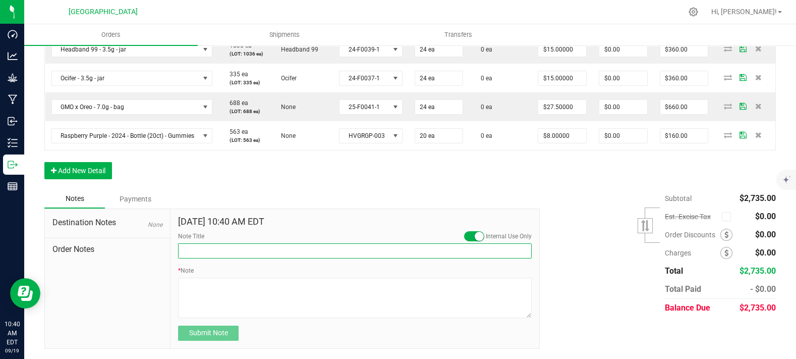
click at [445, 253] on input "Note Title" at bounding box center [355, 250] width 354 height 15
type input "Need to add Lime Headbanger 14g to the order. 24ct x $50/ea"
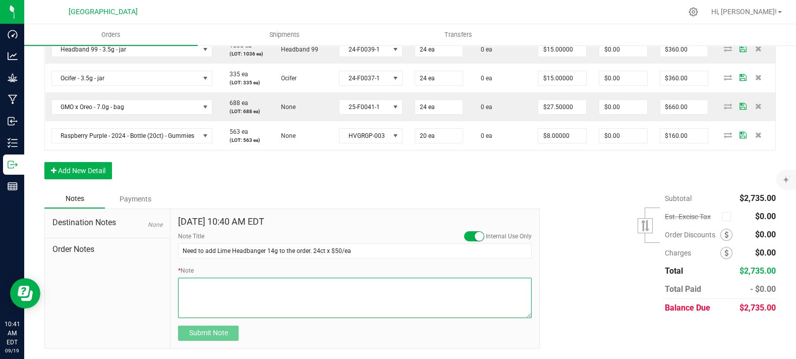
click at [405, 281] on textarea "* Note" at bounding box center [355, 297] width 354 height 40
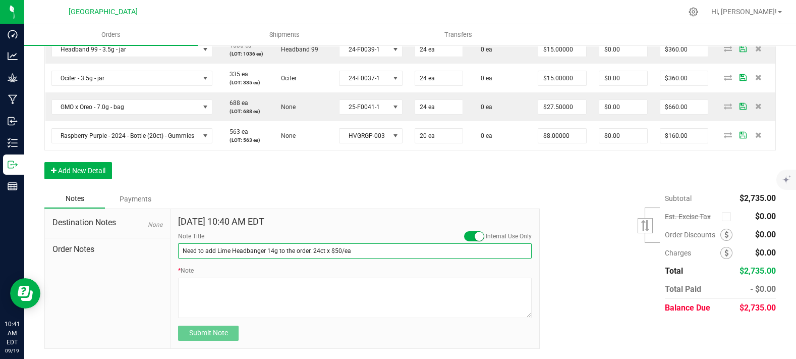
click at [382, 253] on input "Need to add Lime Headbanger 14g to the order. 24ct x $50/ea" at bounding box center [355, 250] width 354 height 15
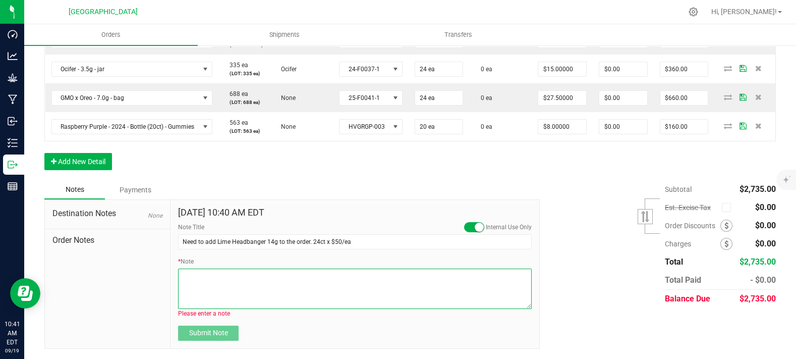
click at [375, 297] on textarea "* Note" at bounding box center [355, 288] width 354 height 40
paste textarea "Need to add Lime Headbanger 14g to the order. 24ct x $50/ea"
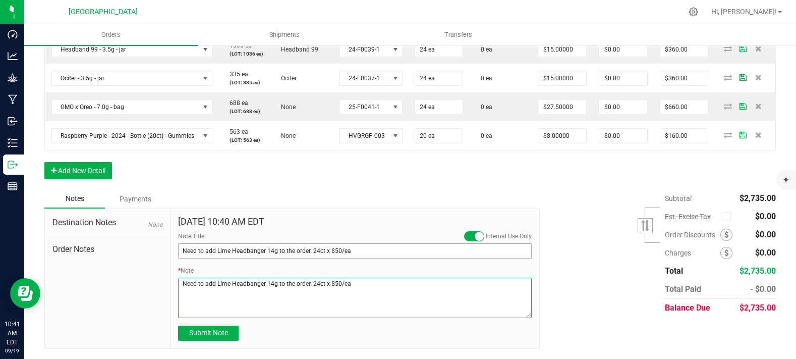
type textarea "Need to add Lime Headbanger 14g to the order. 24ct x $50/ea"
click at [326, 254] on input "Need to add Lime Headbanger 14g to the order. 24ct x $50/ea" at bounding box center [355, 250] width 354 height 15
click at [266, 254] on input "Need to add Lime Headbanger 14g to the order. 24ct x $50/ea" at bounding box center [355, 250] width 354 height 15
drag, startPoint x: 266, startPoint y: 254, endPoint x: 471, endPoint y: 261, distance: 204.9
click at [471, 258] on input "Need to add Lime Headbanger 14g to the order. 24ct x $50/ea" at bounding box center [355, 250] width 354 height 15
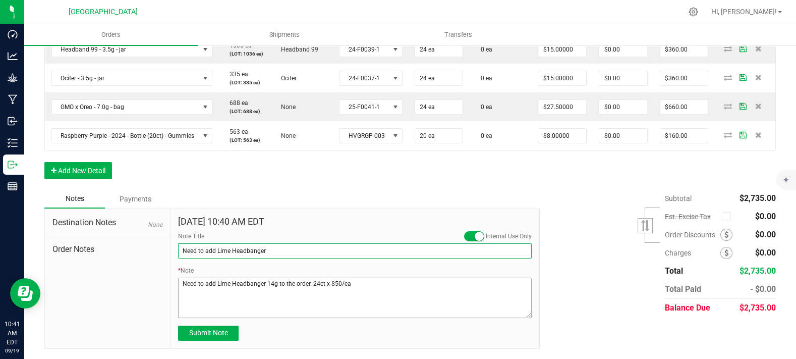
type input "Need to add Lime Headbanger"
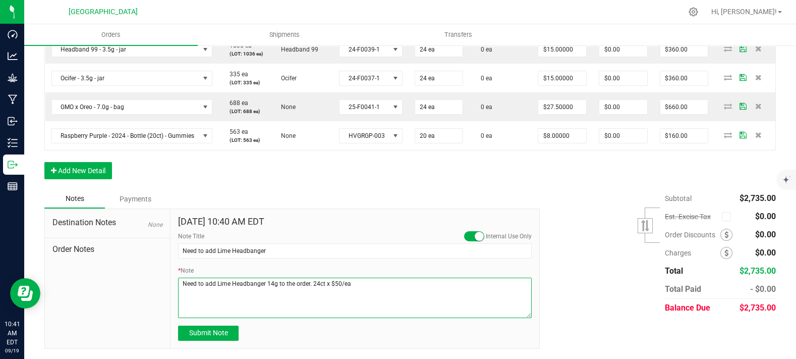
click at [431, 297] on textarea "* Note" at bounding box center [355, 297] width 354 height 40
click at [372, 294] on textarea "* Note" at bounding box center [355, 297] width 354 height 40
click at [233, 340] on button "Submit Note" at bounding box center [208, 332] width 61 height 15
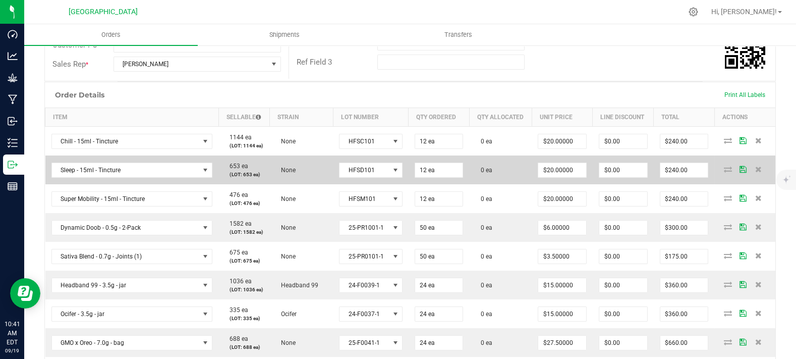
scroll to position [0, 0]
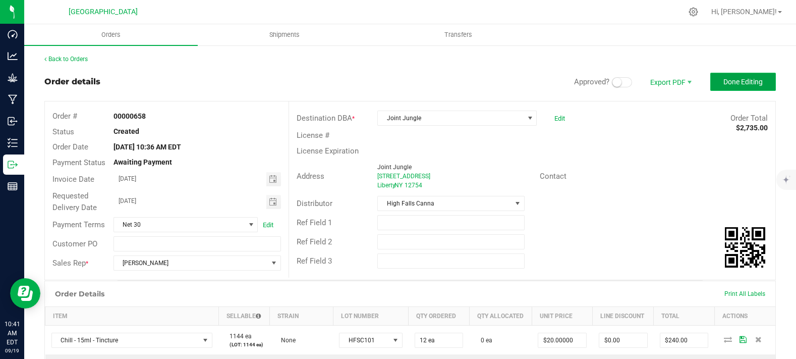
click at [723, 86] on span "Done Editing" at bounding box center [742, 82] width 39 height 8
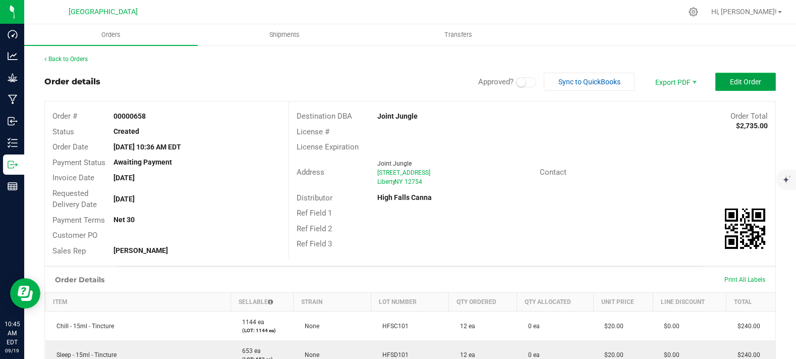
click at [730, 83] on span "Edit Order" at bounding box center [745, 82] width 31 height 8
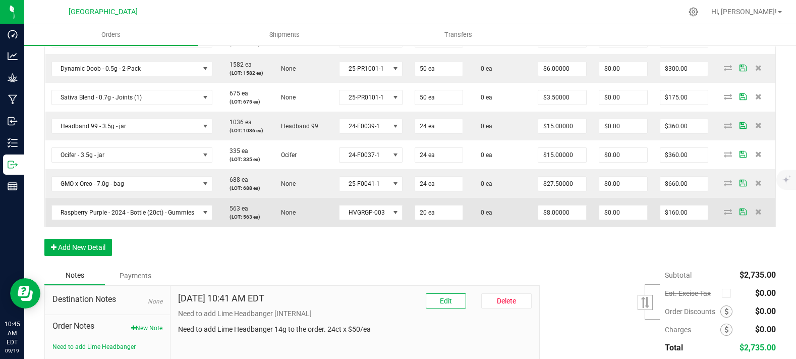
scroll to position [448, 0]
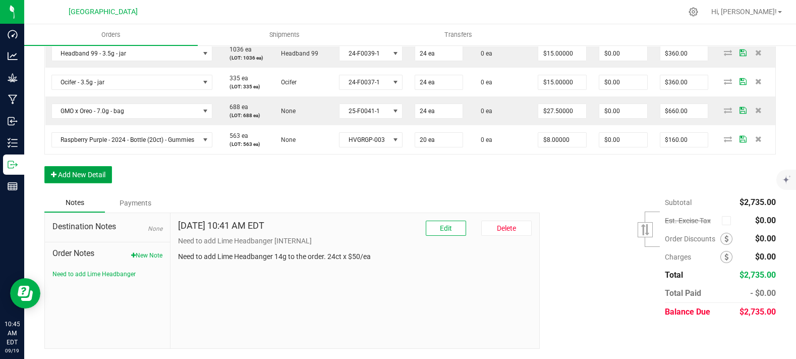
click at [64, 183] on button "Add New Detail" at bounding box center [78, 174] width 68 height 17
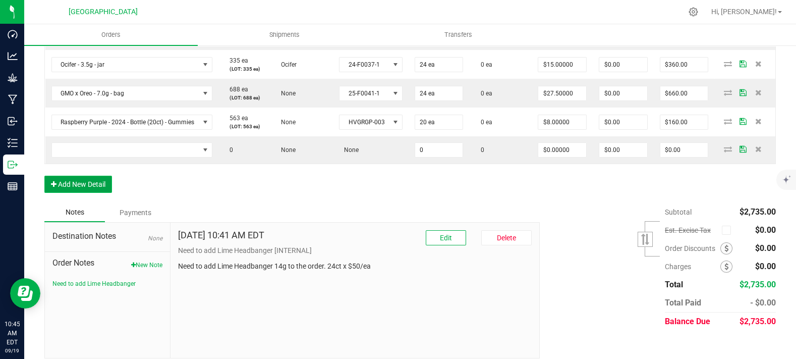
click at [78, 193] on button "Add New Detail" at bounding box center [78, 184] width 68 height 17
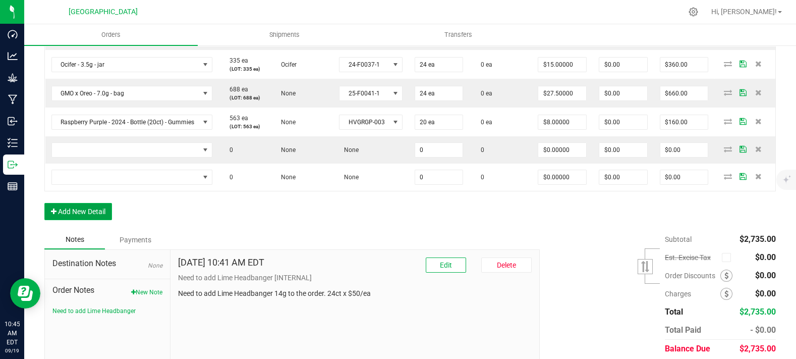
click at [86, 220] on button "Add New Detail" at bounding box center [78, 211] width 68 height 17
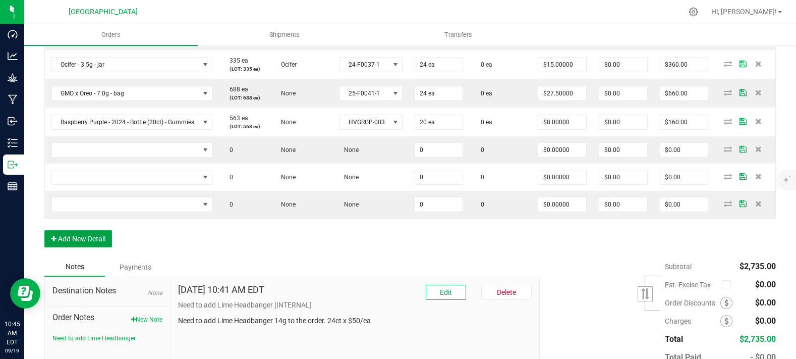
click at [93, 247] on button "Add New Detail" at bounding box center [78, 238] width 68 height 17
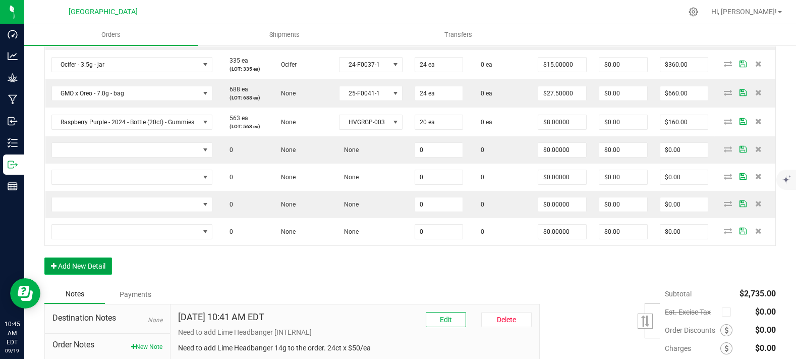
click at [82, 274] on button "Add New Detail" at bounding box center [78, 265] width 68 height 17
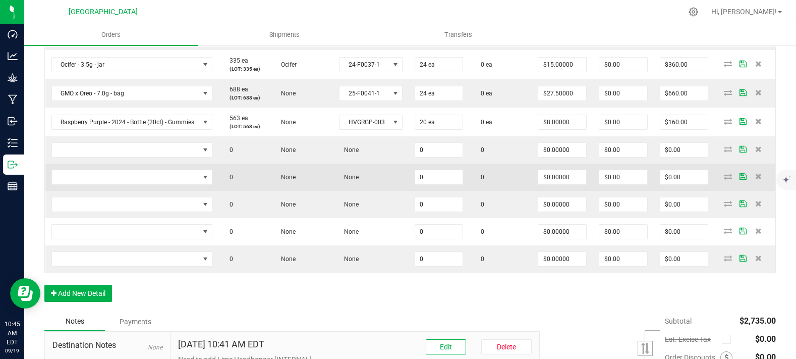
click at [296, 191] on td "None" at bounding box center [302, 176] width 64 height 27
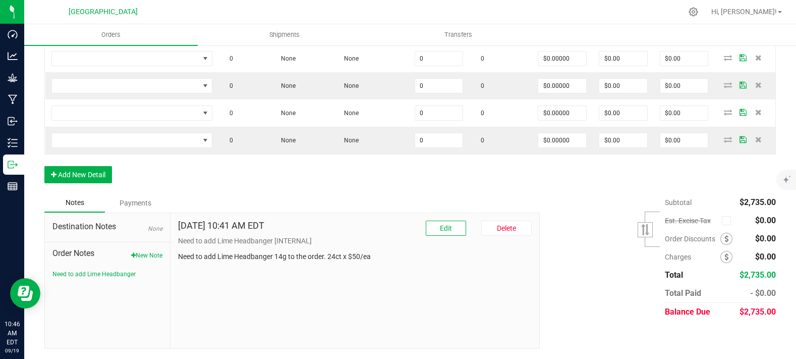
scroll to position [614, 0]
click at [450, 231] on button "Edit" at bounding box center [446, 227] width 40 height 15
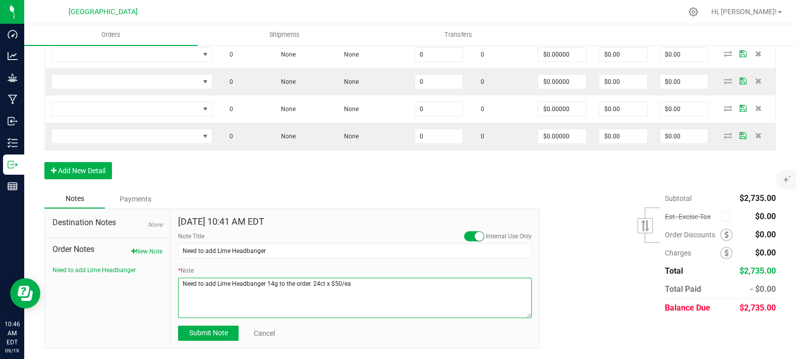
click at [372, 289] on textarea "* Note" at bounding box center [355, 297] width 354 height 40
type textarea "Need to add Lime Headbanger 14g to the order. 24ct x $50/ea Need to add 2x Lime…"
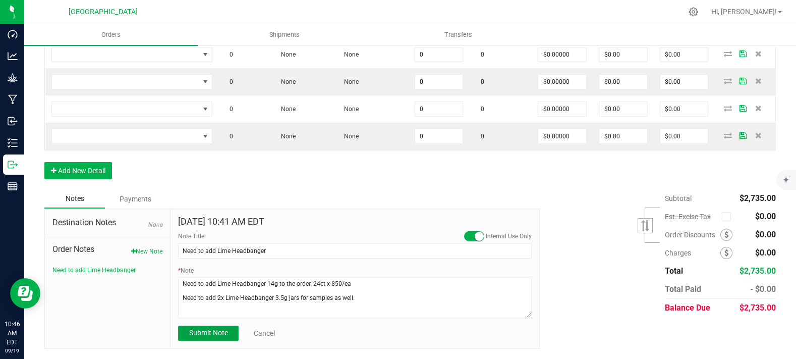
click at [219, 336] on span "Submit Note" at bounding box center [208, 332] width 39 height 8
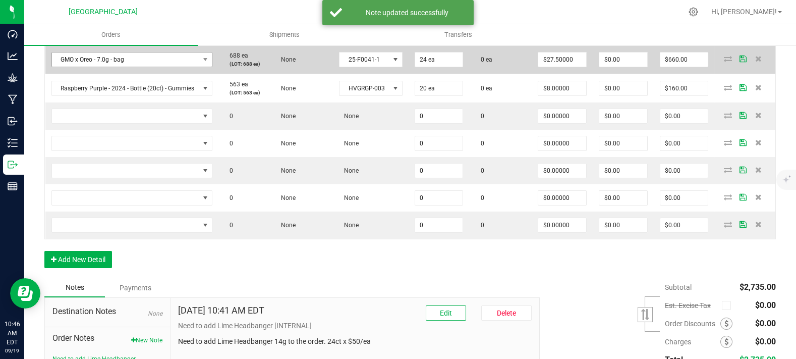
scroll to position [446, 0]
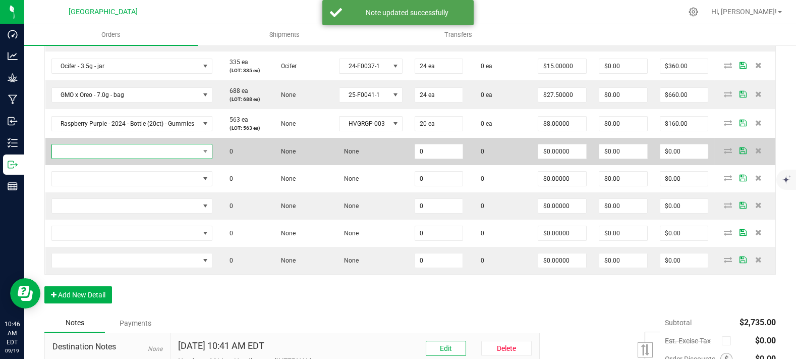
click at [121, 158] on span "NO DATA FOUND" at bounding box center [126, 151] width 148 height 14
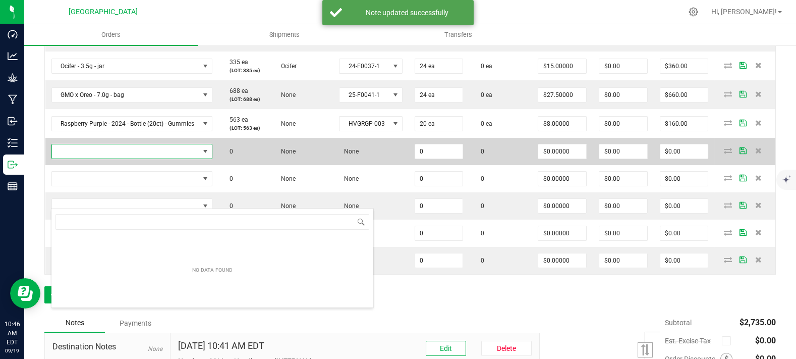
scroll to position [15, 159]
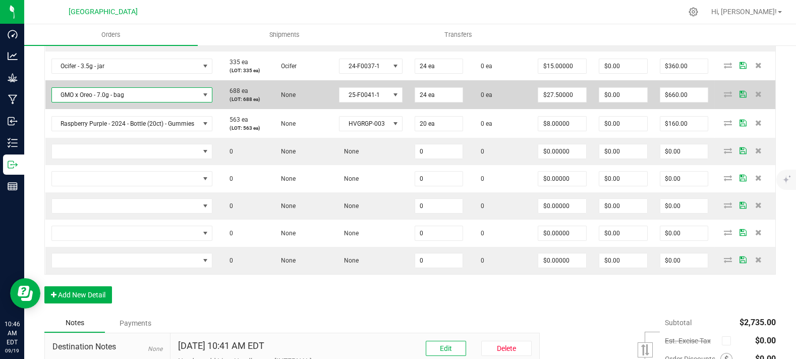
click at [135, 102] on span "GMO x Oreo - 7.0g - bag" at bounding box center [126, 95] width 148 height 14
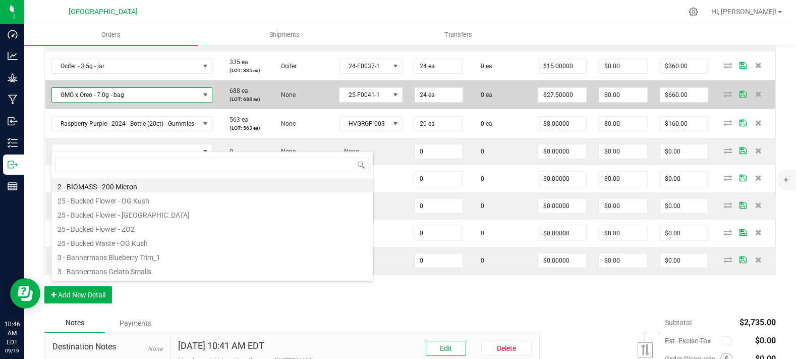
click at [270, 109] on td "None" at bounding box center [302, 94] width 64 height 29
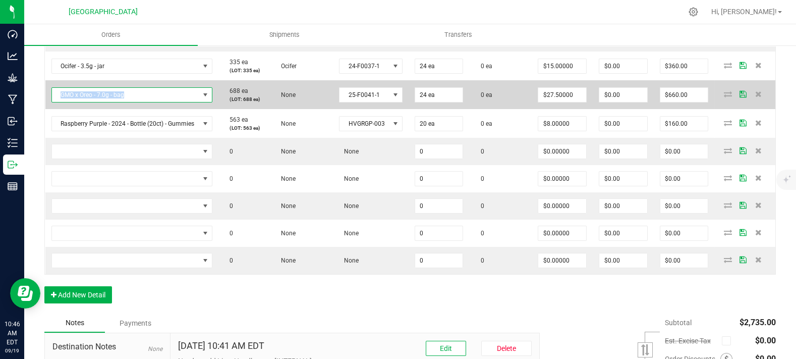
copy span "GMO x Oreo - 7.0g - bag"
drag, startPoint x: 142, startPoint y: 140, endPoint x: 56, endPoint y: 144, distance: 85.8
click at [56, 102] on span "GMO x Oreo - 7.0g - bag" at bounding box center [126, 95] width 148 height 14
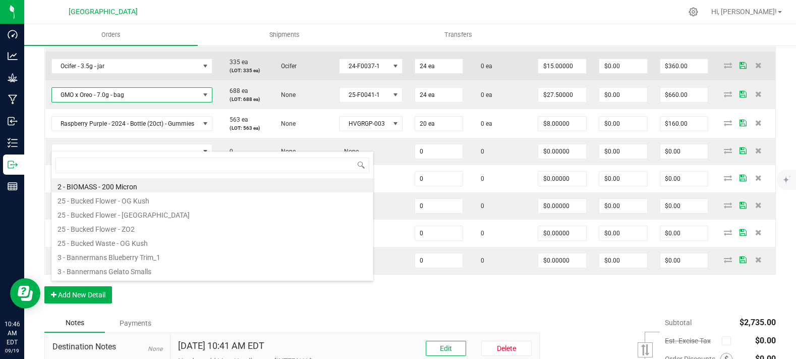
click at [254, 74] on p "(LOT: 335 ea)" at bounding box center [243, 71] width 39 height 8
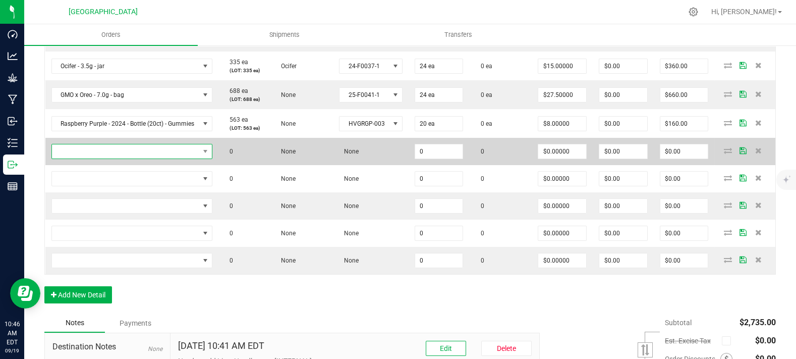
click at [142, 158] on span "NO DATA FOUND" at bounding box center [126, 151] width 148 height 14
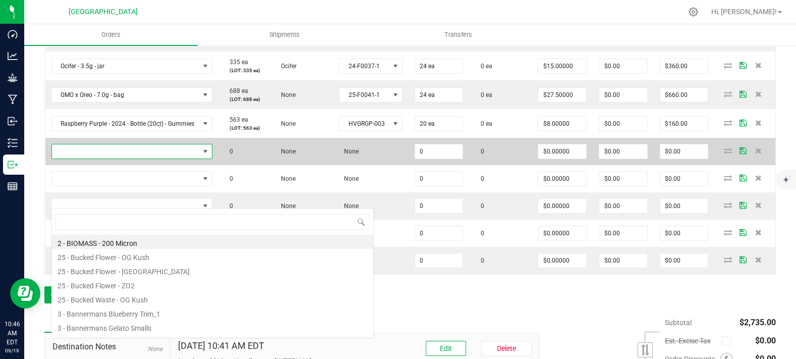
type input "GMO x Oreo - 7.0g - bag"
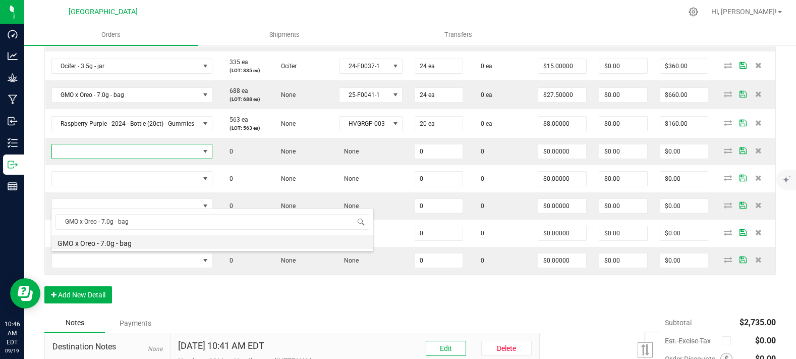
click at [129, 239] on li "GMO x Oreo - 7.0g - bag" at bounding box center [212, 242] width 322 height 14
type input "0 ea"
type input "$27.50000"
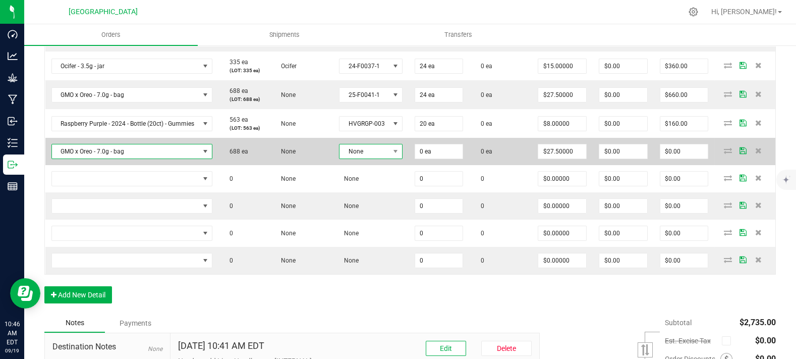
click at [374, 158] on span "None" at bounding box center [363, 151] width 49 height 14
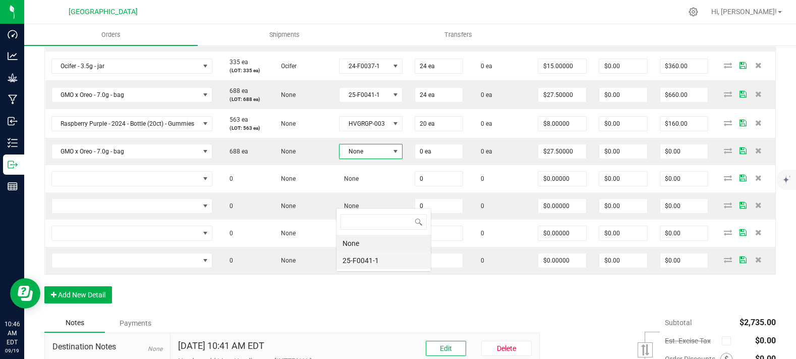
scroll to position [15, 62]
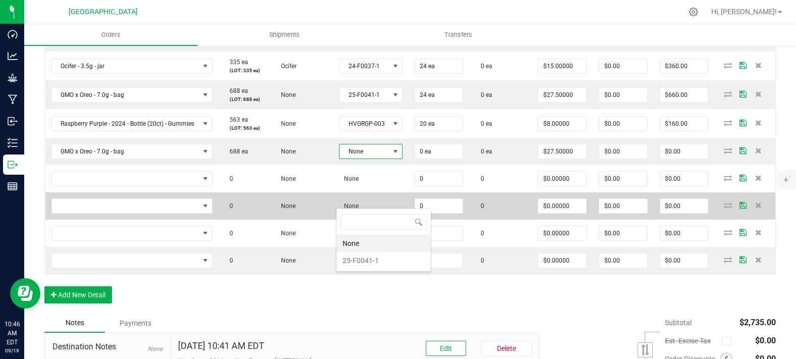
click at [374, 256] on li "25-F0041-1" at bounding box center [383, 260] width 94 height 17
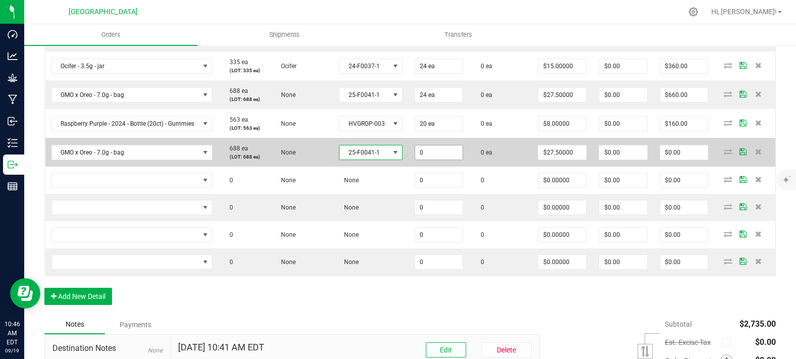
click at [430, 159] on input "0" at bounding box center [439, 152] width 48 height 14
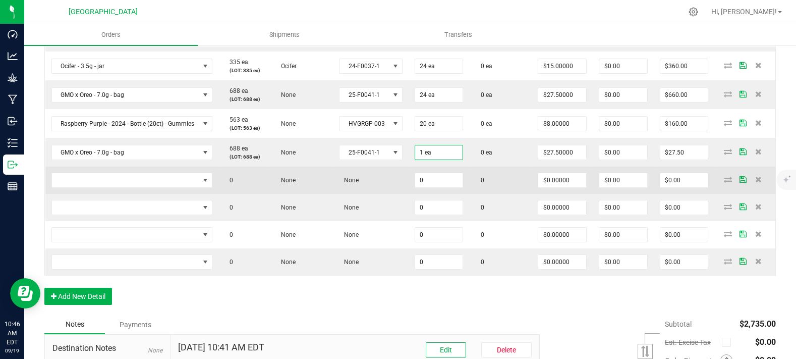
click at [387, 194] on td "None" at bounding box center [370, 179] width 75 height 27
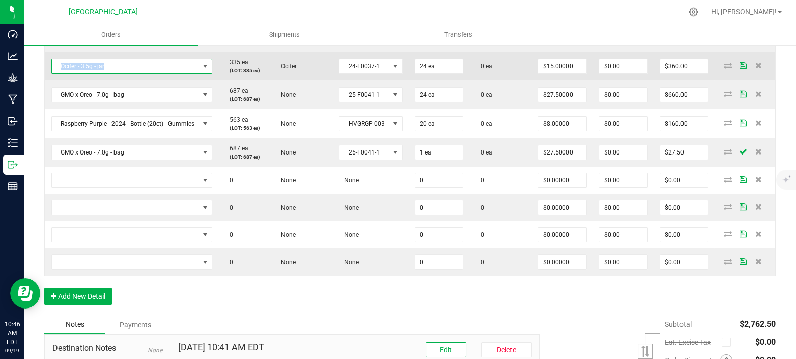
copy span "Ocifer - 3.5g - jar"
drag, startPoint x: 127, startPoint y: 118, endPoint x: 60, endPoint y: 117, distance: 66.6
click at [60, 73] on span "Ocifer - 3.5g - jar" at bounding box center [126, 66] width 148 height 14
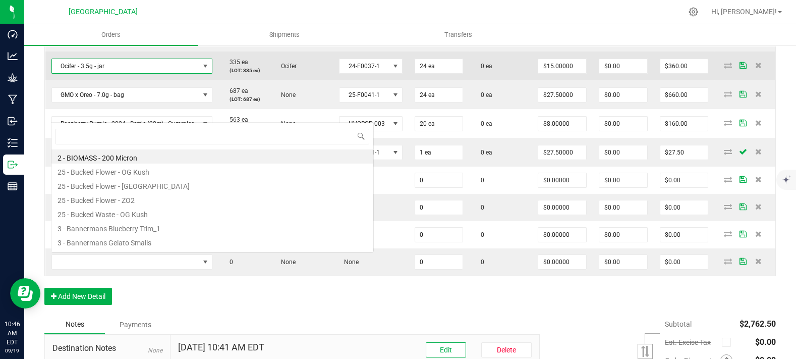
scroll to position [15, 159]
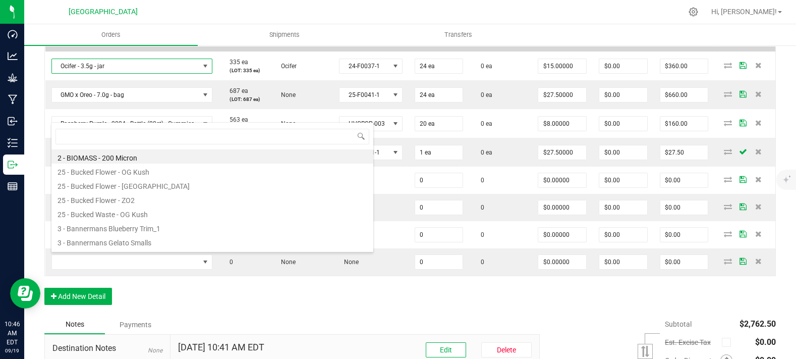
click at [241, 51] on td "1036 ea (LOT: 1036 ea)" at bounding box center [243, 37] width 51 height 29
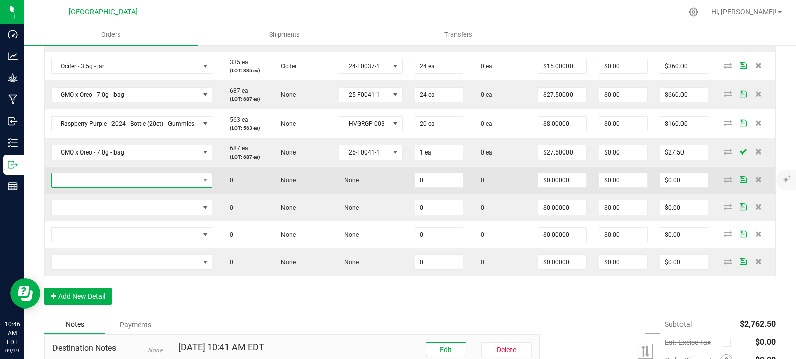
click at [149, 187] on span "NO DATA FOUND" at bounding box center [126, 180] width 148 height 14
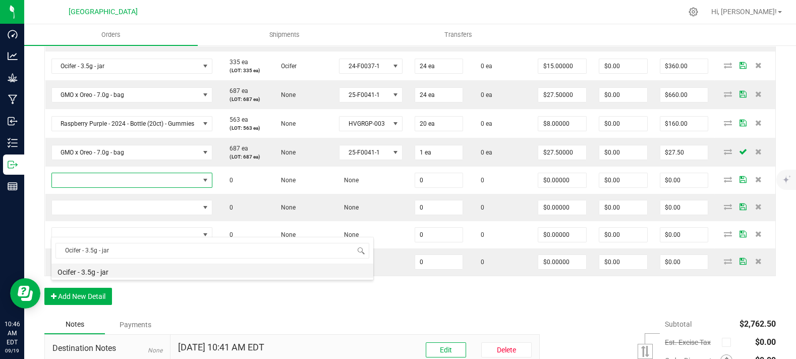
click at [111, 272] on li "Ocifer - 3.5g - jar" at bounding box center [212, 270] width 322 height 14
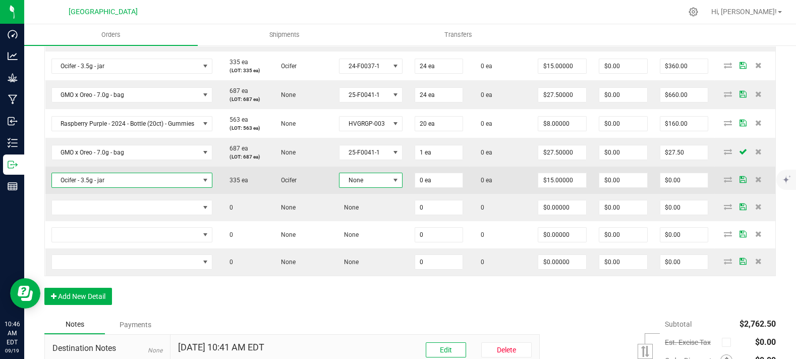
click at [373, 187] on span "None" at bounding box center [363, 180] width 49 height 14
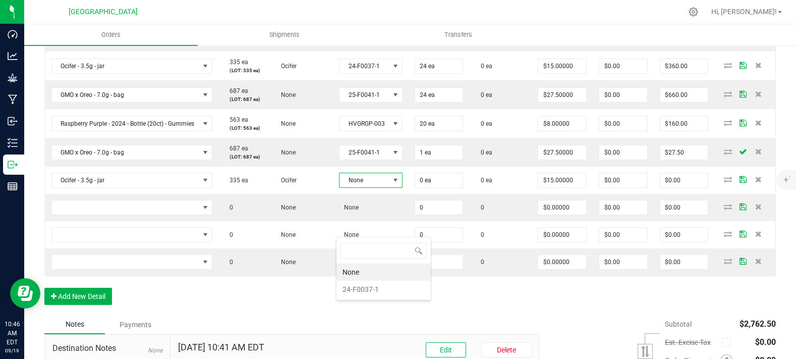
scroll to position [15, 62]
click at [383, 288] on li "24-F0037-1" at bounding box center [383, 288] width 94 height 17
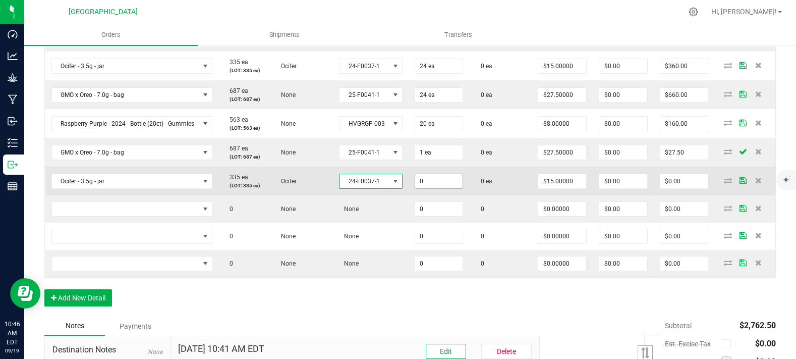
click at [434, 188] on input "0" at bounding box center [439, 181] width 48 height 14
click at [503, 195] on td "0 ea" at bounding box center [500, 180] width 63 height 29
click at [543, 195] on td "$15.00000" at bounding box center [562, 180] width 61 height 29
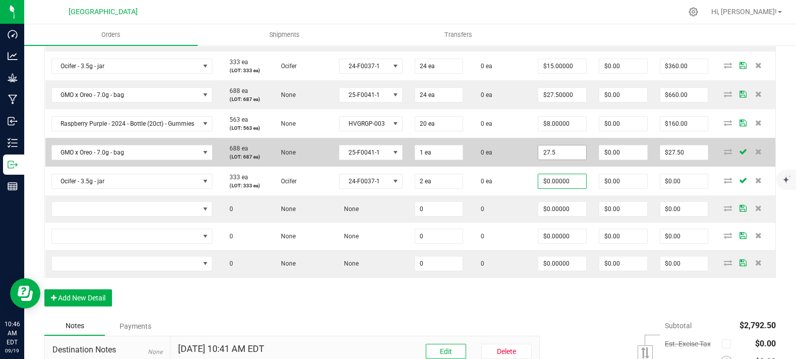
click at [555, 159] on input "27.5" at bounding box center [562, 152] width 48 height 14
click at [532, 166] on td "$0.00000" at bounding box center [562, 152] width 61 height 29
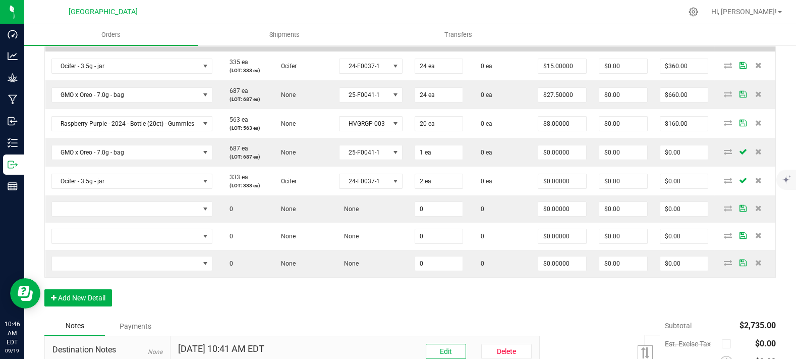
copy span "Headband 99 - 3.5g - jar"
drag, startPoint x: 128, startPoint y: 91, endPoint x: 56, endPoint y: 87, distance: 72.2
click at [56, 51] on td "Headband 99 - 3.5g - jar" at bounding box center [132, 37] width 174 height 29
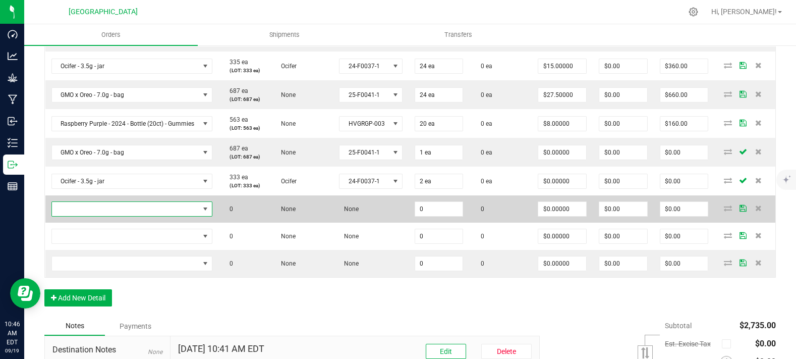
click at [102, 216] on span "NO DATA FOUND" at bounding box center [126, 209] width 148 height 14
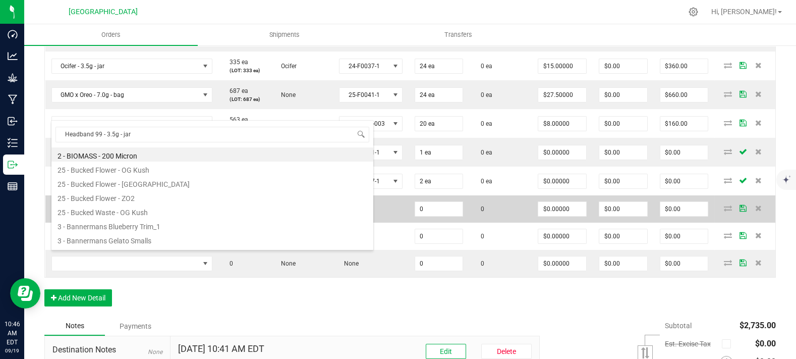
scroll to position [15, 159]
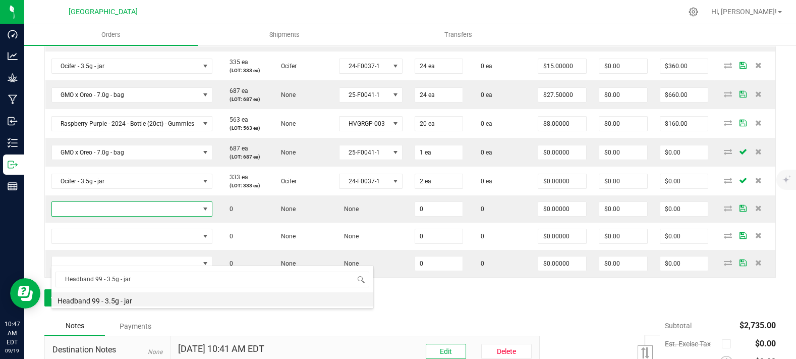
click at [109, 305] on li "Headband 99 - 3.5g - jar" at bounding box center [212, 299] width 322 height 14
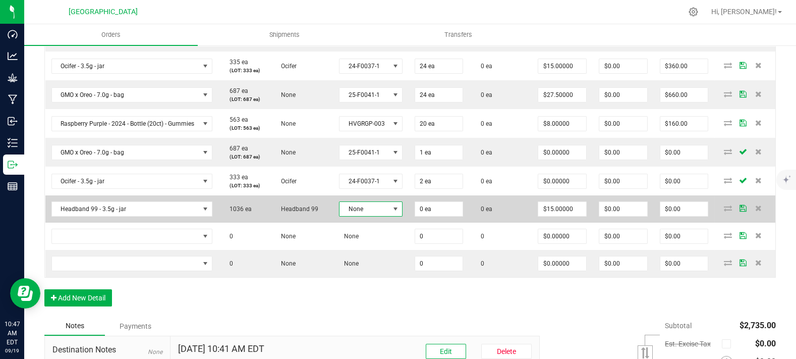
click at [370, 216] on span "None" at bounding box center [363, 209] width 49 height 14
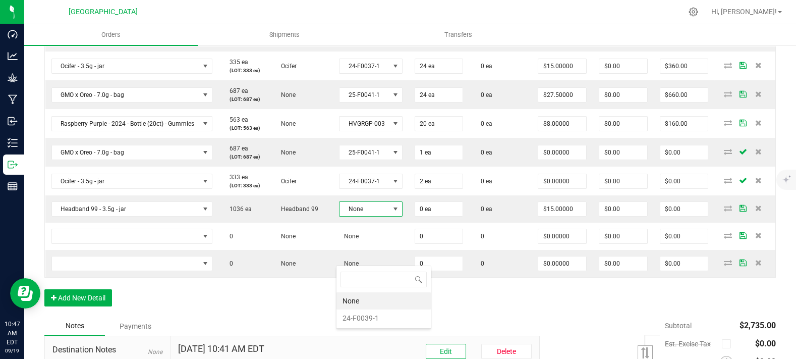
scroll to position [15, 62]
click at [375, 319] on li "24-F0039-1" at bounding box center [383, 317] width 94 height 17
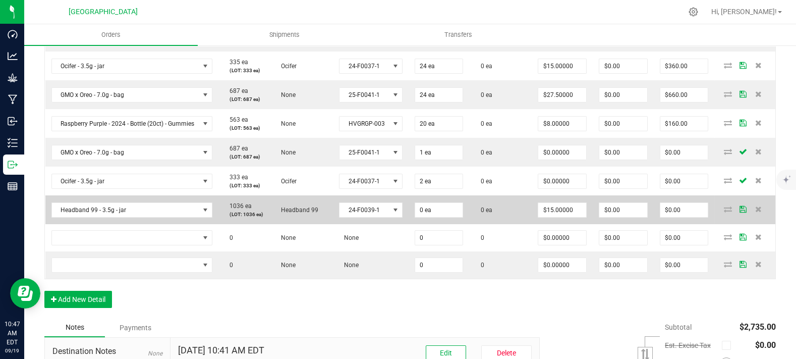
click at [437, 224] on td "0 ea" at bounding box center [439, 209] width 61 height 29
click at [437, 217] on input "0" at bounding box center [439, 210] width 48 height 14
click at [599, 217] on input "0" at bounding box center [623, 210] width 48 height 14
click at [555, 217] on input "15" at bounding box center [562, 210] width 48 height 14
click at [517, 224] on td "0 ea" at bounding box center [500, 209] width 63 height 29
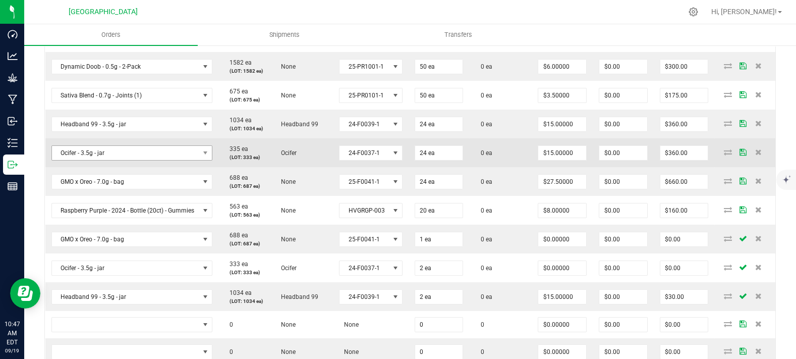
scroll to position [334, 0]
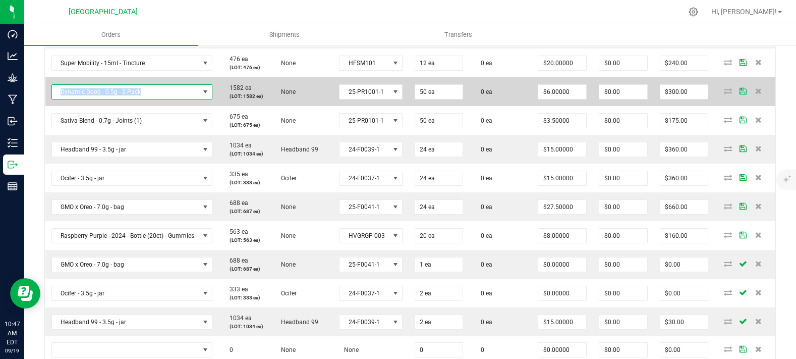
copy span "Dynamic Doob - 0.5g - 2-Pack"
drag, startPoint x: 151, startPoint y: 127, endPoint x: 59, endPoint y: 128, distance: 92.8
click at [59, 99] on span "Dynamic Doob - 0.5g - 2-Pack" at bounding box center [126, 92] width 148 height 14
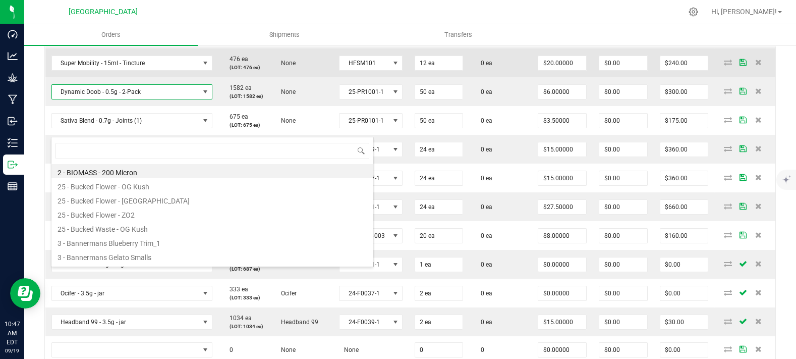
scroll to position [15, 159]
click at [245, 77] on td "476 ea (LOT: 476 ea)" at bounding box center [243, 62] width 51 height 29
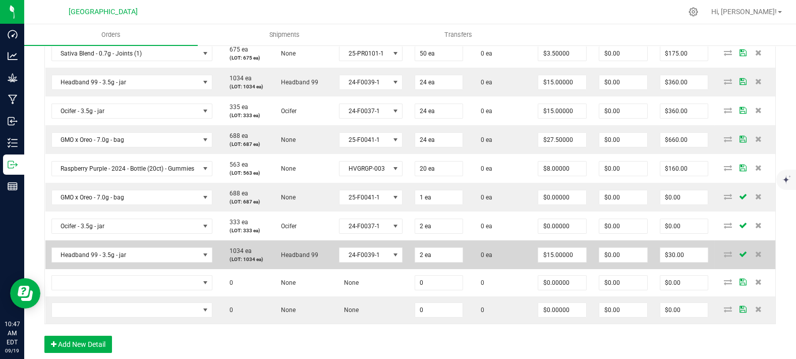
scroll to position [502, 0]
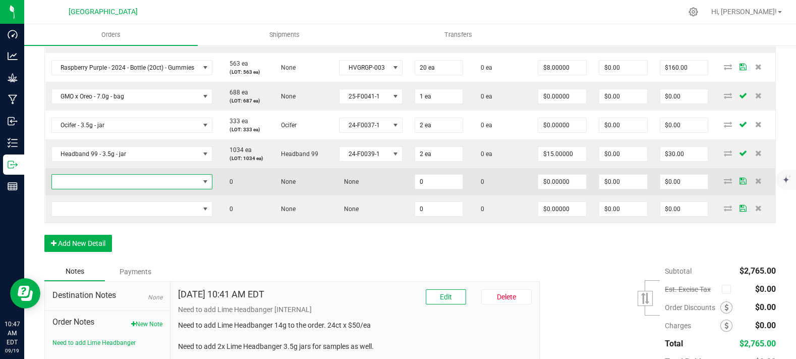
click at [124, 189] on span "NO DATA FOUND" at bounding box center [126, 182] width 148 height 14
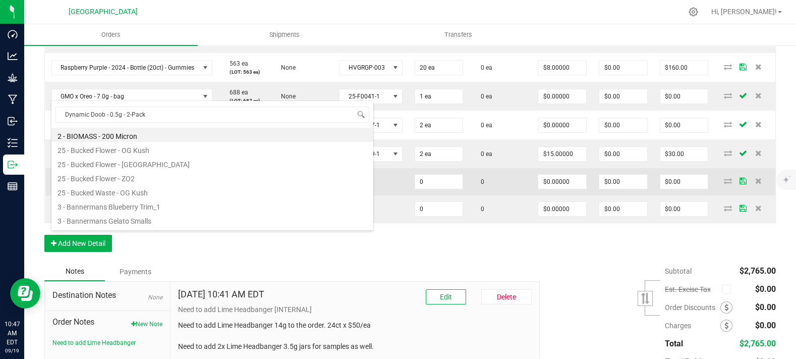
scroll to position [15, 159]
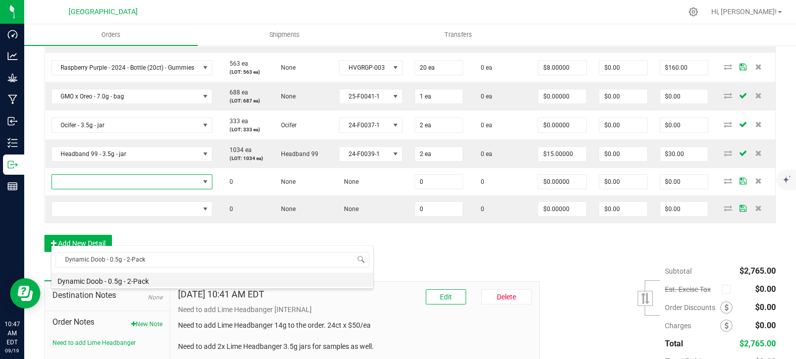
click at [113, 278] on li "Dynamic Doob - 0.5g - 2-Pack" at bounding box center [212, 279] width 322 height 14
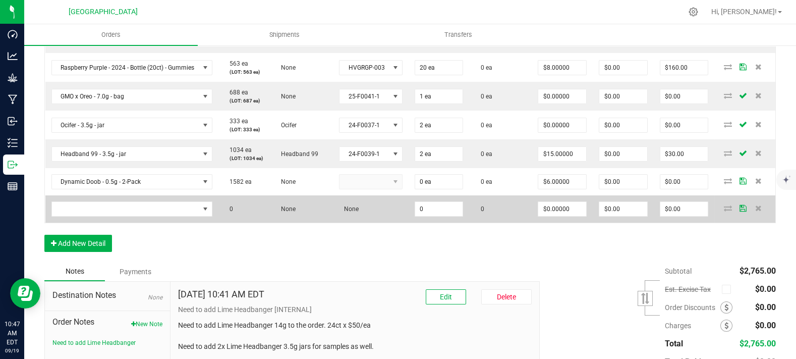
click at [113, 222] on td at bounding box center [132, 208] width 174 height 27
click at [120, 216] on span "NO DATA FOUND" at bounding box center [126, 209] width 148 height 14
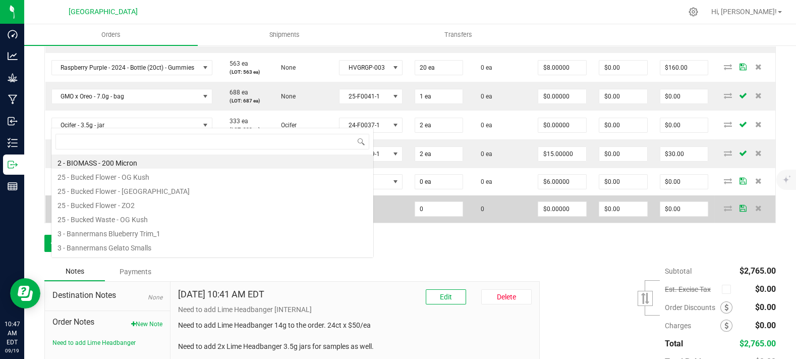
scroll to position [50426, 50281]
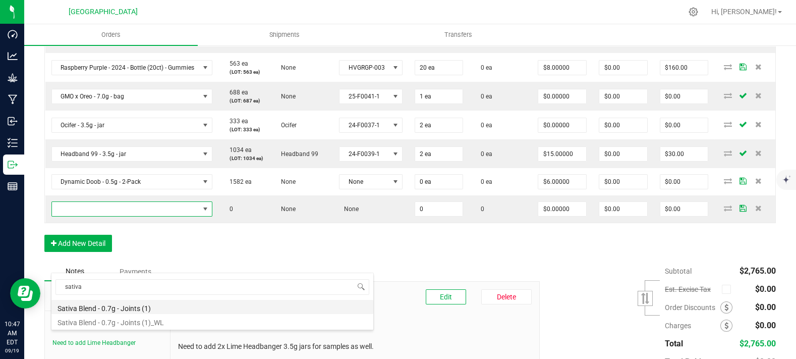
click at [122, 307] on li "Sativa Blend - 0.7g - Joints (1)" at bounding box center [212, 307] width 322 height 14
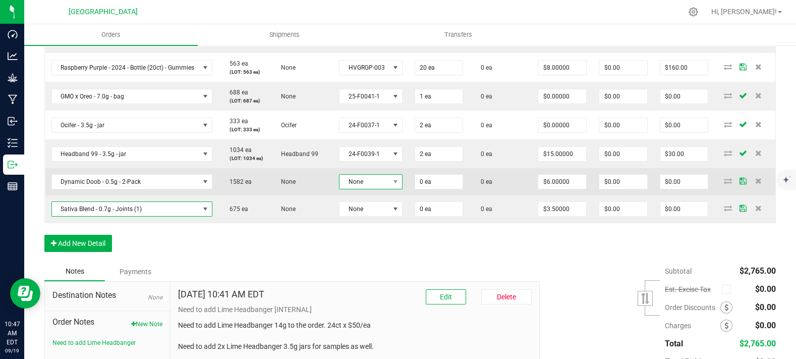
click at [375, 189] on span "None" at bounding box center [363, 182] width 49 height 14
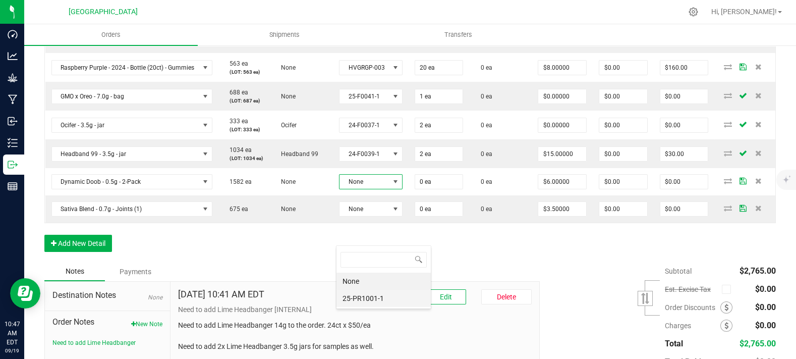
click at [377, 295] on li "25-PR1001-1" at bounding box center [383, 298] width 94 height 17
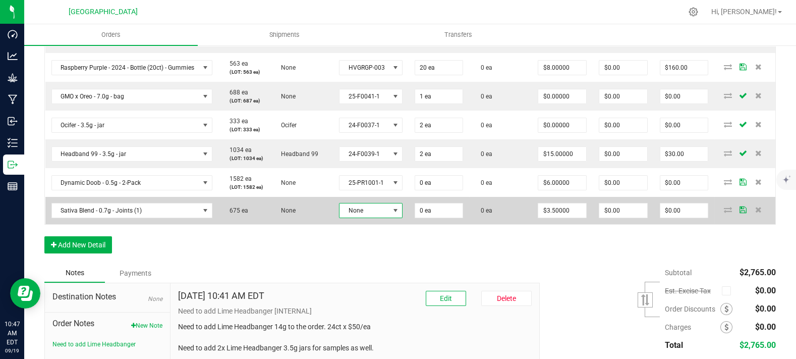
click at [375, 217] on span "None" at bounding box center [363, 210] width 49 height 14
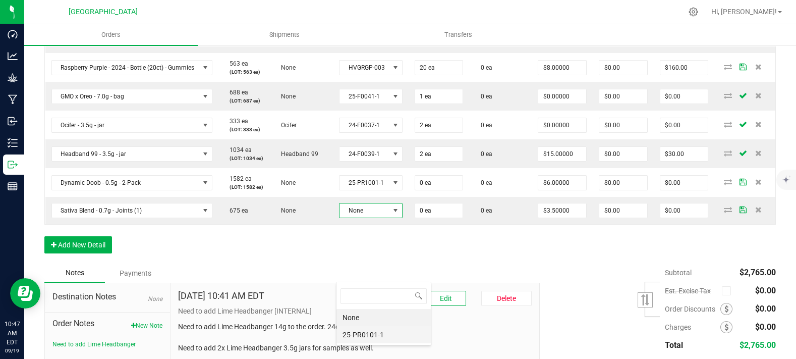
click at [375, 333] on li "25-PR0101-1" at bounding box center [383, 334] width 94 height 17
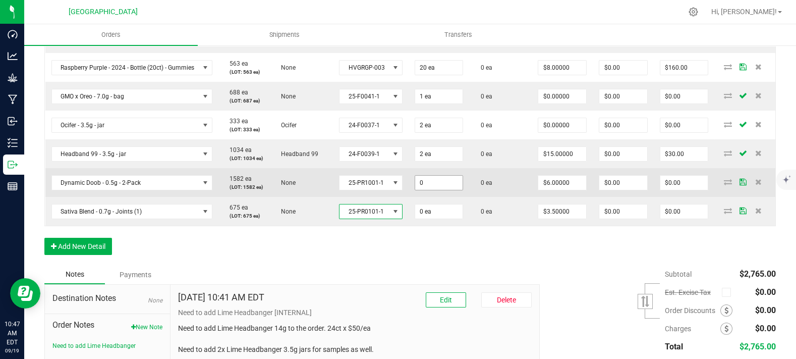
click at [435, 190] on input "0" at bounding box center [439, 183] width 48 height 14
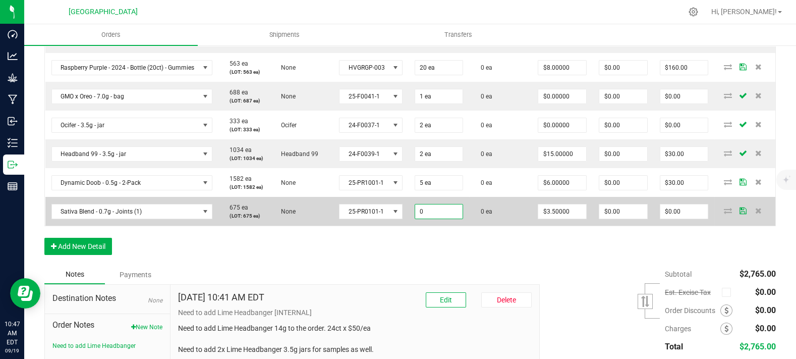
click at [431, 218] on input "0" at bounding box center [439, 211] width 48 height 14
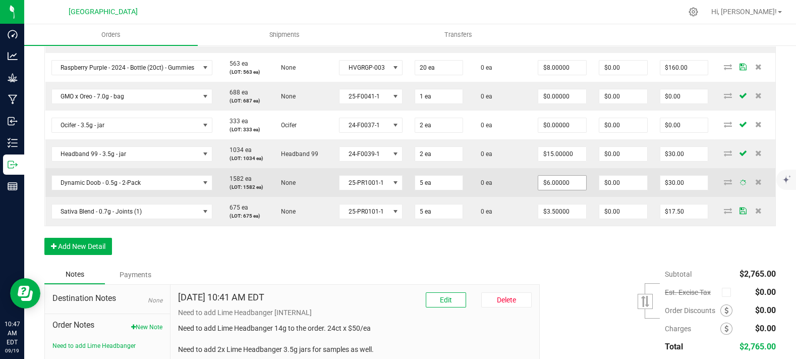
click at [538, 190] on span "$6.00000" at bounding box center [562, 182] width 49 height 15
click at [542, 190] on input "6" at bounding box center [562, 183] width 48 height 14
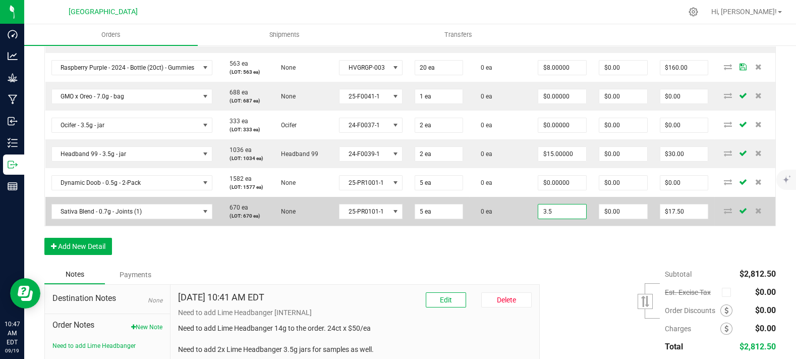
click at [568, 218] on input "3.5" at bounding box center [562, 211] width 48 height 14
paste input "0"
click at [472, 225] on td "0 ea" at bounding box center [500, 211] width 63 height 29
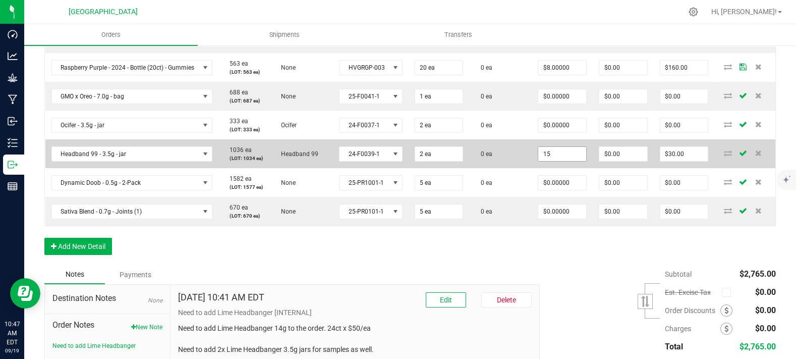
click at [548, 161] on input "15" at bounding box center [562, 154] width 48 height 14
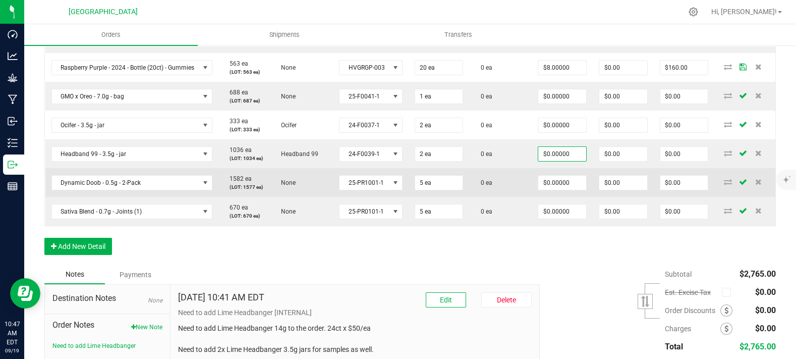
click at [514, 197] on td "0 ea" at bounding box center [500, 182] width 63 height 29
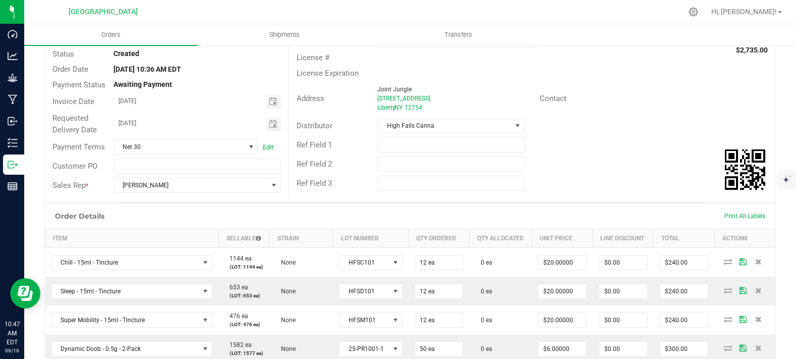
scroll to position [0, 0]
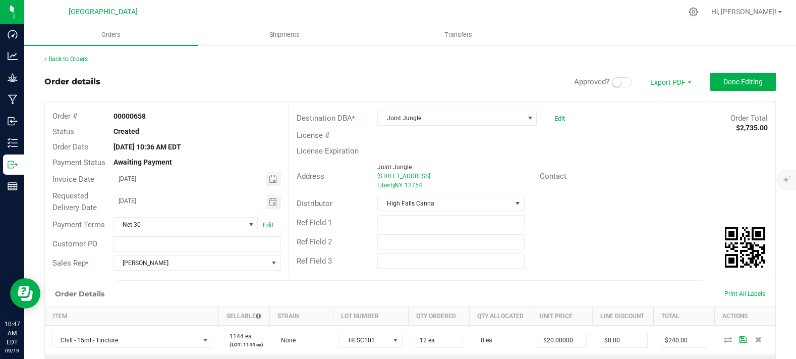
click at [619, 79] on span at bounding box center [622, 82] width 20 height 10
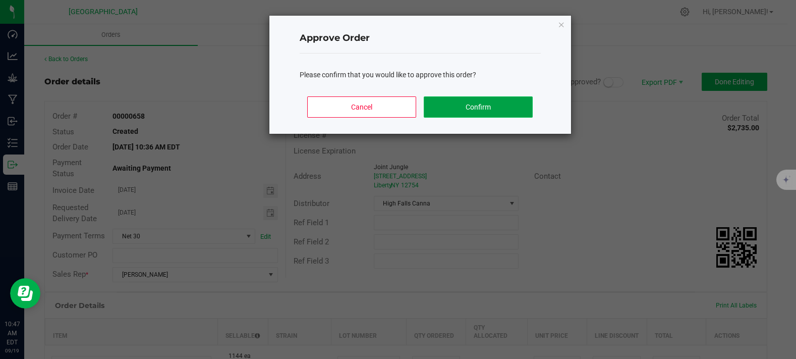
click at [509, 114] on button "Confirm" at bounding box center [478, 106] width 108 height 21
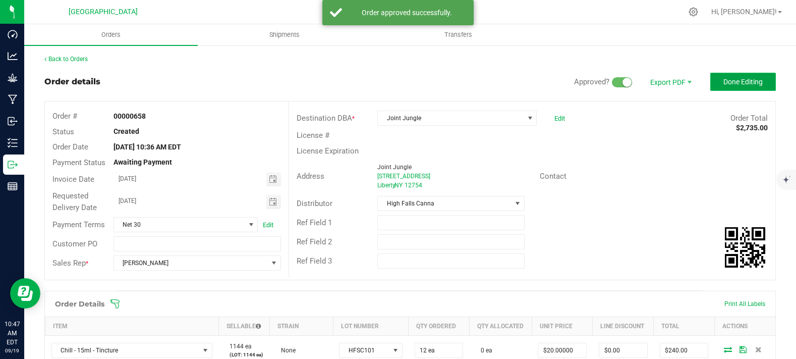
click at [710, 83] on button "Done Editing" at bounding box center [743, 82] width 66 height 18
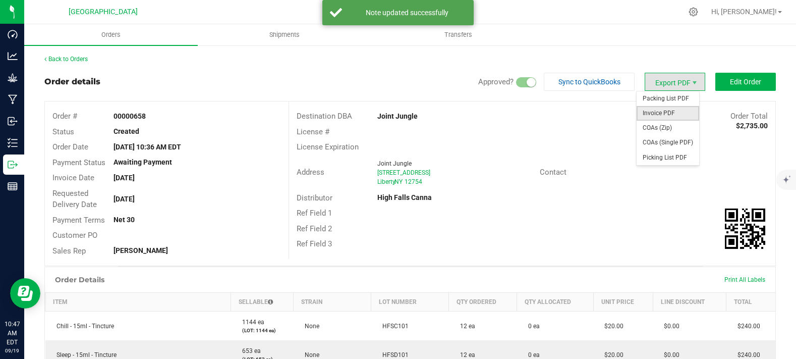
click at [658, 110] on span "Invoice PDF" at bounding box center [668, 113] width 63 height 15
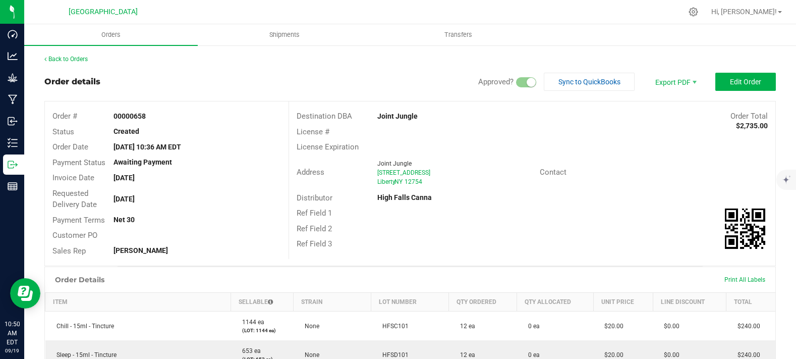
click at [89, 62] on div "Back to Orders" at bounding box center [409, 58] width 731 height 9
click at [84, 59] on link "Back to Orders" at bounding box center [65, 58] width 43 height 7
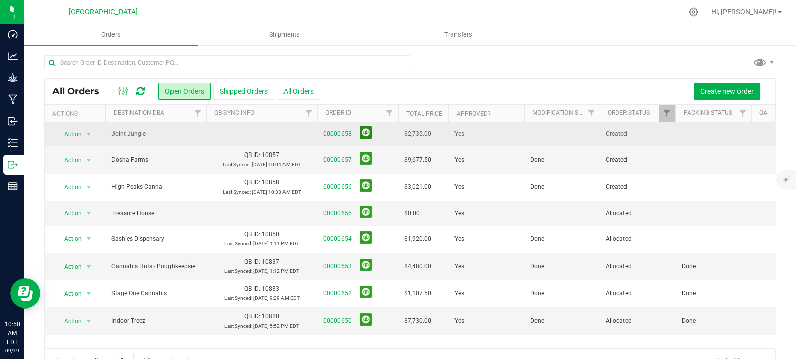
click at [362, 136] on button at bounding box center [366, 132] width 13 height 13
click at [558, 135] on td at bounding box center [562, 133] width 76 height 23
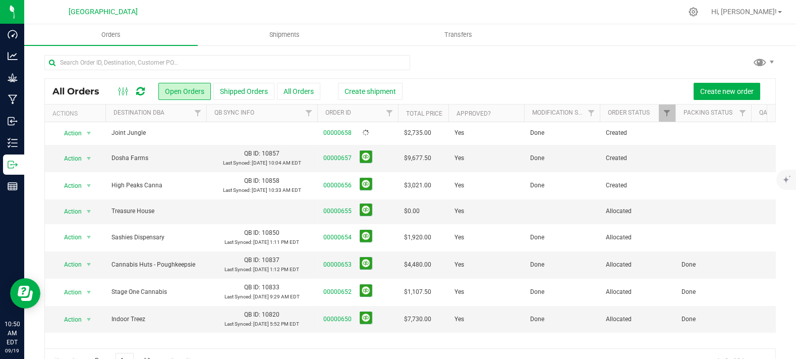
click at [595, 64] on div at bounding box center [409, 66] width 731 height 23
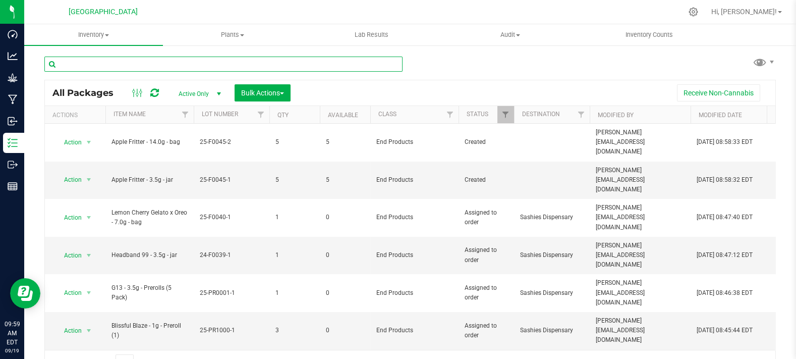
click at [237, 60] on input "text" at bounding box center [223, 63] width 358 height 15
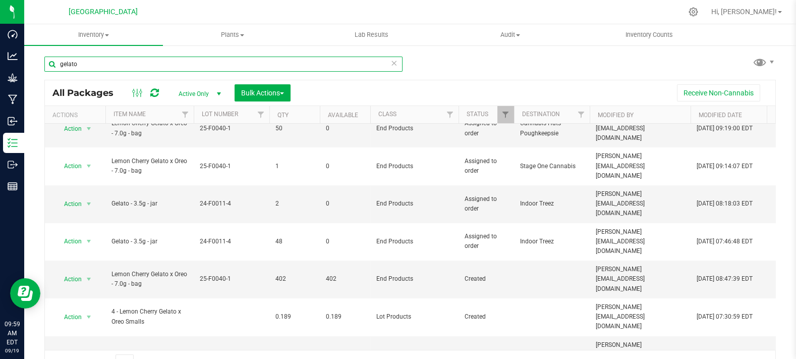
scroll to position [107, 0]
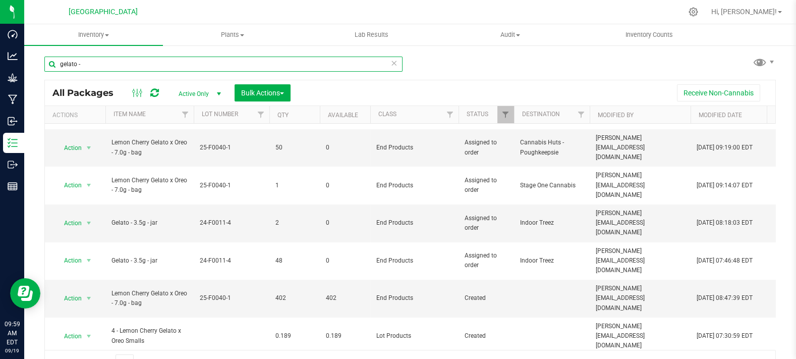
type input "gelato - 7"
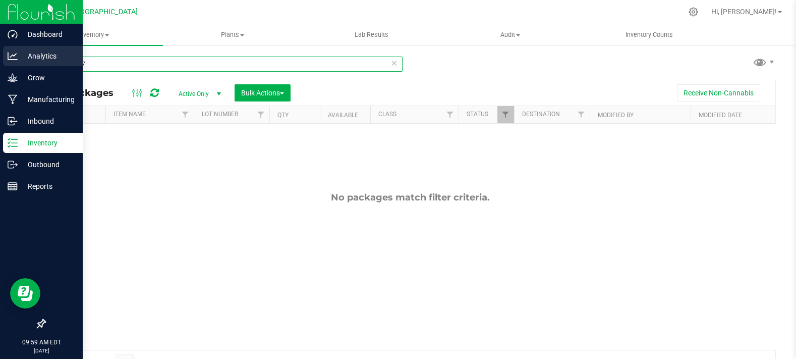
drag, startPoint x: 103, startPoint y: 65, endPoint x: 0, endPoint y: 65, distance: 102.9
click at [0, 64] on div "Dashboard Analytics Grow Manufacturing Inbound Inventory Outbound Reports 09:59…" at bounding box center [398, 179] width 796 height 359
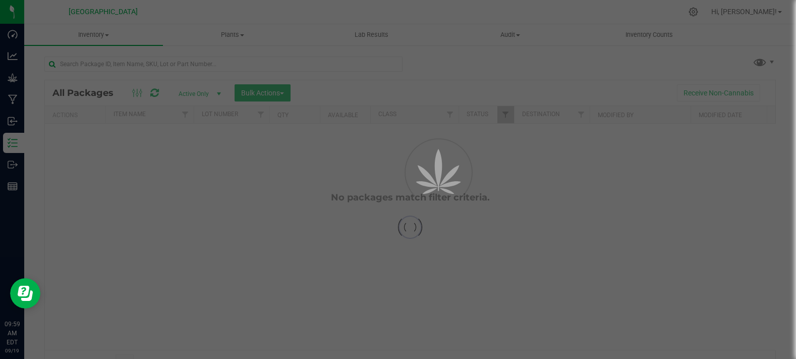
drag, startPoint x: 496, startPoint y: 63, endPoint x: 426, endPoint y: 70, distance: 70.0
click at [497, 62] on div "Loading... All Packages Active Only Active Only Lab Samples Locked All Bulk Act…" at bounding box center [409, 210] width 731 height 327
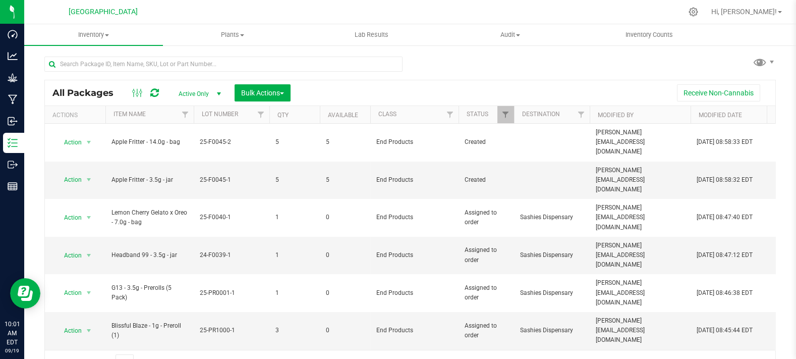
click at [196, 56] on div at bounding box center [223, 63] width 358 height 15
click at [196, 63] on input "text" at bounding box center [223, 63] width 358 height 15
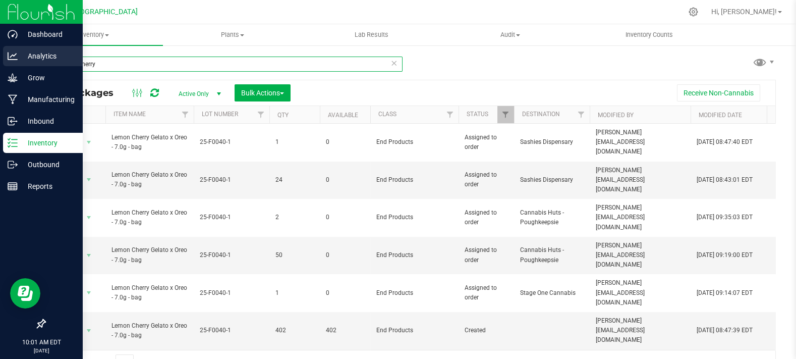
drag, startPoint x: 116, startPoint y: 65, endPoint x: 1, endPoint y: 65, distance: 115.0
click at [1, 65] on div "Dashboard Analytics Grow Manufacturing Inbound Inventory Outbound Reports 10:01…" at bounding box center [398, 179] width 796 height 359
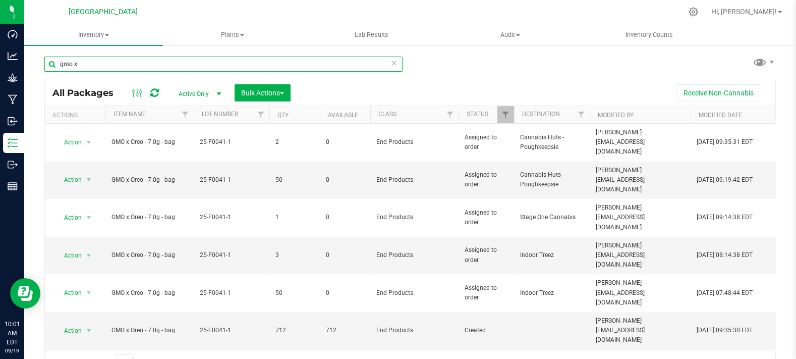
type input "gmo x"
click at [465, 72] on div "gmo x All Packages Active Only Active Only Lab Samples Locked All Bulk Actions …" at bounding box center [409, 210] width 731 height 327
click at [452, 87] on div "Receive Non-Cannabis" at bounding box center [533, 92] width 470 height 17
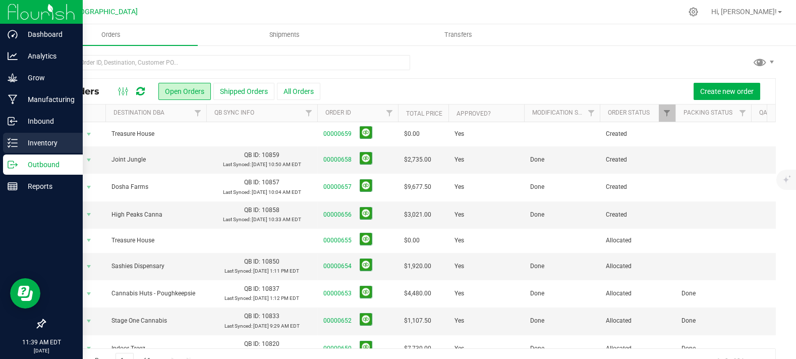
click at [33, 146] on p "Inventory" at bounding box center [48, 143] width 61 height 12
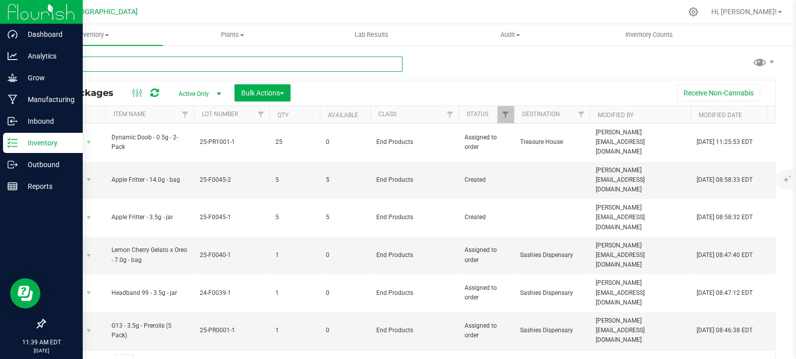
click at [152, 65] on input "text" at bounding box center [223, 63] width 358 height 15
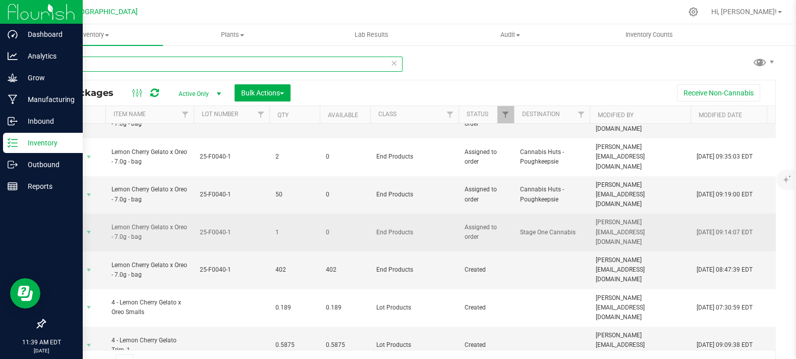
scroll to position [61, 0]
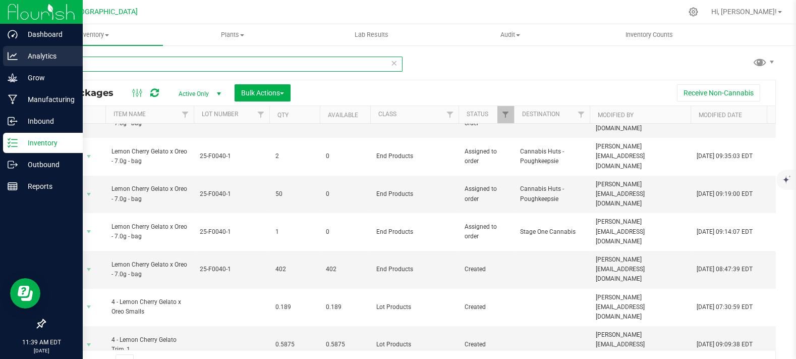
drag, startPoint x: 115, startPoint y: 61, endPoint x: 0, endPoint y: 47, distance: 115.4
click at [0, 49] on div "Dashboard Analytics Grow Manufacturing Inbound Inventory Outbound Reports 11:39…" at bounding box center [398, 179] width 796 height 359
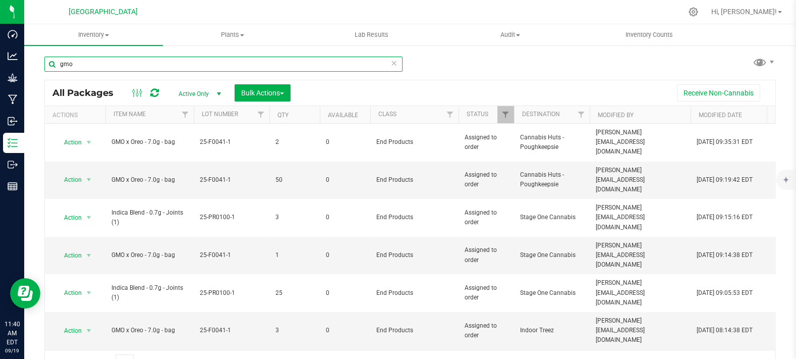
drag, startPoint x: 99, startPoint y: 65, endPoint x: 27, endPoint y: 65, distance: 72.1
click at [27, 65] on div "gmo All Packages Active Only Active Only Lab Samples Locked All Bulk Actions Ad…" at bounding box center [410, 198] width 772 height 308
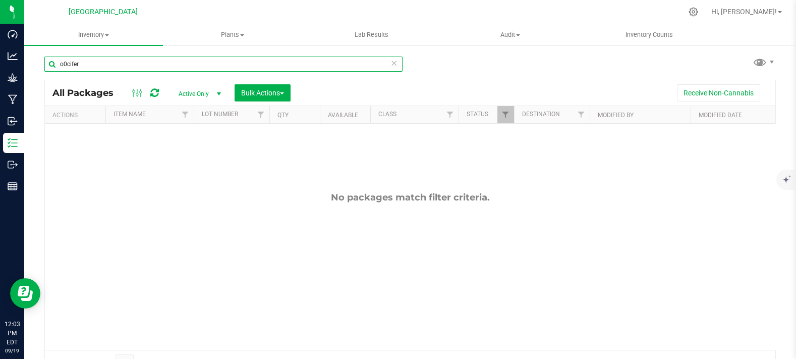
type input "o0cifer"
click at [601, 72] on div "o0cifer All Packages Active Only Active Only Lab Samples Locked All Bulk Action…" at bounding box center [409, 210] width 731 height 327
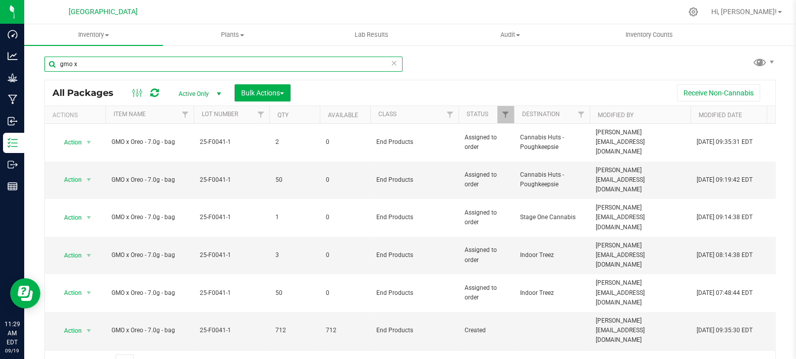
drag, startPoint x: 125, startPoint y: 57, endPoint x: 243, endPoint y: 59, distance: 118.5
click at [0, 82] on div "Dashboard Analytics Grow Manufacturing Inbound Inventory Outbound Reports 11:29…" at bounding box center [398, 179] width 796 height 359
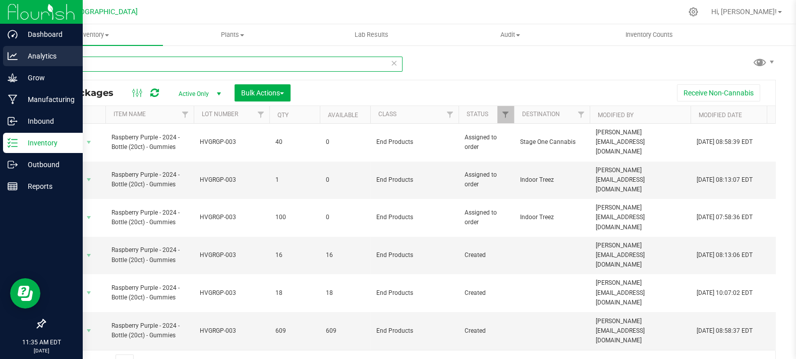
drag, startPoint x: 118, startPoint y: 63, endPoint x: 29, endPoint y: 55, distance: 88.6
click at [0, 64] on div "Dashboard Analytics Grow Manufacturing Inbound Inventory Outbound Reports 11:35…" at bounding box center [398, 179] width 796 height 359
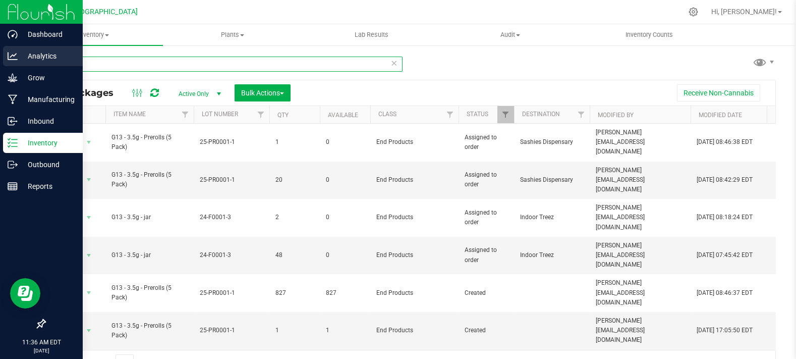
drag, startPoint x: 104, startPoint y: 63, endPoint x: 0, endPoint y: 59, distance: 104.5
click at [0, 59] on div "Dashboard Analytics Grow Manufacturing Inbound Inventory Outbound Reports 11:36…" at bounding box center [398, 179] width 796 height 359
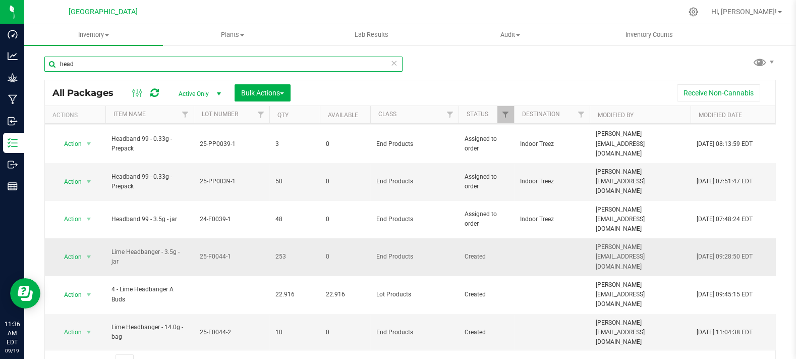
scroll to position [168, 0]
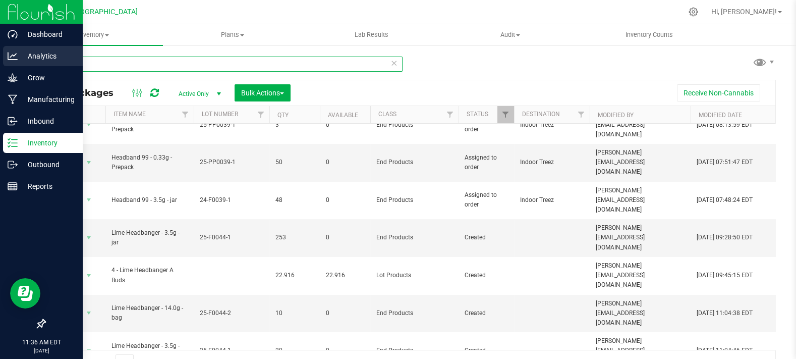
drag, startPoint x: 85, startPoint y: 59, endPoint x: 0, endPoint y: 56, distance: 85.3
click at [0, 56] on div "Dashboard Analytics Grow Manufacturing Inbound Inventory Outbound Reports 11:36…" at bounding box center [398, 179] width 796 height 359
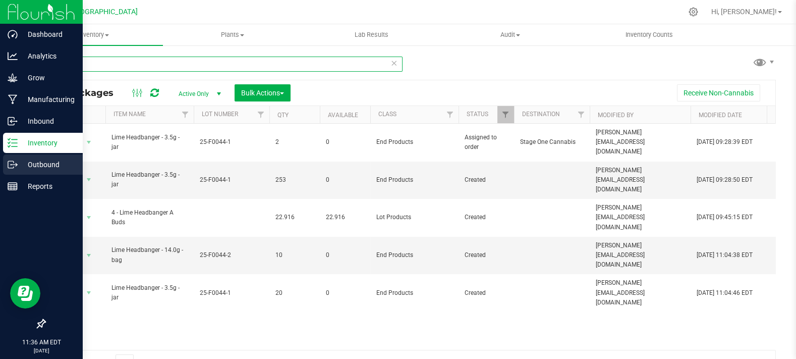
type input "lime"
click at [27, 158] on p "Outbound" at bounding box center [48, 164] width 61 height 12
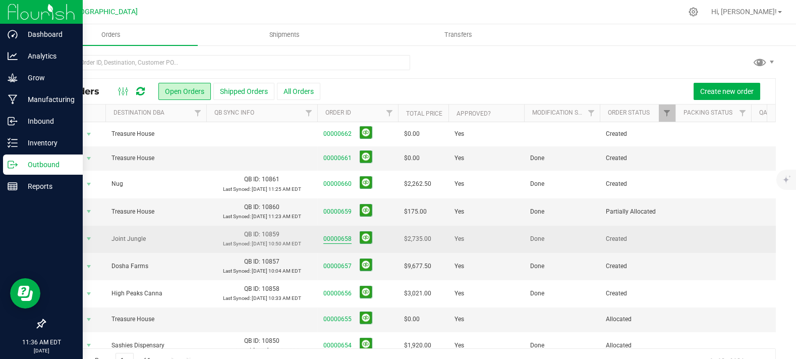
click at [330, 238] on link "00000658" at bounding box center [337, 239] width 28 height 10
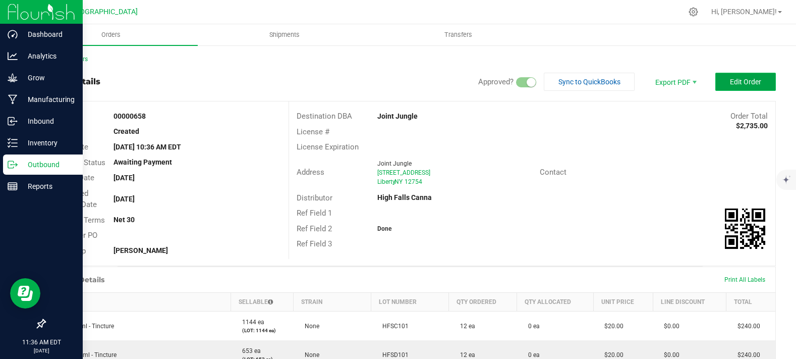
click at [745, 80] on span "Edit Order" at bounding box center [745, 82] width 31 height 8
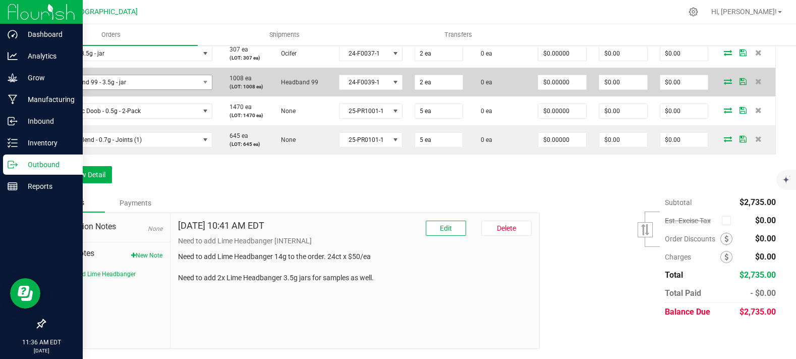
scroll to position [648, 0]
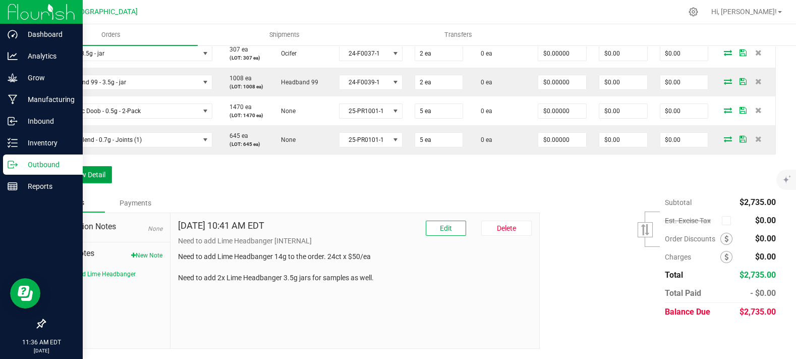
click at [83, 169] on button "Add New Detail" at bounding box center [78, 174] width 68 height 17
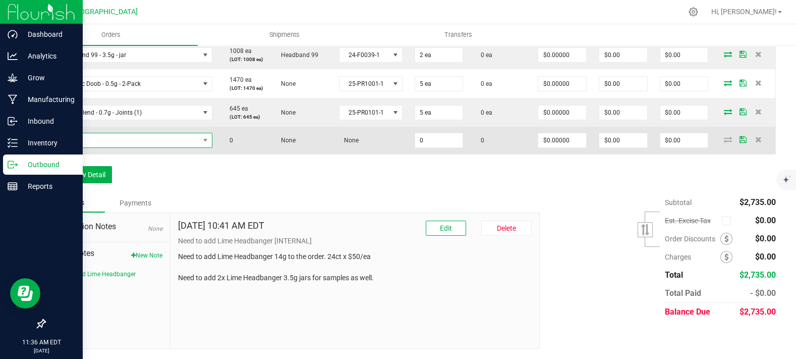
click at [94, 148] on span "NO DATA FOUND" at bounding box center [131, 140] width 161 height 15
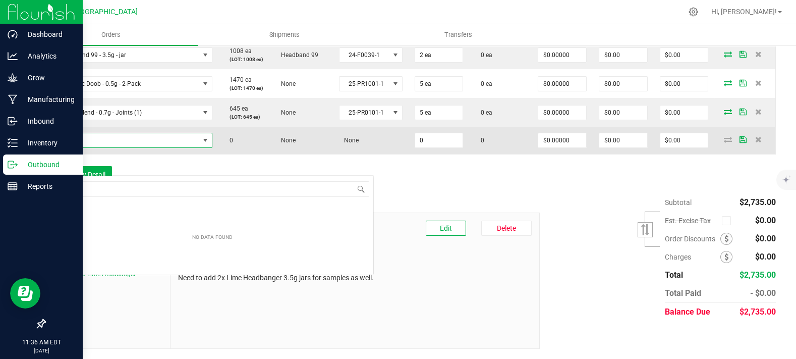
scroll to position [15, 159]
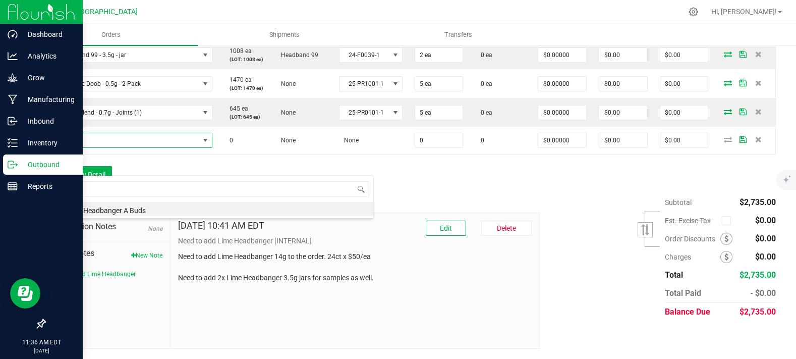
type input "lime"
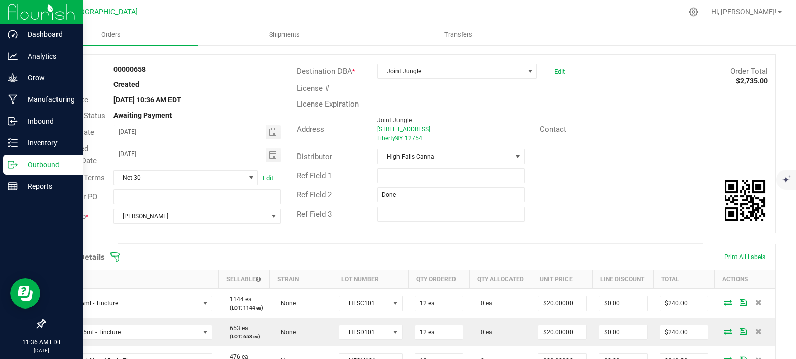
scroll to position [0, 0]
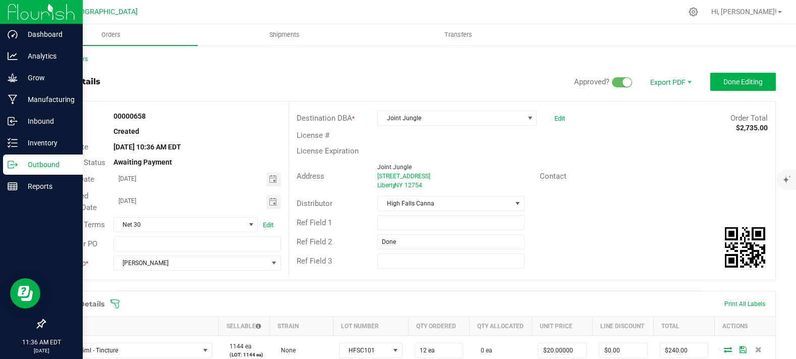
click at [60, 55] on link "Back to Orders" at bounding box center [65, 58] width 43 height 7
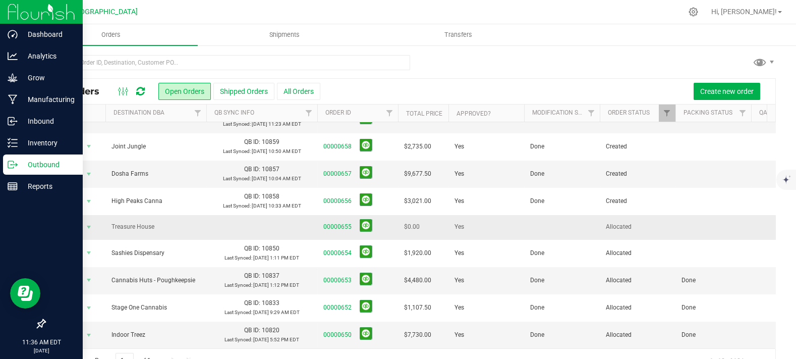
scroll to position [24, 0]
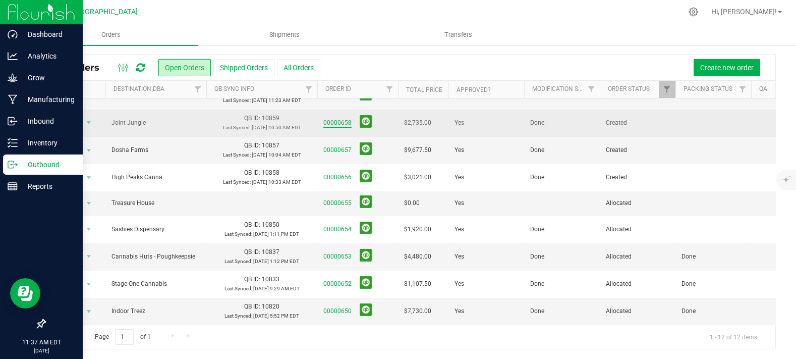
click at [344, 118] on link "00000658" at bounding box center [337, 123] width 28 height 10
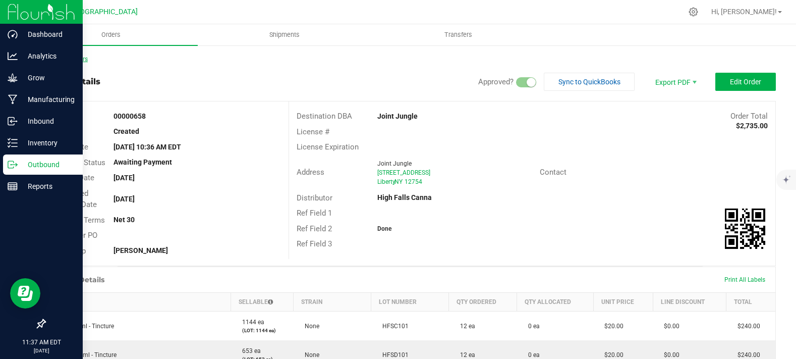
click at [69, 60] on link "Back to Orders" at bounding box center [65, 58] width 43 height 7
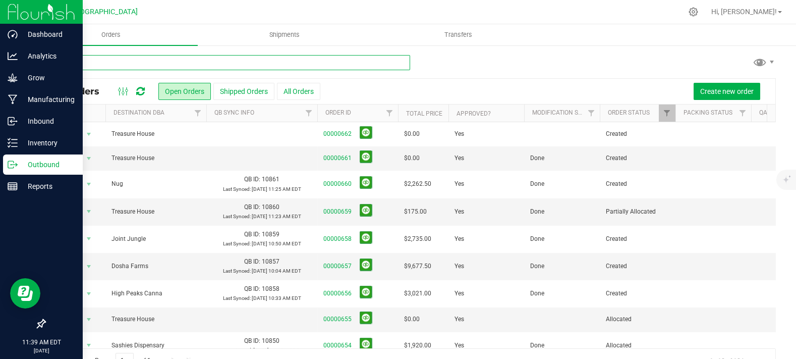
click at [194, 65] on input "text" at bounding box center [227, 62] width 366 height 15
type input "lemon"
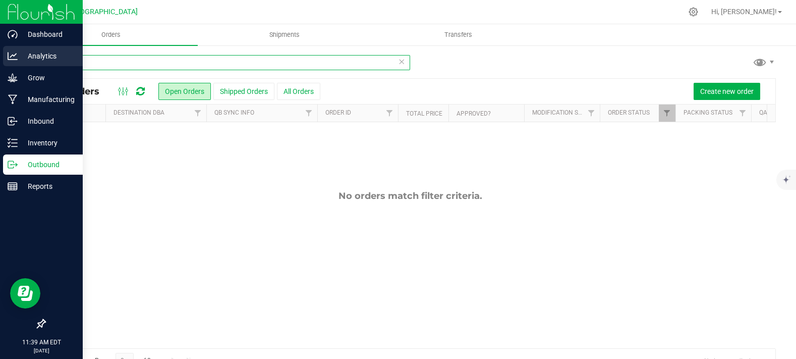
drag, startPoint x: 92, startPoint y: 67, endPoint x: 17, endPoint y: 54, distance: 75.6
click at [19, 56] on div "Dashboard Analytics Grow Manufacturing Inbound Inventory Outbound Reports 11:39…" at bounding box center [398, 179] width 796 height 359
